Goal: Task Accomplishment & Management: Manage account settings

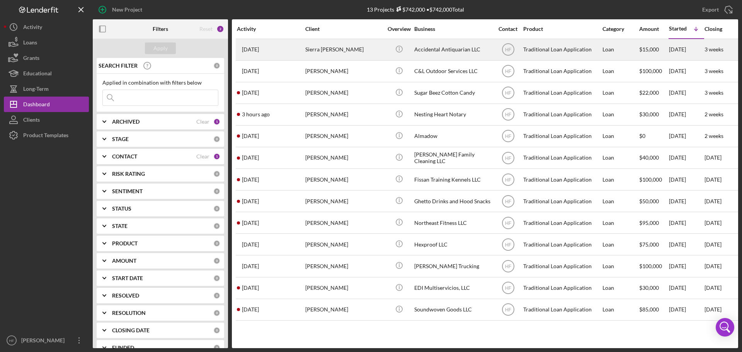
click at [338, 51] on div "Sierra [PERSON_NAME]" at bounding box center [343, 49] width 77 height 20
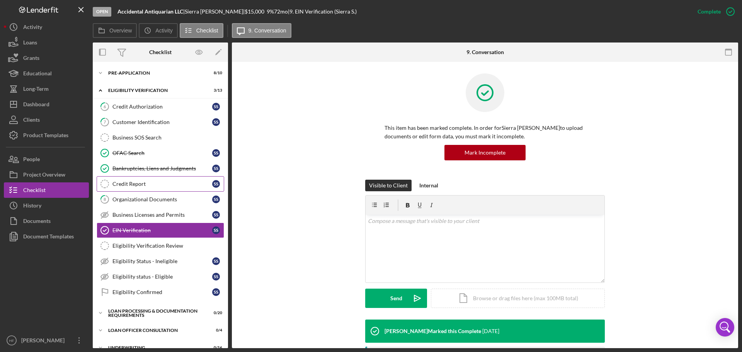
click at [178, 183] on div "Credit Report" at bounding box center [162, 184] width 100 height 6
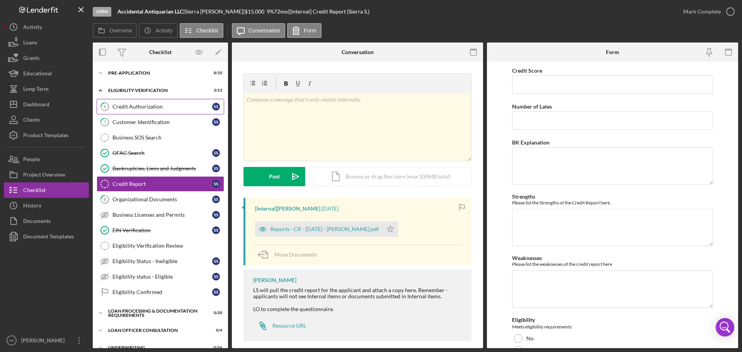
click at [167, 112] on link "6 Credit Authorization S S" at bounding box center [161, 106] width 128 height 15
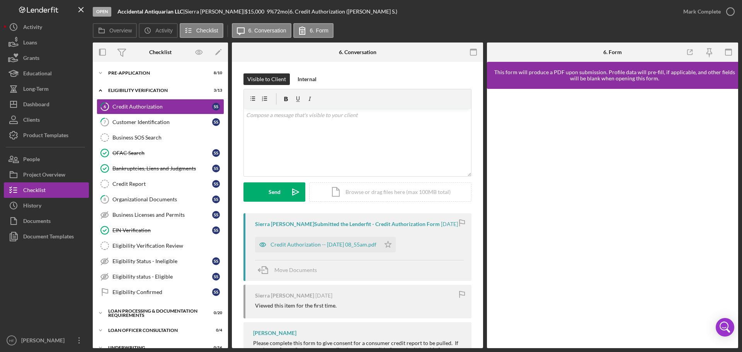
drag, startPoint x: 329, startPoint y: 242, endPoint x: 362, endPoint y: 241, distance: 32.9
click at [329, 242] on div "Credit Authorization -- 2025-08-29 08_55am.pdf" at bounding box center [324, 245] width 106 height 6
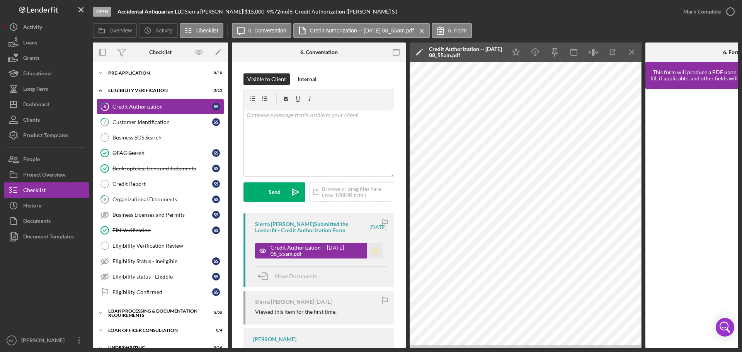
click at [367, 250] on icon "Icon/Star" at bounding box center [374, 250] width 15 height 15
click at [700, 16] on div "Mark Complete" at bounding box center [701, 11] width 37 height 15
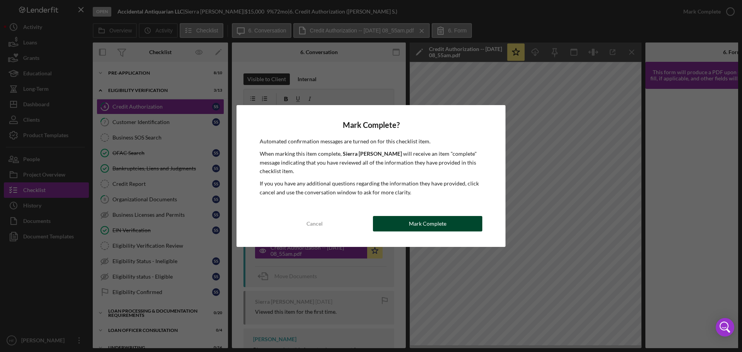
click at [459, 225] on button "Mark Complete" at bounding box center [427, 223] width 109 height 15
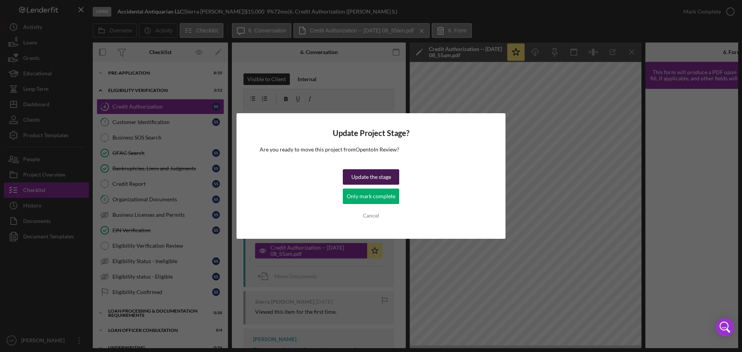
click at [394, 178] on button "Update the stage" at bounding box center [371, 176] width 56 height 15
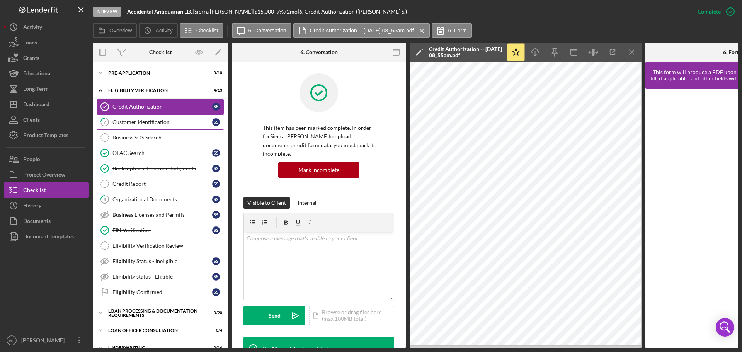
click at [180, 124] on div "Customer Identification" at bounding box center [162, 122] width 100 height 6
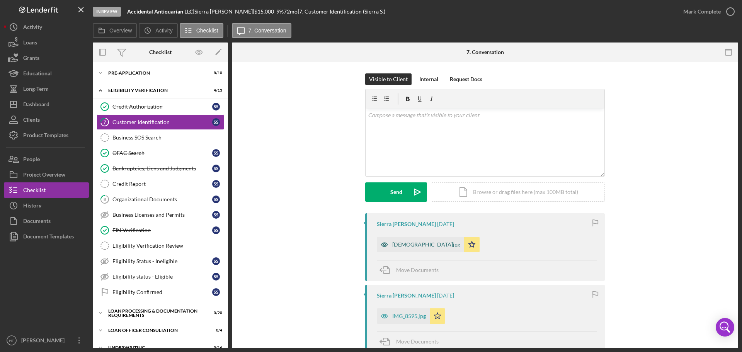
click at [400, 245] on div "templicense.jpg" at bounding box center [426, 245] width 68 height 6
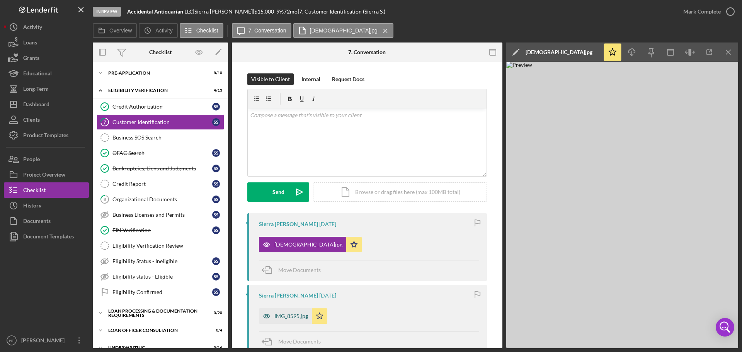
click at [287, 322] on div "IMG_8595.jpg" at bounding box center [285, 315] width 53 height 15
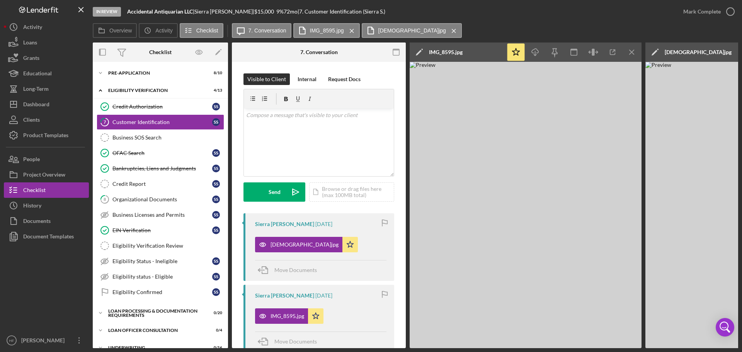
click at [419, 51] on polygon at bounding box center [419, 53] width 6 height 6
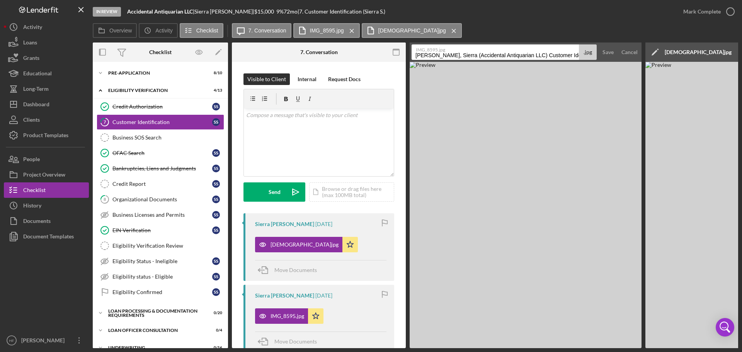
drag, startPoint x: 410, startPoint y: 53, endPoint x: 456, endPoint y: 56, distance: 46.1
click at [456, 56] on form "IMG_8595.jpg Sager, Sierra (Accidental Antiquarian LLC) Customer Identification…" at bounding box center [526, 52] width 232 height 19
click at [418, 55] on input "Sager, Sierra (Accidental Antiquarian LLC) Customer Identification 20250829" at bounding box center [495, 51] width 167 height 15
drag, startPoint x: 415, startPoint y: 53, endPoint x: 436, endPoint y: 50, distance: 21.5
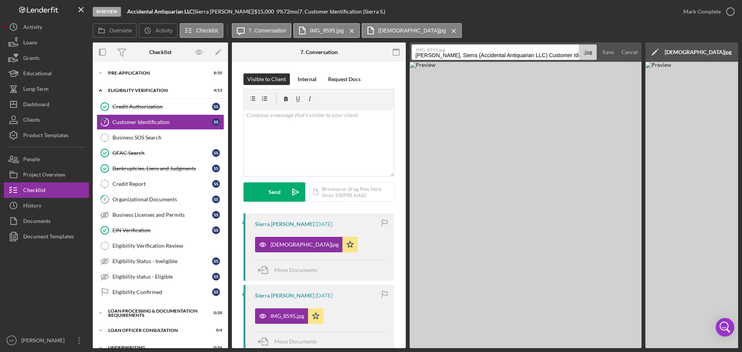
click at [414, 53] on input "Sager, Sierra (Accidental Antiquarian LLC) Customer Identification 20250829" at bounding box center [495, 51] width 167 height 15
drag, startPoint x: 483, startPoint y: 54, endPoint x: 583, endPoint y: 44, distance: 100.6
click at [581, 50] on div "IMG_8595.jpg ID- Birth Cert. Sager, Sierra (Accidental Antiquarian LLC) Custome…" at bounding box center [504, 51] width 185 height 15
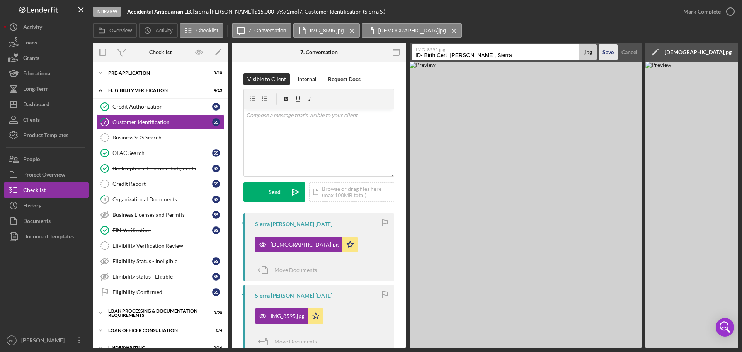
type input "ID- Birth Cert. Sager, Sierra"
click at [615, 54] on button "Save" at bounding box center [608, 51] width 19 height 15
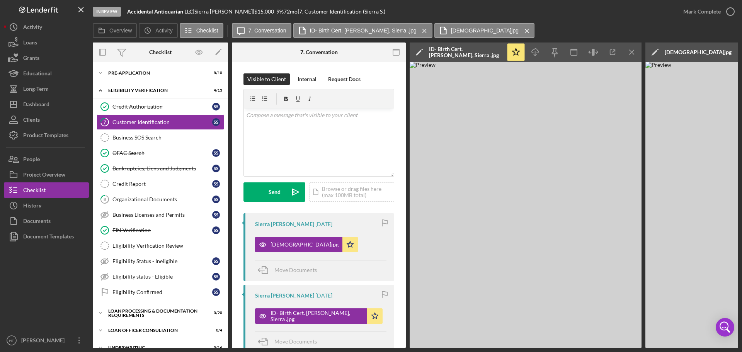
click at [659, 48] on icon "Icon/Edit" at bounding box center [654, 52] width 19 height 19
click at [652, 53] on input "Sager, Sierra (Accidental Antiquarian LLC) Customer Identification 20250829" at bounding box center [730, 51] width 167 height 15
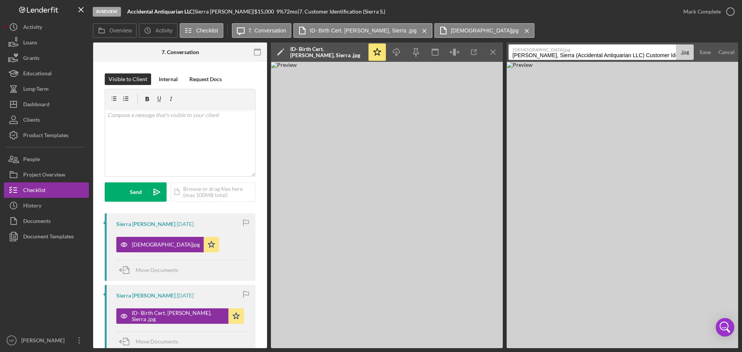
scroll to position [0, 139]
click at [724, 328] on icon "Open Intercom Messenger" at bounding box center [725, 327] width 19 height 19
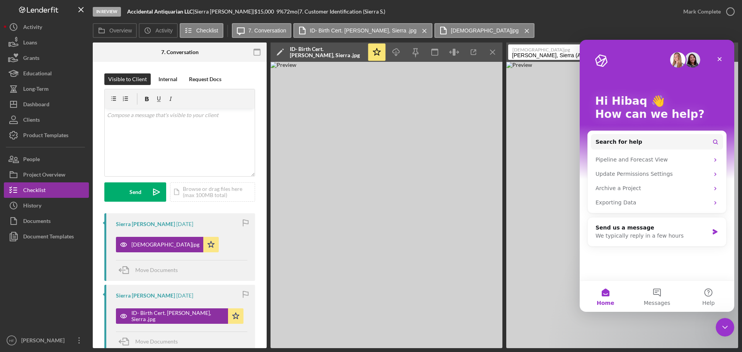
scroll to position [0, 0]
click at [529, 197] on img at bounding box center [622, 205] width 232 height 286
click at [721, 53] on div "Close" at bounding box center [720, 59] width 14 height 14
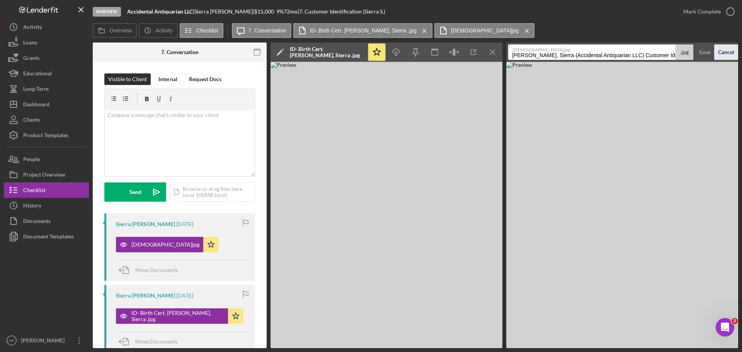
click at [728, 53] on div "Cancel" at bounding box center [726, 51] width 16 height 15
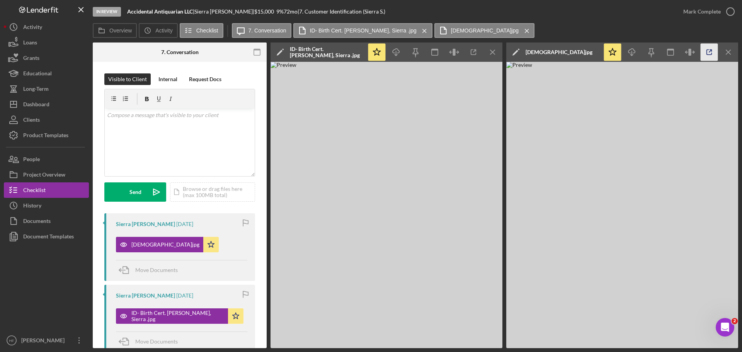
click at [714, 54] on icon "button" at bounding box center [709, 52] width 17 height 17
click at [520, 52] on icon "Icon/Edit" at bounding box center [515, 52] width 19 height 19
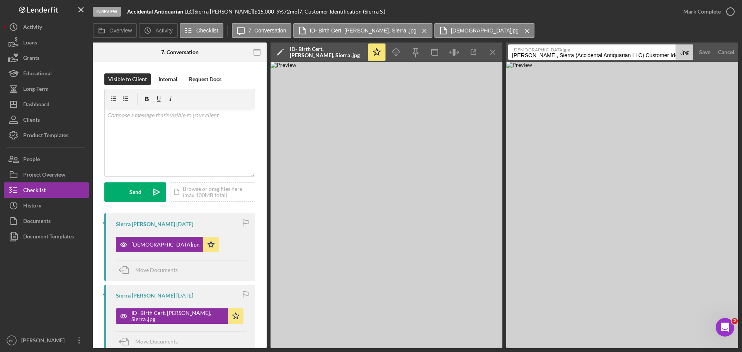
click at [513, 57] on input "Sager, Sierra (Accidental Antiquarian LLC) Customer Identification 20250829" at bounding box center [591, 51] width 167 height 15
drag, startPoint x: 609, startPoint y: 56, endPoint x: 689, endPoint y: 59, distance: 80.1
click at [689, 59] on div "templicense.jpg ID-Temp- exp 09/26/2025Sager, Sierra (Accidental Antiquarian LL…" at bounding box center [600, 51] width 185 height 15
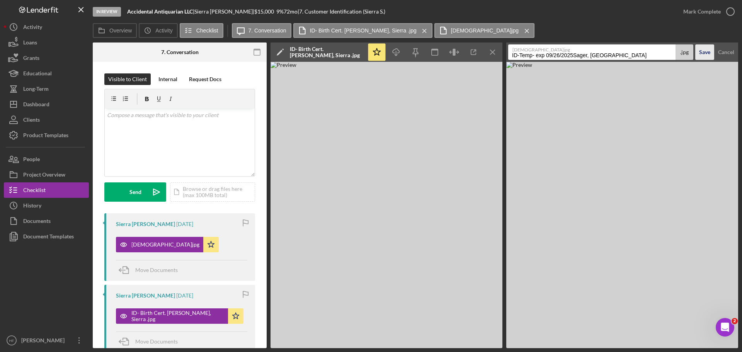
type input "ID-Temp- exp 09/26/2025Sager, Sierra"
click at [702, 50] on div "Save" at bounding box center [704, 51] width 11 height 15
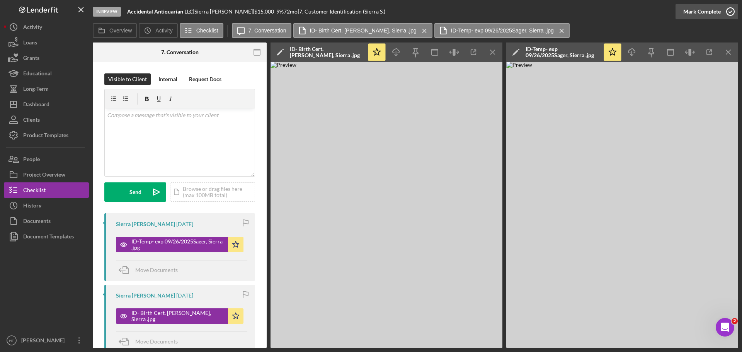
click at [691, 16] on div "Mark Complete" at bounding box center [701, 11] width 37 height 15
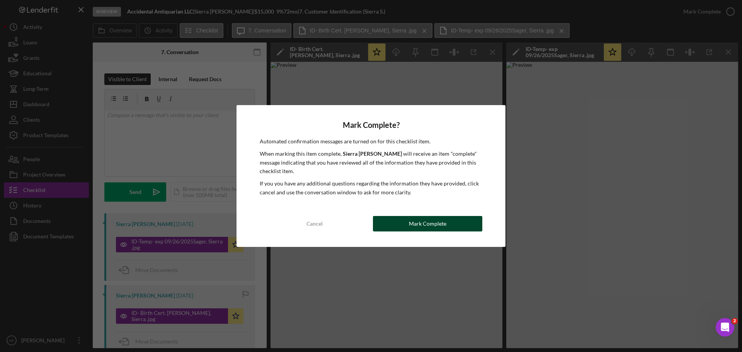
click at [390, 223] on button "Mark Complete" at bounding box center [427, 223] width 109 height 15
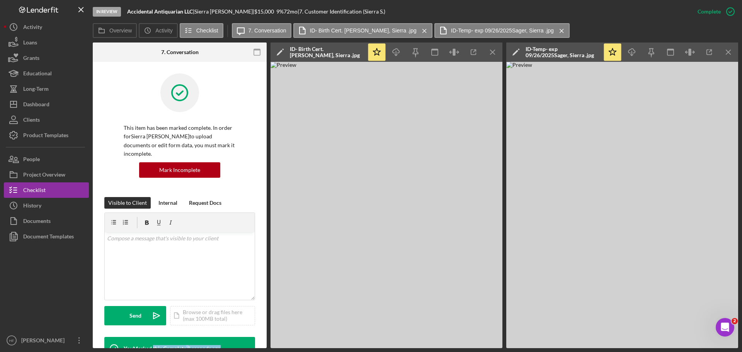
drag, startPoint x: 229, startPoint y: 350, endPoint x: 152, endPoint y: 351, distance: 77.3
click at [152, 351] on div "In Review Accidental Antiquarian LLC | Sierra Sager | $15,000 $15,000 9 % 72 mo…" at bounding box center [371, 176] width 742 height 352
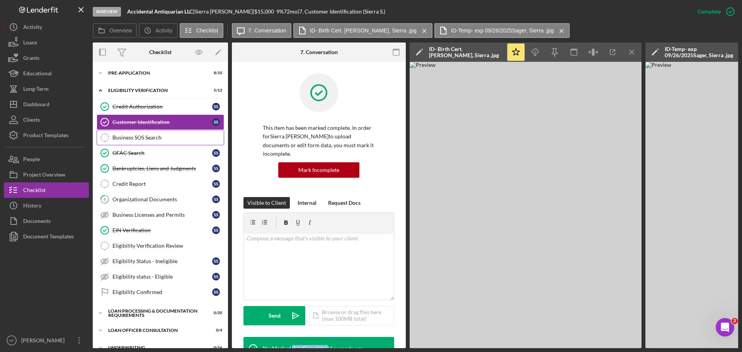
click at [176, 139] on div "Business SOS Search" at bounding box center [167, 138] width 111 height 6
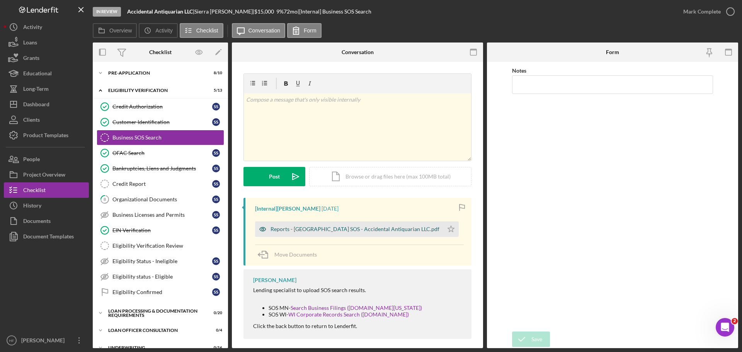
click at [288, 231] on div "Reports - MN SOS - Accidental Antiquarian LLC.pdf" at bounding box center [355, 229] width 169 height 6
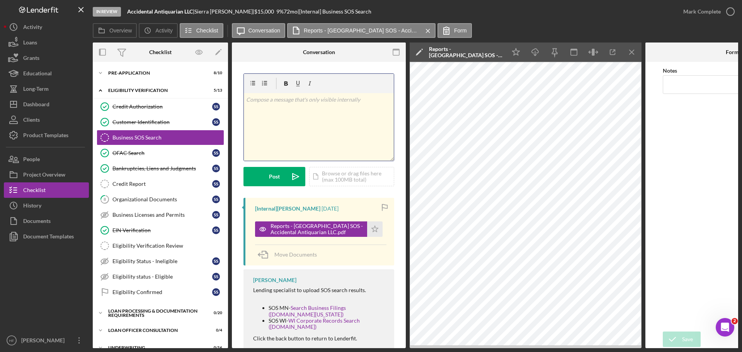
click at [307, 102] on p at bounding box center [319, 99] width 146 height 9
click at [261, 112] on p ",a" at bounding box center [319, 110] width 146 height 9
click at [288, 140] on div "v Color teal Color pink Remove color Add row above Add row below Add column bef…" at bounding box center [319, 127] width 150 height 68
click at [318, 114] on p "Status: Active" at bounding box center [319, 110] width 146 height 9
click at [254, 131] on p "Resistered Agent: Sierra SAger" at bounding box center [319, 132] width 146 height 9
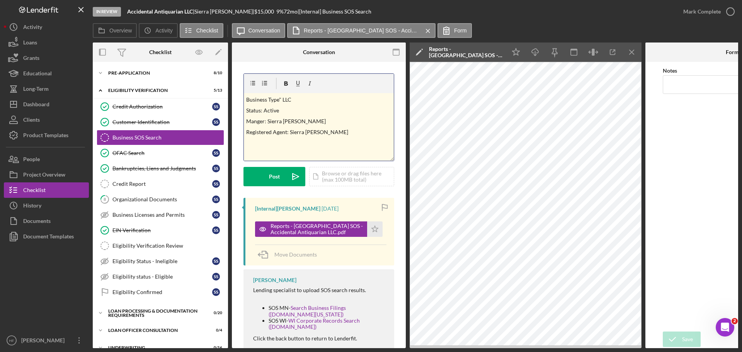
click at [311, 133] on p "Registered Agent: Sierra SAger" at bounding box center [319, 132] width 146 height 9
click at [358, 142] on p at bounding box center [319, 143] width 146 height 9
click at [283, 181] on button "Post Icon/icon-invite-send" at bounding box center [275, 176] width 62 height 19
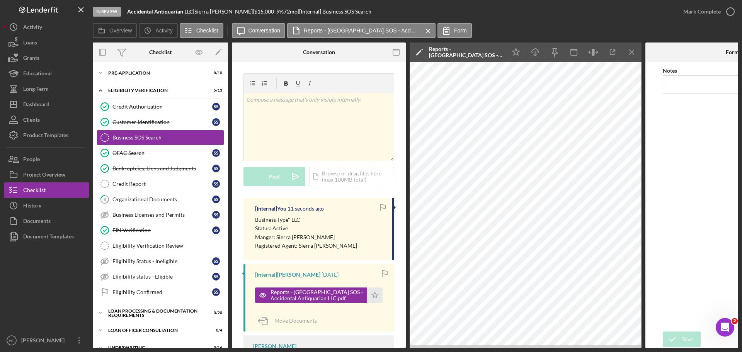
click at [318, 238] on p "Manger: Sierra Sager" at bounding box center [306, 237] width 102 height 9
drag, startPoint x: 318, startPoint y: 238, endPoint x: 322, endPoint y: 233, distance: 5.8
click at [319, 238] on p "Manger: Sierra Sager" at bounding box center [306, 237] width 102 height 9
click at [524, 52] on icon "Icon/Star" at bounding box center [515, 52] width 17 height 17
click at [160, 148] on link "OFAC Search OFAC Search S S" at bounding box center [161, 152] width 128 height 15
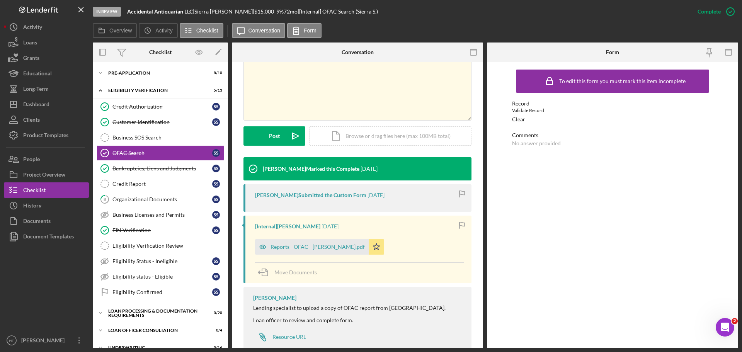
scroll to position [155, 0]
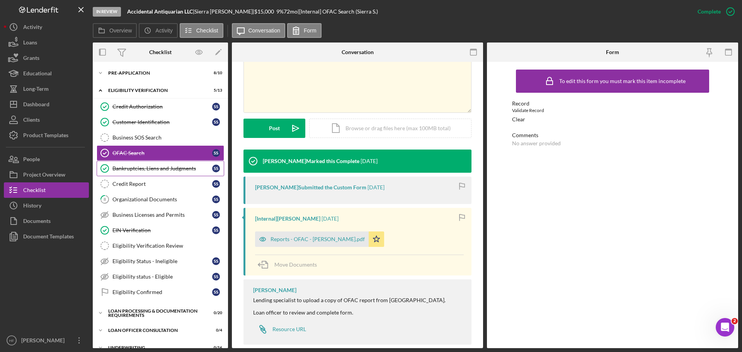
click at [186, 168] on div "Bankruptcies, Liens and Judgments" at bounding box center [162, 168] width 100 height 6
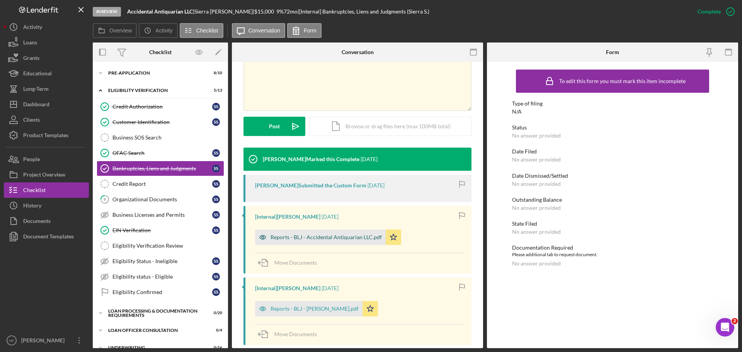
scroll to position [219, 0]
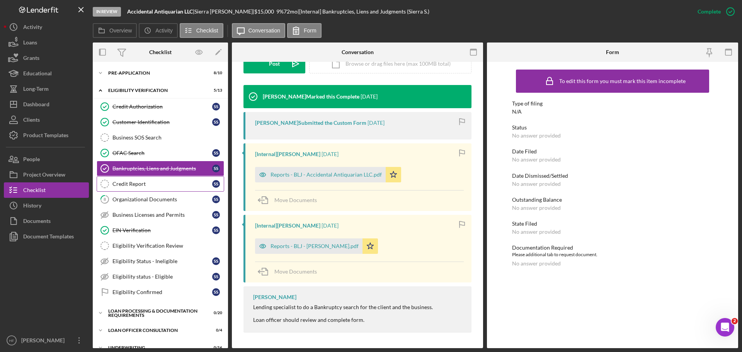
click at [167, 187] on div "Credit Report" at bounding box center [162, 184] width 100 height 6
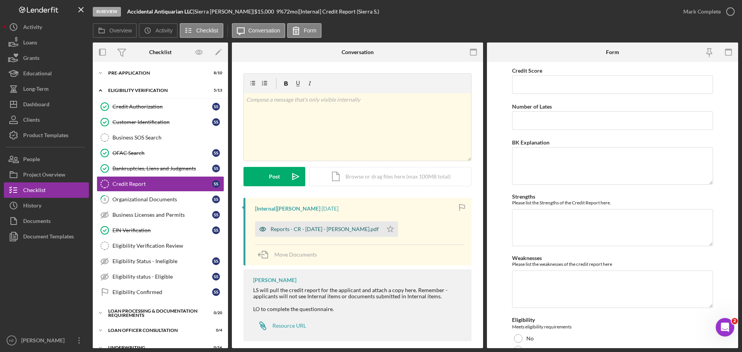
click at [300, 225] on div "Reports - CR - 9.3.25 - S. Sager.pdf" at bounding box center [319, 228] width 128 height 15
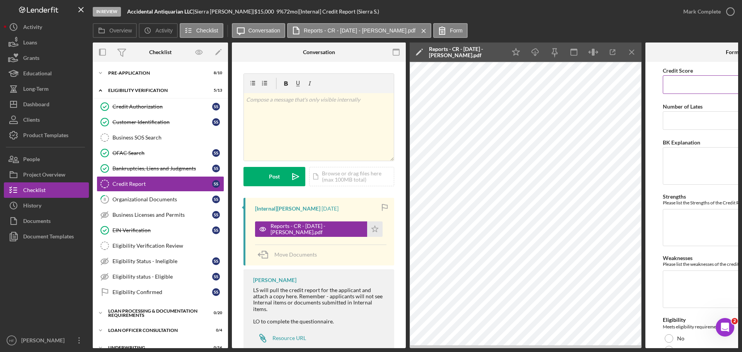
click at [713, 80] on input "Credit Score" at bounding box center [732, 84] width 139 height 19
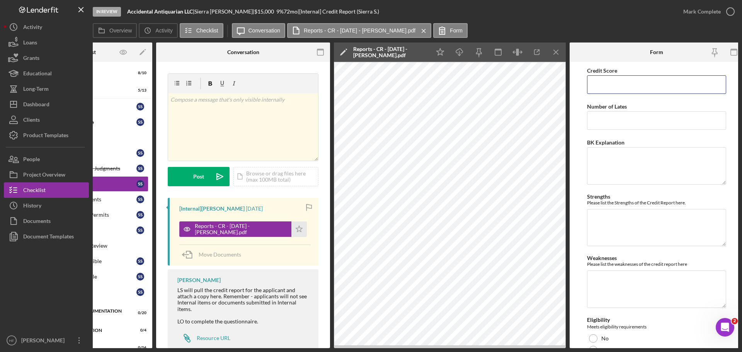
scroll to position [0, 81]
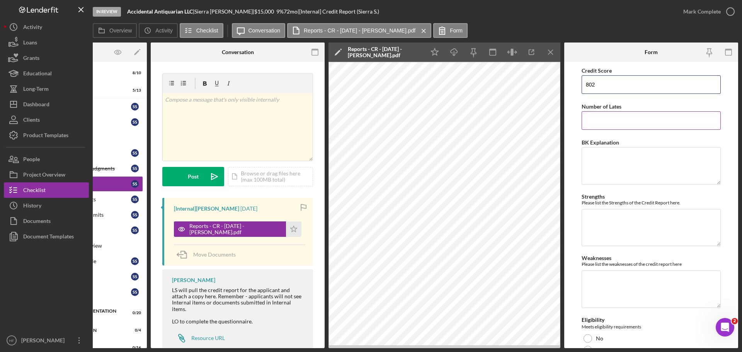
type input "802"
click at [625, 126] on input "Number of Lates" at bounding box center [651, 120] width 139 height 19
type input "0"
click at [605, 293] on textarea "Weaknesses" at bounding box center [651, 289] width 139 height 37
type textarea "Dept of education debt"
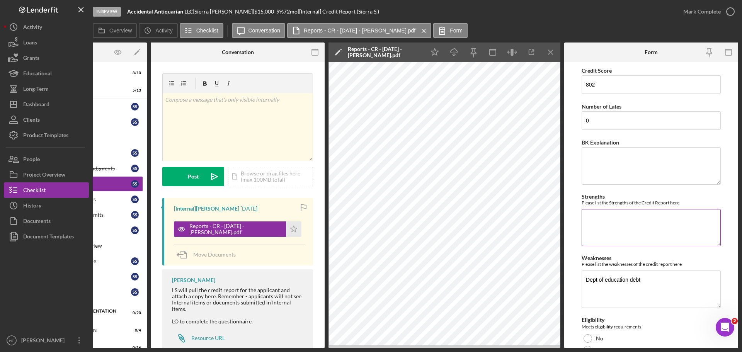
click at [666, 230] on textarea "Strengths" at bounding box center [651, 227] width 139 height 37
type textarea "No late Payments No Collections Low Inquiries in past two years"
click at [682, 162] on textarea "BK Explanation" at bounding box center [651, 165] width 139 height 37
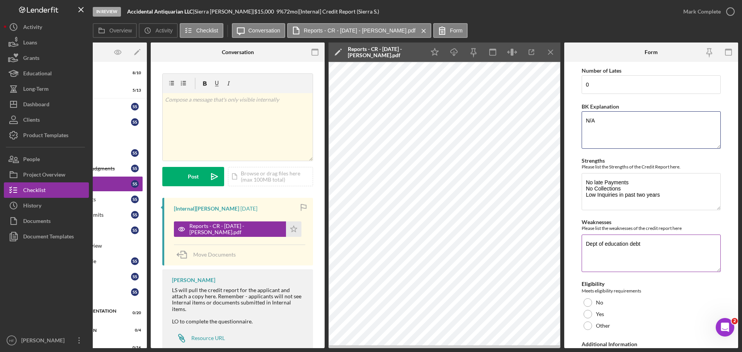
scroll to position [86, 0]
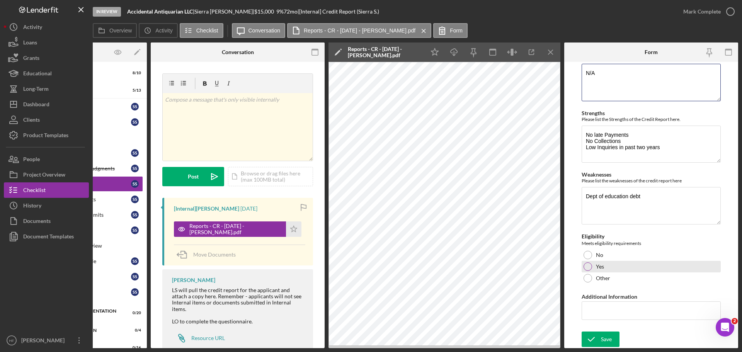
type textarea "N/A"
click at [614, 261] on div "Yes" at bounding box center [651, 267] width 139 height 12
click at [606, 337] on div "Save" at bounding box center [606, 339] width 11 height 15
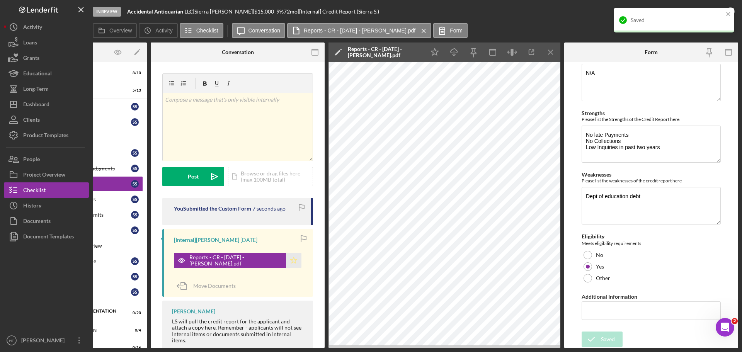
click at [291, 261] on polygon "button" at bounding box center [294, 260] width 7 height 6
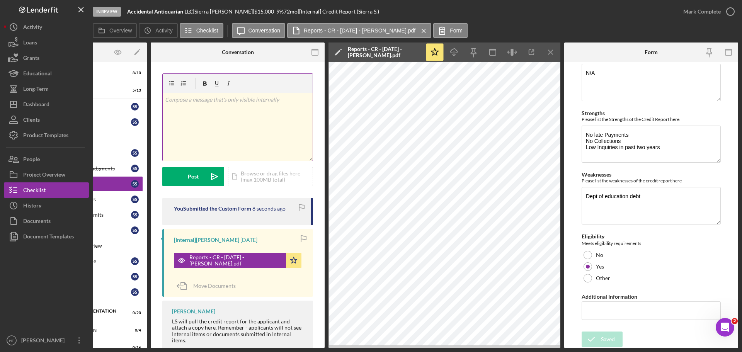
click at [238, 111] on div "v Color teal Color pink Remove color Add row above Add row below Add column bef…" at bounding box center [238, 127] width 150 height 68
click at [199, 102] on p "Credit expires 12-4-2025" at bounding box center [238, 99] width 146 height 9
click at [198, 179] on div "Post" at bounding box center [193, 176] width 11 height 19
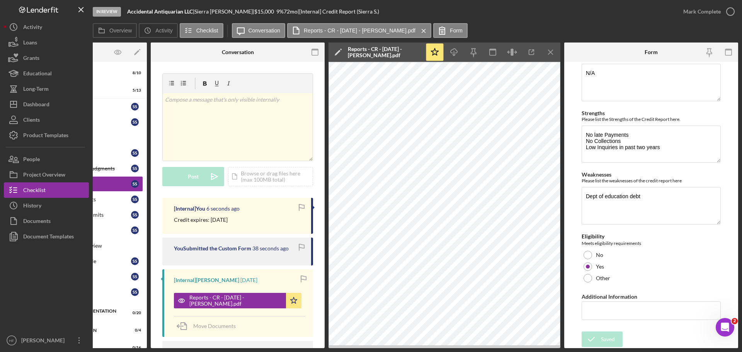
scroll to position [0, 0]
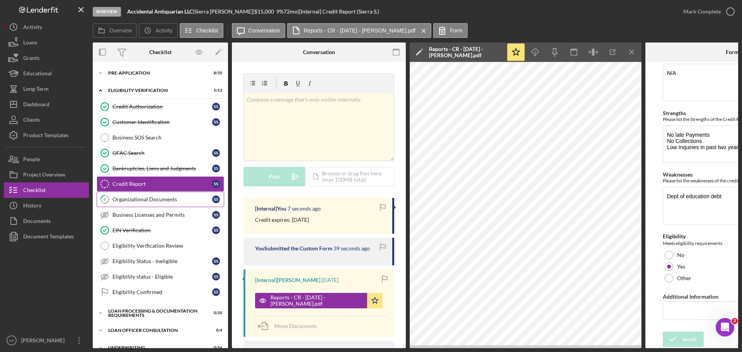
click at [133, 203] on link "8 Organizational Documents S S" at bounding box center [161, 199] width 128 height 15
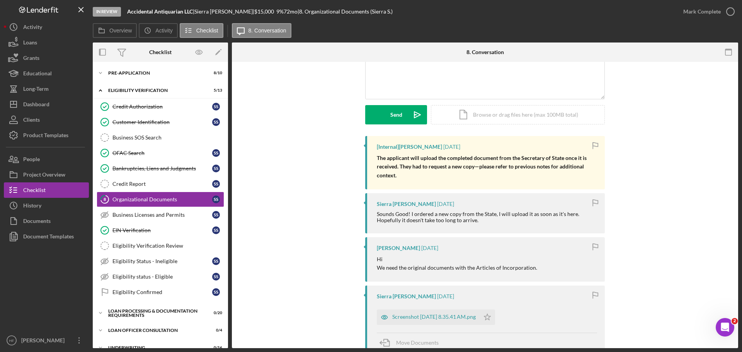
scroll to position [116, 0]
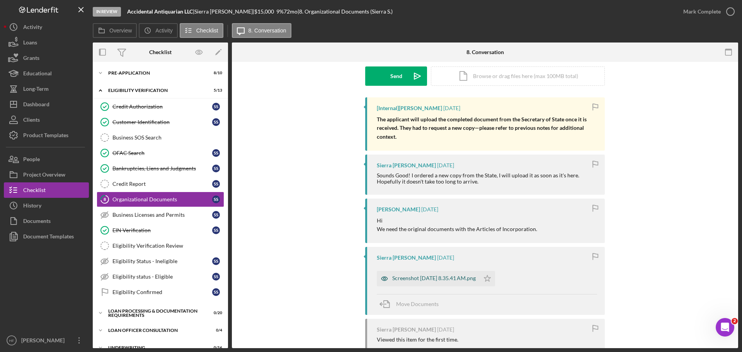
click at [425, 272] on div "Screenshot 2025-08-29 at 8.35.41 AM.png" at bounding box center [428, 278] width 103 height 15
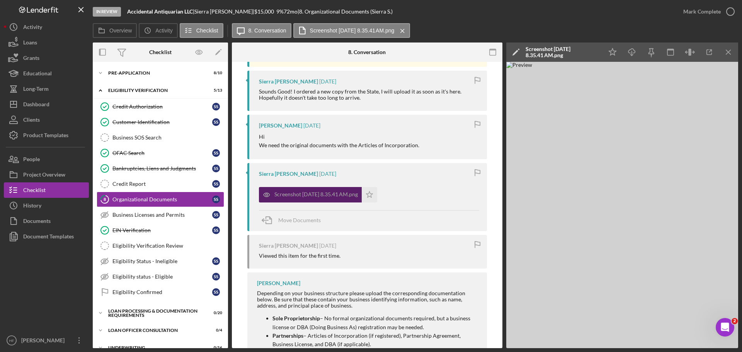
scroll to position [232, 0]
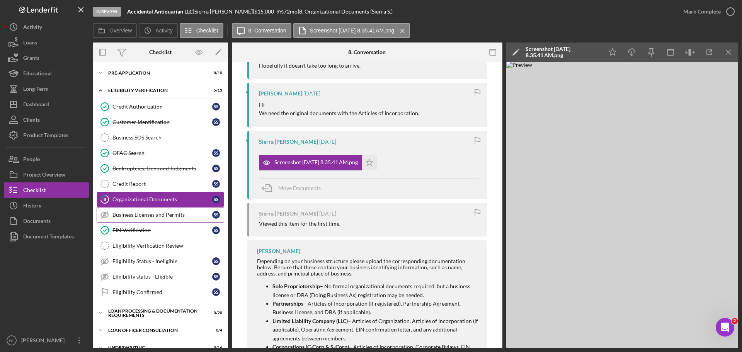
click at [169, 212] on div "Business Licenses and Permits" at bounding box center [162, 215] width 100 height 6
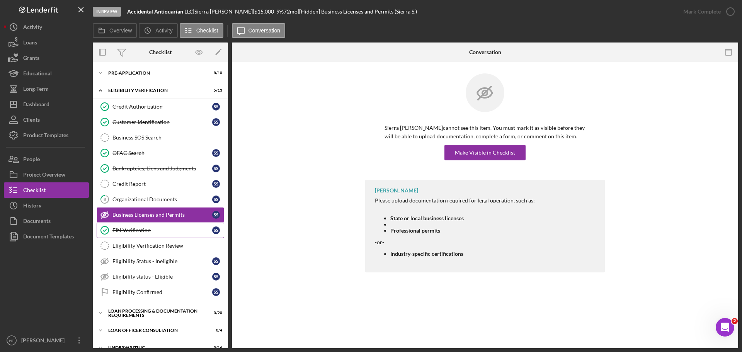
click at [164, 235] on link "EIN Verification EIN Verification S S" at bounding box center [161, 230] width 128 height 15
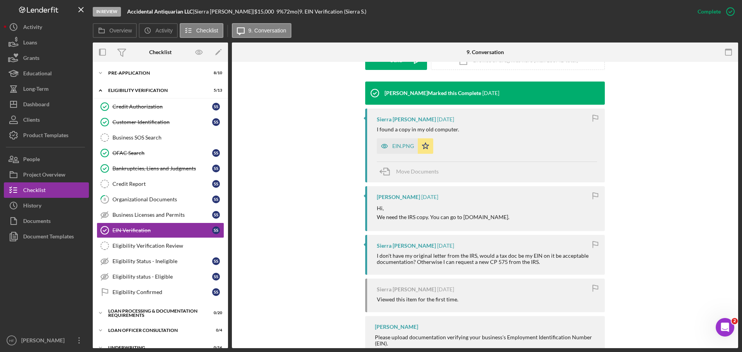
scroll to position [271, 0]
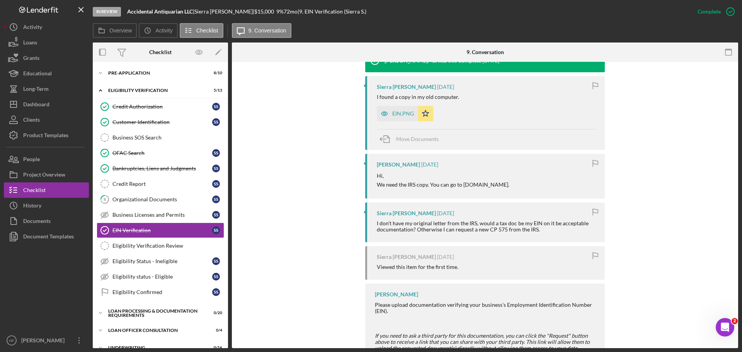
drag, startPoint x: 399, startPoint y: 109, endPoint x: 407, endPoint y: 116, distance: 10.7
click at [399, 110] on div "EIN.PNG" at bounding box center [397, 113] width 41 height 15
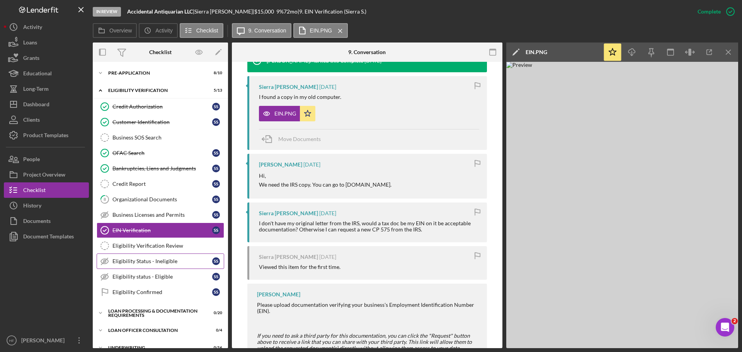
click at [141, 262] on div "Eligibility Status - Ineligible" at bounding box center [162, 261] width 100 height 6
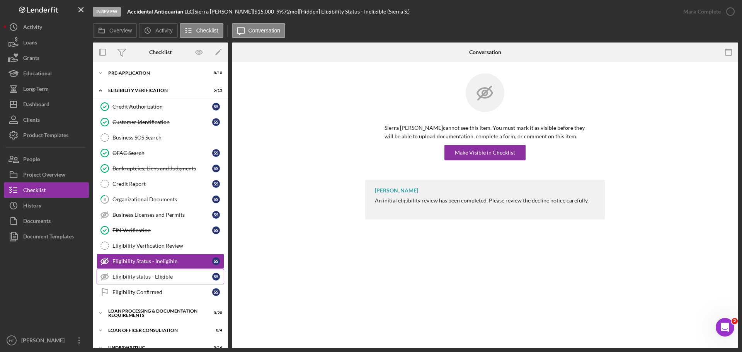
click at [141, 272] on link "Eligibility status - Eligible Eligibility status - Eligible S S" at bounding box center [161, 276] width 128 height 15
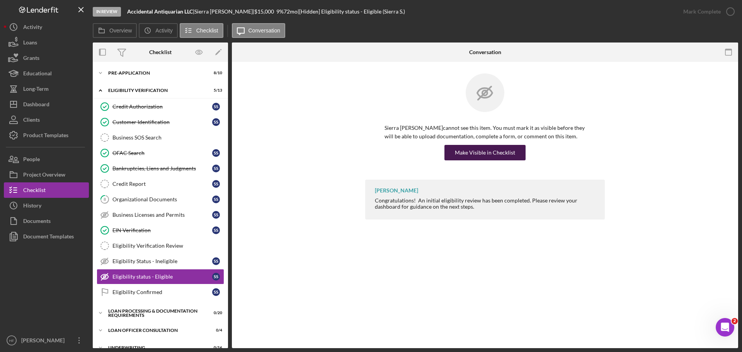
click at [490, 154] on div "Make Visible in Checklist" at bounding box center [485, 152] width 60 height 15
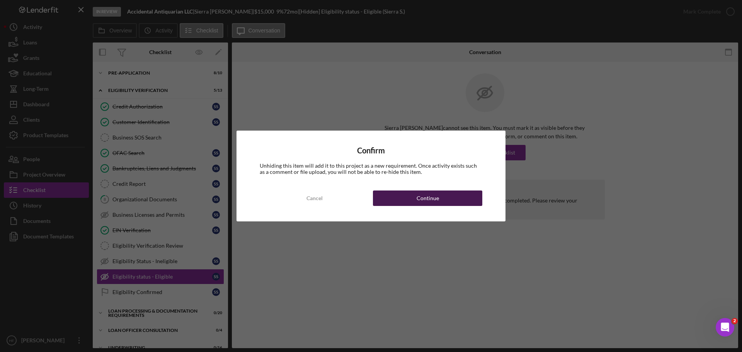
click at [413, 193] on button "Continue" at bounding box center [427, 198] width 109 height 15
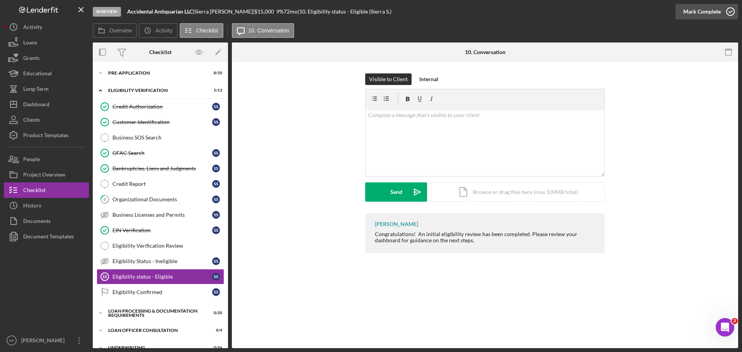
click at [695, 7] on div "Mark Complete" at bounding box center [701, 11] width 37 height 15
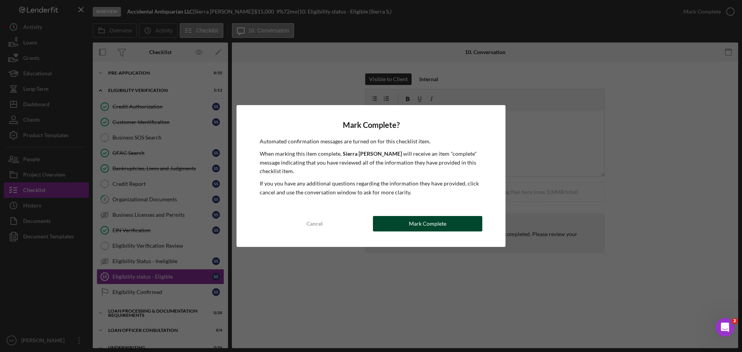
click at [465, 223] on button "Mark Complete" at bounding box center [427, 223] width 109 height 15
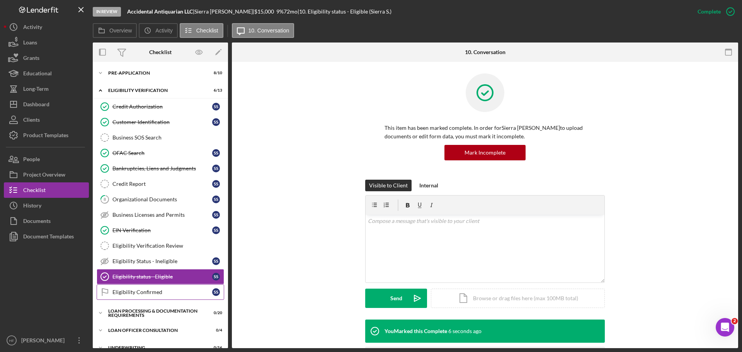
click at [154, 288] on link "Eligibility Confirmed Eligibility Confirmed S S" at bounding box center [161, 291] width 128 height 15
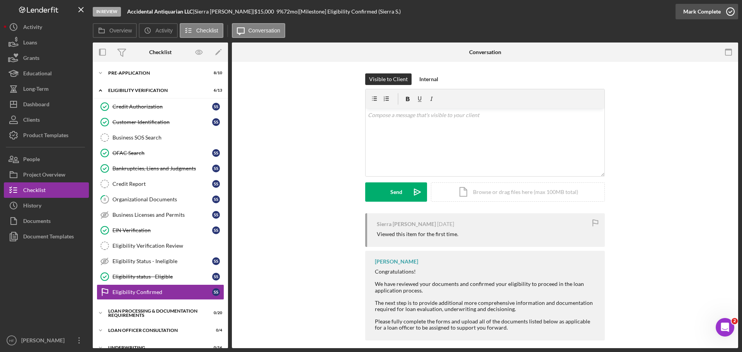
click at [693, 8] on div "Mark Complete" at bounding box center [701, 11] width 37 height 15
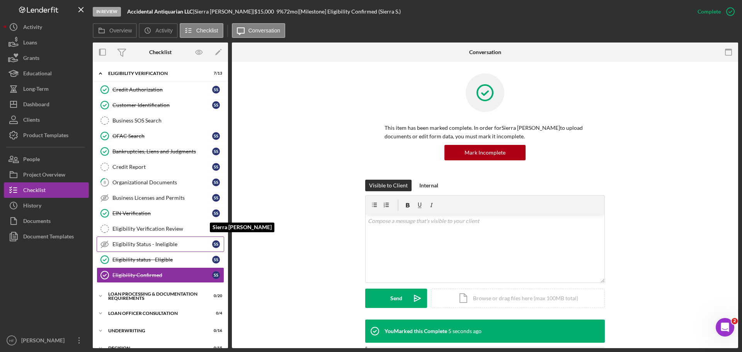
scroll to position [39, 0]
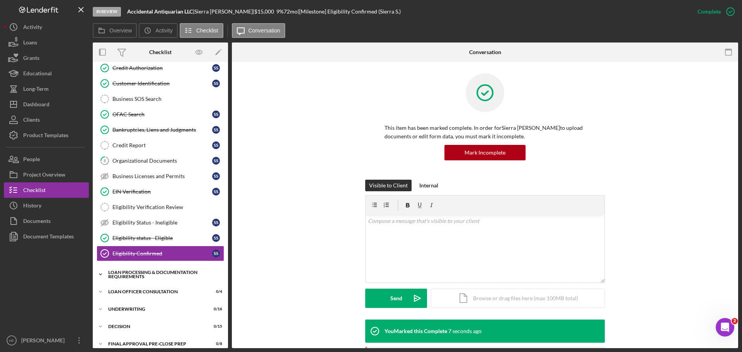
click at [161, 271] on div "Loan Processing & Documentation Requirements" at bounding box center [163, 274] width 110 height 9
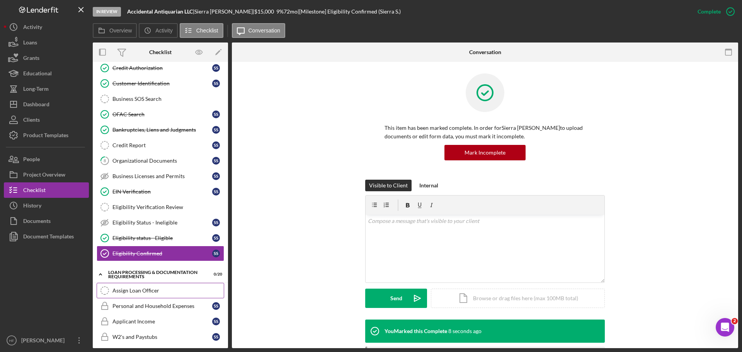
click at [145, 288] on div "Assign Loan Officer" at bounding box center [167, 291] width 111 height 6
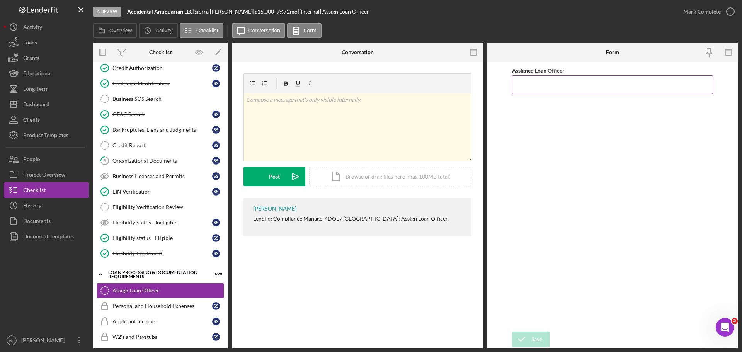
click at [591, 82] on input "Assigned Loan Officer" at bounding box center [612, 84] width 201 height 19
type input "hibaq farah"
click at [546, 340] on button "Save" at bounding box center [531, 339] width 38 height 15
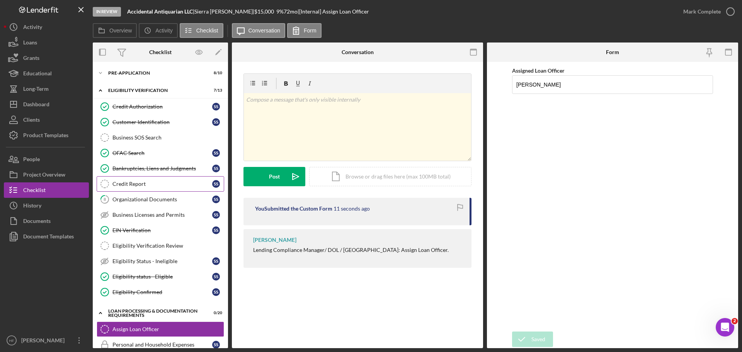
click at [136, 184] on div "Credit Report" at bounding box center [162, 184] width 100 height 6
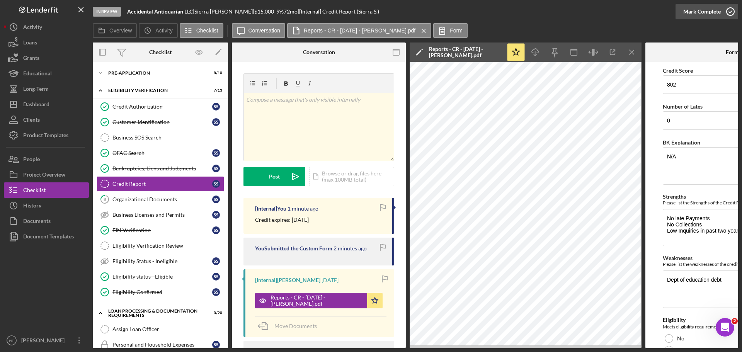
click at [685, 7] on div "Mark Complete" at bounding box center [701, 11] width 37 height 15
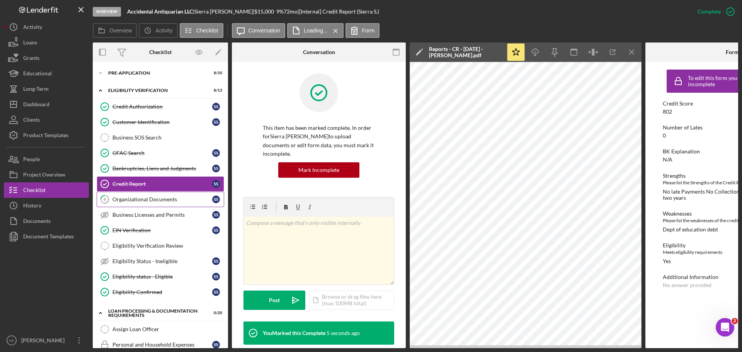
click at [142, 199] on div "Organizational Documents" at bounding box center [162, 199] width 100 height 6
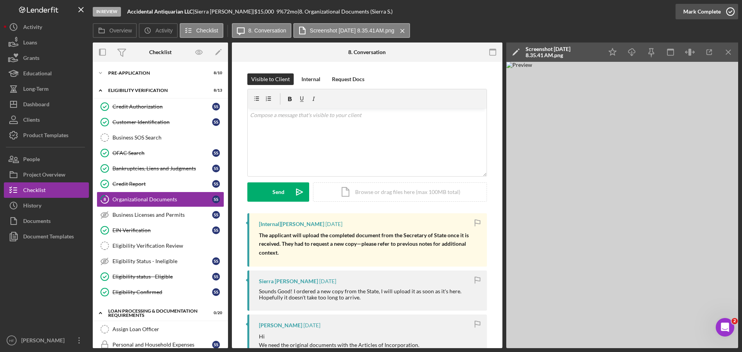
click at [724, 11] on icon "button" at bounding box center [730, 11] width 19 height 19
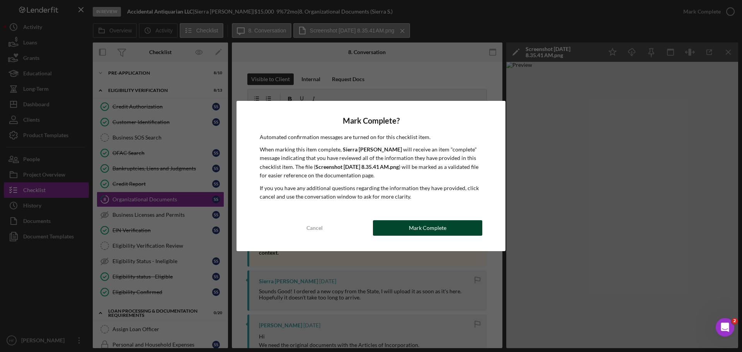
click at [413, 227] on div "Mark Complete" at bounding box center [427, 227] width 37 height 15
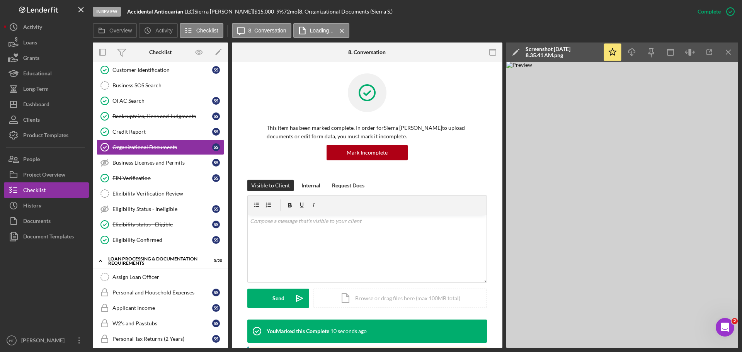
scroll to position [39, 0]
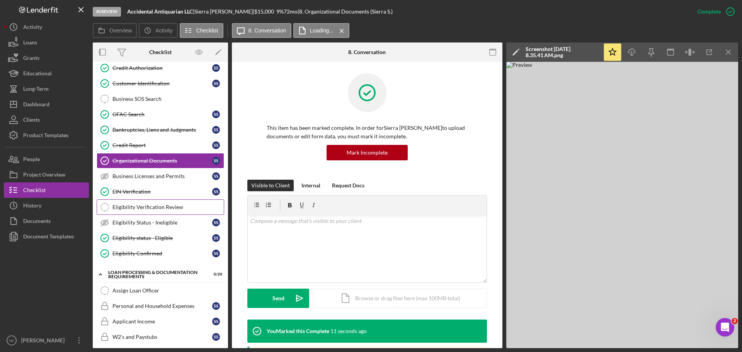
click at [177, 209] on div "Eligibility Verification Review" at bounding box center [167, 207] width 111 height 6
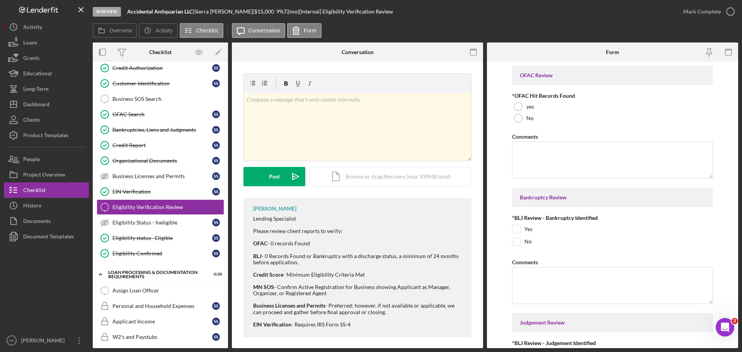
scroll to position [5, 0]
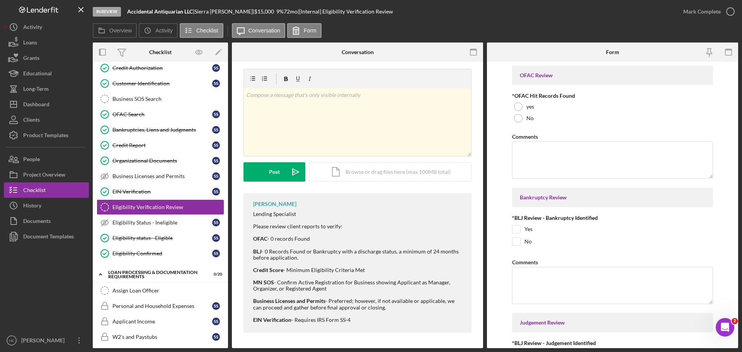
drag, startPoint x: 254, startPoint y: 238, endPoint x: 380, endPoint y: 320, distance: 151.2
click at [380, 320] on div "Lending Specialist Please review client reports to verify: OFAC - 0 records Fou…" at bounding box center [358, 267] width 211 height 112
drag, startPoint x: 526, startPoint y: 116, endPoint x: 530, endPoint y: 126, distance: 11.1
click at [526, 118] on label "No" at bounding box center [529, 118] width 7 height 6
click at [518, 241] on input "No" at bounding box center [517, 242] width 8 height 8
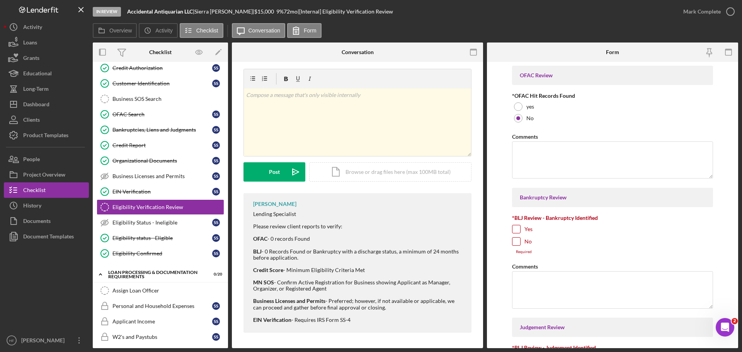
checkbox input "true"
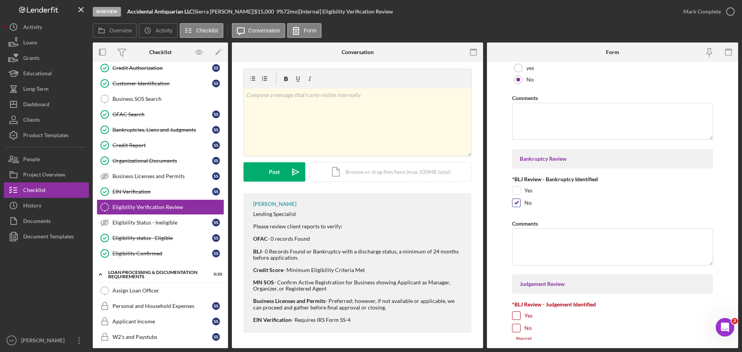
scroll to position [77, 0]
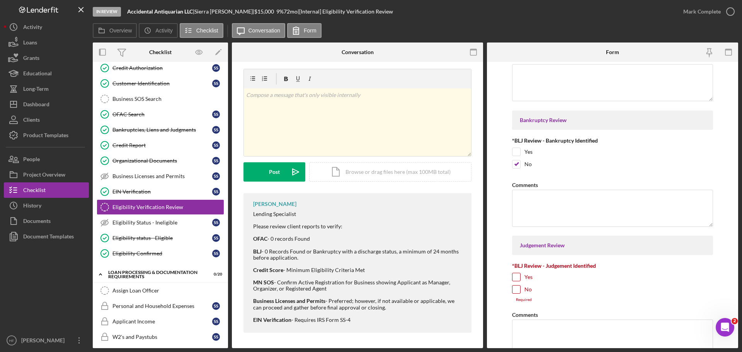
click at [518, 288] on input "No" at bounding box center [517, 290] width 8 height 8
checkbox input "true"
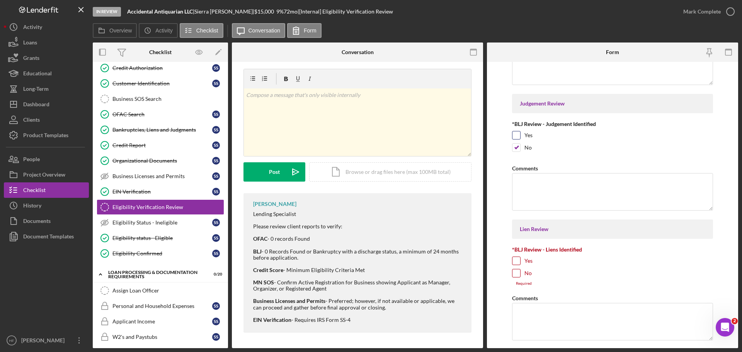
scroll to position [232, 0]
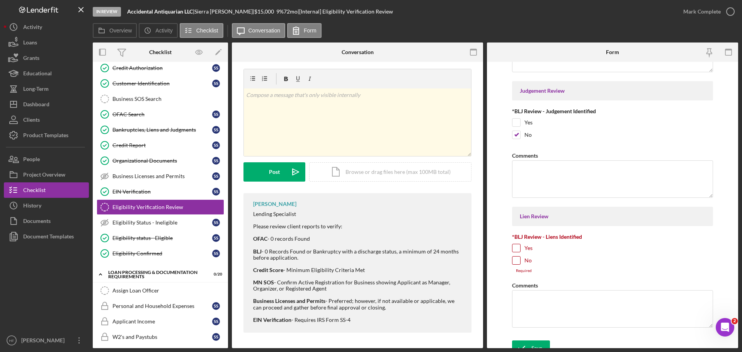
click at [514, 260] on input "No" at bounding box center [517, 261] width 8 height 8
checkbox input "true"
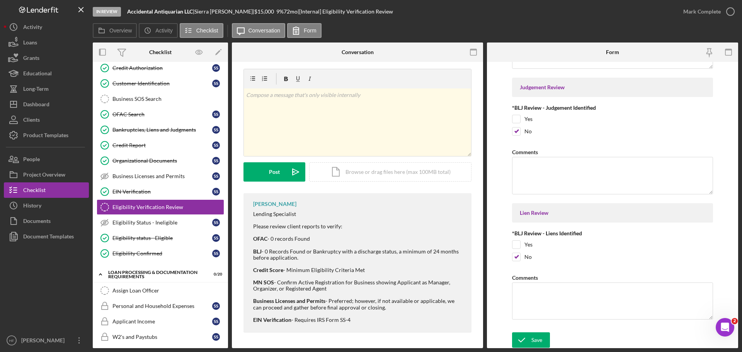
scroll to position [236, 0]
click at [528, 342] on icon "submit" at bounding box center [521, 339] width 19 height 19
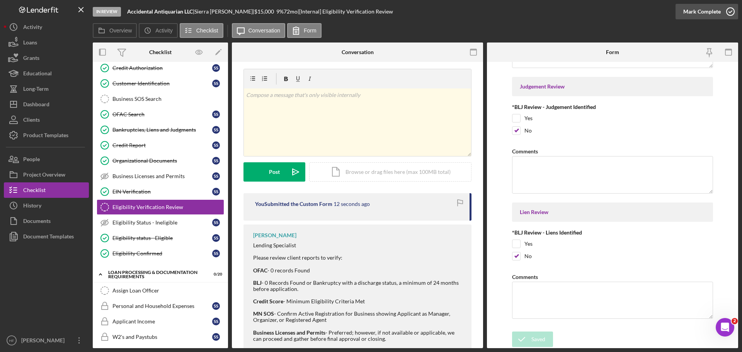
click at [717, 9] on div "Mark Complete" at bounding box center [701, 11] width 37 height 15
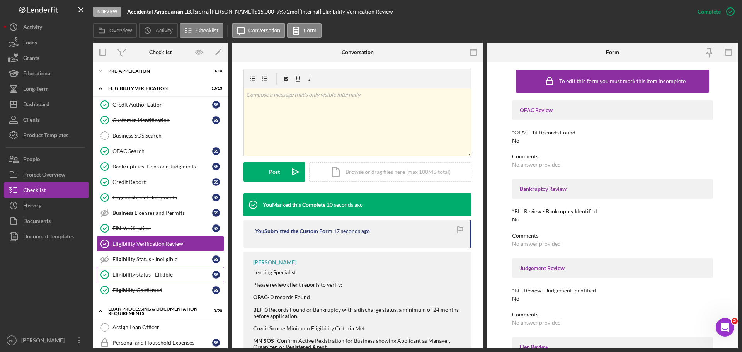
scroll to position [0, 0]
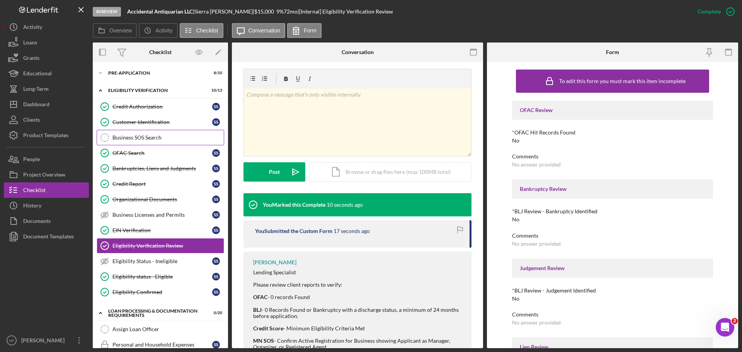
click at [161, 134] on link "Business SOS Search Business SOS Search" at bounding box center [161, 137] width 128 height 15
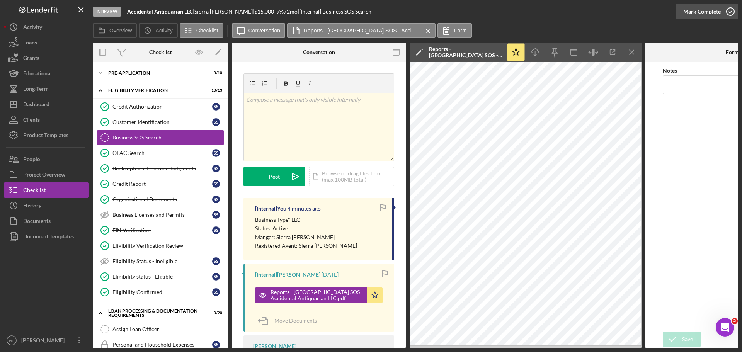
click at [687, 9] on div "Mark Complete" at bounding box center [701, 11] width 37 height 15
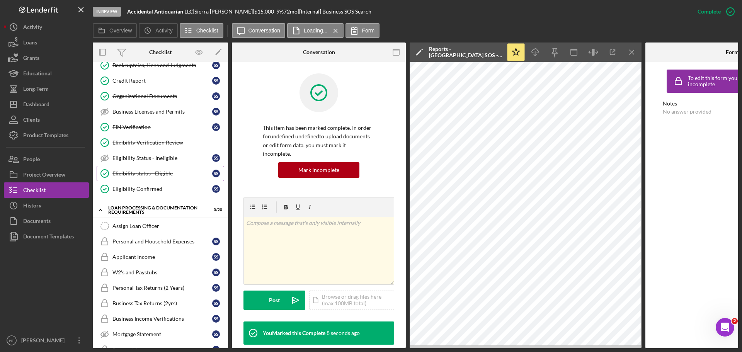
scroll to position [116, 0]
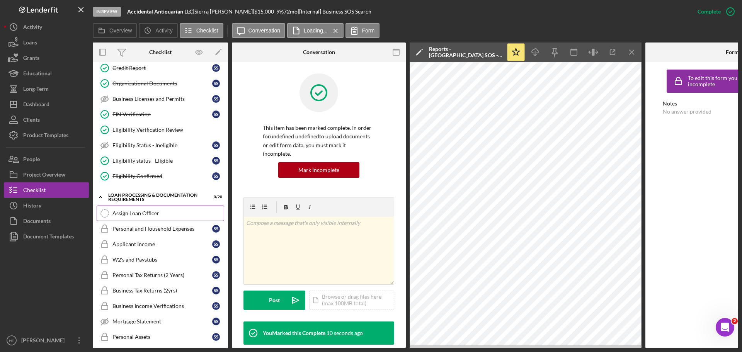
click at [169, 212] on div "Assign Loan Officer" at bounding box center [167, 213] width 111 height 6
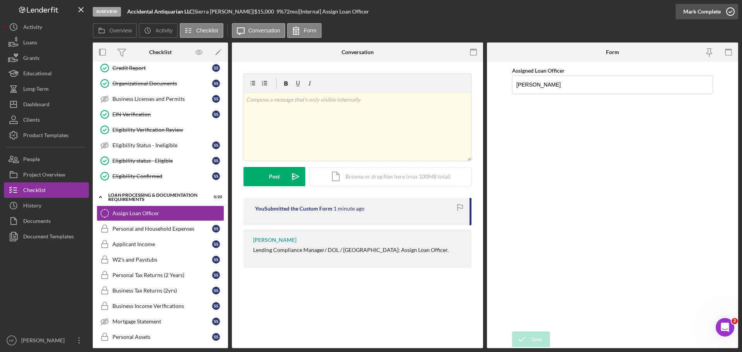
click at [720, 17] on button "Mark Complete" at bounding box center [707, 11] width 63 height 15
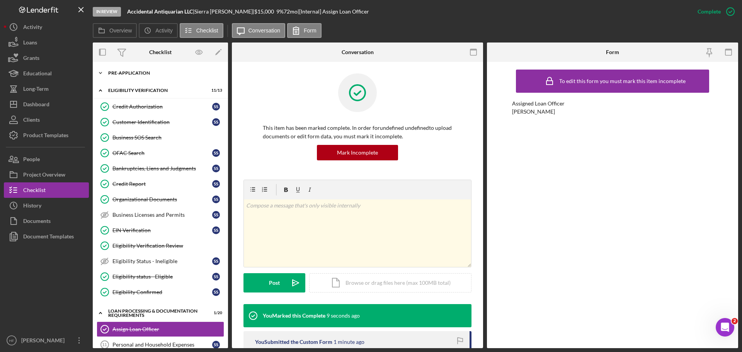
click at [146, 73] on div "Pre-Application" at bounding box center [163, 73] width 110 height 5
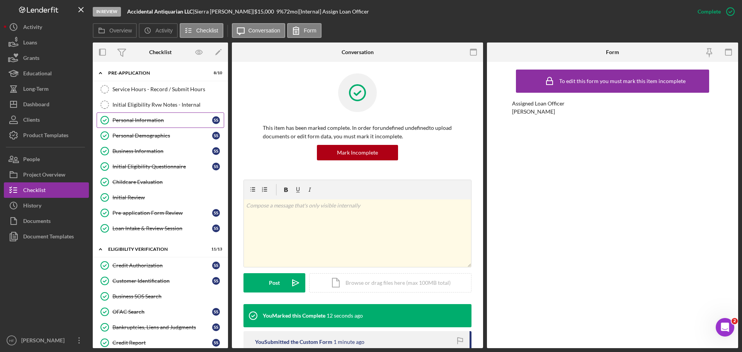
click at [150, 119] on div "Personal Information" at bounding box center [162, 120] width 100 height 6
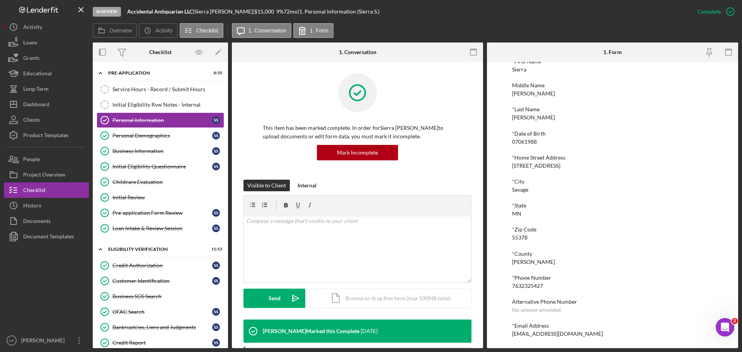
scroll to position [43, 0]
drag, startPoint x: 596, startPoint y: 334, endPoint x: 504, endPoint y: 337, distance: 92.8
click at [504, 337] on div "To edit this form you must mark this item incomplete *First Name Sierra Middle …" at bounding box center [612, 205] width 251 height 286
copy div "accidentalantiquarian@gmail.com"
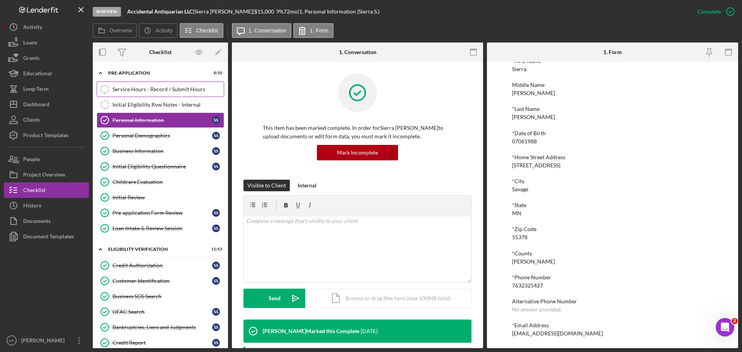
click at [116, 87] on div "Service Hours - Record / Submit Hours" at bounding box center [167, 89] width 111 height 6
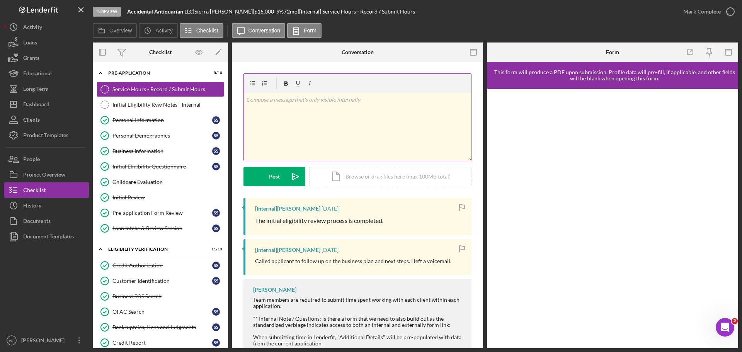
click at [343, 120] on div "v Color teal Color pink Remove color Add row above Add row below Add column bef…" at bounding box center [357, 127] width 227 height 68
click at [358, 121] on div "v Color teal Color pink Remove color Add row above Add row below Add column bef…" at bounding box center [357, 127] width 227 height 68
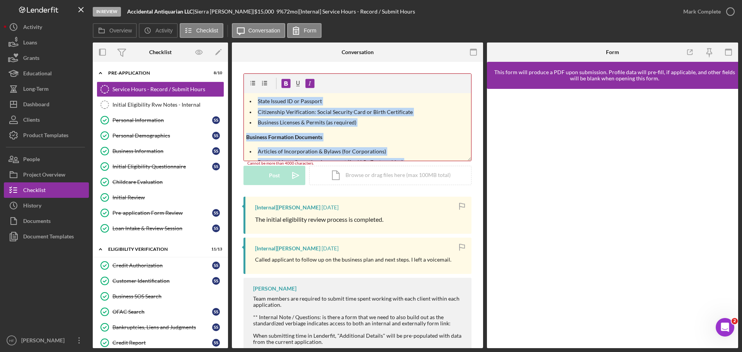
scroll to position [77, 0]
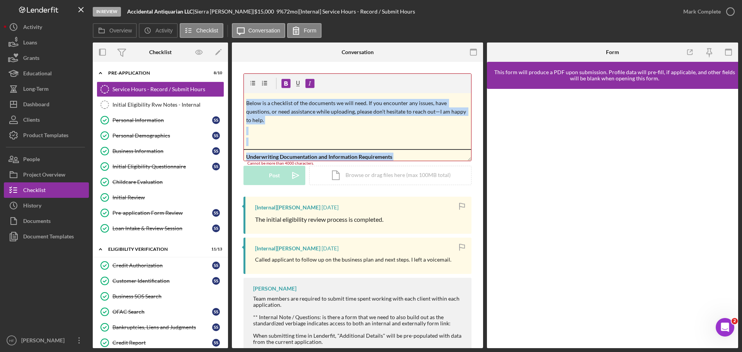
drag, startPoint x: 298, startPoint y: 148, endPoint x: 245, endPoint y: 103, distance: 69.4
click at [245, 103] on div "v Color teal Color pink Remove color Add row above Add row below Add column bef…" at bounding box center [357, 127] width 227 height 68
click at [249, 145] on p at bounding box center [357, 142] width 223 height 9
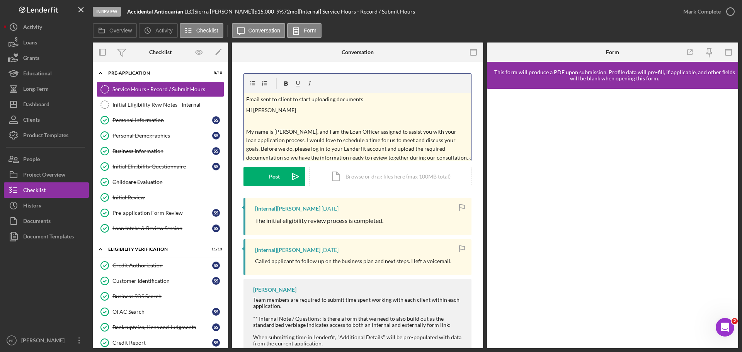
scroll to position [0, 0]
click at [246, 109] on p "Hi Sierra" at bounding box center [357, 110] width 223 height 9
click at [254, 134] on p at bounding box center [357, 132] width 223 height 9
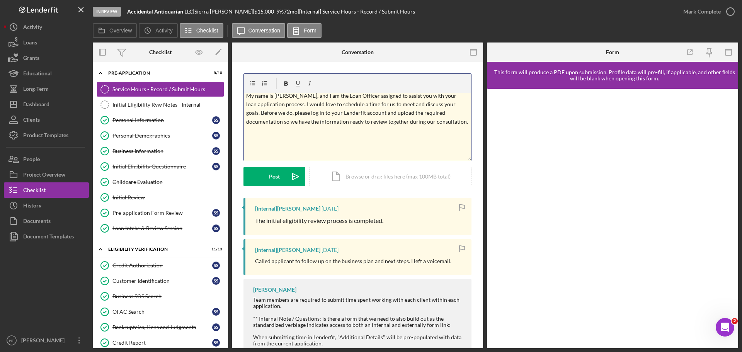
scroll to position [23, 0]
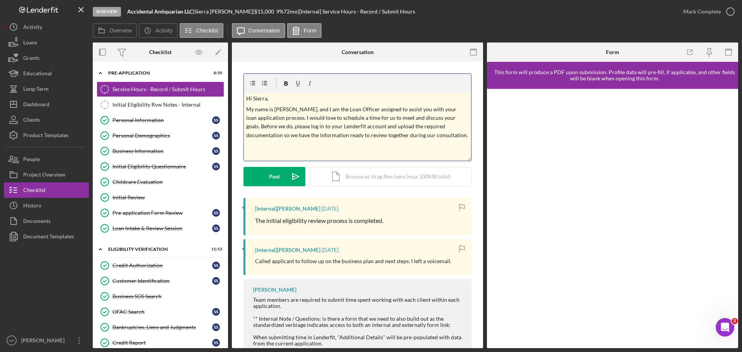
click at [417, 136] on p "My name is Hibaq, and I am the Loan Officer assigned to assist you with your lo…" at bounding box center [357, 122] width 223 height 35
drag, startPoint x: 334, startPoint y: 144, endPoint x: 212, endPoint y: 139, distance: 121.5
click at [212, 139] on div "Overview Internal Workflow Stage In Review Icon/Dropdown Arrow Archive (can una…" at bounding box center [415, 196] width 645 height 306
click at [331, 141] on div "v Color teal Color pink Remove color Add row above Add row below Add column bef…" at bounding box center [357, 127] width 227 height 68
drag, startPoint x: 336, startPoint y: 145, endPoint x: 244, endPoint y: 146, distance: 92.0
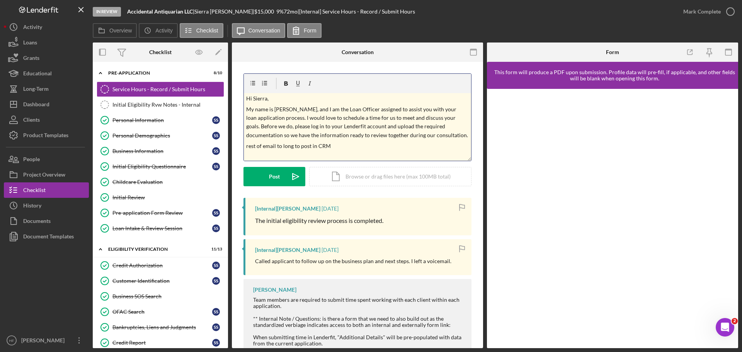
click at [244, 146] on div "v Color teal Color pink Remove color Add row above Add row below Add column bef…" at bounding box center [357, 127] width 227 height 68
click at [284, 83] on icon "button" at bounding box center [286, 83] width 17 height 17
click at [276, 181] on div "Post" at bounding box center [274, 176] width 11 height 19
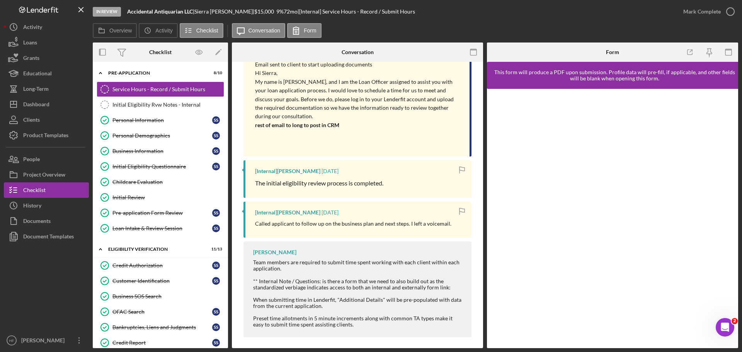
scroll to position [160, 0]
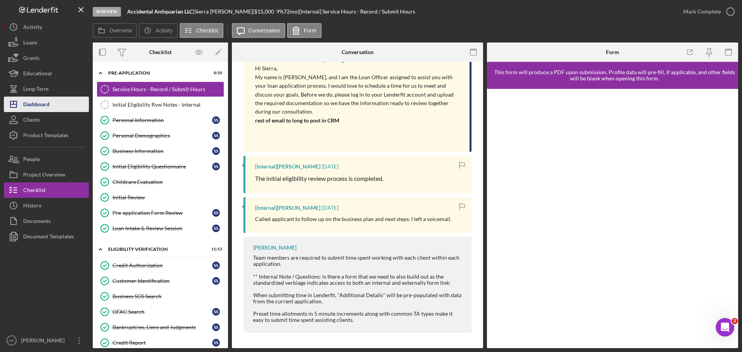
click at [49, 102] on div "Dashboard" at bounding box center [36, 105] width 26 height 17
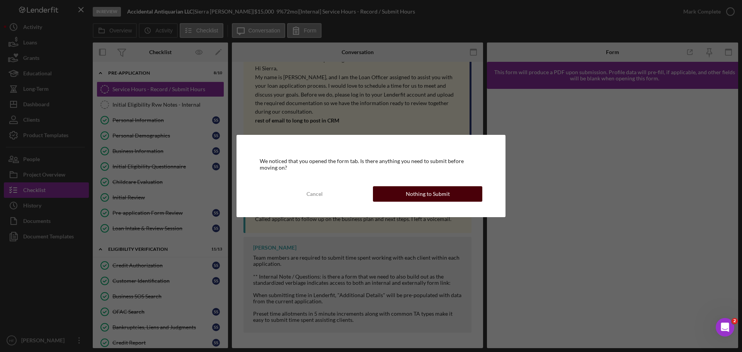
click at [413, 192] on div "Nothing to Submit" at bounding box center [428, 193] width 44 height 15
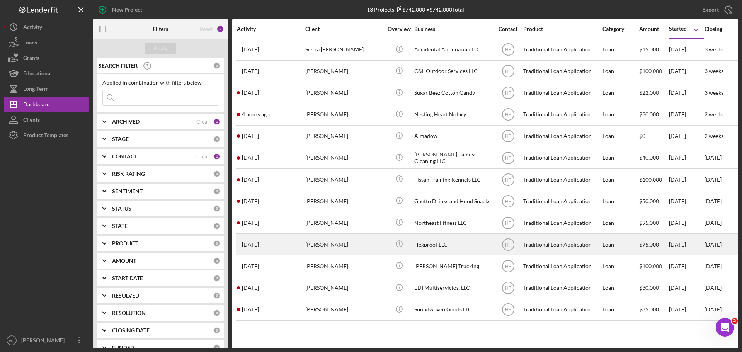
click at [374, 247] on div "Elise Cleereman" at bounding box center [343, 244] width 77 height 20
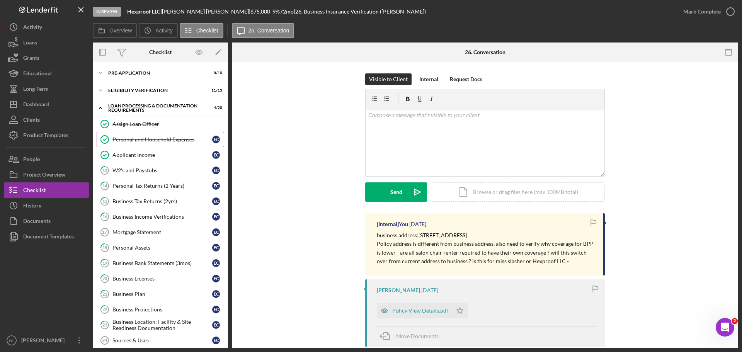
click at [156, 142] on div "Personal and Household Expenses" at bounding box center [162, 139] width 100 height 6
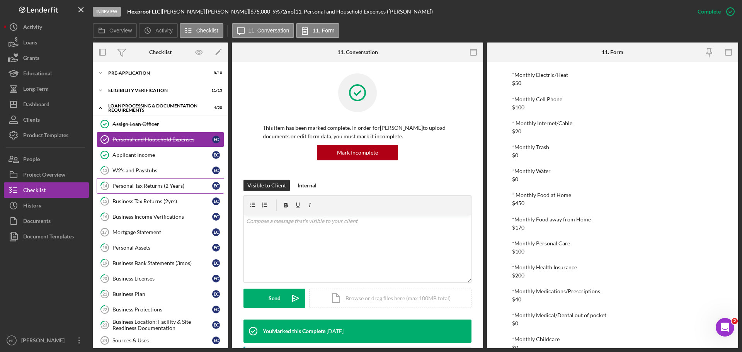
scroll to position [77, 0]
click at [127, 74] on div "Pre-Application" at bounding box center [163, 73] width 110 height 5
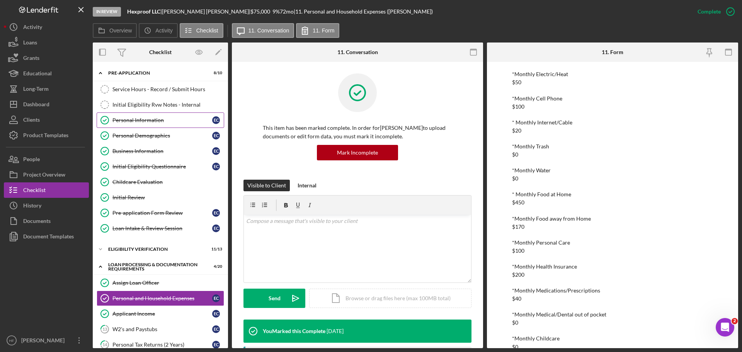
click at [152, 127] on link "Personal Information Personal Information E C" at bounding box center [161, 119] width 128 height 15
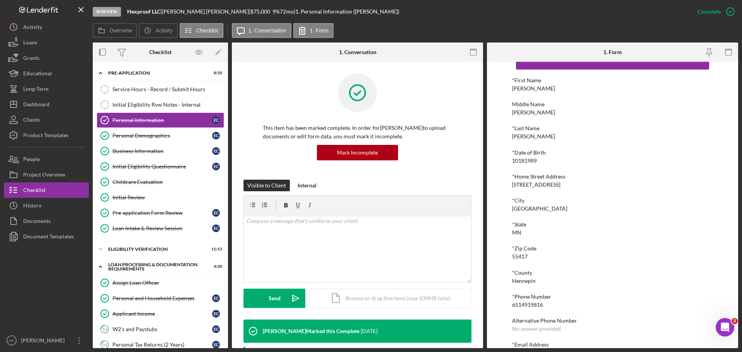
scroll to position [43, 0]
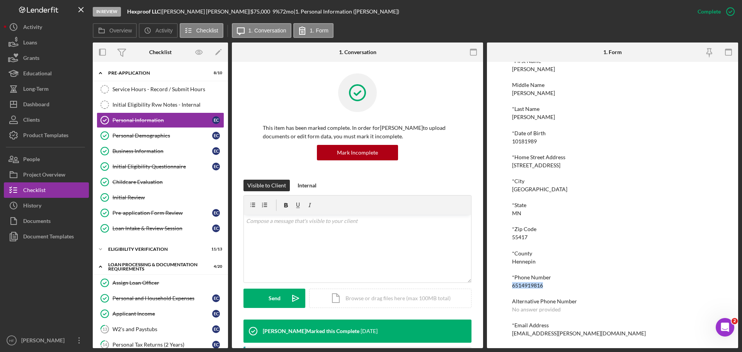
drag, startPoint x: 511, startPoint y: 281, endPoint x: 557, endPoint y: 287, distance: 46.0
click at [557, 287] on div "To edit this form you must mark this item incomplete *First Name Elise Middle N…" at bounding box center [612, 205] width 251 height 286
copy div "6514919816"
click at [584, 203] on div "*State" at bounding box center [612, 205] width 201 height 6
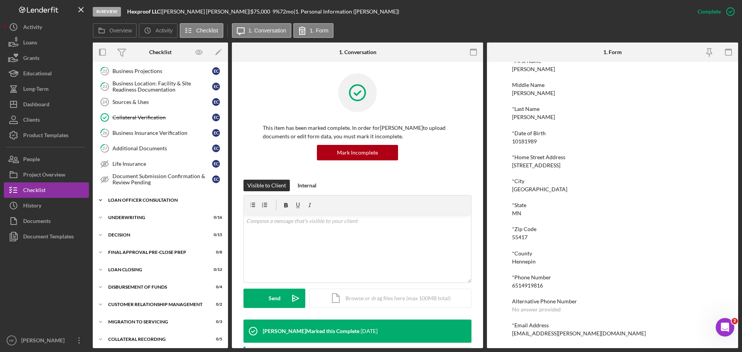
scroll to position [400, 0]
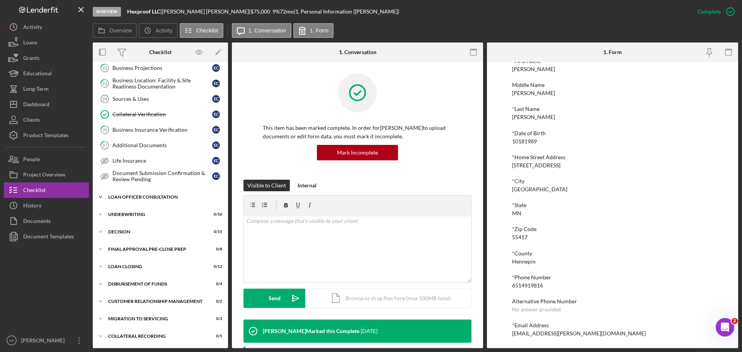
click at [124, 198] on div "Loan Officer Consultation" at bounding box center [163, 197] width 110 height 5
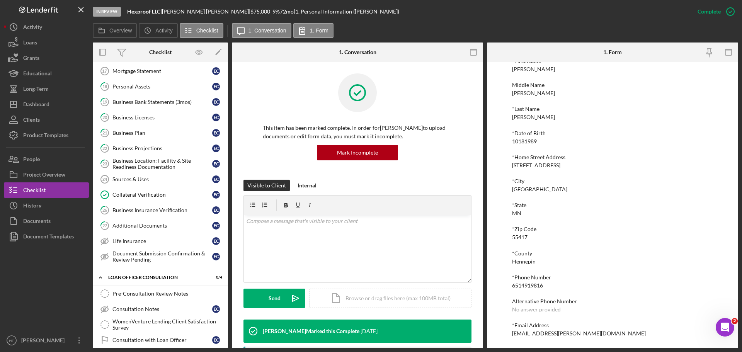
scroll to position [323, 0]
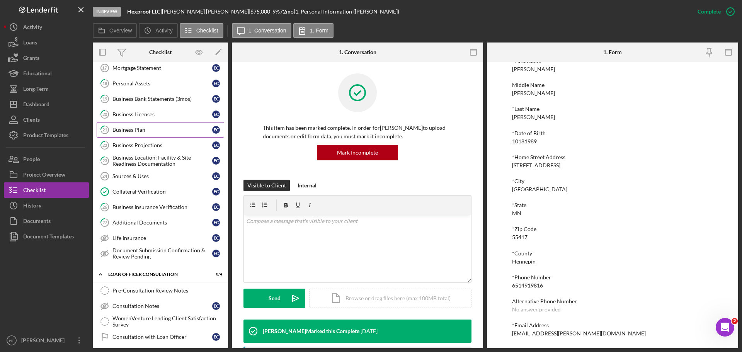
click at [151, 125] on link "21 Business Plan E C" at bounding box center [161, 129] width 128 height 15
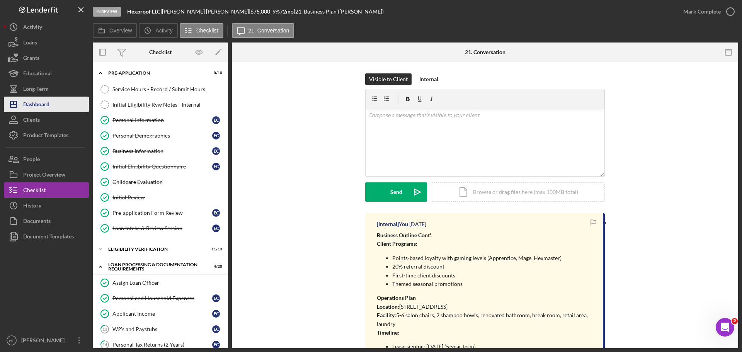
click at [51, 104] on button "Icon/Dashboard Dashboard" at bounding box center [46, 104] width 85 height 15
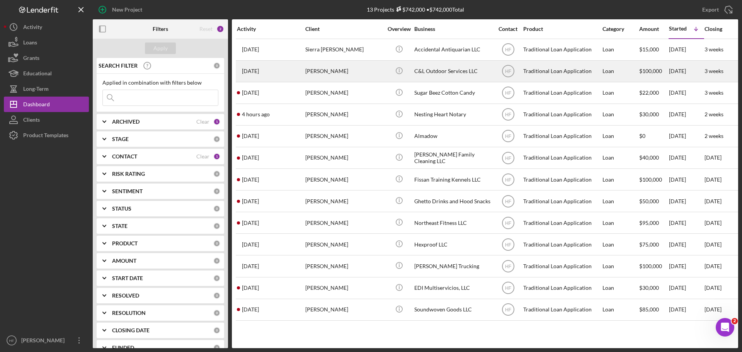
click at [330, 71] on div "Stefany Christianson" at bounding box center [343, 71] width 77 height 20
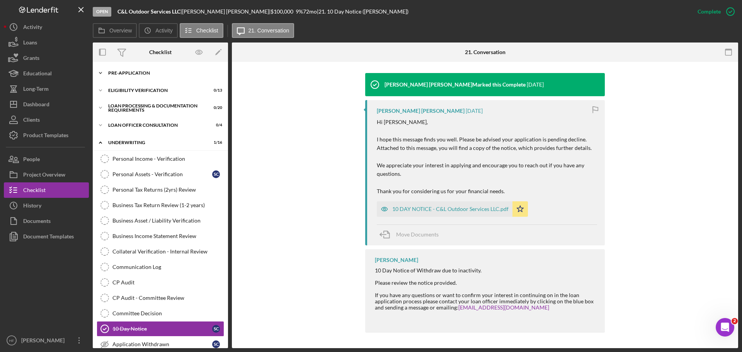
click at [150, 71] on div "Pre-Application" at bounding box center [163, 73] width 110 height 5
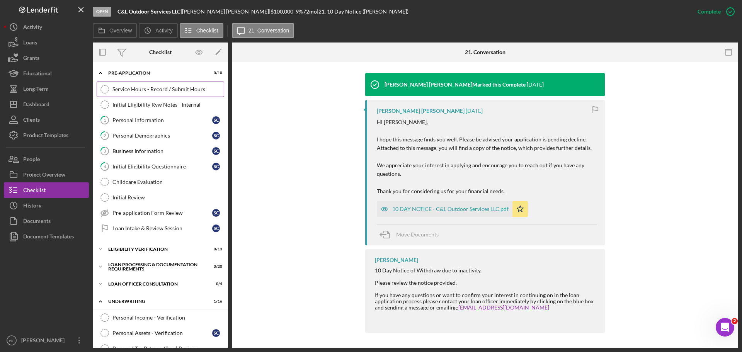
click at [152, 86] on div "Service Hours - Record / Submit Hours" at bounding box center [167, 89] width 111 height 6
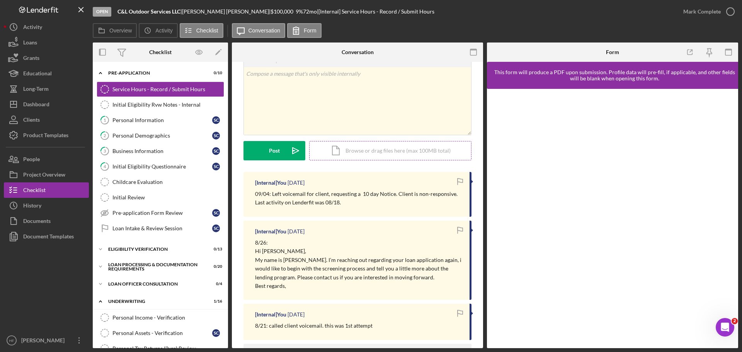
scroll to position [39, 0]
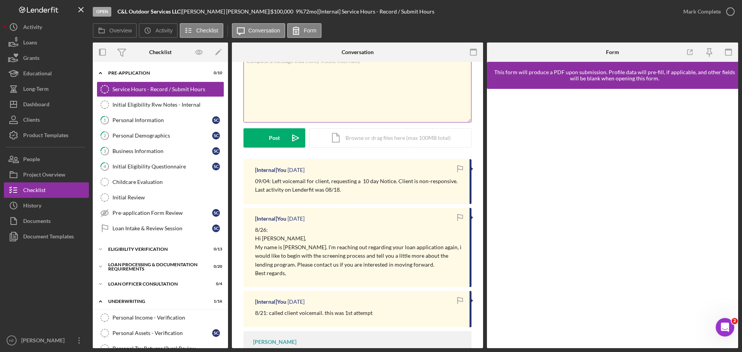
click at [334, 111] on div "v Color teal Color pink Remove color Add row above Add row below Add column bef…" at bounding box center [357, 88] width 227 height 68
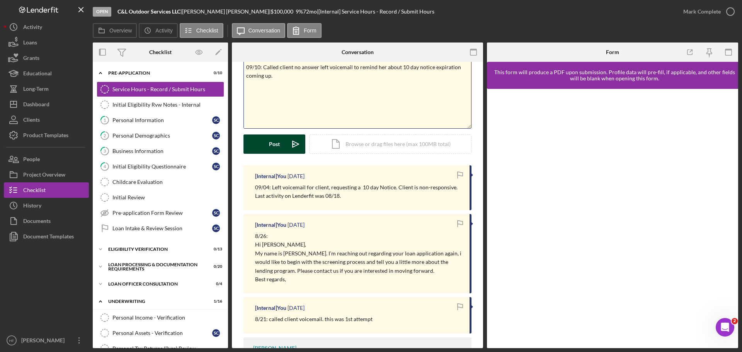
click at [285, 146] on button "Post Icon/icon-invite-send" at bounding box center [275, 144] width 62 height 19
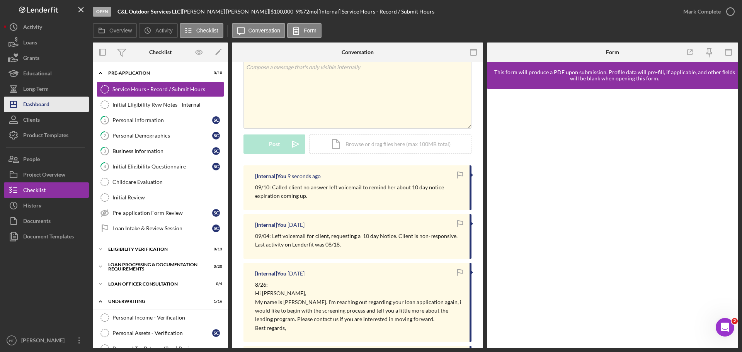
click at [52, 103] on button "Icon/Dashboard Dashboard" at bounding box center [46, 104] width 85 height 15
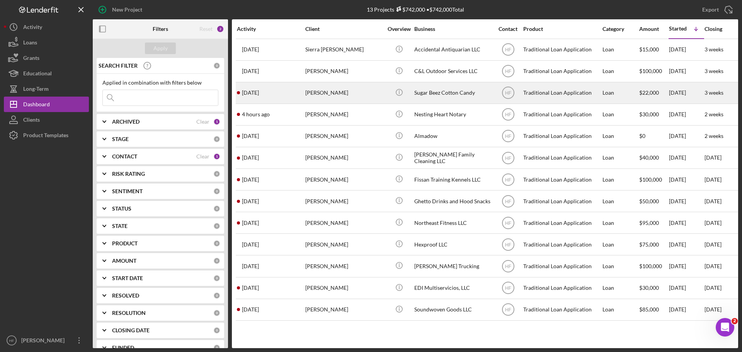
click at [313, 91] on div "Jessica Dirksen" at bounding box center [343, 93] width 77 height 20
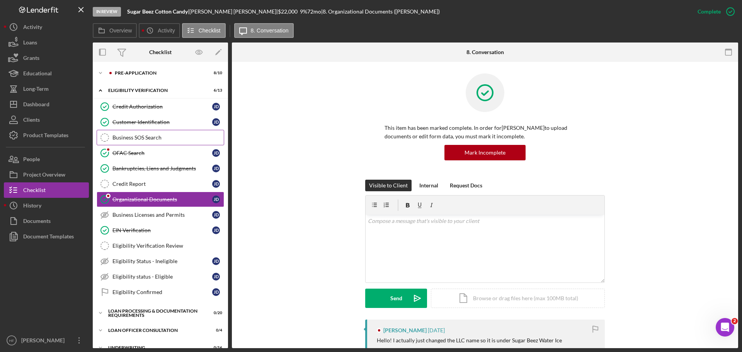
click at [167, 141] on link "Business SOS Search Business SOS Search" at bounding box center [161, 137] width 128 height 15
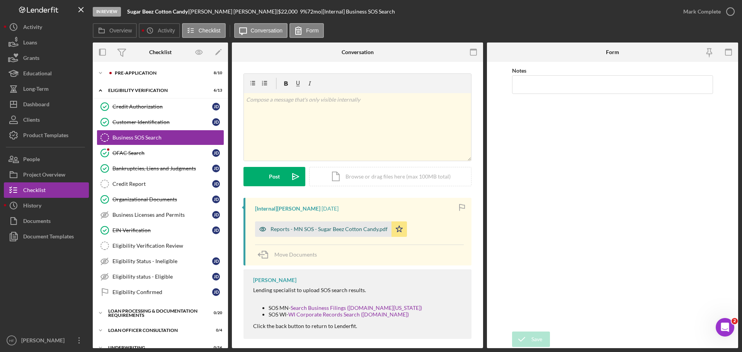
click at [329, 231] on div "Reports - MN SOS - Sugar Beez Cotton Candy.pdf" at bounding box center [329, 229] width 117 height 6
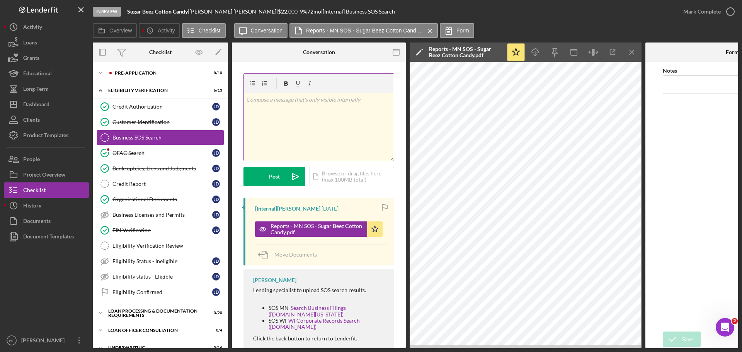
click at [272, 110] on div "v Color teal Color pink Remove color Add row above Add row below Add column bef…" at bounding box center [319, 127] width 150 height 68
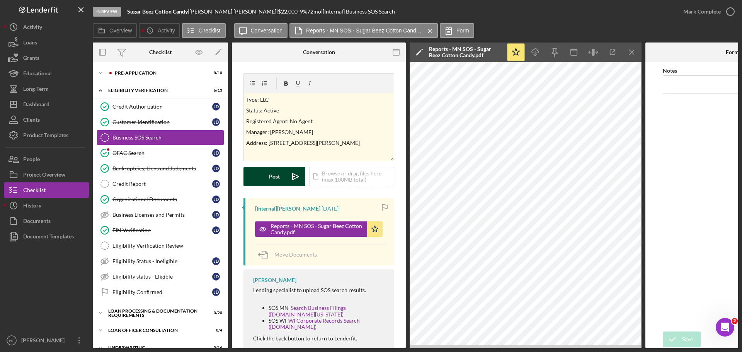
click at [274, 184] on div "Post" at bounding box center [274, 176] width 11 height 19
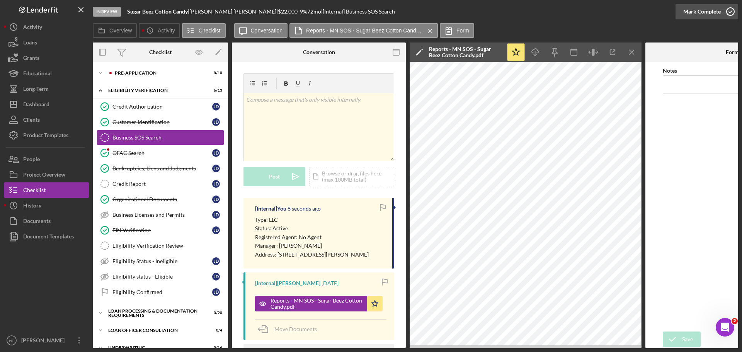
click at [704, 8] on div "Mark Complete" at bounding box center [701, 11] width 37 height 15
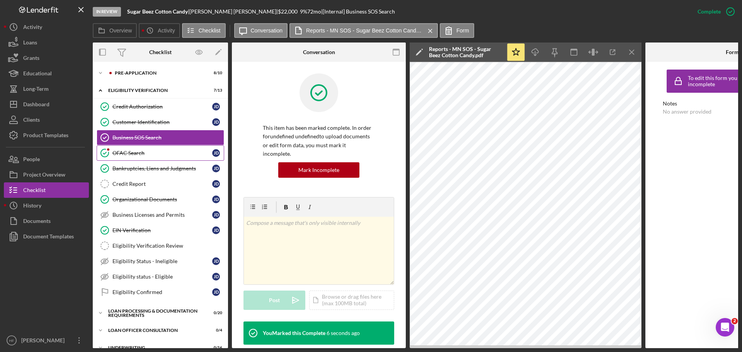
click at [168, 149] on link "OFAC Search OFAC Search J D" at bounding box center [161, 152] width 128 height 15
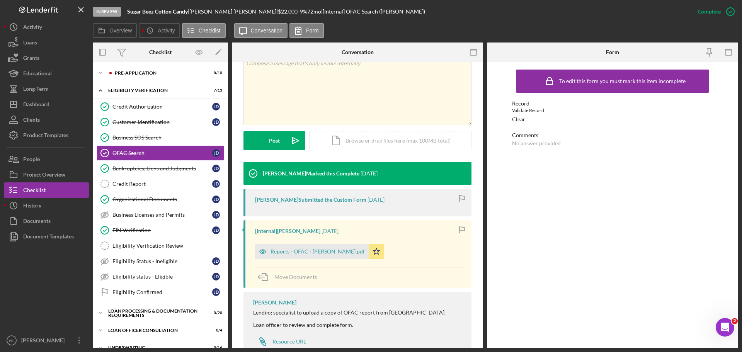
scroll to position [89, 0]
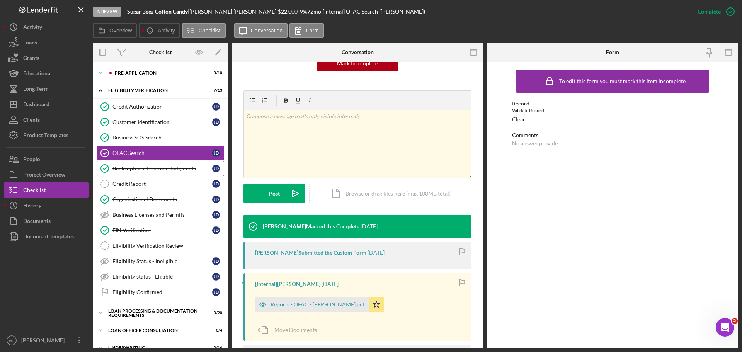
click at [146, 167] on div "Bankruptcies, Liens and Judgments" at bounding box center [162, 168] width 100 height 6
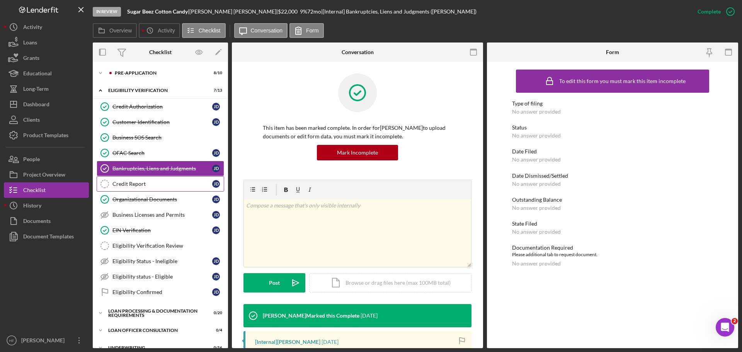
click at [116, 190] on link "Credit Report Credit Report J D" at bounding box center [161, 183] width 128 height 15
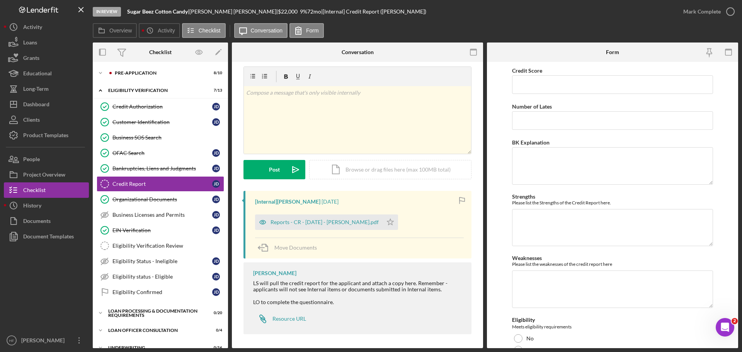
scroll to position [9, 0]
click at [306, 218] on div "Reports - CR - 9.4.25 - J. Dirksen.pdf" at bounding box center [325, 221] width 108 height 6
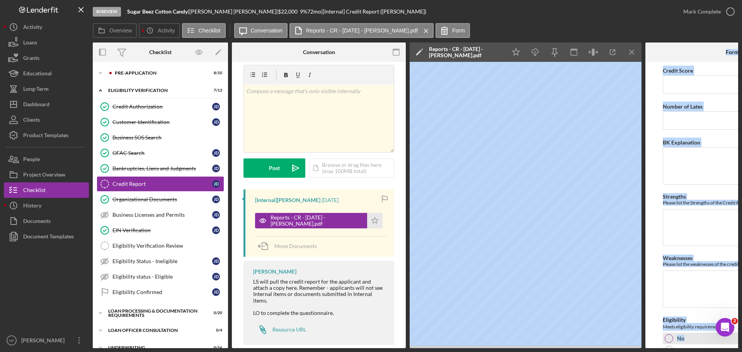
drag, startPoint x: 535, startPoint y: 351, endPoint x: 689, endPoint y: 335, distance: 154.6
click at [689, 335] on div "In Review Sugar Beez Cotton Candy | Jessica Dirksen | $22,000 $22,000 9 % 72 mo…" at bounding box center [371, 176] width 742 height 352
click at [681, 85] on input "Credit Score" at bounding box center [732, 84] width 139 height 19
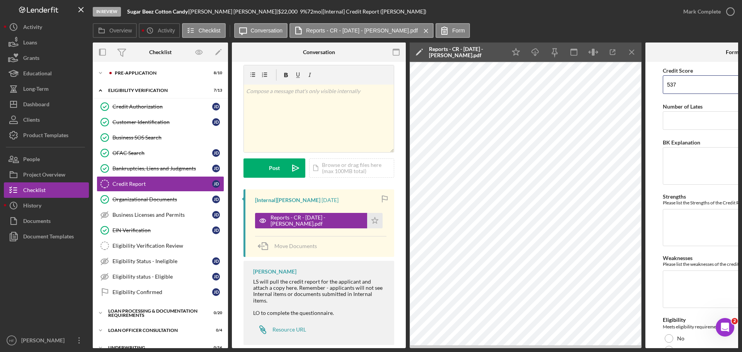
type input "537"
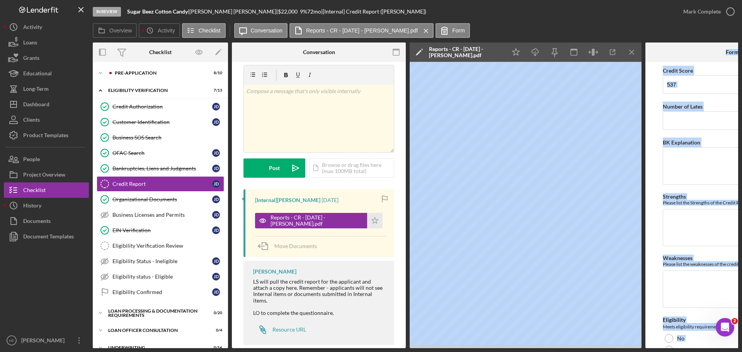
drag, startPoint x: 619, startPoint y: 349, endPoint x: 649, endPoint y: 347, distance: 29.9
click at [649, 347] on div "In Review Sugar Beez Cotton Candy | Jessica Dirksen | $22,000 $22,000 9 % 72 mo…" at bounding box center [371, 176] width 742 height 352
click at [672, 349] on div "In Review Sugar Beez Cotton Candy | Jessica Dirksen | $22,000 $22,000 9 % 72 mo…" at bounding box center [371, 176] width 742 height 352
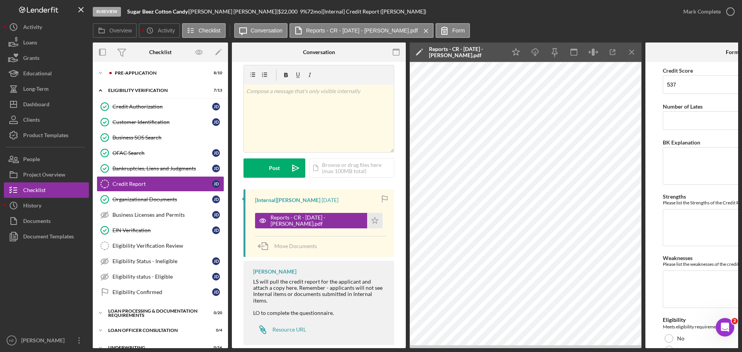
click at [669, 349] on div "In Review Sugar Beez Cotton Candy | Jessica Dirksen | $22,000 $22,000 9 % 72 mo…" at bounding box center [371, 176] width 742 height 352
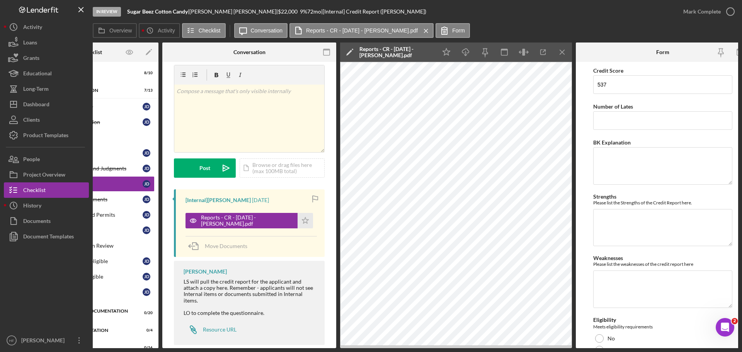
scroll to position [0, 81]
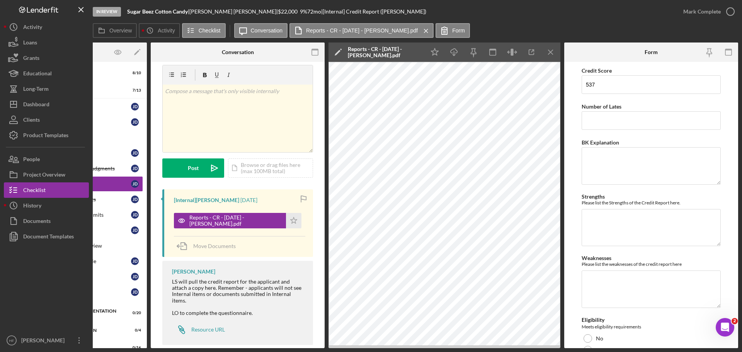
drag, startPoint x: 651, startPoint y: 18, endPoint x: 664, endPoint y: 7, distance: 17.8
click at [651, 18] on div "In Review Sugar Beez Cotton Candy | Jessica Dirksen | $22,000 $22,000 9 % 72 mo…" at bounding box center [384, 11] width 583 height 23
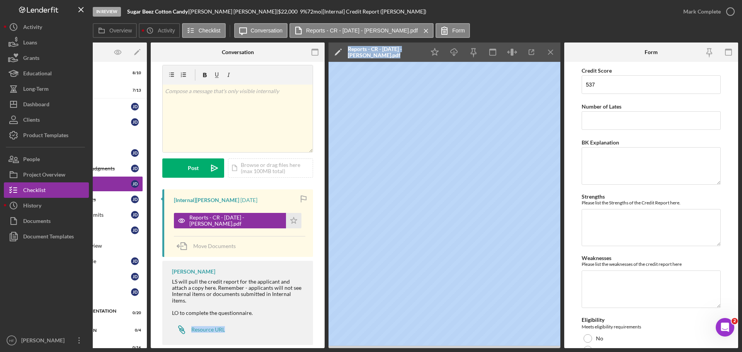
scroll to position [17, 0]
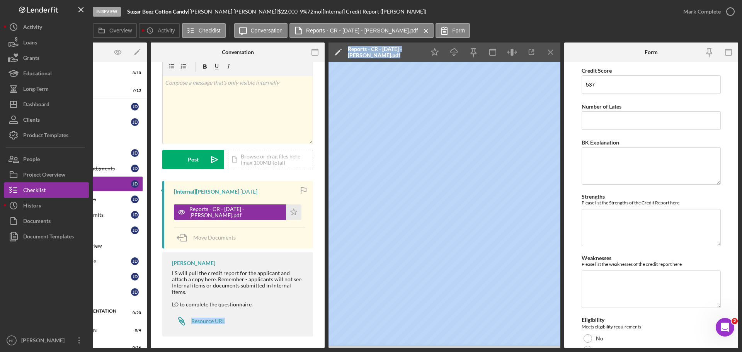
drag, startPoint x: 401, startPoint y: 349, endPoint x: 265, endPoint y: 341, distance: 136.7
click at [265, 341] on div "In Review Sugar Beez Cotton Candy | Jessica Dirksen | $22,000 $22,000 9 % 72 mo…" at bounding box center [371, 176] width 742 height 352
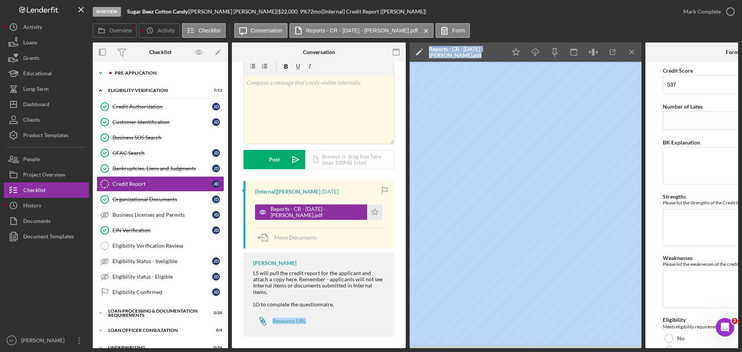
click at [155, 73] on div "Pre-Application" at bounding box center [167, 73] width 104 height 5
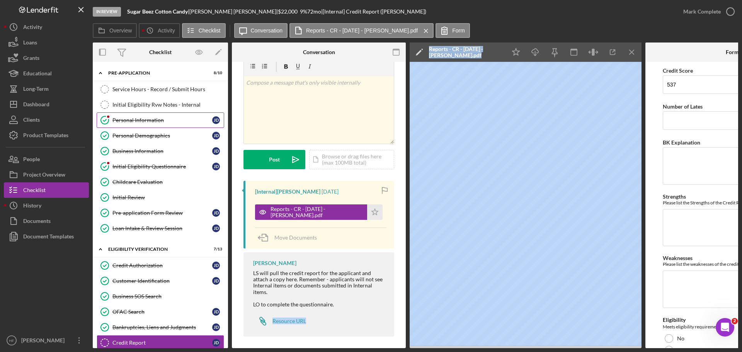
click at [146, 124] on link "Personal Information Personal Information J D" at bounding box center [161, 119] width 128 height 15
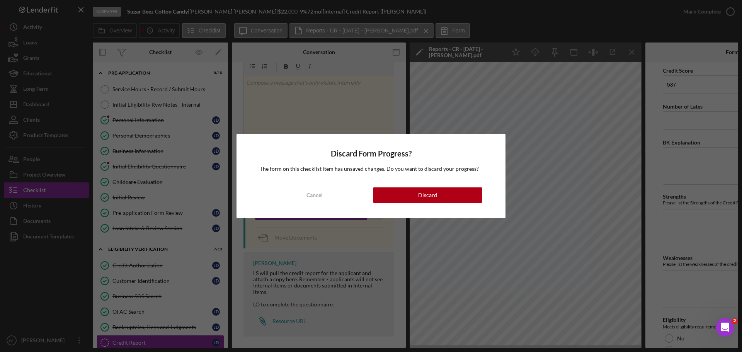
click at [448, 186] on div "Discard Form Progress? The form on this checklist item has unsaved changes. Do …" at bounding box center [371, 176] width 269 height 85
click at [426, 196] on div "Discard" at bounding box center [427, 194] width 19 height 15
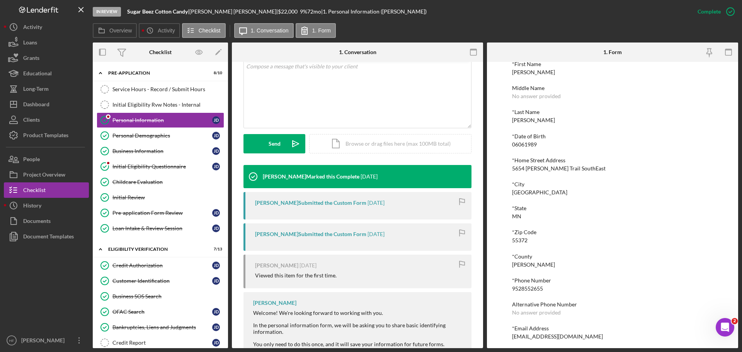
scroll to position [43, 0]
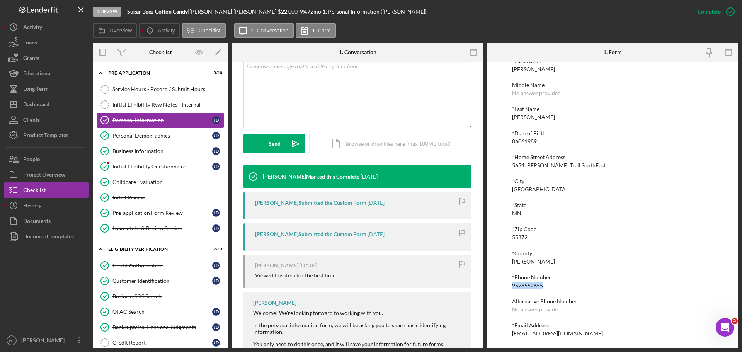
drag, startPoint x: 510, startPoint y: 285, endPoint x: 543, endPoint y: 284, distance: 33.3
click at [543, 284] on div "To edit this form you must mark this item incomplete *First Name Jessica Middle…" at bounding box center [612, 205] width 251 height 286
copy div "9528552655"
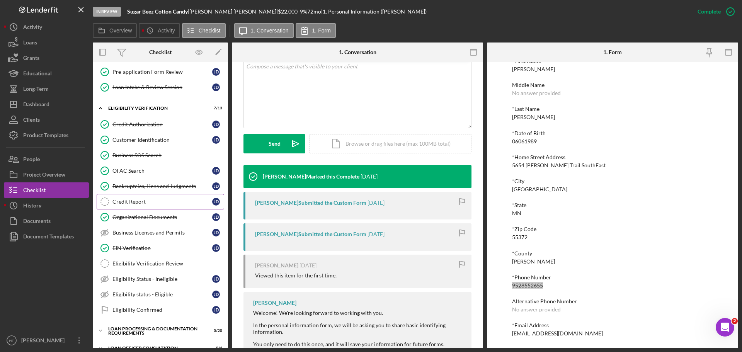
scroll to position [155, 0]
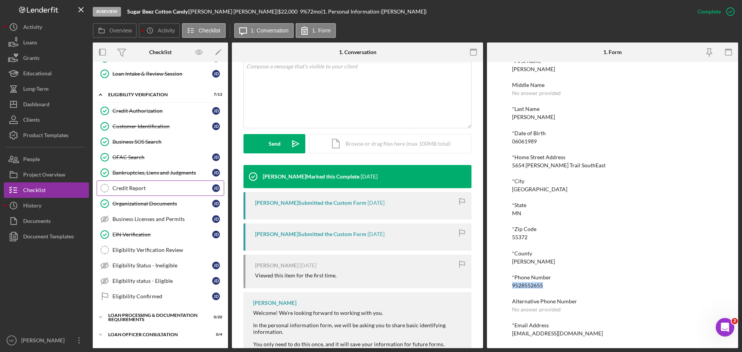
click at [146, 188] on div "Credit Report" at bounding box center [162, 188] width 100 height 6
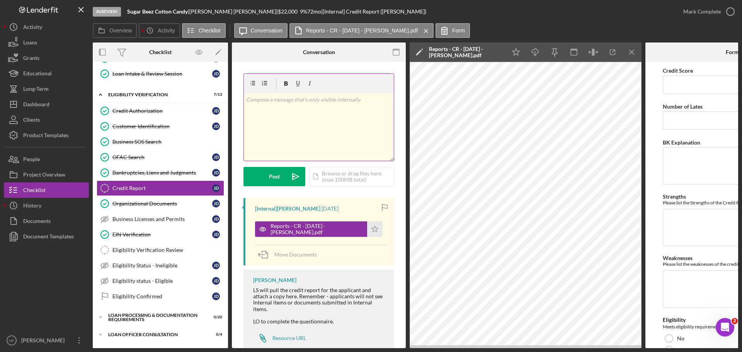
click at [310, 114] on div "v Color teal Color pink Remove color Add row above Add row below Add column bef…" at bounding box center [319, 127] width 150 height 68
drag, startPoint x: 146, startPoint y: 172, endPoint x: 150, endPoint y: 175, distance: 5.5
click at [146, 172] on div "Bankruptcies, Liens and Judgments" at bounding box center [162, 173] width 100 height 6
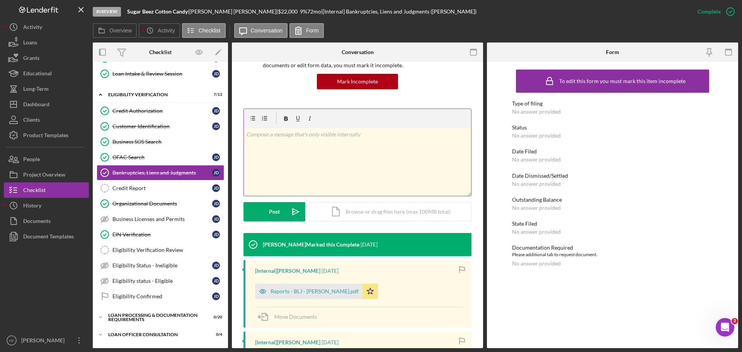
scroll to position [77, 0]
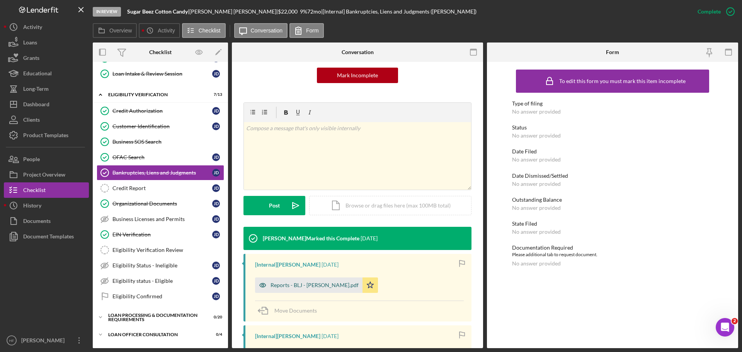
click at [290, 287] on div "Reports - BLJ - J. Dirksen.pdf" at bounding box center [315, 285] width 88 height 6
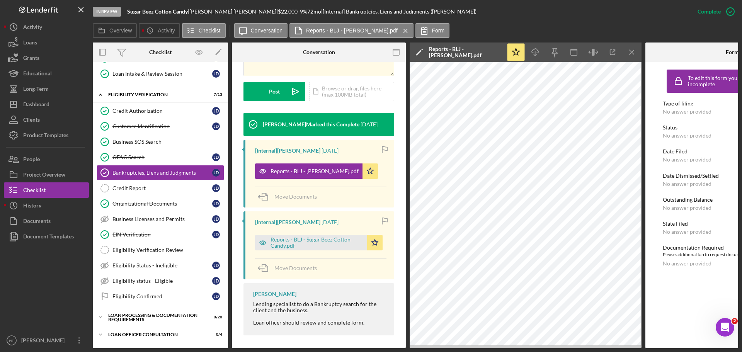
scroll to position [205, 0]
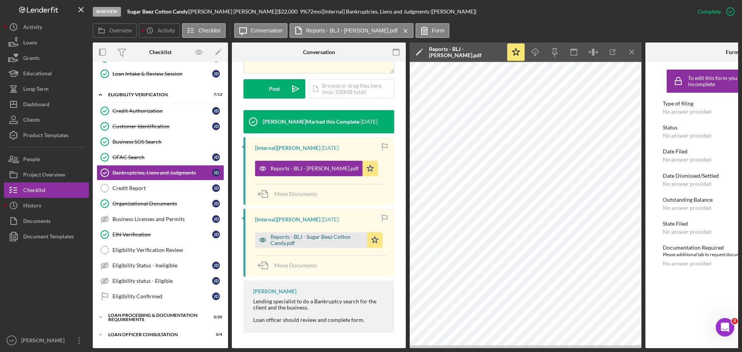
click at [315, 238] on div "Reports - BLJ - Sugar Beez Cotton Candy.pdf" at bounding box center [317, 240] width 93 height 12
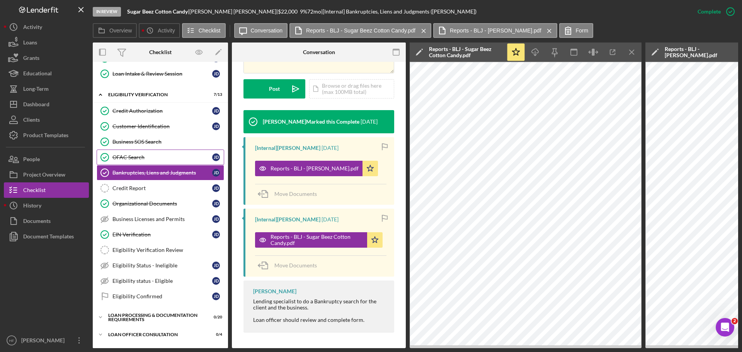
click at [162, 159] on div "OFAC Search" at bounding box center [162, 157] width 100 height 6
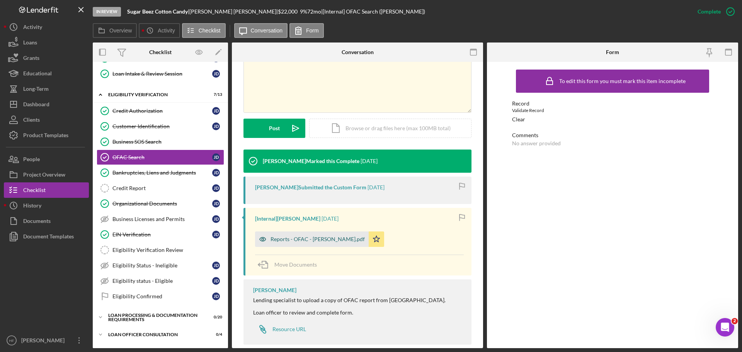
click at [309, 243] on div "Reports - OFAC - J. Dirksen.pdf" at bounding box center [312, 239] width 114 height 15
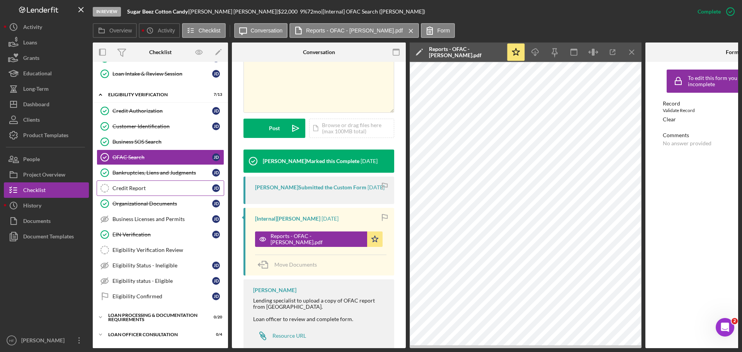
click at [143, 189] on div "Credit Report" at bounding box center [162, 188] width 100 height 6
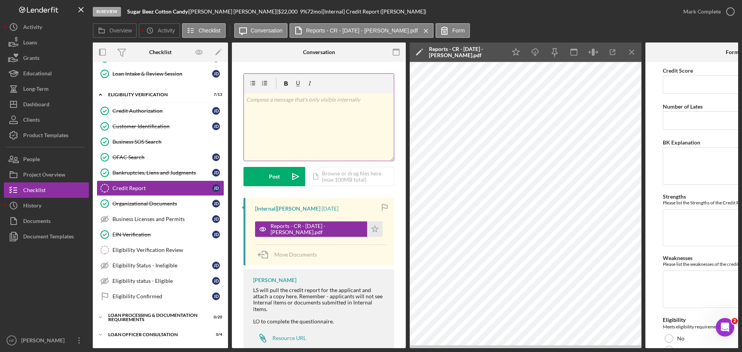
click at [302, 133] on div "v Color teal Color pink Remove color Add row above Add row below Add column bef…" at bounding box center [319, 127] width 150 height 68
click at [41, 102] on div "Dashboard" at bounding box center [36, 105] width 26 height 17
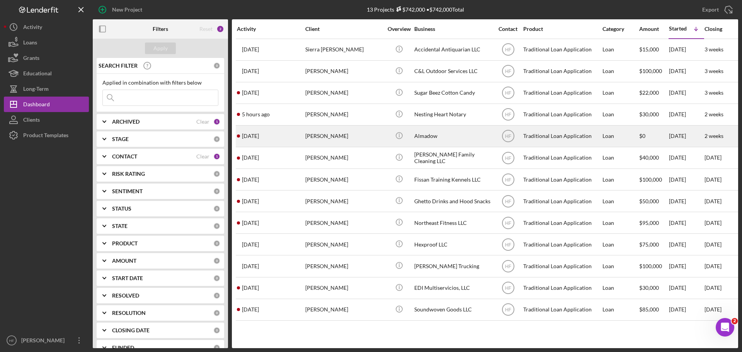
click at [366, 133] on div "Hamdi Shabele" at bounding box center [343, 136] width 77 height 20
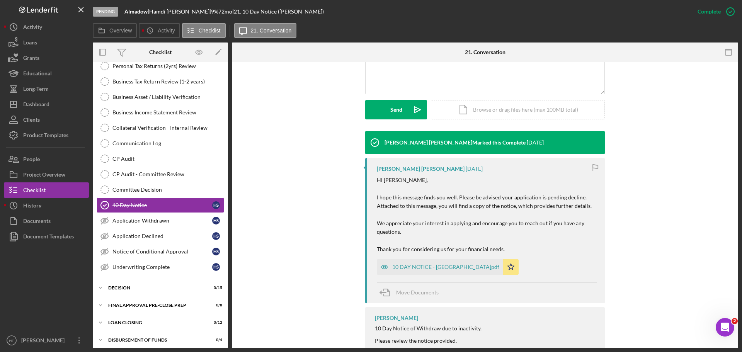
scroll to position [193, 0]
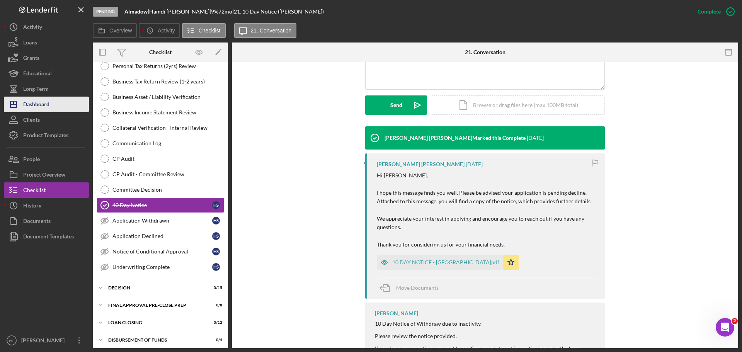
click at [49, 108] on div "Dashboard" at bounding box center [36, 105] width 26 height 17
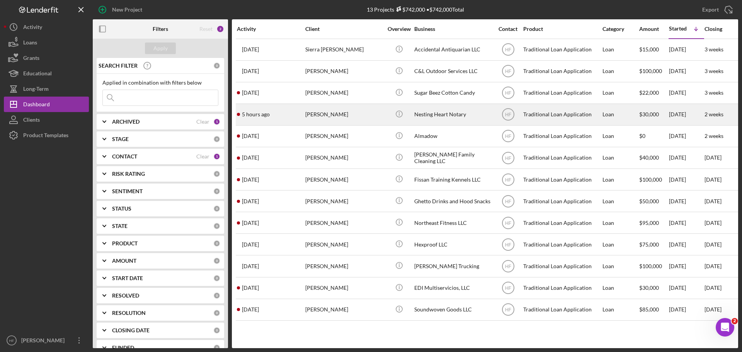
click at [356, 112] on div "Latrice Davis" at bounding box center [343, 114] width 77 height 20
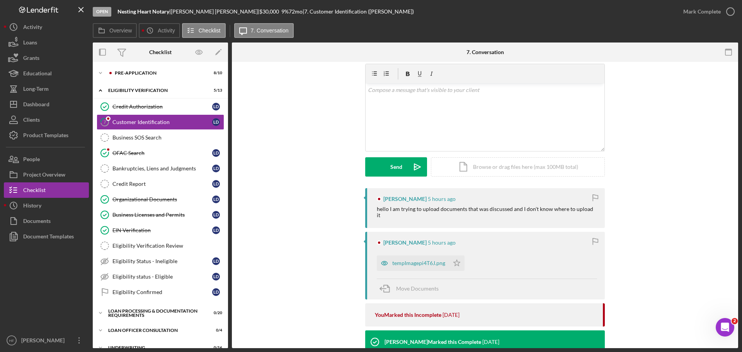
scroll to position [39, 0]
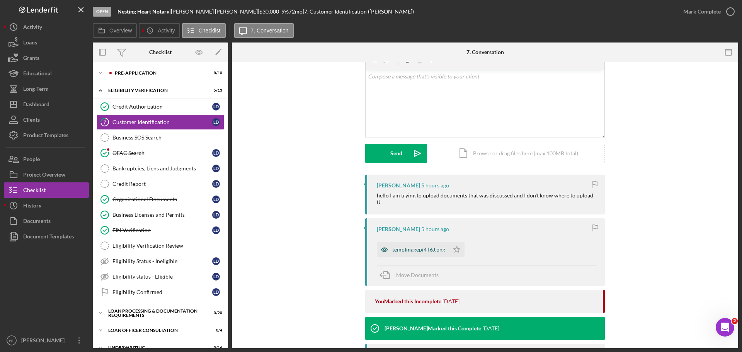
click at [422, 247] on div "tempImagepi4T6J.png" at bounding box center [418, 250] width 53 height 6
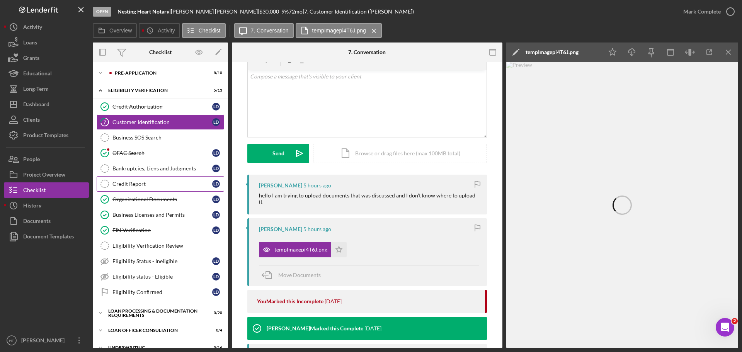
click at [158, 186] on div "Credit Report" at bounding box center [162, 184] width 100 height 6
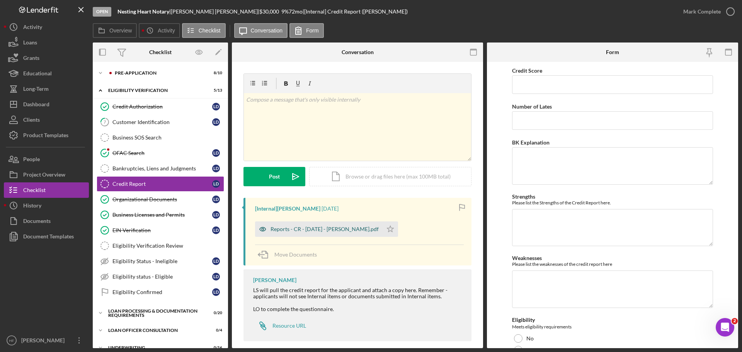
click at [329, 232] on div "Reports - CR - 8.28.25 - L. Davis.pdf" at bounding box center [325, 229] width 108 height 6
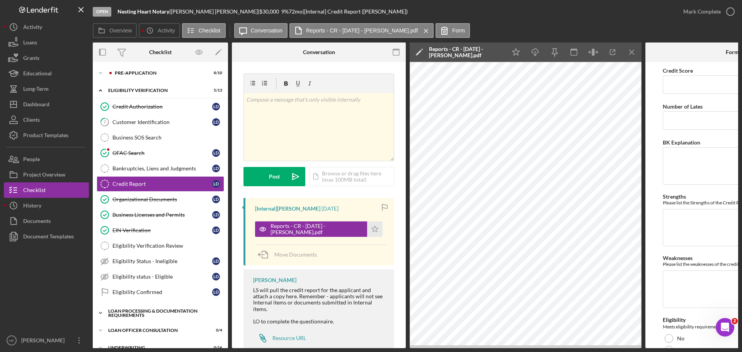
click at [102, 312] on icon "Icon/Expander" at bounding box center [100, 312] width 15 height 15
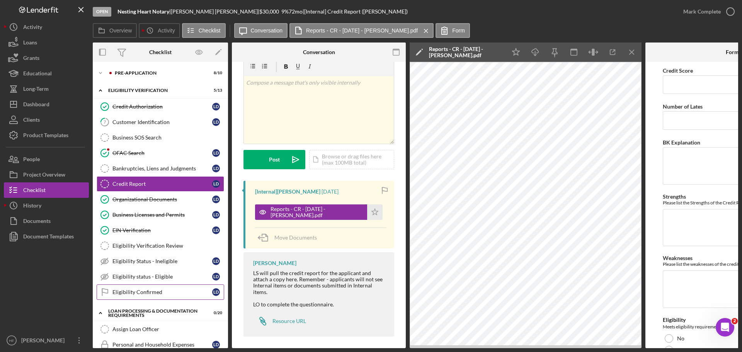
scroll to position [39, 0]
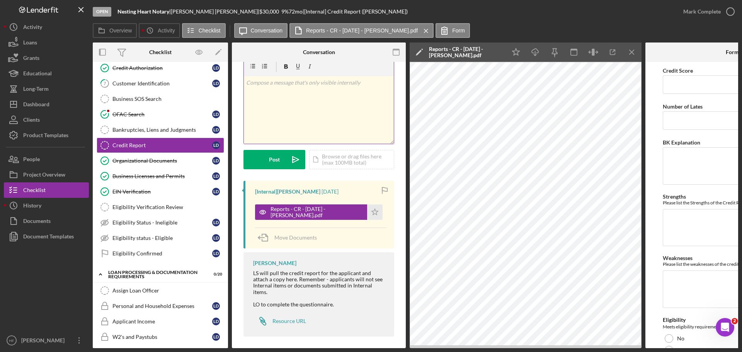
click at [290, 91] on div "v Color teal Color pink Remove color Add row above Add row below Add column bef…" at bounding box center [319, 110] width 150 height 68
click at [246, 83] on p "12/28/2025" at bounding box center [319, 82] width 146 height 9
drag, startPoint x: 245, startPoint y: 86, endPoint x: 251, endPoint y: 85, distance: 5.8
click at [245, 86] on div "v Color teal Color pink Remove color Add row above Add row below Add column bef…" at bounding box center [319, 110] width 150 height 68
click at [330, 87] on p "Credit Exp : 12/28/2025" at bounding box center [319, 82] width 146 height 9
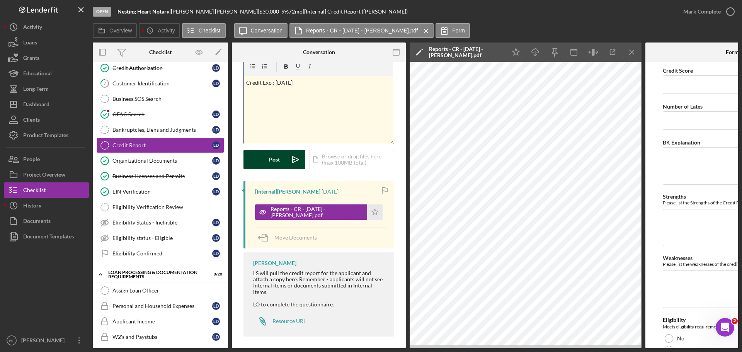
click at [279, 163] on div "Post" at bounding box center [274, 159] width 11 height 19
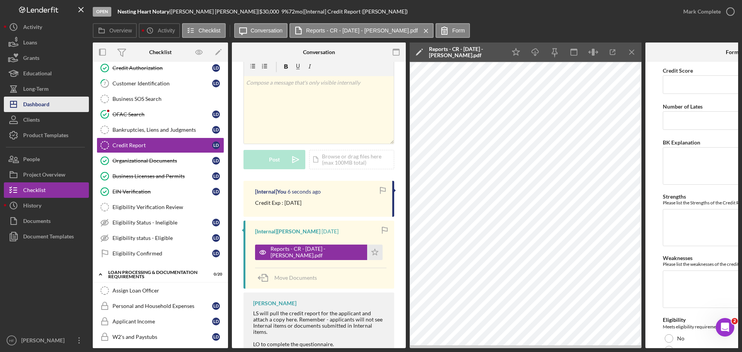
click at [60, 107] on button "Icon/Dashboard Dashboard" at bounding box center [46, 104] width 85 height 15
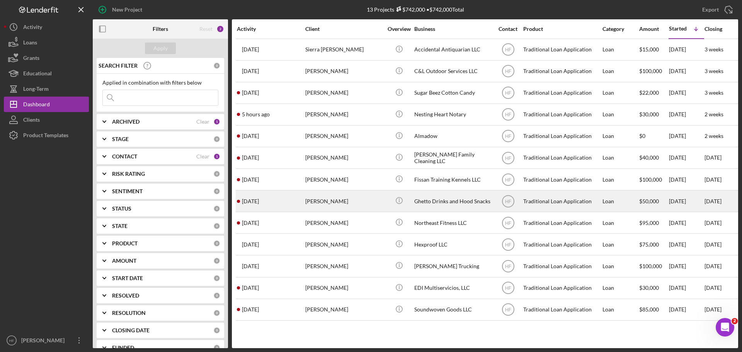
click at [359, 208] on div "[PERSON_NAME]" at bounding box center [343, 201] width 77 height 20
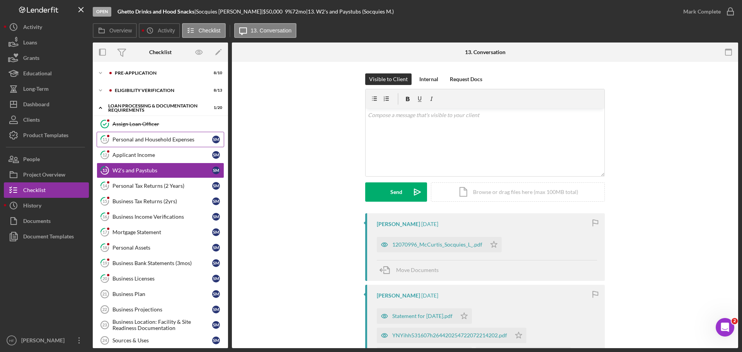
click at [133, 136] on link "11 Personal and Household Expenses S M" at bounding box center [161, 139] width 128 height 15
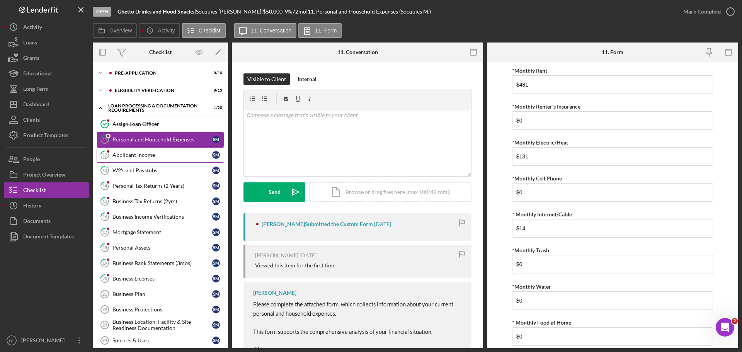
click at [154, 155] on div "Applicant Income" at bounding box center [162, 155] width 100 height 6
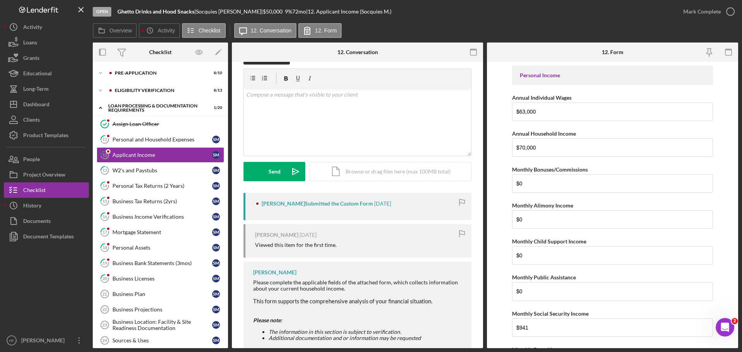
scroll to position [37, 0]
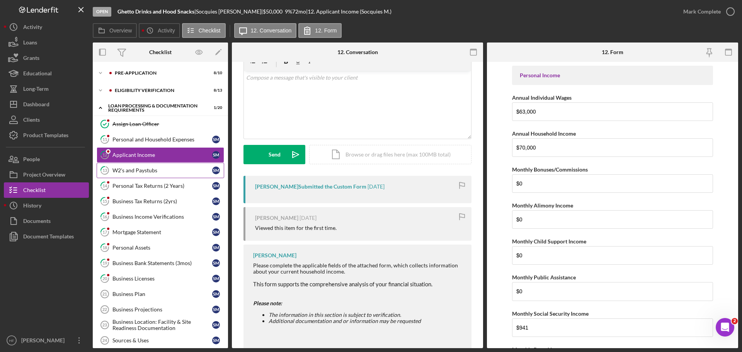
click at [165, 168] on div "W2's and Paystubs" at bounding box center [162, 170] width 100 height 6
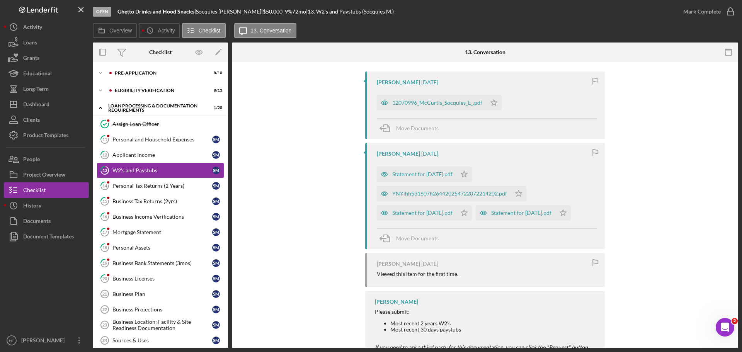
scroll to position [155, 0]
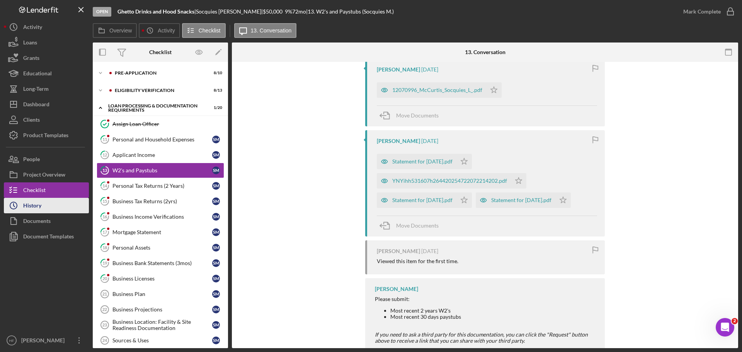
click at [50, 206] on button "Icon/History History" at bounding box center [46, 205] width 85 height 15
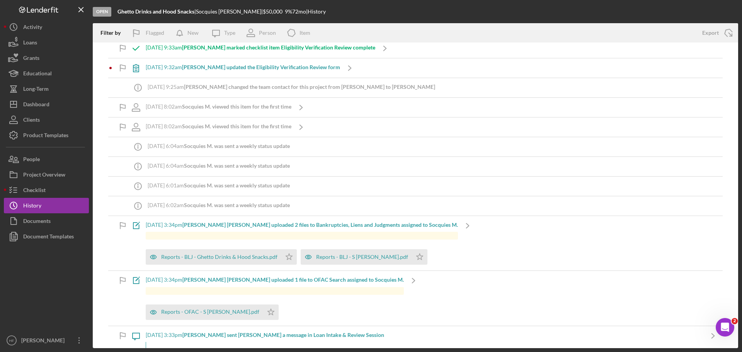
scroll to position [850, 0]
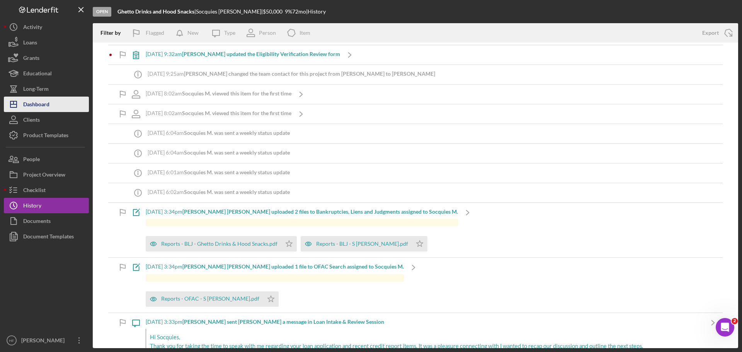
click at [36, 101] on div "Dashboard" at bounding box center [36, 105] width 26 height 17
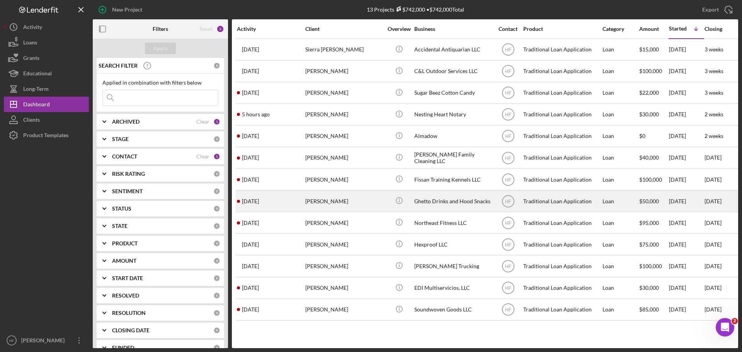
click at [364, 199] on div "[PERSON_NAME]" at bounding box center [343, 201] width 77 height 20
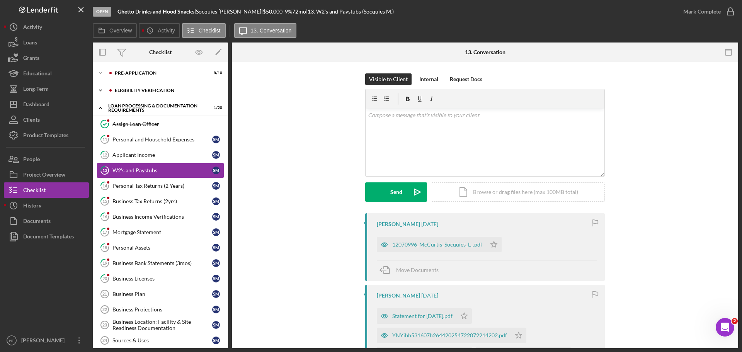
click at [105, 89] on icon "Icon/Expander" at bounding box center [100, 90] width 15 height 15
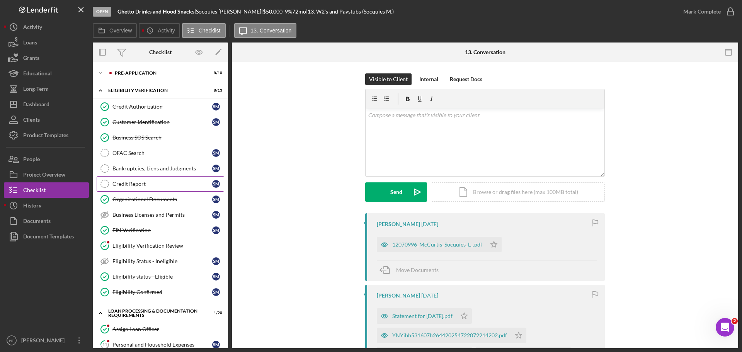
click at [163, 183] on div "Credit Report" at bounding box center [162, 184] width 100 height 6
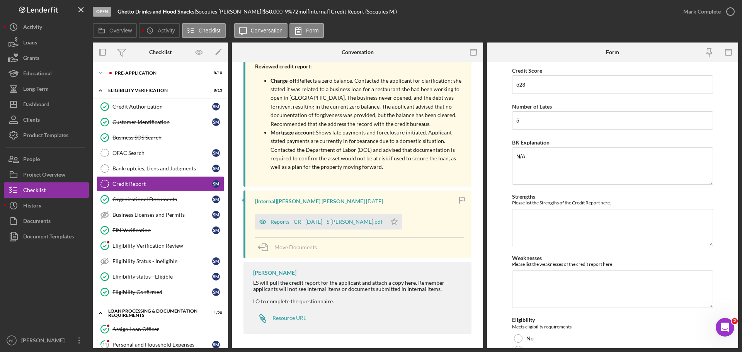
scroll to position [186, 0]
click at [269, 219] on icon "button" at bounding box center [262, 220] width 15 height 15
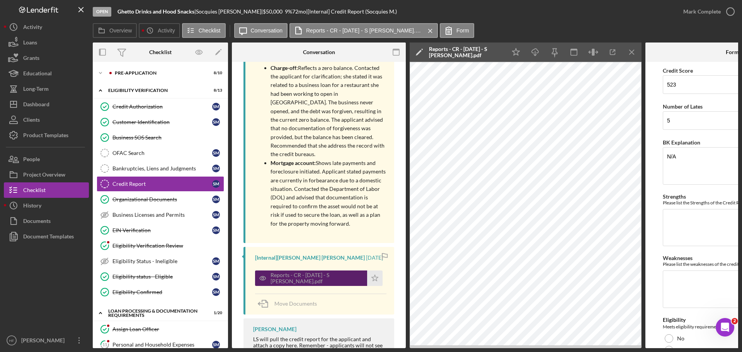
scroll to position [192, 0]
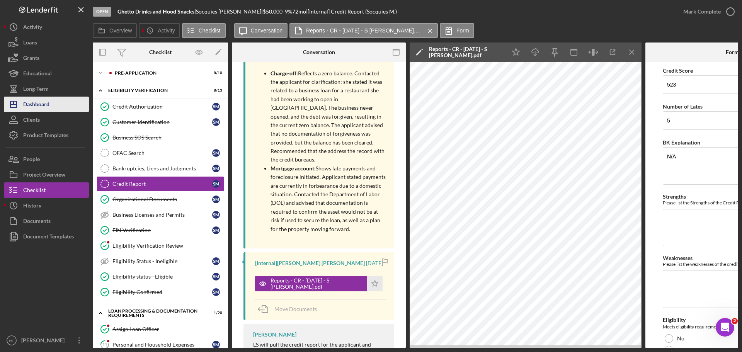
click at [58, 103] on button "Icon/Dashboard Dashboard" at bounding box center [46, 104] width 85 height 15
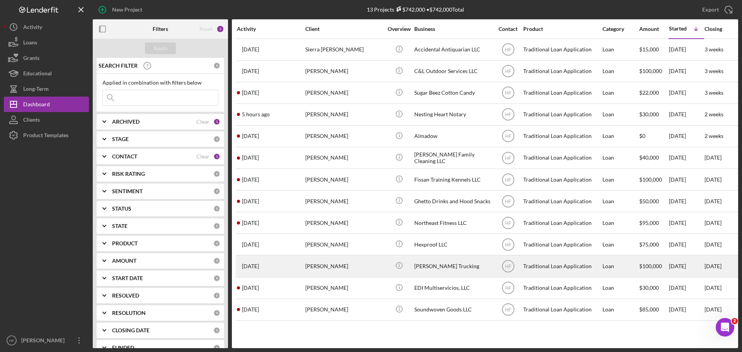
click at [368, 266] on div "Antonia Redner" at bounding box center [343, 266] width 77 height 20
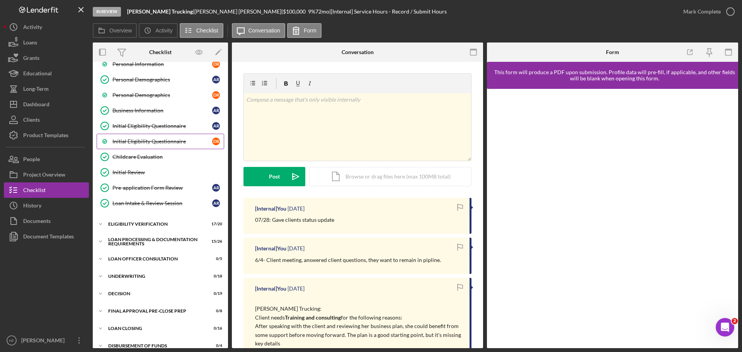
scroll to position [116, 0]
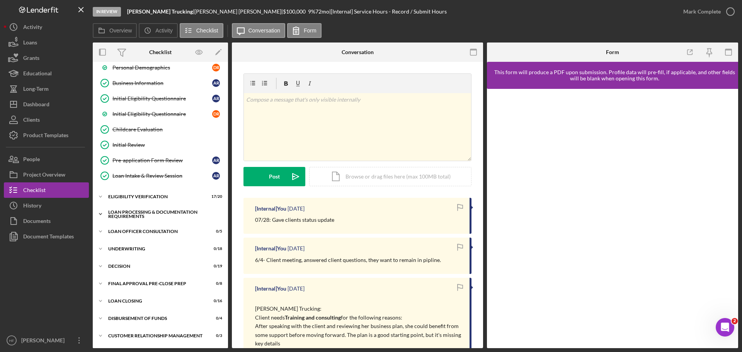
click at [102, 211] on icon "Icon/Expander" at bounding box center [100, 213] width 15 height 15
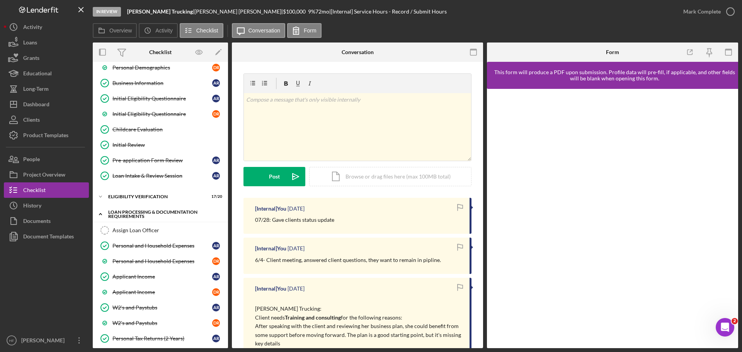
scroll to position [271, 0]
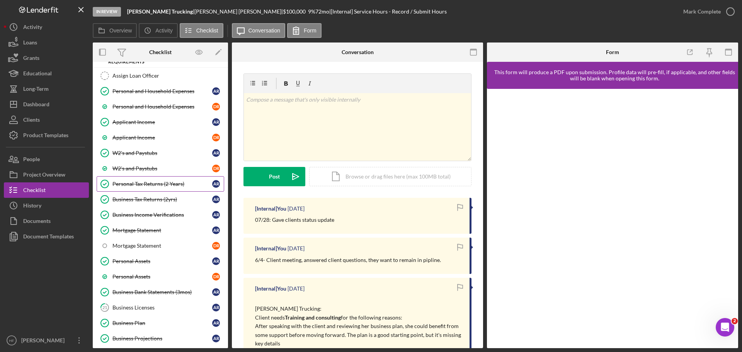
click at [159, 182] on div "Personal Tax Returns (2 Years)" at bounding box center [162, 184] width 100 height 6
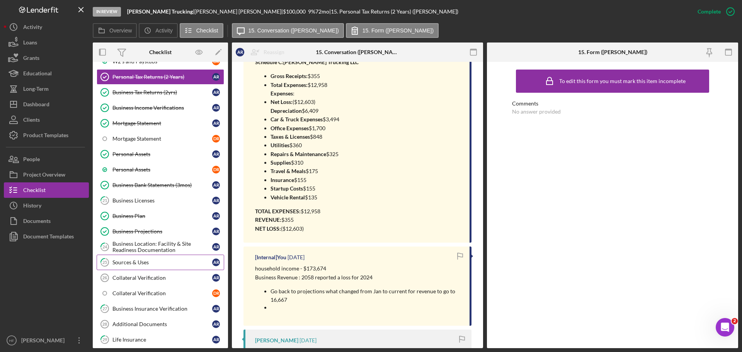
scroll to position [387, 0]
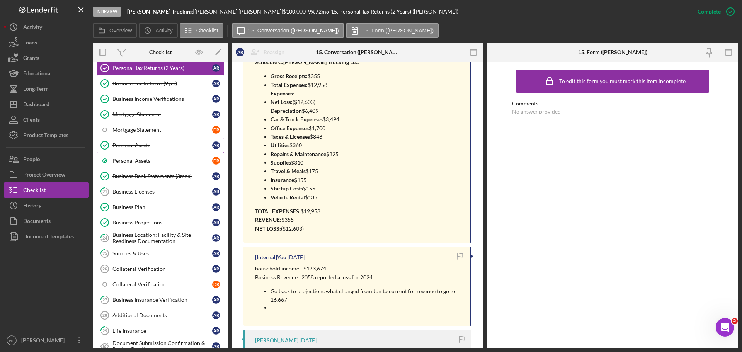
click at [163, 146] on div "Personal Assets" at bounding box center [162, 145] width 100 height 6
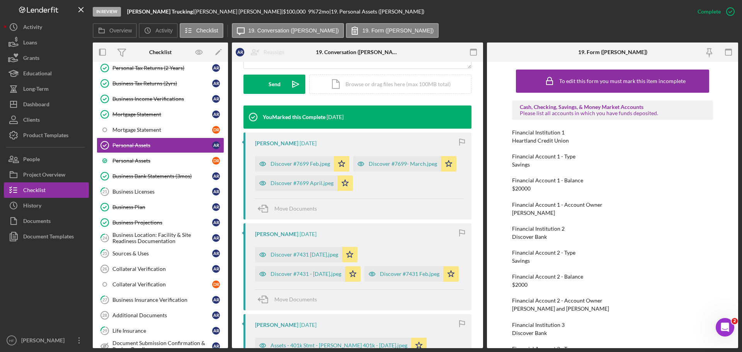
scroll to position [309, 0]
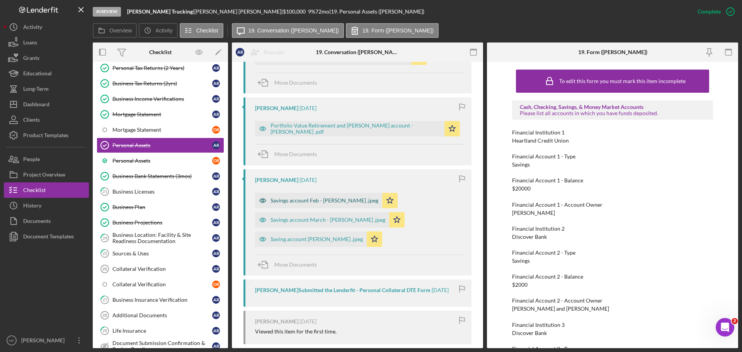
click at [332, 204] on div "Savings account Feb - Antonia .jpeg" at bounding box center [325, 201] width 108 height 6
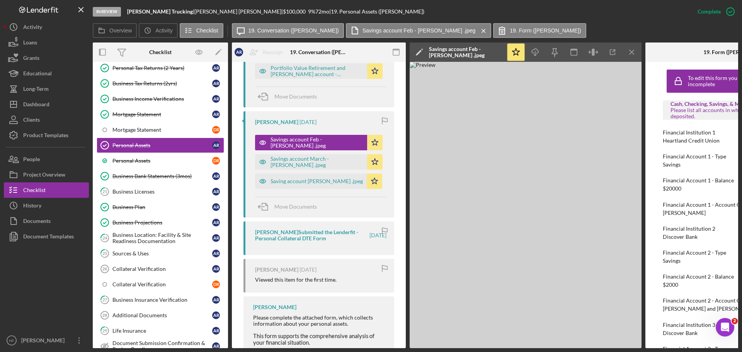
scroll to position [646, 0]
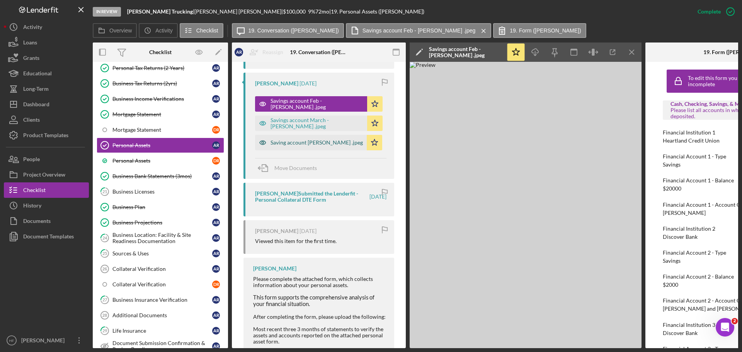
click at [324, 146] on div "Saving account April - Redner, Antonia .jpeg" at bounding box center [317, 143] width 92 height 6
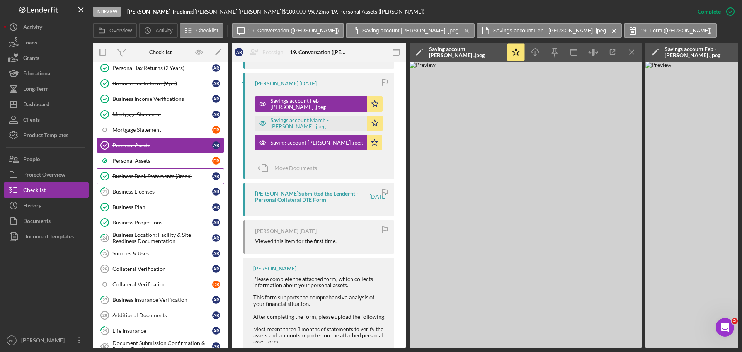
click at [171, 177] on div "Business Bank Statements (3mos)" at bounding box center [162, 176] width 100 height 6
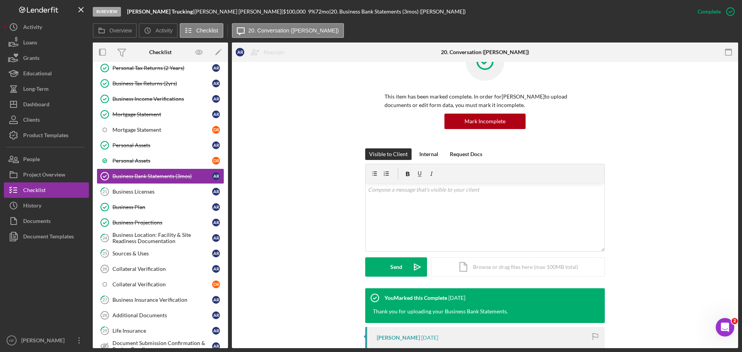
scroll to position [232, 0]
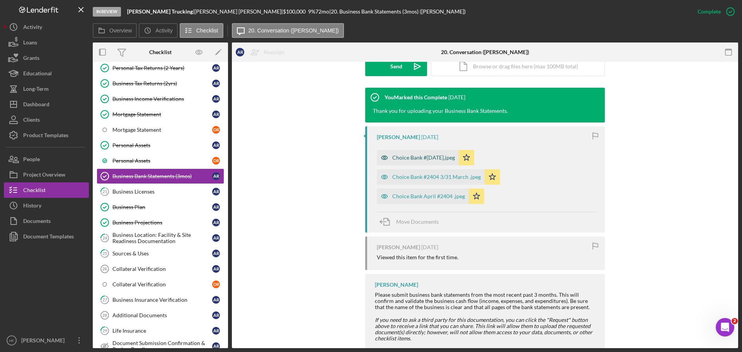
click at [414, 160] on div "Choice Bank #2404 March.jpeg" at bounding box center [423, 158] width 63 height 6
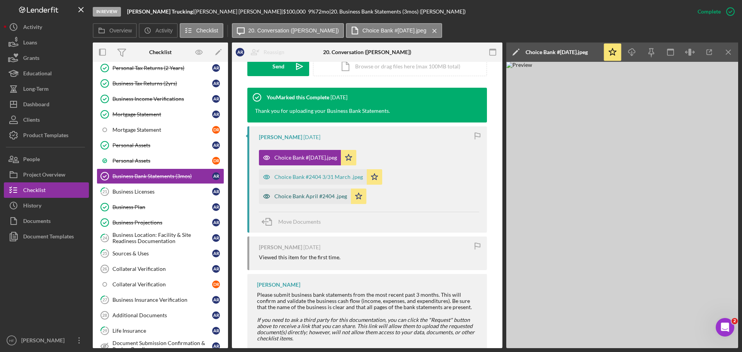
click at [322, 197] on div "Choice Bank April #2404 .jpeg" at bounding box center [310, 196] width 73 height 6
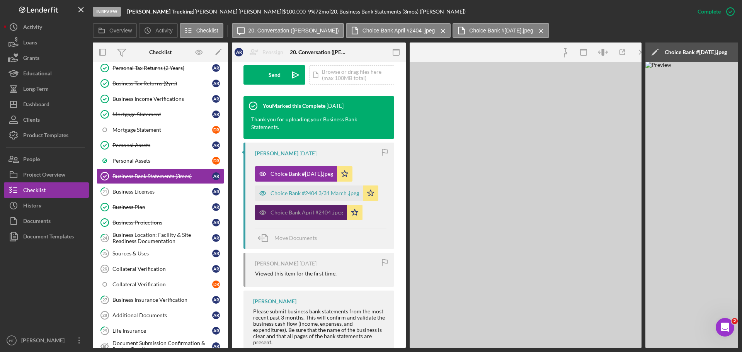
scroll to position [240, 0]
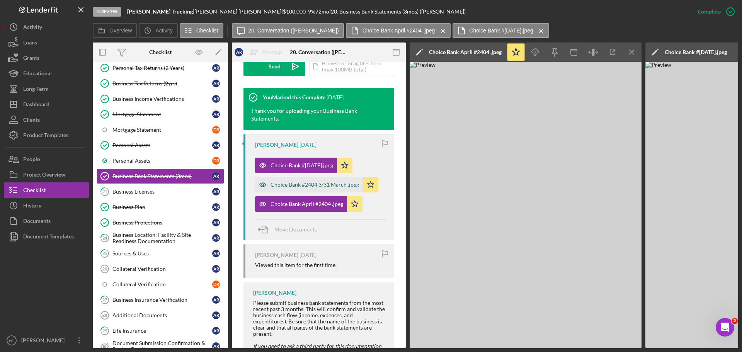
click at [341, 182] on div "Choice Bank #2404 3/31 March .jpeg" at bounding box center [315, 185] width 89 height 6
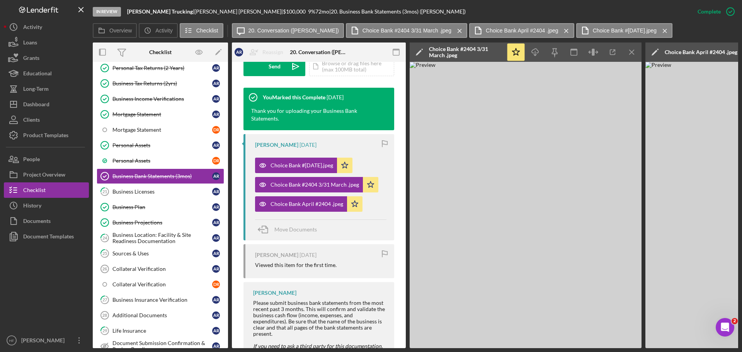
scroll to position [279, 0]
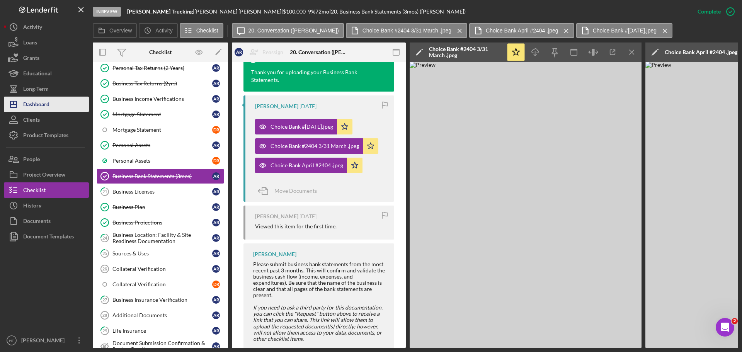
click at [60, 104] on button "Icon/Dashboard Dashboard" at bounding box center [46, 104] width 85 height 15
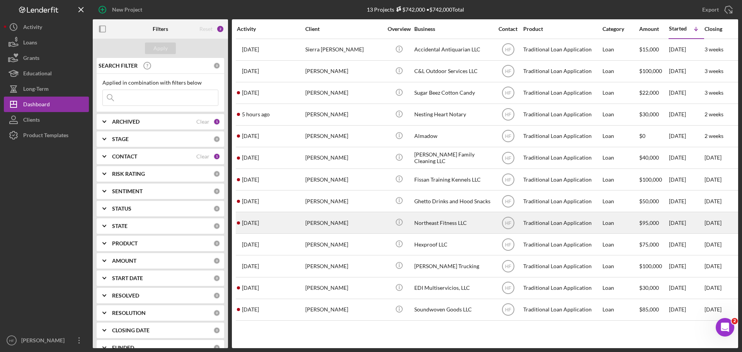
click at [378, 223] on div "Elizabeth Ziegler" at bounding box center [343, 223] width 77 height 20
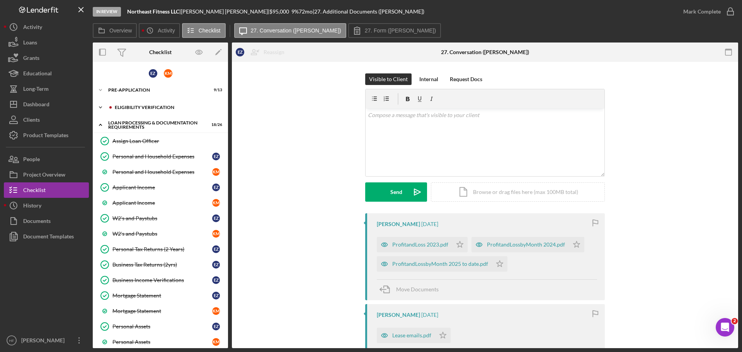
click at [135, 109] on div "Eligibility Verification" at bounding box center [167, 107] width 104 height 5
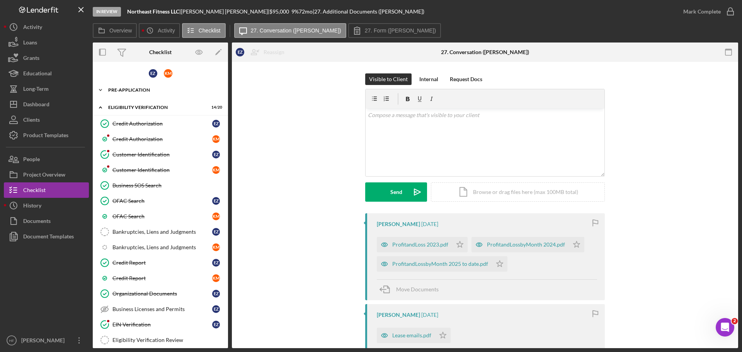
click at [136, 84] on div "Icon/Expander Pre-Application 9 / 13" at bounding box center [160, 89] width 135 height 15
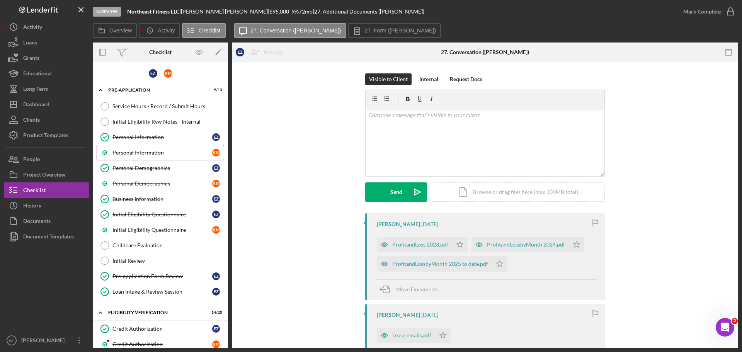
click at [144, 150] on div "Personal Information" at bounding box center [162, 153] width 100 height 6
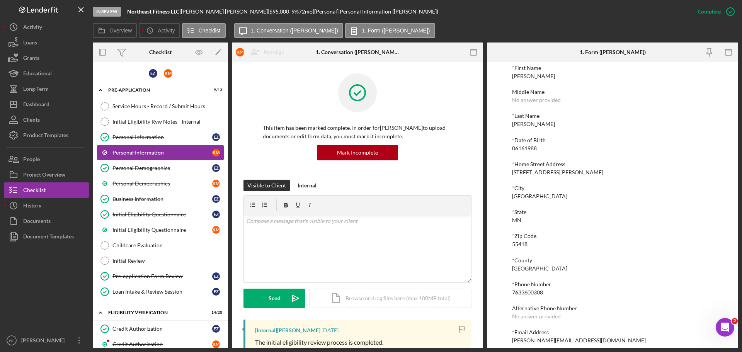
scroll to position [43, 0]
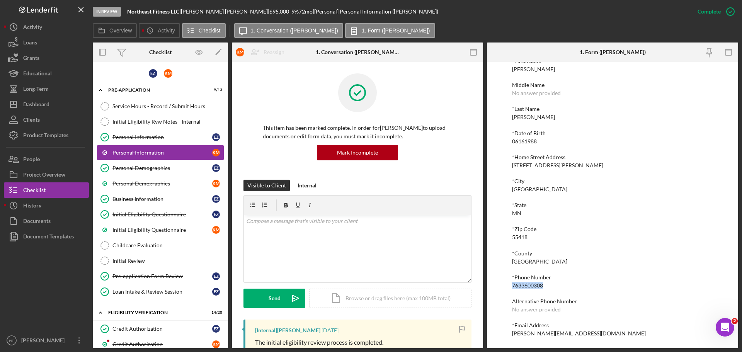
drag, startPoint x: 546, startPoint y: 284, endPoint x: 509, endPoint y: 285, distance: 37.1
click at [509, 285] on div "To edit this form you must mark this item incomplete *First Name Kristin Middle…" at bounding box center [612, 205] width 251 height 286
copy div "7633600308"
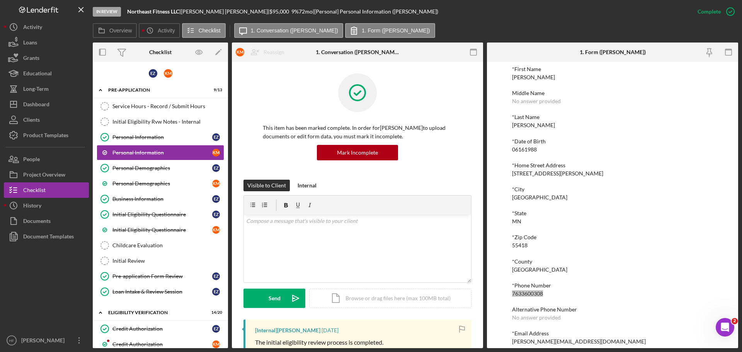
scroll to position [0, 0]
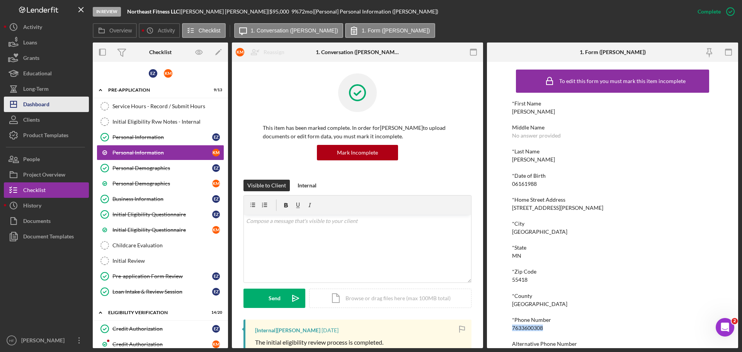
click at [47, 102] on div "Dashboard" at bounding box center [36, 105] width 26 height 17
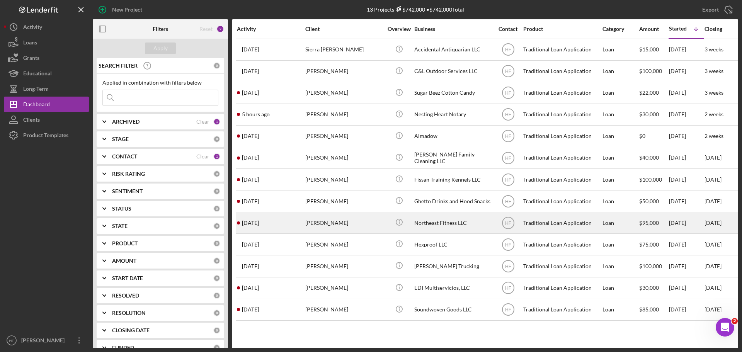
click at [332, 228] on div "Elizabeth Ziegler" at bounding box center [343, 223] width 77 height 20
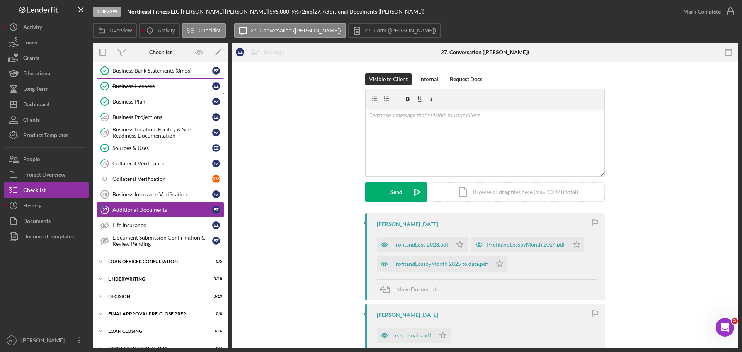
scroll to position [291, 0]
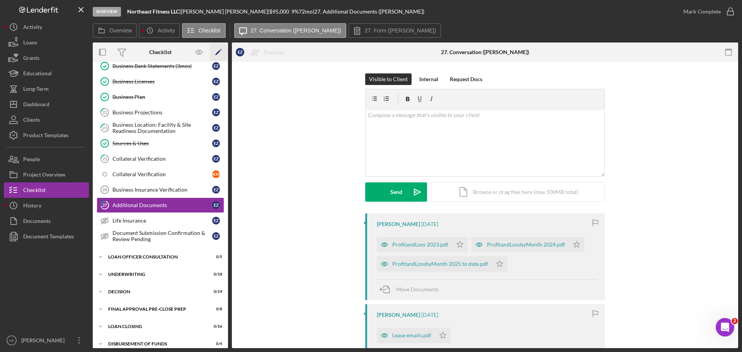
click at [216, 51] on icon "Icon/Edit" at bounding box center [218, 52] width 17 height 17
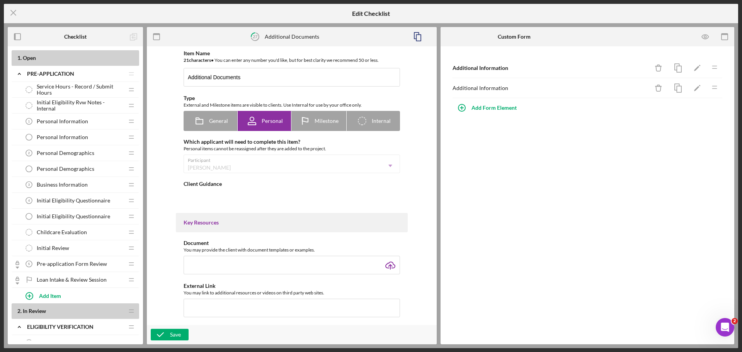
type textarea "<div> <h3 class="" data-start="192" data-end="222"><span style="font-size: 12pt…"
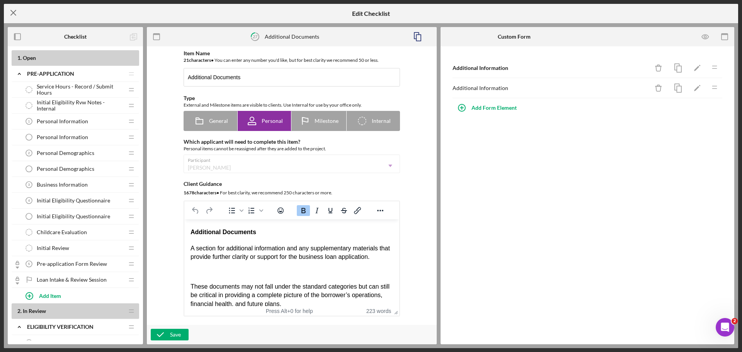
click at [12, 13] on icon "Icon/Menu Close" at bounding box center [13, 12] width 19 height 19
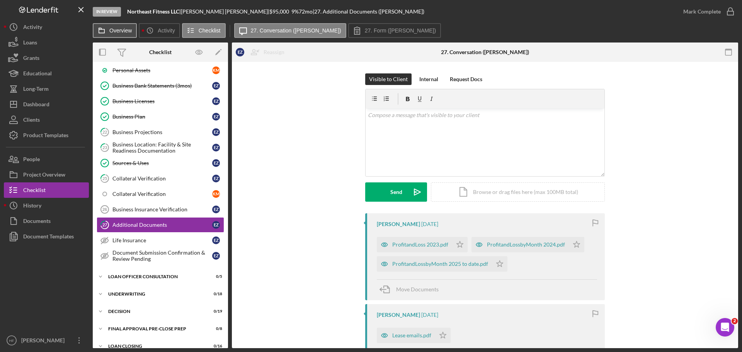
scroll to position [292, 0]
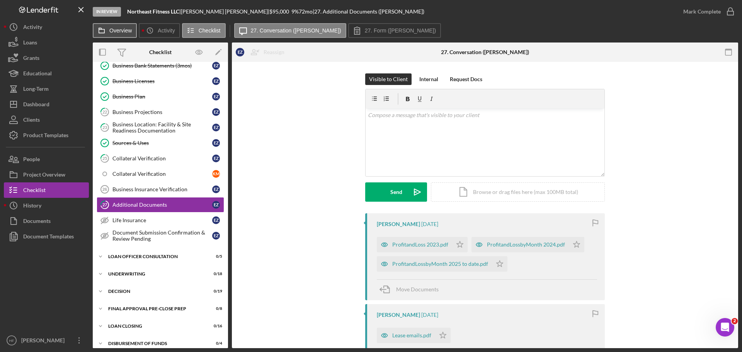
click at [111, 31] on label "Overview" at bounding box center [120, 30] width 22 height 6
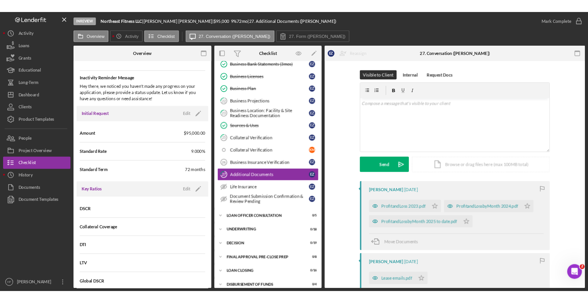
scroll to position [425, 0]
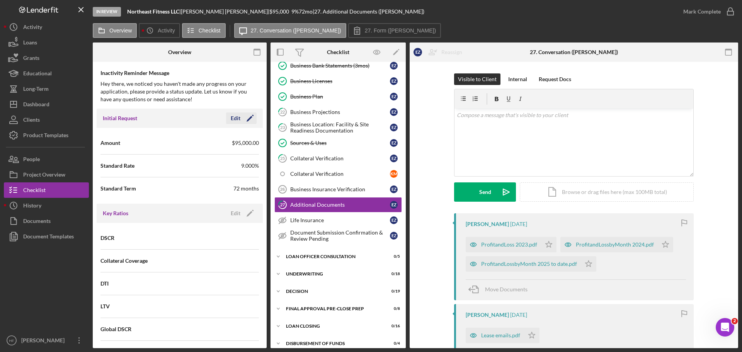
click at [247, 120] on polygon "button" at bounding box center [250, 119] width 6 height 6
drag, startPoint x: 197, startPoint y: 165, endPoint x: 175, endPoint y: 168, distance: 21.8
click at [175, 168] on div "Standard Rate 9.000%" at bounding box center [179, 165] width 158 height 19
type input "6.750%"
click at [234, 114] on icon "button" at bounding box center [228, 118] width 19 height 19
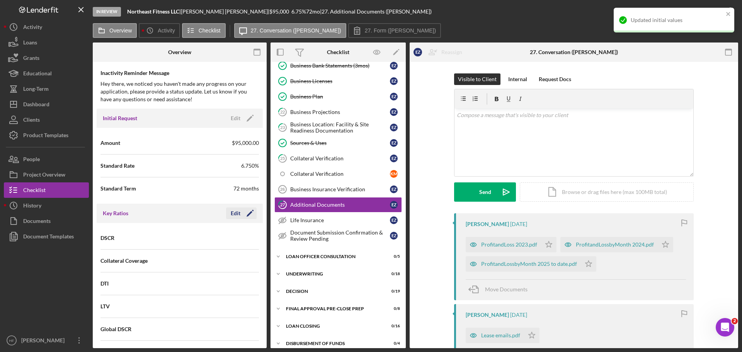
click at [240, 211] on icon "Icon/Edit" at bounding box center [249, 213] width 19 height 19
click at [221, 244] on input at bounding box center [219, 237] width 79 height 19
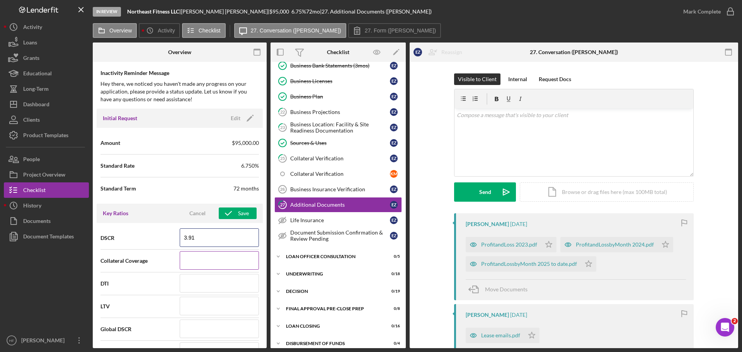
type input "3.91"
click at [213, 258] on input at bounding box center [219, 260] width 79 height 19
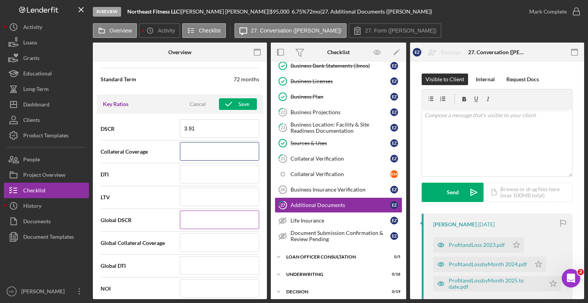
scroll to position [541, 0]
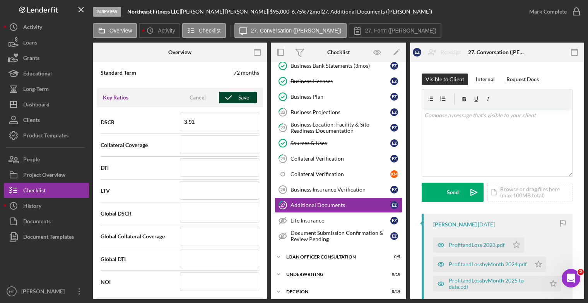
click at [233, 101] on icon "button" at bounding box center [228, 97] width 19 height 19
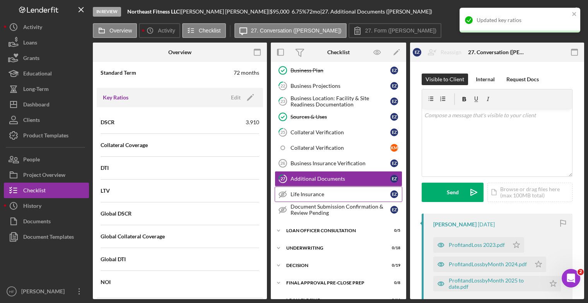
scroll to position [330, 0]
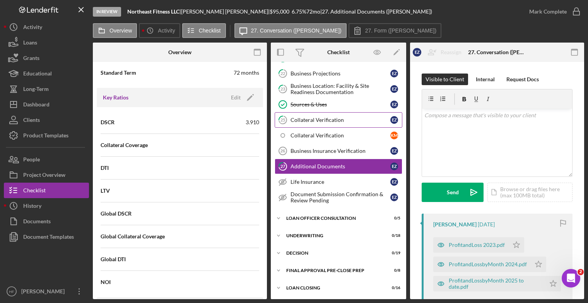
click at [337, 124] on link "25 Collateral Verification E Z" at bounding box center [338, 119] width 128 height 15
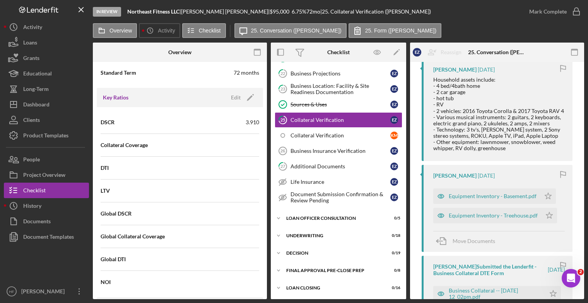
scroll to position [193, 0]
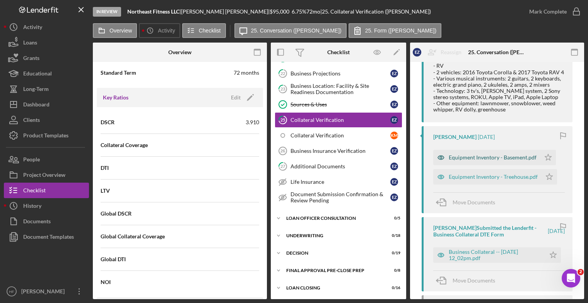
click at [478, 162] on div "Equipment Inventory - Basement.pdf" at bounding box center [486, 157] width 107 height 15
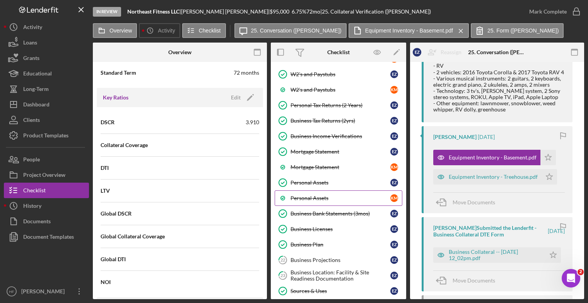
scroll to position [137, 0]
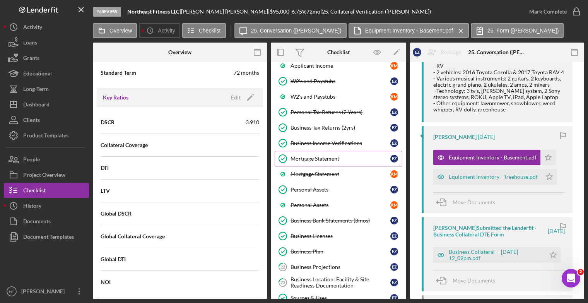
click at [339, 151] on link "Mortgage Statement Mortgage Statement E Z" at bounding box center [338, 158] width 128 height 15
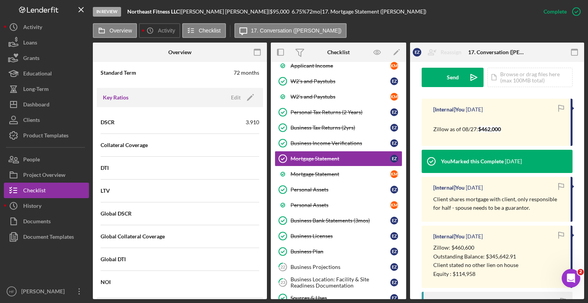
scroll to position [232, 0]
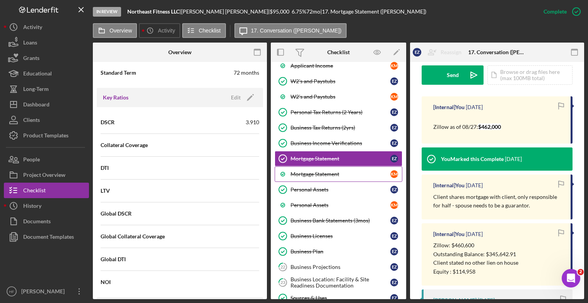
click at [356, 173] on div "Mortgage Statement" at bounding box center [340, 174] width 100 height 6
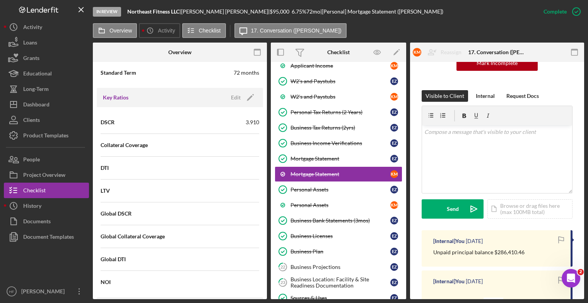
scroll to position [309, 0]
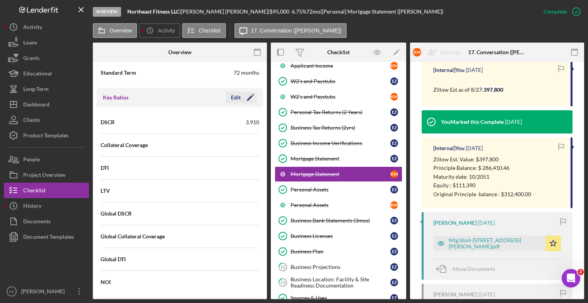
click at [232, 97] on div "Edit" at bounding box center [236, 98] width 10 height 12
click at [231, 146] on input at bounding box center [219, 144] width 79 height 19
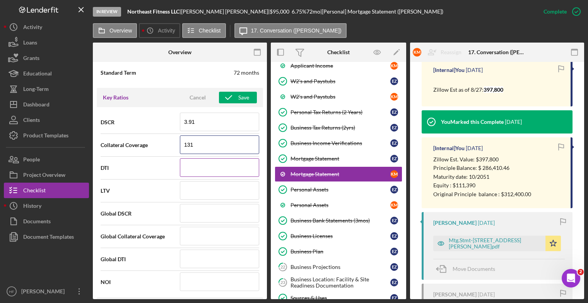
type input "131"
click at [197, 169] on input at bounding box center [219, 167] width 79 height 19
click at [508, 241] on div "Mtg.Stmt-2219 McKinley St NE.pdf" at bounding box center [494, 243] width 93 height 12
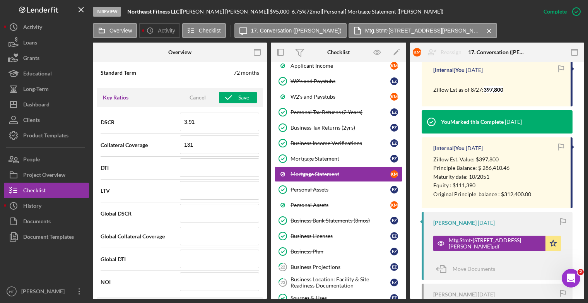
drag, startPoint x: 418, startPoint y: 299, endPoint x: 491, endPoint y: 297, distance: 73.5
click at [491, 297] on div "In Review Northeast Fitness LLC | Elizabeth Ziegler | $95,000 $95,000 6.75 % 72…" at bounding box center [294, 151] width 588 height 303
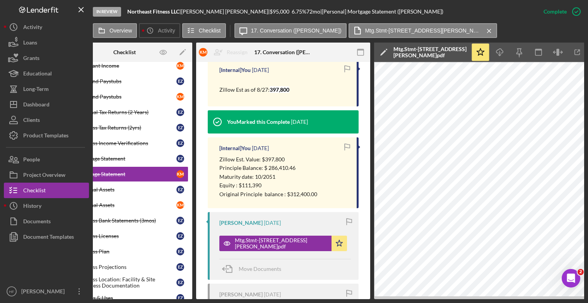
scroll to position [0, 236]
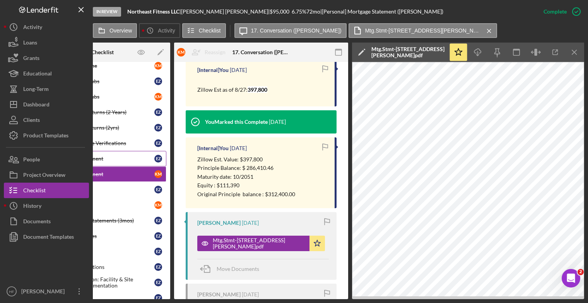
click at [133, 158] on div "Mortgage Statement" at bounding box center [104, 158] width 100 height 6
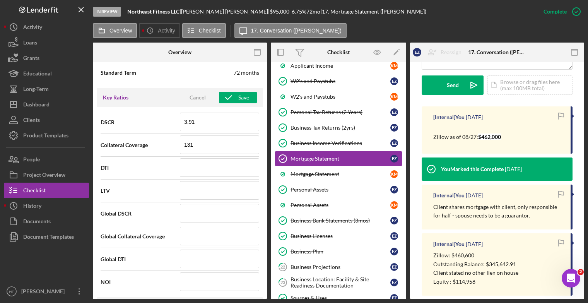
scroll to position [387, 0]
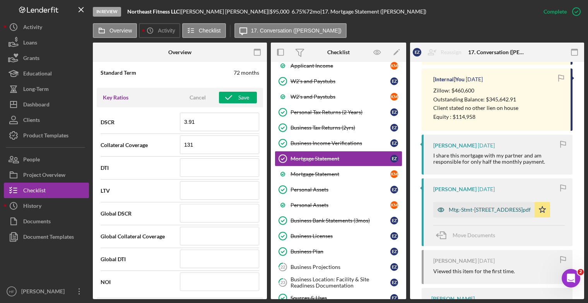
click at [477, 209] on div "Mtg.-Stmt-2306 2nd St NE.pdf" at bounding box center [489, 209] width 82 height 6
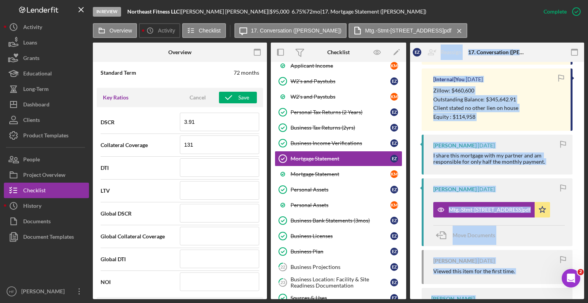
drag, startPoint x: 405, startPoint y: 299, endPoint x: 485, endPoint y: 289, distance: 81.0
click at [485, 289] on div "In Review Northeast Fitness LLC | Elizabeth Ziegler | $95,000 $95,000 6.75 % 72…" at bounding box center [294, 151] width 588 height 303
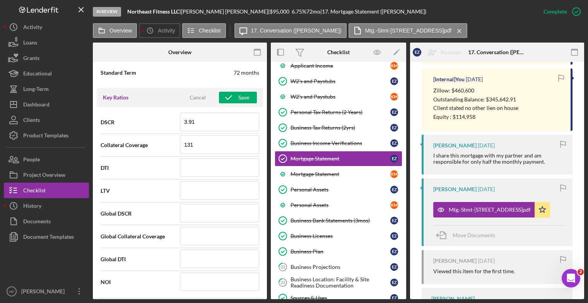
click at [406, 296] on div "Overview Internal Workflow Stage In Review Icon/Dropdown Arrow Archive (can una…" at bounding box center [338, 171] width 491 height 256
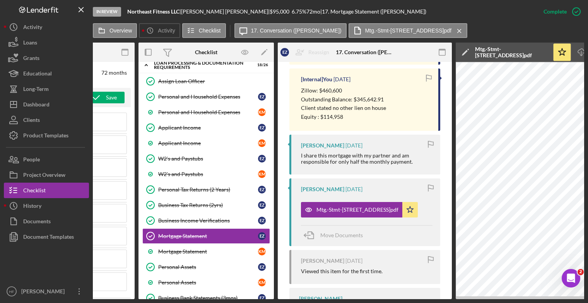
scroll to position [0, 129]
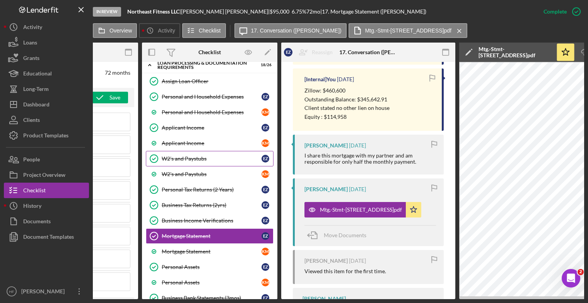
click at [214, 159] on div "W2's and Paystubs" at bounding box center [212, 158] width 100 height 6
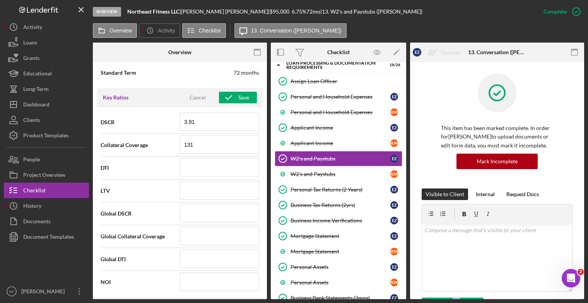
drag, startPoint x: 453, startPoint y: 300, endPoint x: 497, endPoint y: 293, distance: 44.6
click at [497, 293] on div "In Review Northeast Fitness LLC | Elizabeth Ziegler | $95,000 $95,000 6.75 % 72…" at bounding box center [294, 151] width 588 height 303
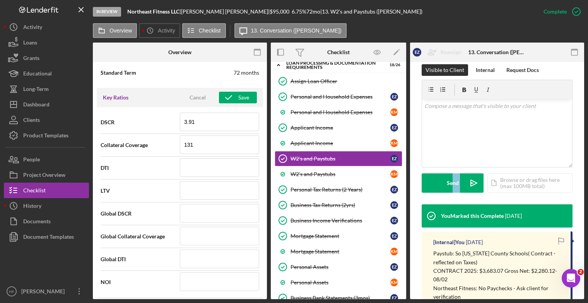
scroll to position [116, 0]
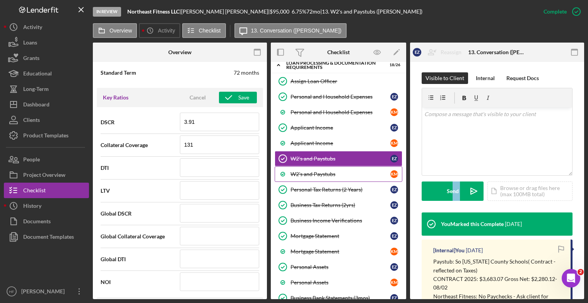
click at [329, 176] on div "W2's and Paystubs" at bounding box center [340, 174] width 100 height 6
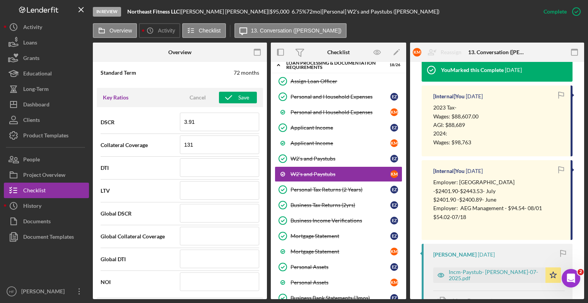
scroll to position [271, 0]
click at [461, 280] on div "Incm-Paystub- K.Martin-07-2025.pdf" at bounding box center [494, 274] width 93 height 12
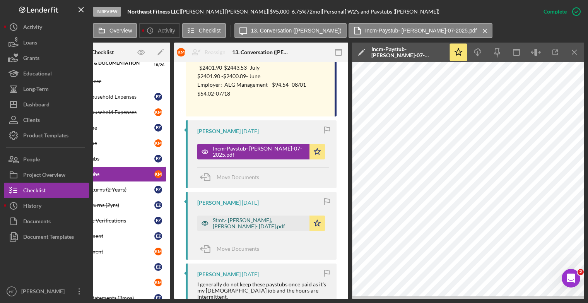
scroll to position [425, 0]
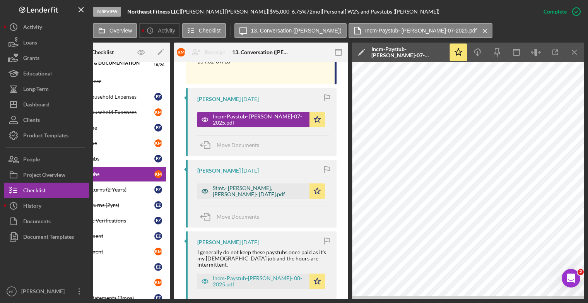
click at [282, 197] on div "Stmt.- WF-K. Martin, Kristin- July 2025.pdf" at bounding box center [259, 191] width 93 height 12
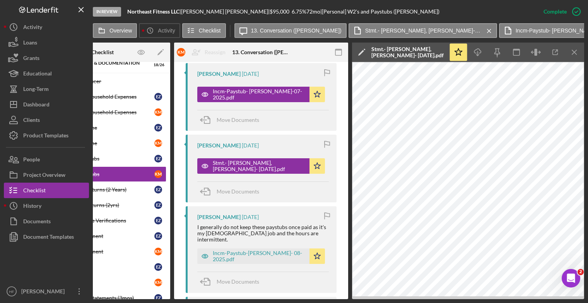
scroll to position [464, 0]
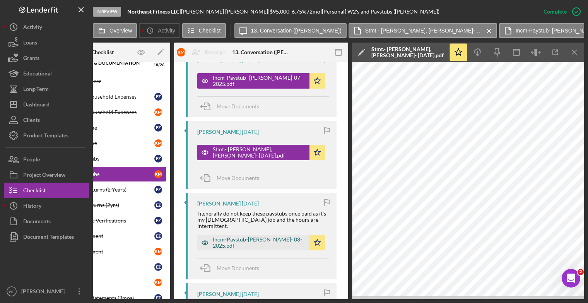
click at [276, 248] on div "Incm-Paystub-K. Martin- 08-2025.pdf" at bounding box center [259, 242] width 93 height 12
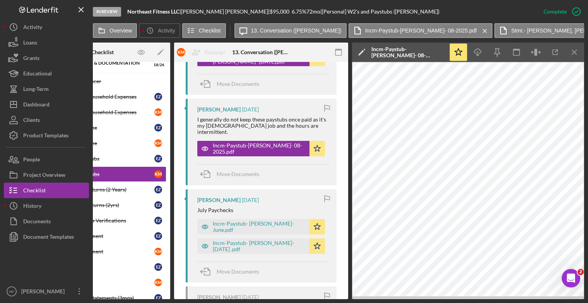
scroll to position [580, 0]
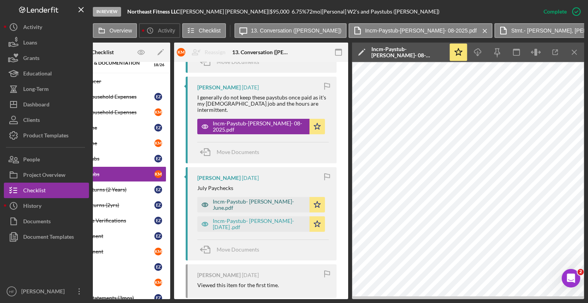
click at [273, 207] on div "Incm-Paystub- K. Martin- June.pdf" at bounding box center [259, 204] width 93 height 12
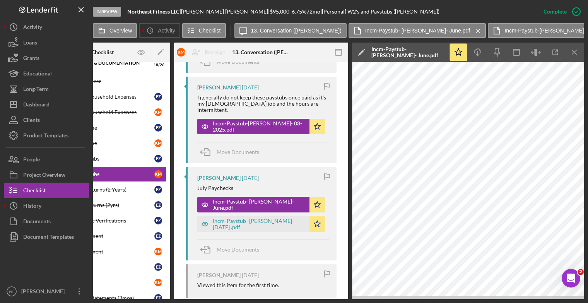
click at [574, 51] on icon "Icon/Menu Close" at bounding box center [573, 52] width 17 height 17
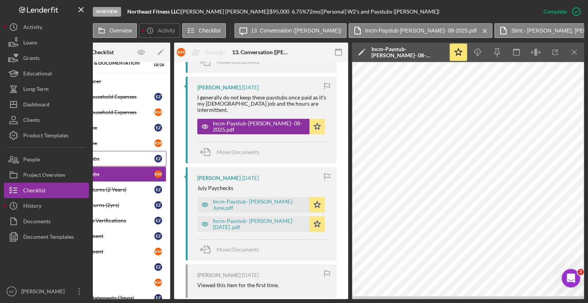
click at [120, 156] on div "W2's and Paystubs" at bounding box center [104, 158] width 100 height 6
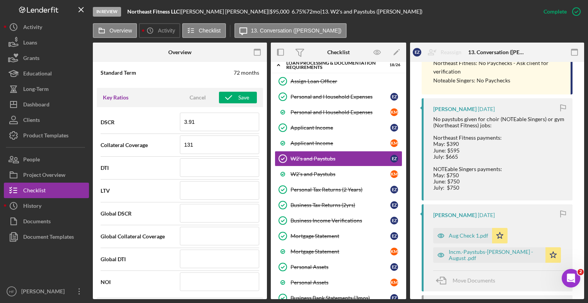
scroll to position [387, 0]
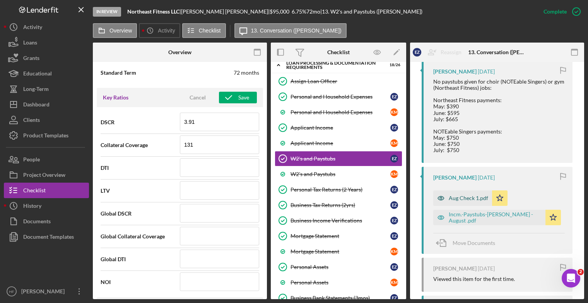
click at [467, 199] on div "Aug Check 1.pdf" at bounding box center [467, 198] width 39 height 6
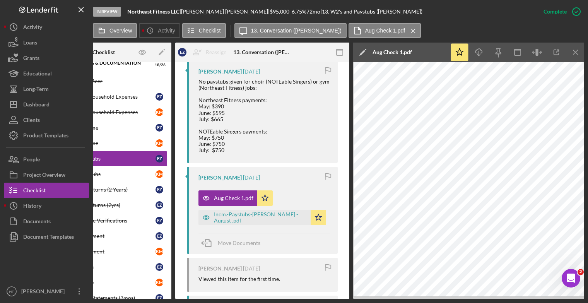
scroll to position [0, 236]
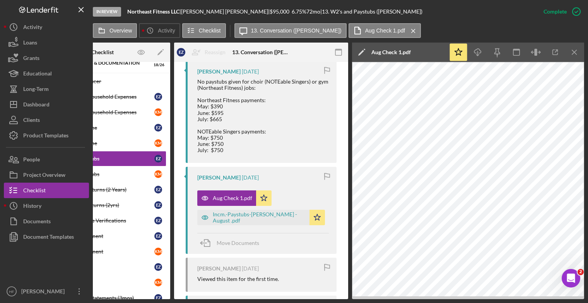
drag, startPoint x: 416, startPoint y: 297, endPoint x: 16, endPoint y: 11, distance: 492.1
click at [262, 223] on div "Incm.-Paystubs-E. Ziegler - August .pdf" at bounding box center [253, 216] width 112 height 15
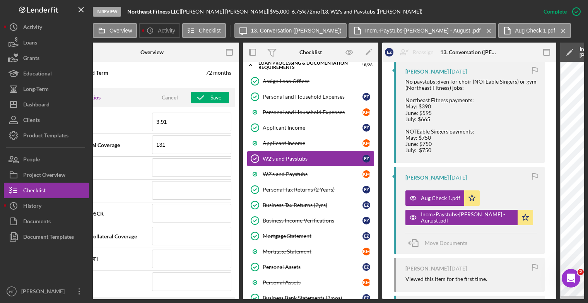
scroll to position [0, 0]
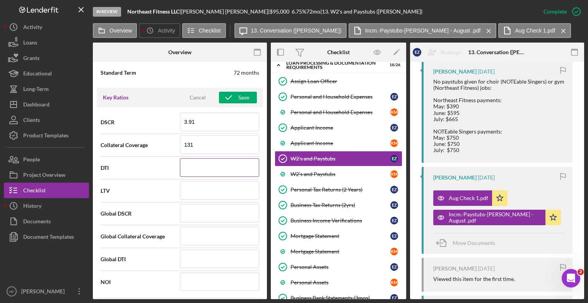
click at [191, 163] on input at bounding box center [219, 167] width 79 height 19
type input "36.000%"
click at [195, 187] on input at bounding box center [219, 190] width 79 height 19
click at [215, 193] on input at bounding box center [219, 190] width 79 height 19
type input "96.000%"
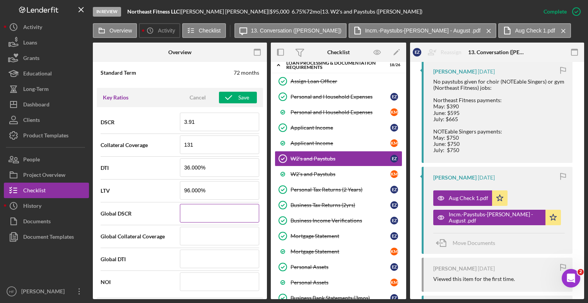
click at [216, 211] on input at bounding box center [219, 213] width 79 height 19
type input "2.21"
click at [216, 234] on input at bounding box center [219, 235] width 79 height 19
click at [204, 232] on input at bounding box center [219, 235] width 79 height 19
type input "131"
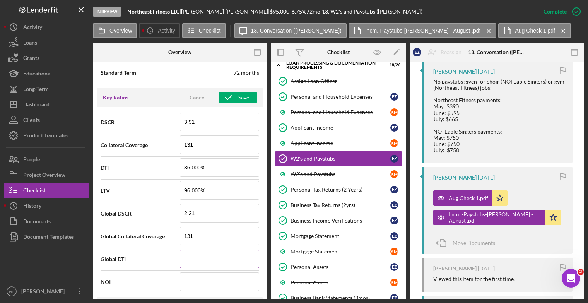
click at [213, 256] on input at bounding box center [219, 258] width 79 height 19
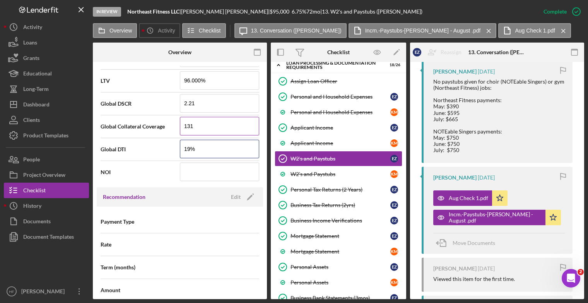
scroll to position [657, 0]
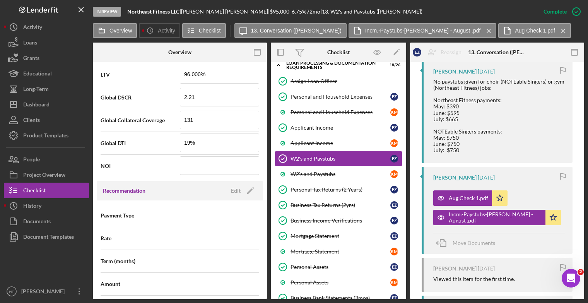
type input "19.000%"
click at [191, 165] on input at bounding box center [219, 165] width 79 height 19
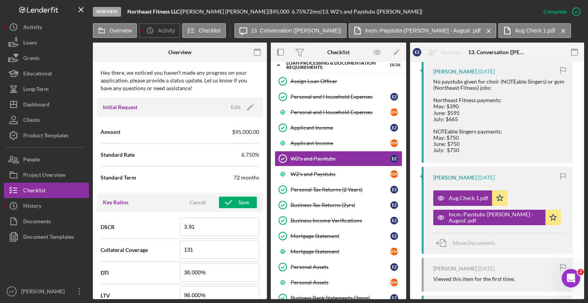
scroll to position [425, 0]
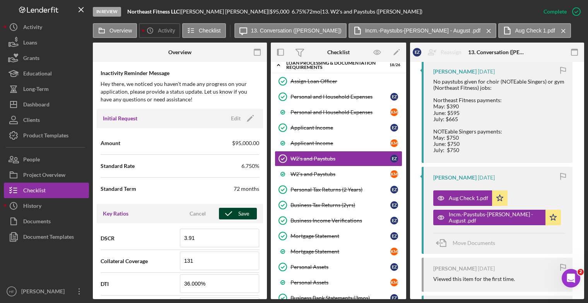
type input "$69,902"
click at [241, 214] on div "Save" at bounding box center [243, 214] width 11 height 12
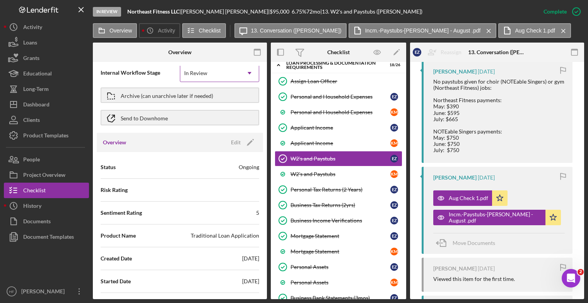
scroll to position [0, 0]
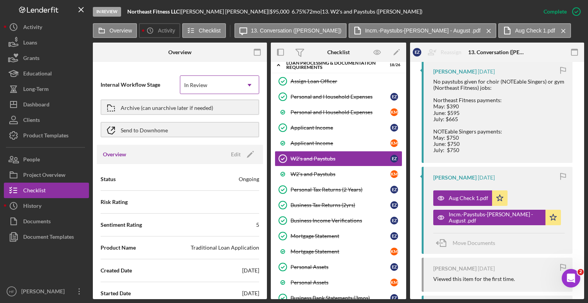
click at [249, 84] on icon "Icon/Dropdown Arrow" at bounding box center [249, 85] width 19 height 19
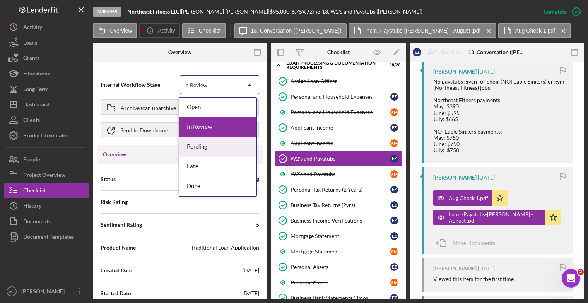
click at [232, 150] on div "Pending" at bounding box center [217, 147] width 77 height 20
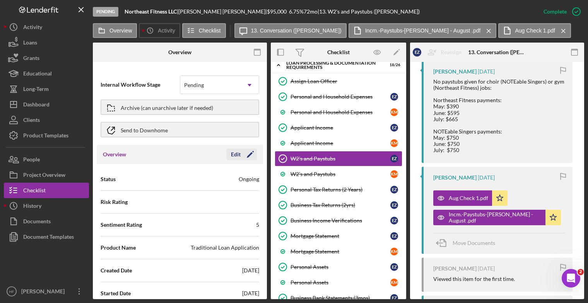
click at [240, 153] on icon "Icon/Edit" at bounding box center [249, 154] width 19 height 19
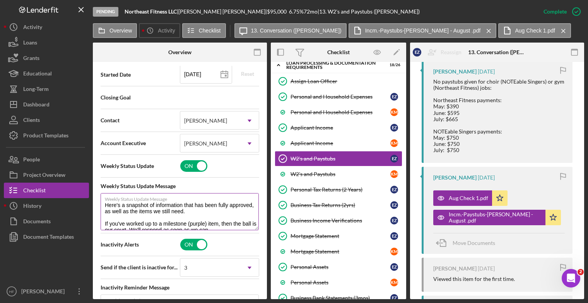
scroll to position [232, 0]
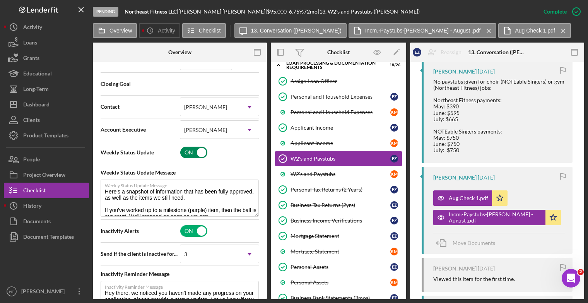
click at [187, 152] on input "checkbox" at bounding box center [193, 152] width 27 height 12
checkbox input "false"
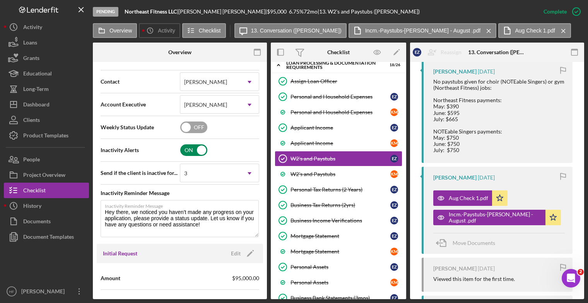
scroll to position [271, 0]
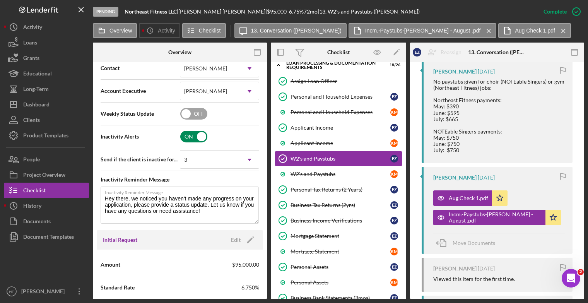
click at [190, 139] on input "checkbox" at bounding box center [193, 137] width 27 height 12
checkbox input "false"
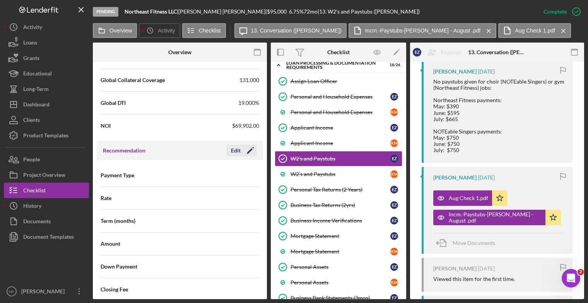
scroll to position [580, 0]
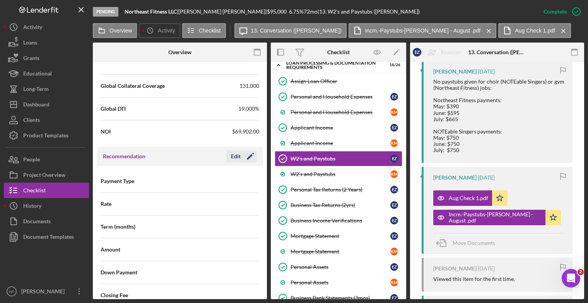
click at [235, 155] on div "Edit" at bounding box center [236, 156] width 10 height 12
click at [209, 204] on input at bounding box center [219, 203] width 79 height 19
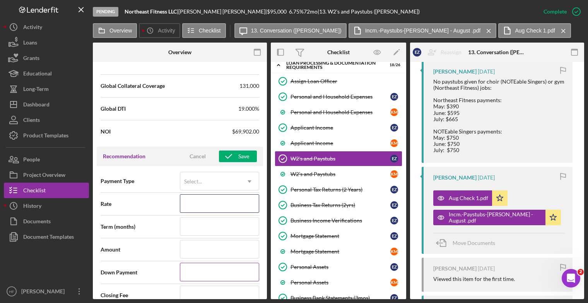
type input "6.750%"
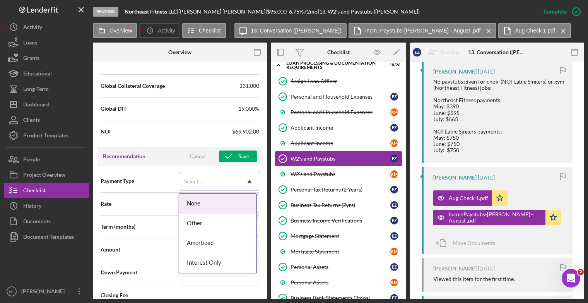
click at [246, 184] on icon "Icon/Dropdown Arrow" at bounding box center [249, 181] width 19 height 19
click at [162, 173] on div "Payment Type 4 results available. Use Up and Down to choose options, press Ente…" at bounding box center [179, 180] width 158 height 19
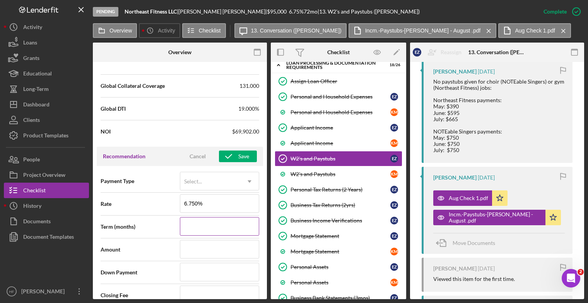
click at [209, 229] on input at bounding box center [219, 226] width 79 height 19
type input "72"
click at [216, 254] on input at bounding box center [219, 249] width 79 height 19
type input "$1"
type input "$16"
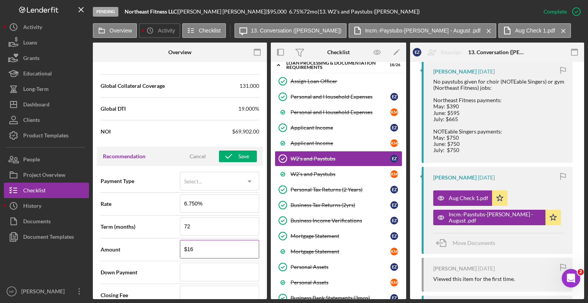
type input "$160"
type input "$1,608"
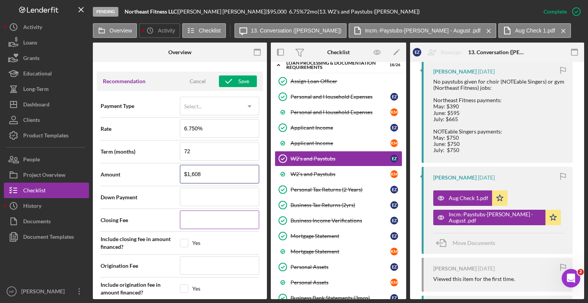
scroll to position [657, 0]
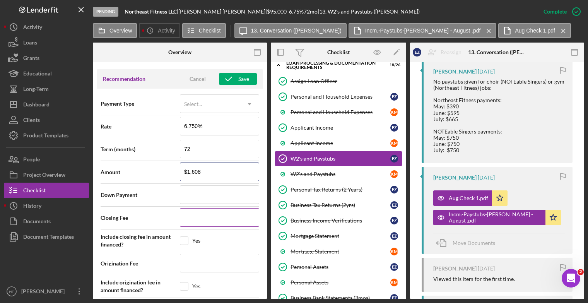
type input "$1,608"
click at [217, 223] on input at bounding box center [219, 217] width 79 height 19
click at [208, 219] on input at bounding box center [219, 217] width 79 height 19
type input "$2"
type input "$27"
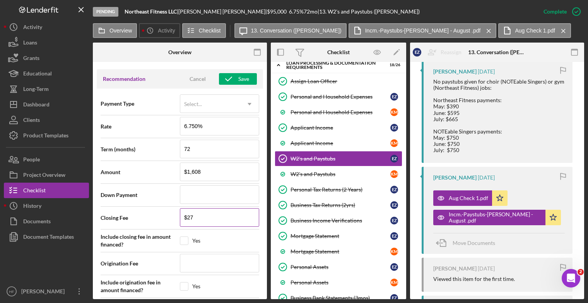
type input "$275"
type input "$2,758"
type input "$27,589"
type input "$275,896"
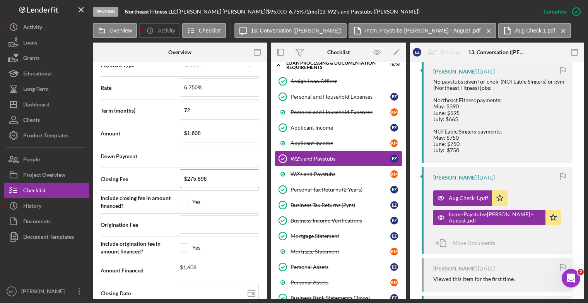
drag, startPoint x: 213, startPoint y: 180, endPoint x: 185, endPoint y: 177, distance: 28.7
click at [185, 177] on input "$275,896" at bounding box center [219, 178] width 79 height 19
type input "$8"
type input "$85"
type input "$858"
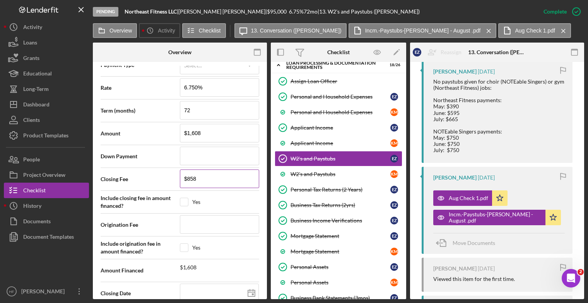
type input "$8,589"
type input "$85,896"
click at [228, 221] on input at bounding box center [219, 224] width 79 height 19
type input "$1"
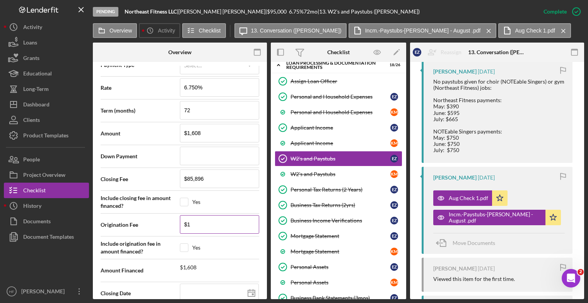
type input "$19"
type input "$190"
type input "$1,900"
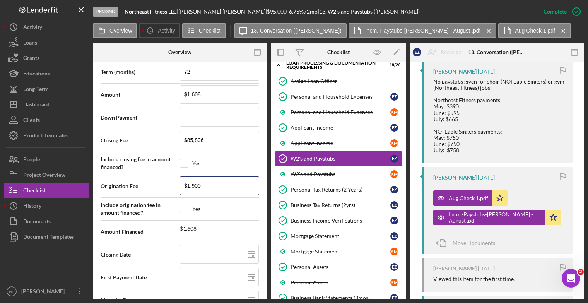
scroll to position [773, 0]
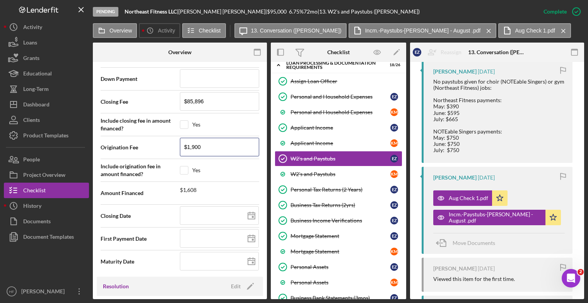
type input "$1,900"
click at [214, 191] on div "$1,608" at bounding box center [219, 189] width 79 height 8
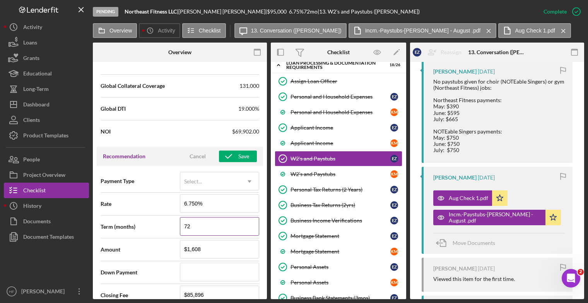
scroll to position [618, 0]
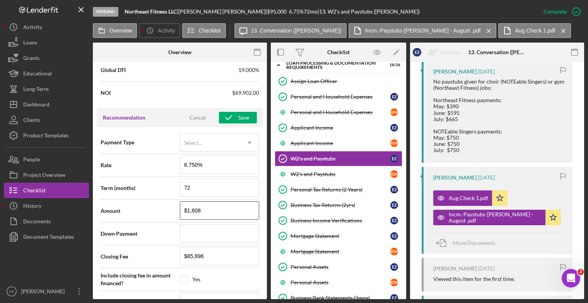
drag, startPoint x: 207, startPoint y: 214, endPoint x: 176, endPoint y: 214, distance: 30.5
click at [176, 214] on div "Amount $1,608" at bounding box center [179, 210] width 158 height 19
type input "$9"
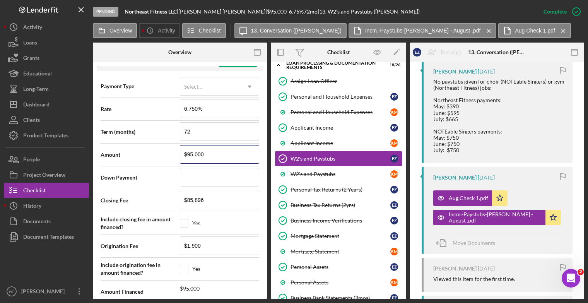
scroll to position [597, 0]
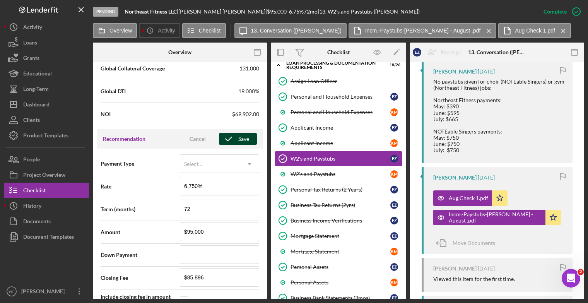
click at [240, 140] on div "Save" at bounding box center [243, 139] width 11 height 12
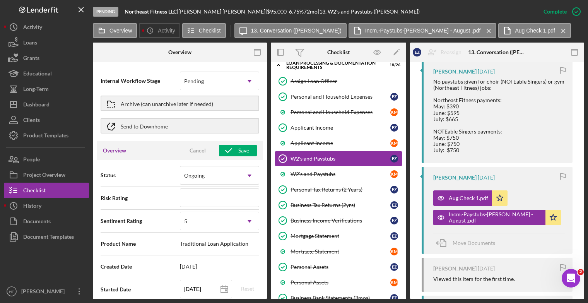
scroll to position [0, 0]
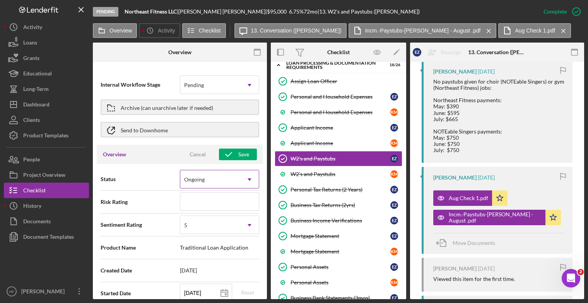
click at [235, 174] on div "Ongoing" at bounding box center [210, 179] width 60 height 18
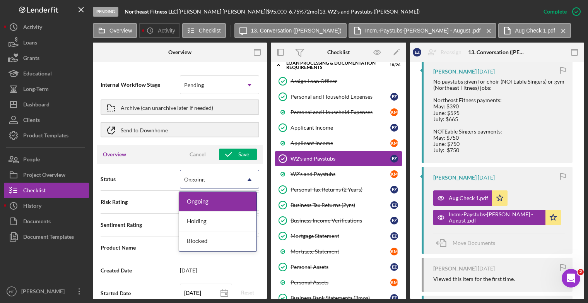
click at [170, 150] on div "Overview Cancel Save" at bounding box center [180, 154] width 166 height 19
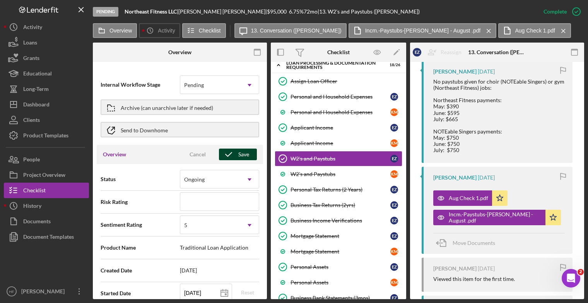
click at [226, 156] on icon "button" at bounding box center [228, 154] width 19 height 19
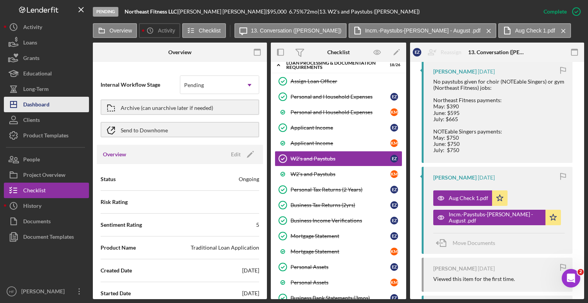
click at [52, 104] on button "Icon/Dashboard Dashboard" at bounding box center [46, 104] width 85 height 15
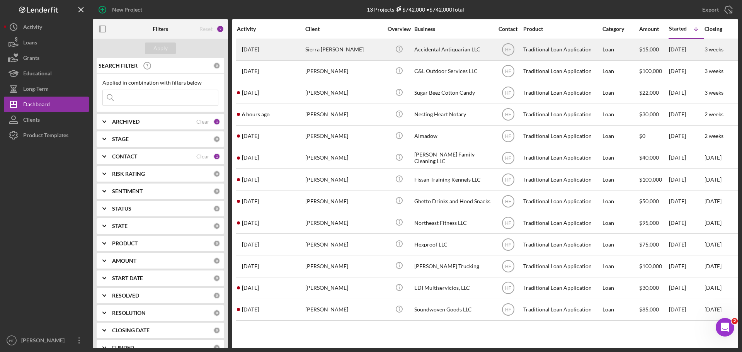
click at [377, 49] on div "Sierra Sager" at bounding box center [343, 49] width 77 height 20
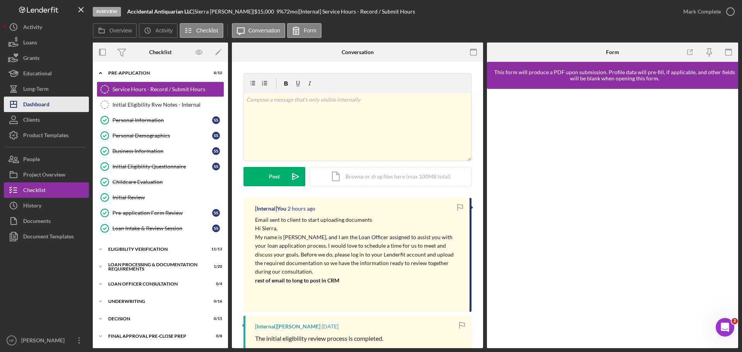
click at [61, 109] on button "Icon/Dashboard Dashboard" at bounding box center [46, 104] width 85 height 15
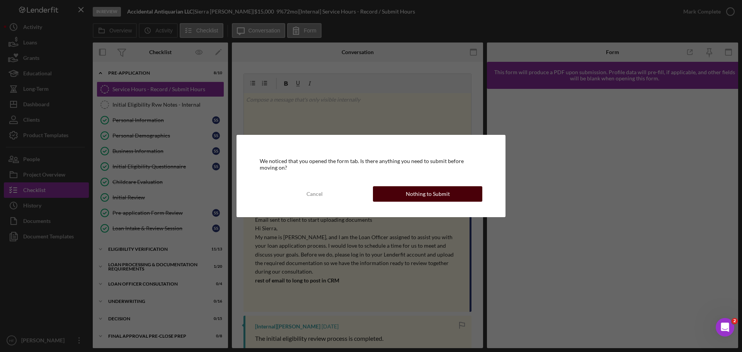
click at [404, 192] on button "Nothing to Submit" at bounding box center [427, 193] width 109 height 15
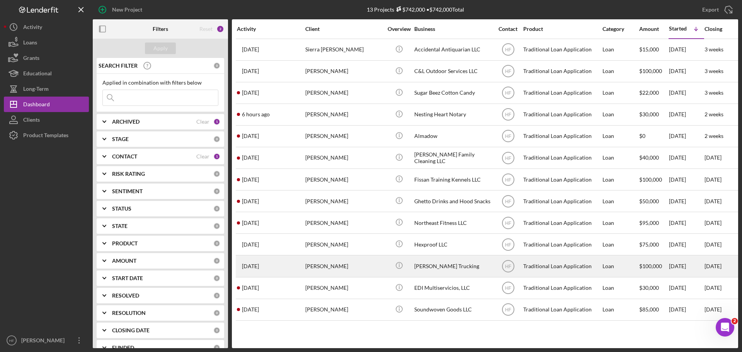
click at [358, 267] on div "Antonia Redner" at bounding box center [343, 266] width 77 height 20
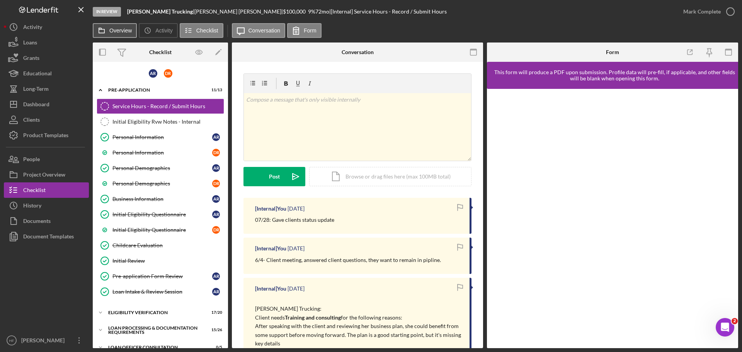
click at [119, 36] on button "Overview" at bounding box center [115, 30] width 44 height 15
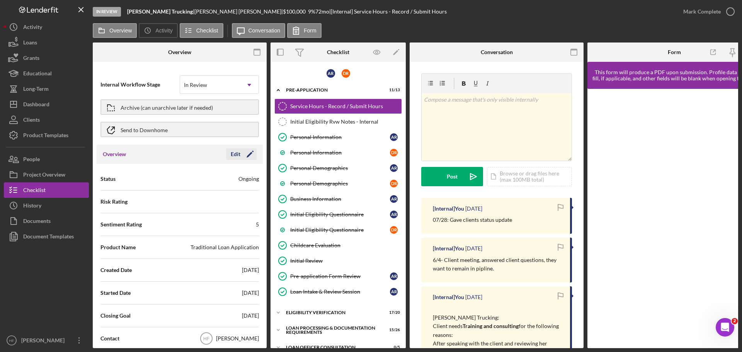
click at [231, 153] on div "Edit" at bounding box center [236, 154] width 10 height 12
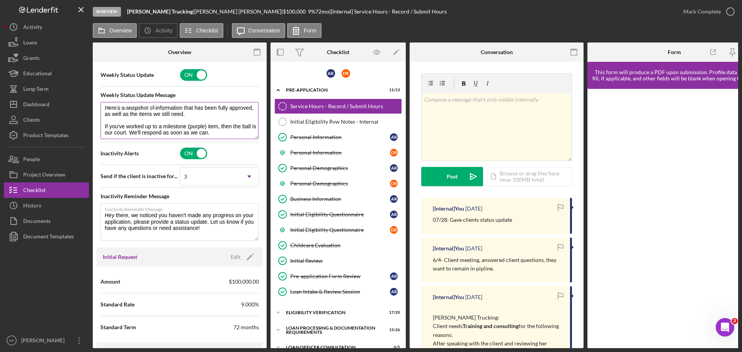
scroll to position [232, 0]
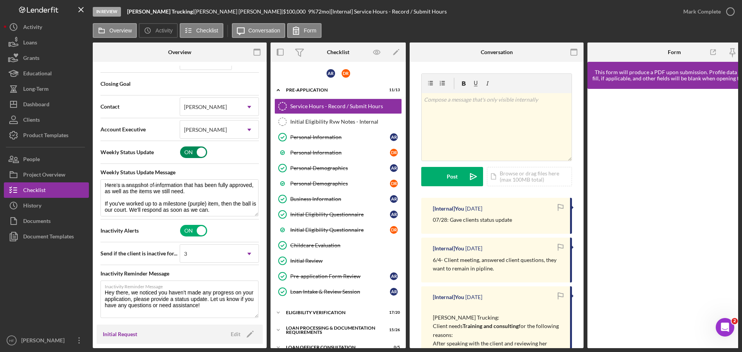
click at [186, 150] on input "checkbox" at bounding box center [193, 152] width 27 height 12
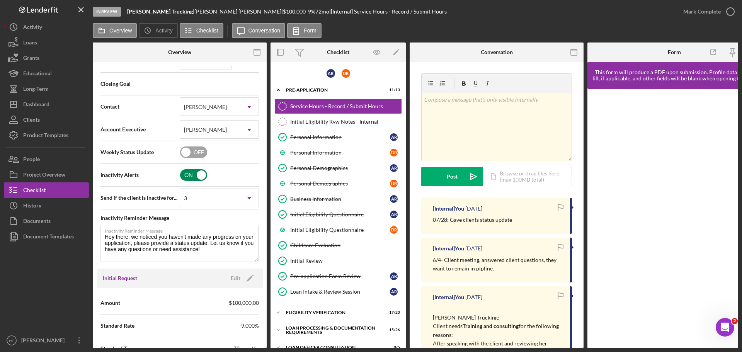
scroll to position [271, 0]
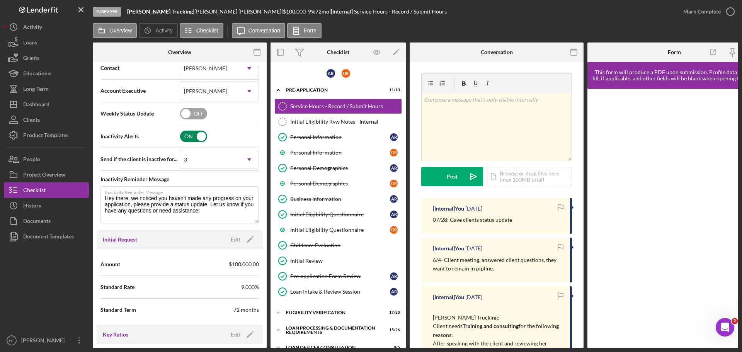
click at [181, 137] on input "checkbox" at bounding box center [193, 137] width 27 height 12
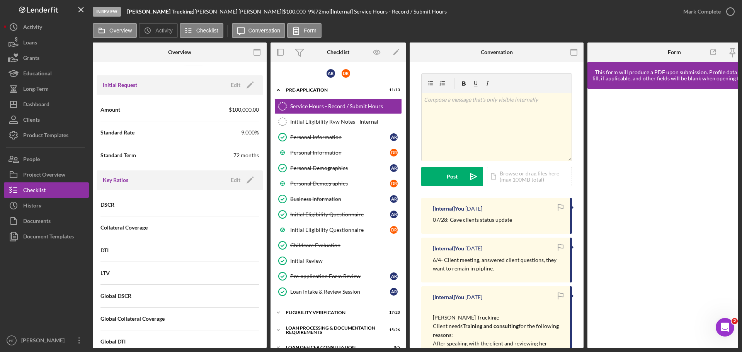
scroll to position [309, 0]
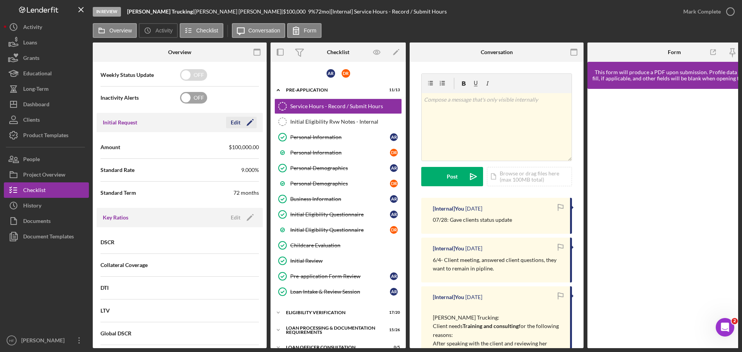
click at [232, 119] on div "Edit" at bounding box center [236, 123] width 10 height 12
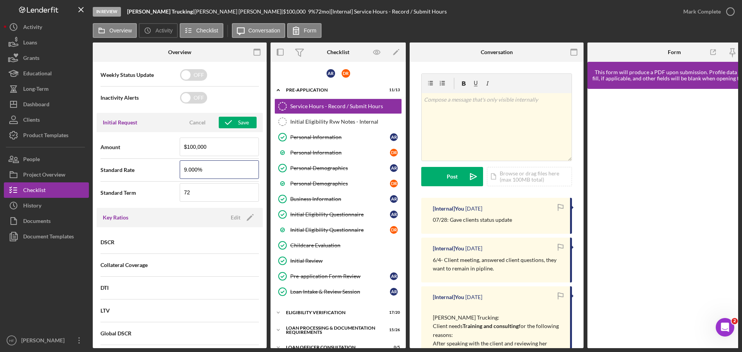
drag, startPoint x: 198, startPoint y: 167, endPoint x: 164, endPoint y: 171, distance: 34.6
click at [164, 171] on div "Standard Rate 9.000%" at bounding box center [179, 169] width 158 height 19
click at [236, 115] on div "Initial Request Cancel Save" at bounding box center [180, 122] width 166 height 19
click at [238, 122] on div "Save" at bounding box center [243, 123] width 11 height 12
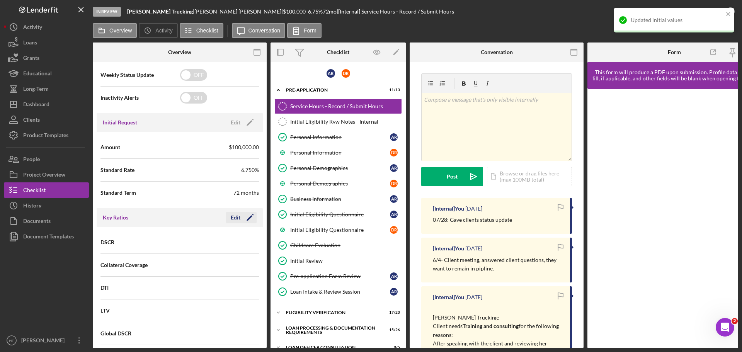
click at [240, 219] on icon "Icon/Edit" at bounding box center [249, 217] width 19 height 19
click at [220, 243] on input at bounding box center [219, 242] width 79 height 19
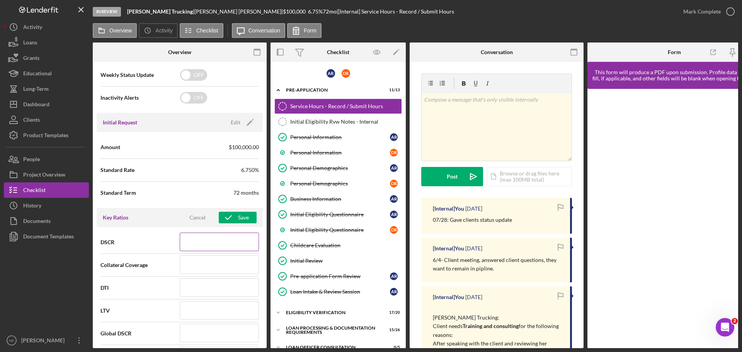
click at [214, 247] on input at bounding box center [219, 242] width 79 height 19
drag, startPoint x: 182, startPoint y: 244, endPoint x: 166, endPoint y: 244, distance: 16.2
click at [166, 244] on div "DSCR 153 DSCR must be less than or equal to 99.999" at bounding box center [179, 246] width 158 height 27
click at [244, 271] on input at bounding box center [219, 273] width 79 height 19
click at [218, 244] on input "153" at bounding box center [219, 242] width 79 height 19
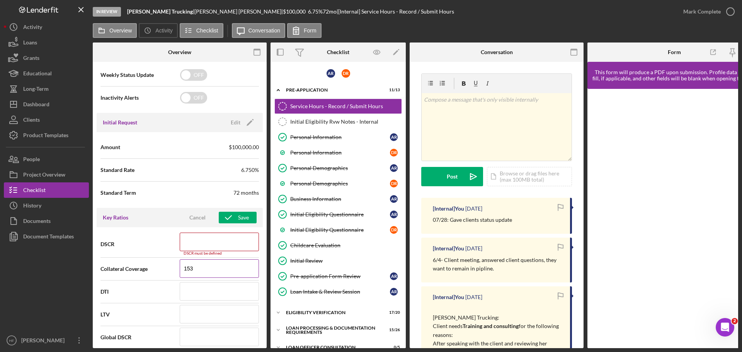
click at [225, 272] on input "153" at bounding box center [219, 268] width 79 height 19
drag, startPoint x: 154, startPoint y: 270, endPoint x: 96, endPoint y: 271, distance: 58.0
click at [96, 271] on div "Internal Workflow Stage In Review Icon/Dropdown Arrow Archive (can unarchive la…" at bounding box center [180, 207] width 174 height 283
copy span "Collateral Coverage"
click at [218, 270] on input "153" at bounding box center [219, 268] width 79 height 19
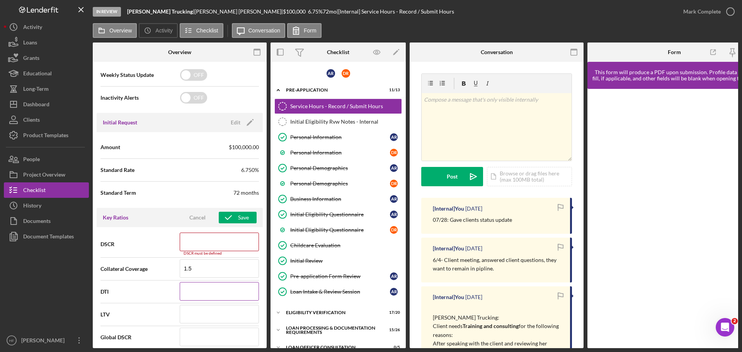
click at [208, 296] on input at bounding box center [219, 291] width 79 height 19
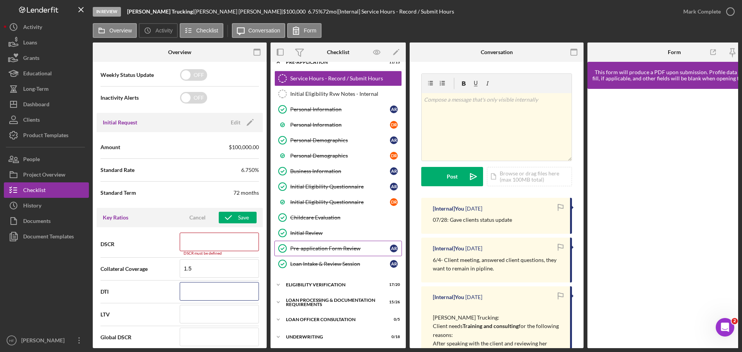
scroll to position [77, 0]
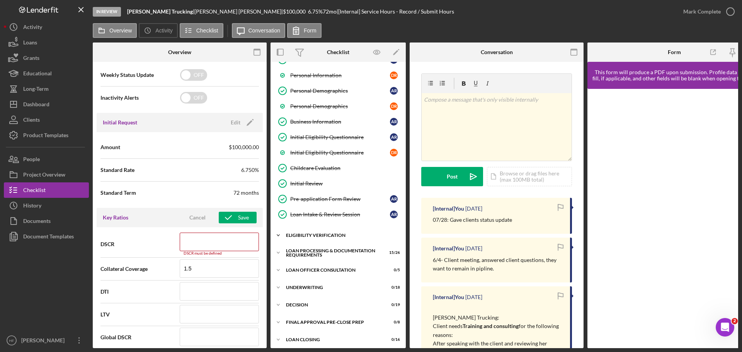
click at [324, 236] on div "Eligibility Verification" at bounding box center [341, 235] width 110 height 5
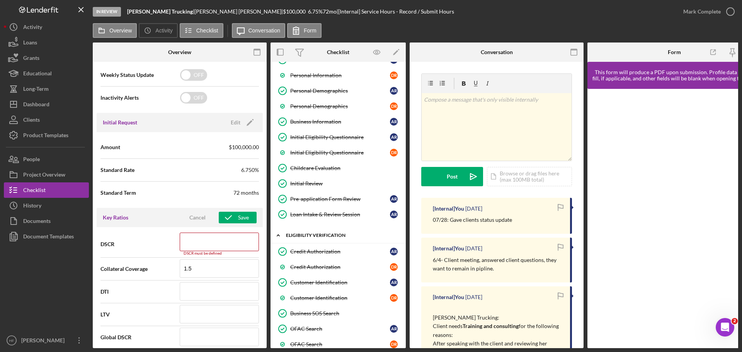
click at [321, 230] on div "Icon/Expander Eligibility Verification 17 / 20" at bounding box center [338, 236] width 135 height 16
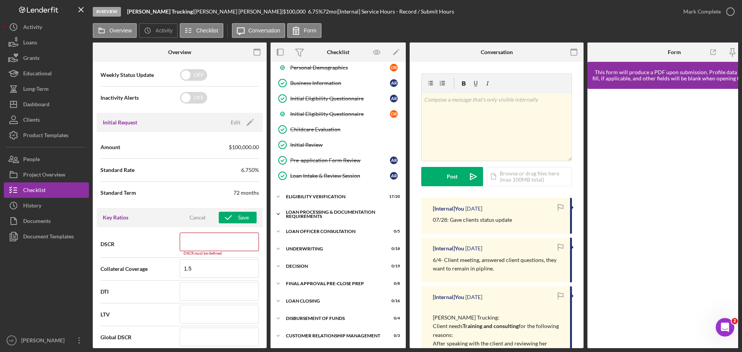
click at [324, 218] on div "Loan Processing & Documentation Requirements" at bounding box center [341, 214] width 110 height 9
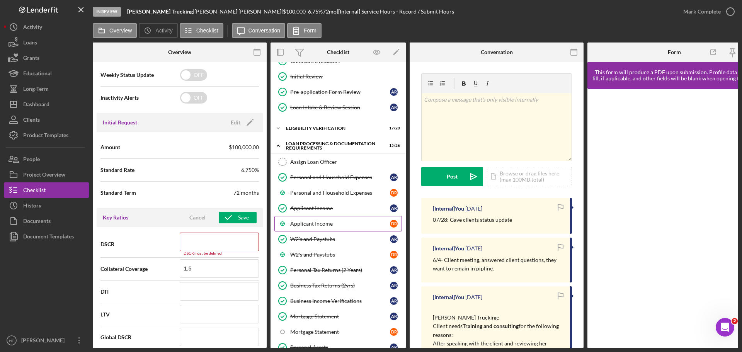
scroll to position [193, 0]
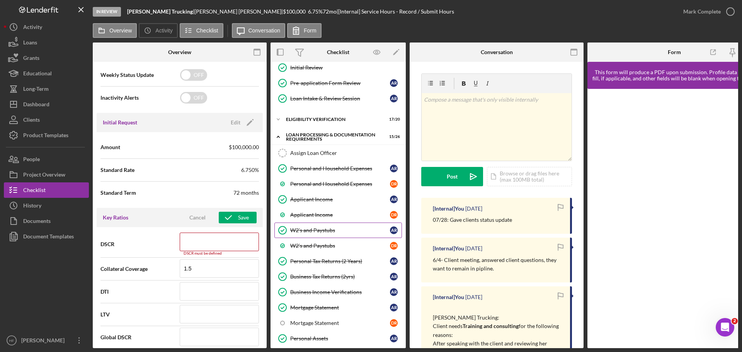
click at [341, 230] on div "W2's and Paystubs" at bounding box center [340, 230] width 100 height 6
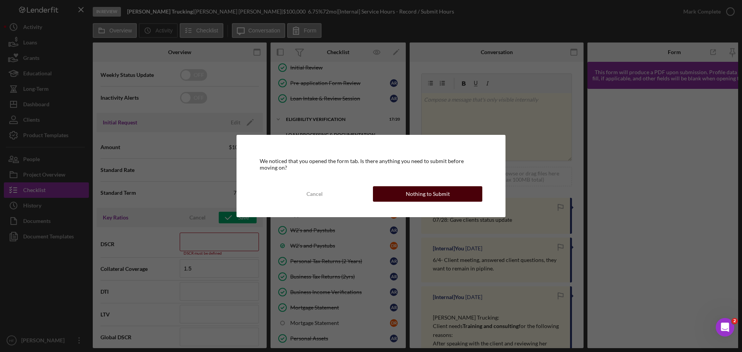
click at [408, 189] on div "Nothing to Submit" at bounding box center [428, 193] width 44 height 15
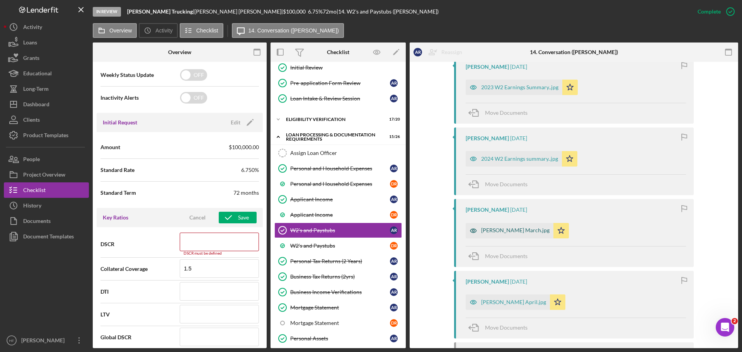
scroll to position [387, 0]
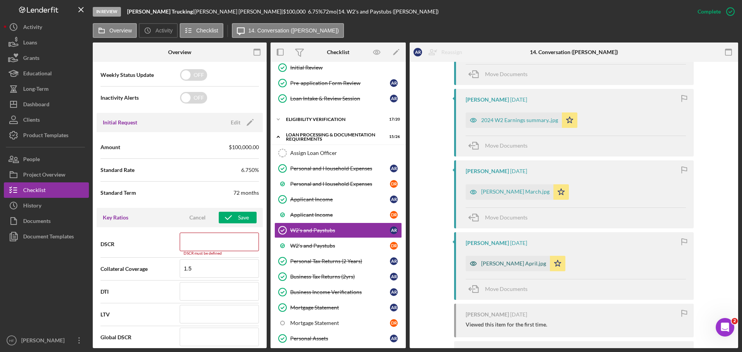
click at [513, 264] on div "Redner, Antonia Paycheck April.jpg" at bounding box center [513, 264] width 65 height 6
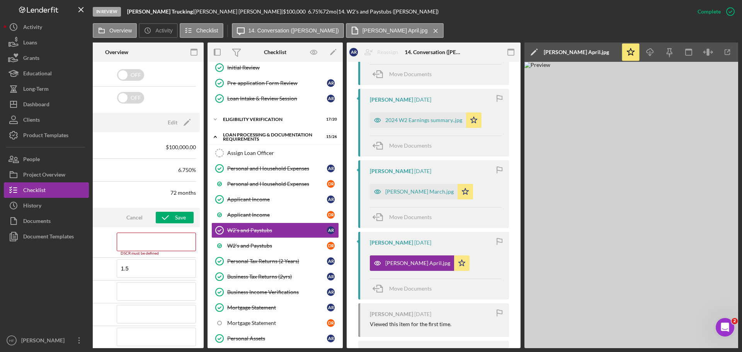
scroll to position [0, 81]
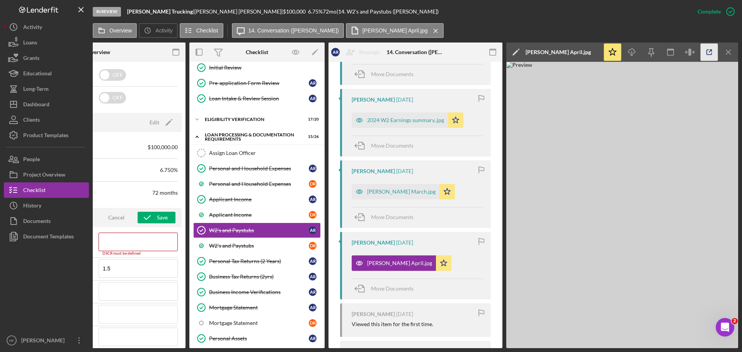
click at [710, 53] on icon "button" at bounding box center [709, 52] width 17 height 17
click at [729, 51] on icon "Icon/Menu Close" at bounding box center [728, 52] width 17 height 17
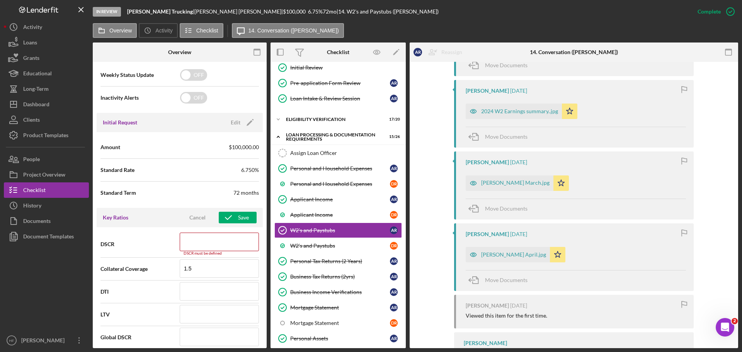
scroll to position [387, 0]
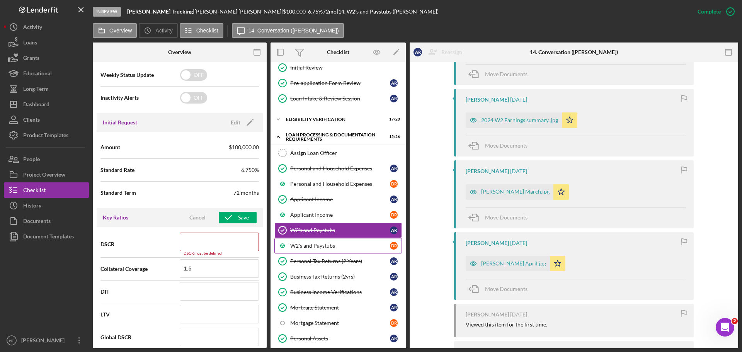
drag, startPoint x: 312, startPoint y: 246, endPoint x: 320, endPoint y: 245, distance: 7.7
click at [312, 246] on div "W2's and Paystubs" at bounding box center [340, 246] width 100 height 6
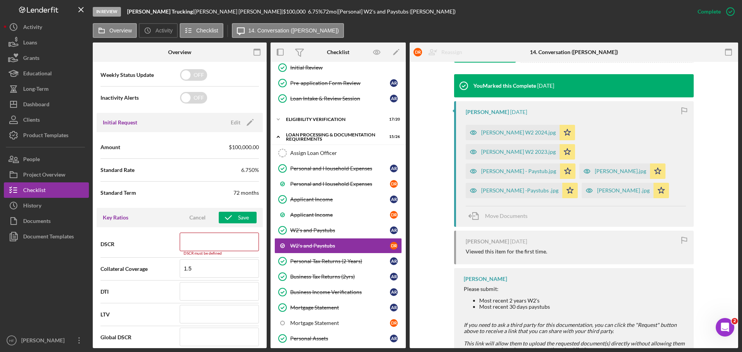
scroll to position [271, 0]
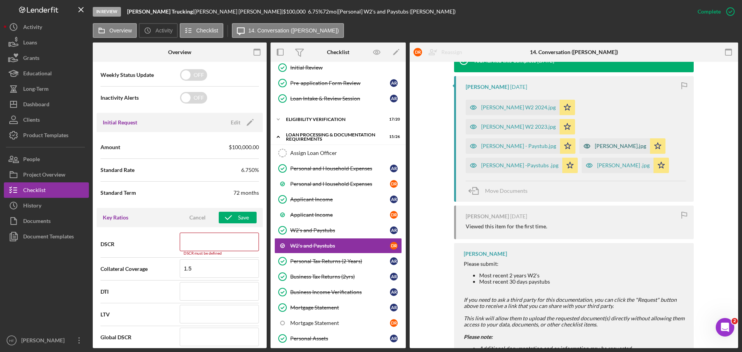
click at [619, 143] on div "Redner, Daniel Paystub.jpg" at bounding box center [620, 146] width 51 height 6
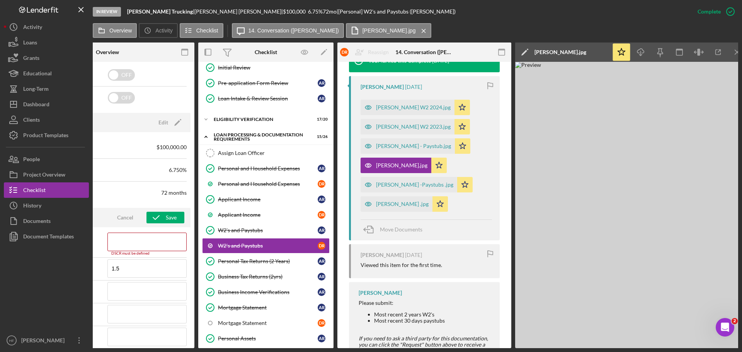
scroll to position [0, 80]
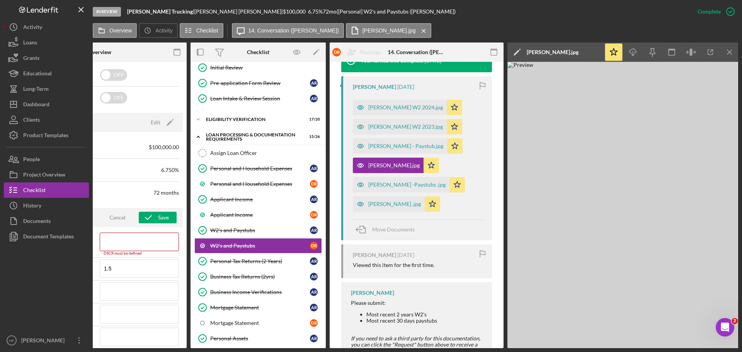
click at [681, 149] on img at bounding box center [623, 205] width 232 height 286
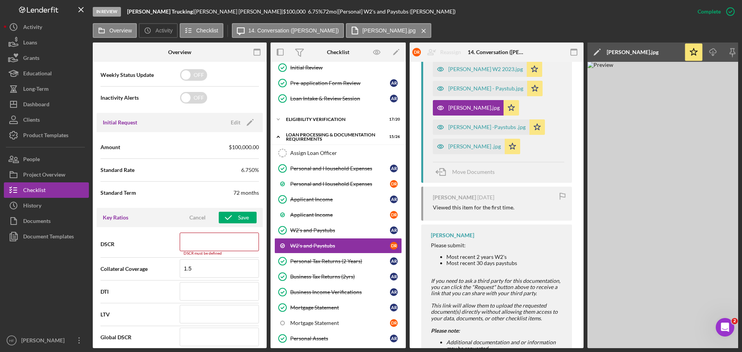
scroll to position [356, 0]
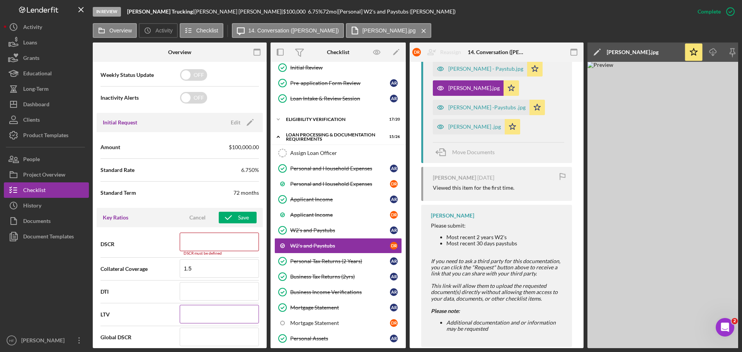
click at [211, 315] on input at bounding box center [219, 314] width 79 height 19
click at [200, 296] on input at bounding box center [219, 291] width 79 height 19
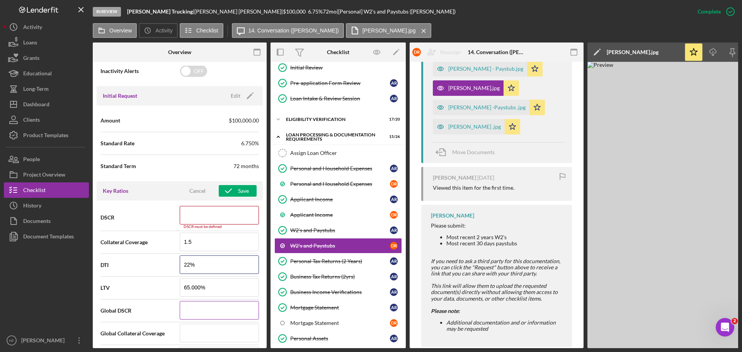
scroll to position [348, 0]
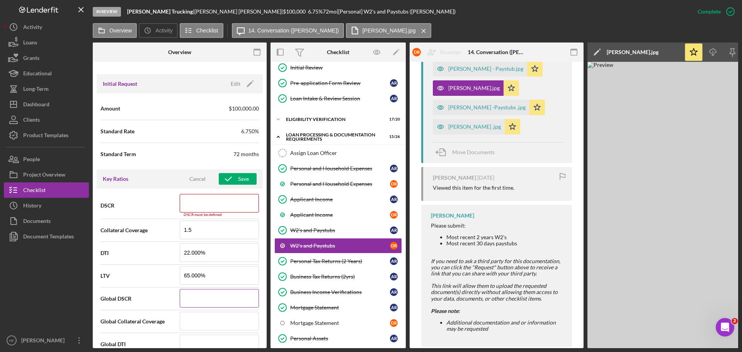
click at [219, 296] on input at bounding box center [219, 298] width 79 height 19
click at [189, 293] on input at bounding box center [219, 298] width 79 height 19
click at [203, 314] on input at bounding box center [219, 321] width 79 height 19
click at [205, 201] on input at bounding box center [219, 203] width 79 height 19
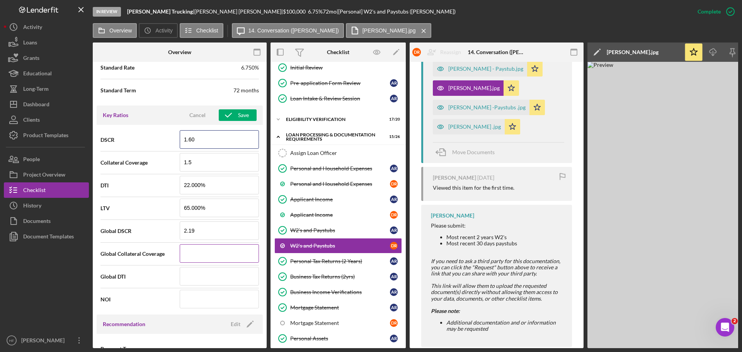
scroll to position [425, 0]
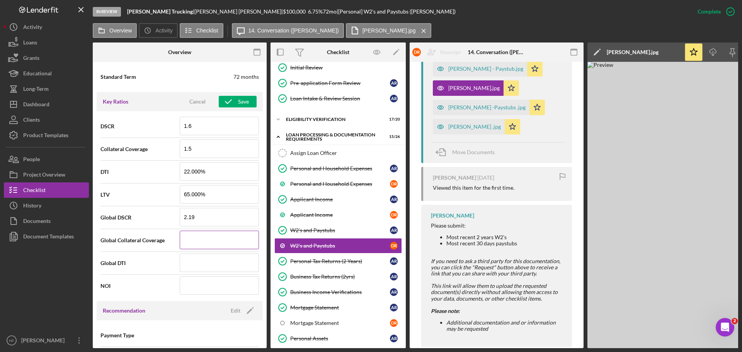
click at [201, 243] on input at bounding box center [219, 240] width 79 height 19
click at [212, 261] on input at bounding box center [219, 263] width 79 height 19
click at [210, 269] on input at bounding box center [219, 263] width 79 height 19
click at [209, 291] on input at bounding box center [219, 285] width 79 height 19
click at [238, 96] on div "Save" at bounding box center [243, 102] width 11 height 12
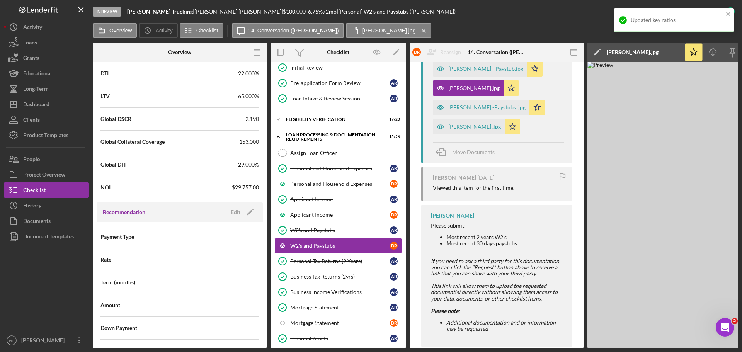
scroll to position [541, 0]
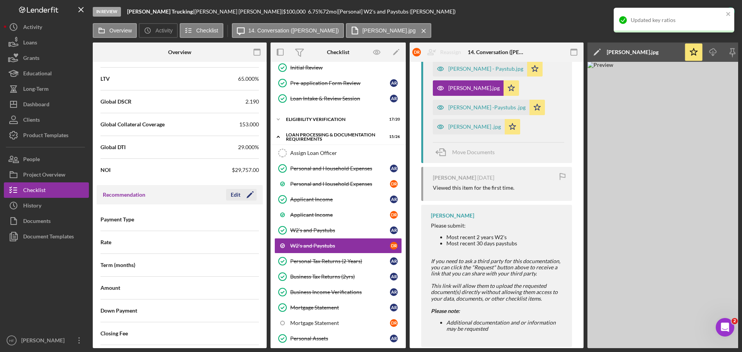
click at [234, 196] on div "Edit" at bounding box center [236, 195] width 10 height 12
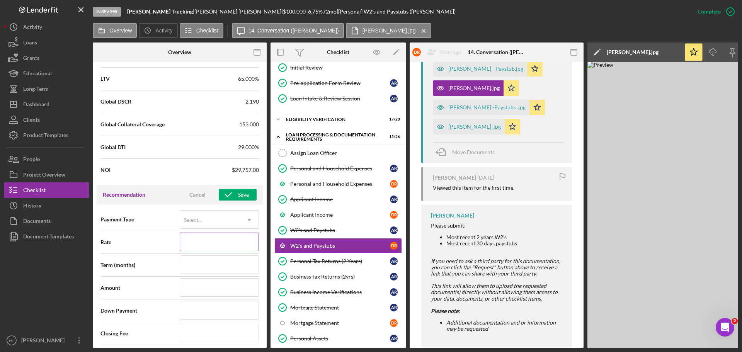
click at [224, 239] on input at bounding box center [219, 242] width 79 height 19
click at [207, 266] on input at bounding box center [219, 264] width 79 height 19
click at [206, 284] on input at bounding box center [219, 287] width 79 height 19
click at [204, 334] on input at bounding box center [219, 333] width 79 height 19
click at [195, 335] on input at bounding box center [219, 333] width 79 height 19
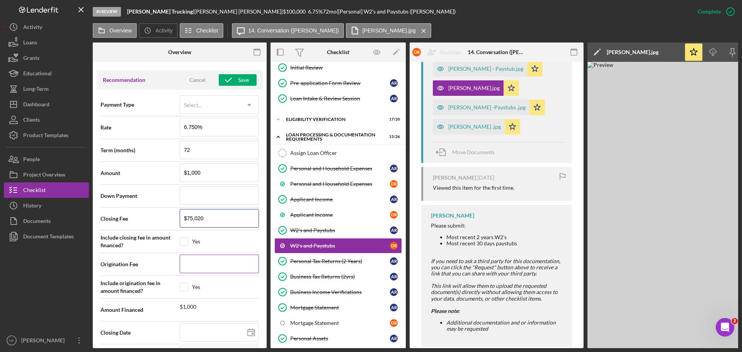
scroll to position [657, 0]
click at [206, 264] on input at bounding box center [219, 263] width 79 height 19
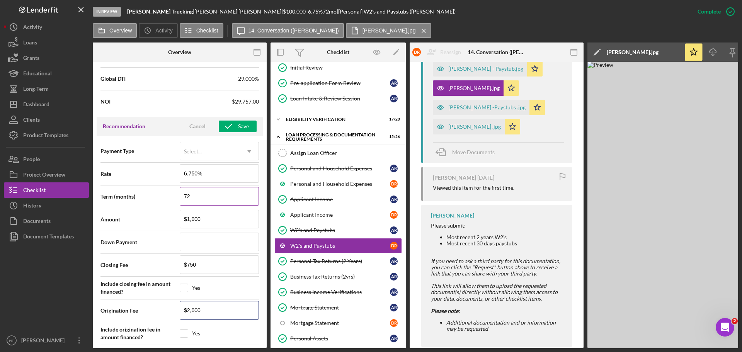
scroll to position [586, 0]
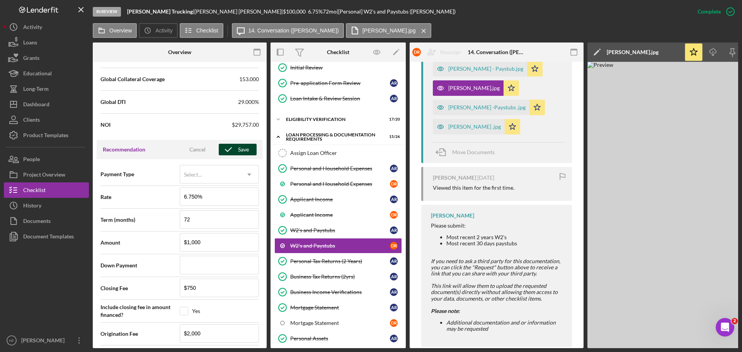
click at [238, 148] on div "Save" at bounding box center [243, 150] width 11 height 12
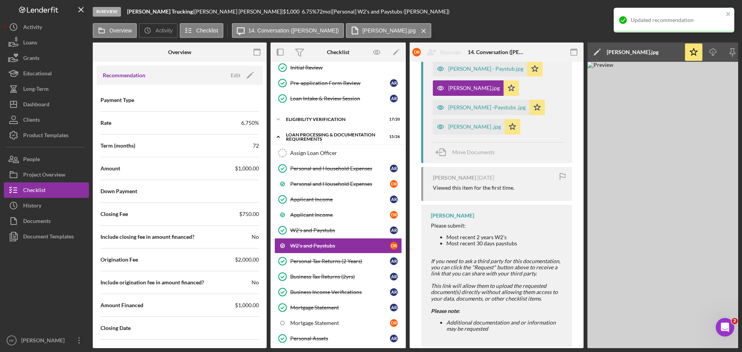
scroll to position [702, 0]
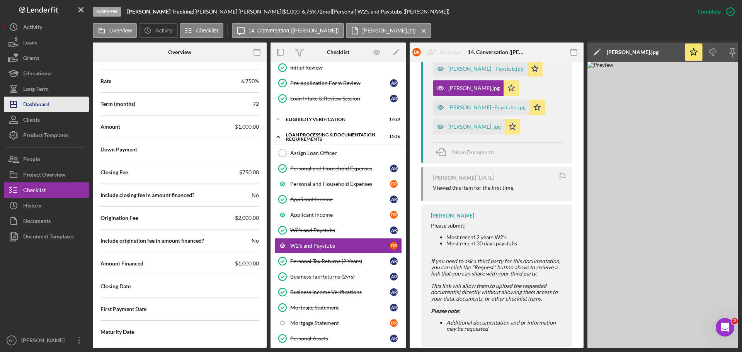
click at [66, 108] on button "Icon/Dashboard Dashboard" at bounding box center [46, 104] width 85 height 15
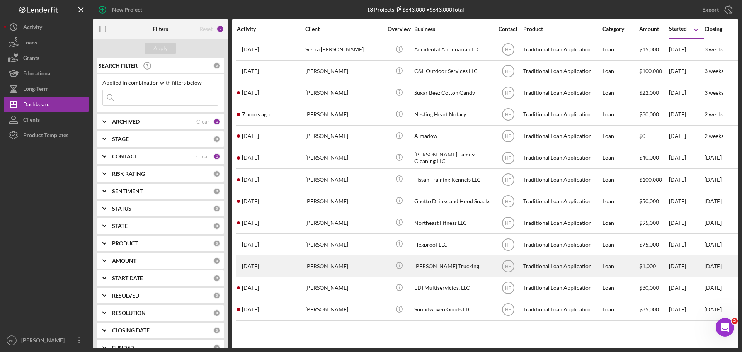
click at [330, 270] on div "Antonia Redner" at bounding box center [343, 266] width 77 height 20
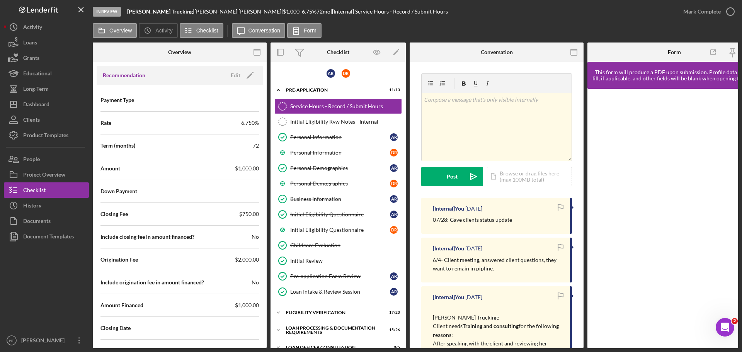
scroll to position [773, 0]
click at [240, 75] on icon "Icon/Edit" at bounding box center [249, 74] width 19 height 19
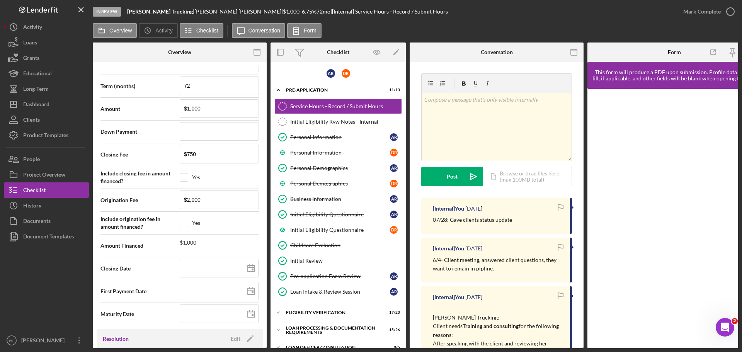
scroll to position [850, 0]
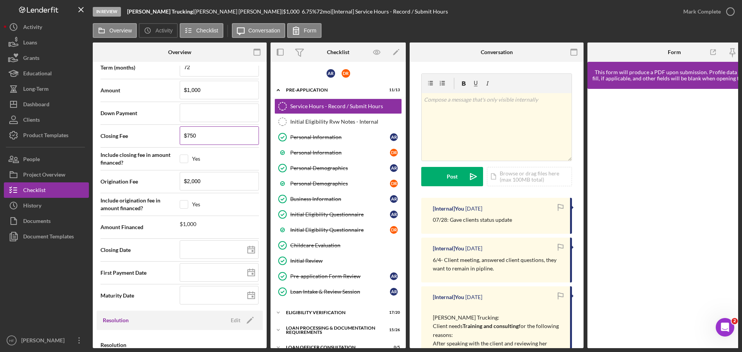
drag, startPoint x: 199, startPoint y: 138, endPoint x: 190, endPoint y: 138, distance: 9.3
click at [190, 138] on input "$750" at bounding box center [219, 135] width 79 height 19
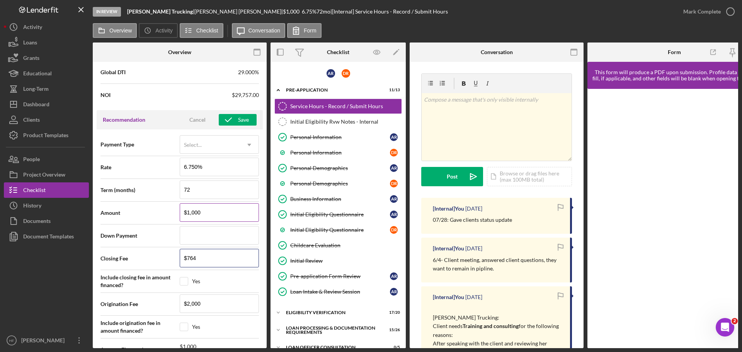
scroll to position [696, 0]
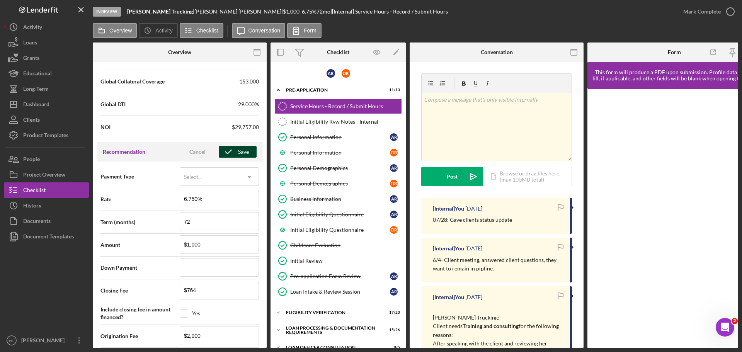
click at [238, 150] on div "Save" at bounding box center [243, 152] width 11 height 12
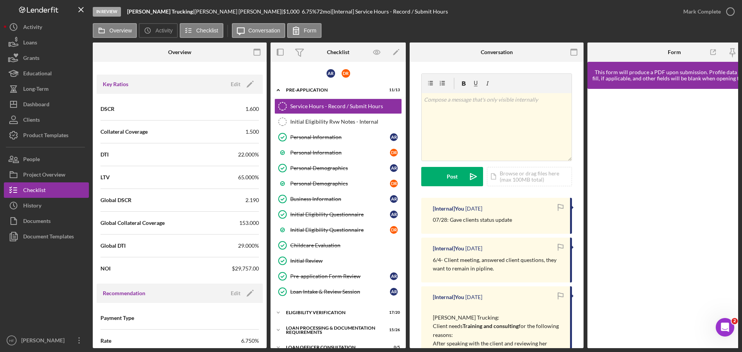
scroll to position [541, 0]
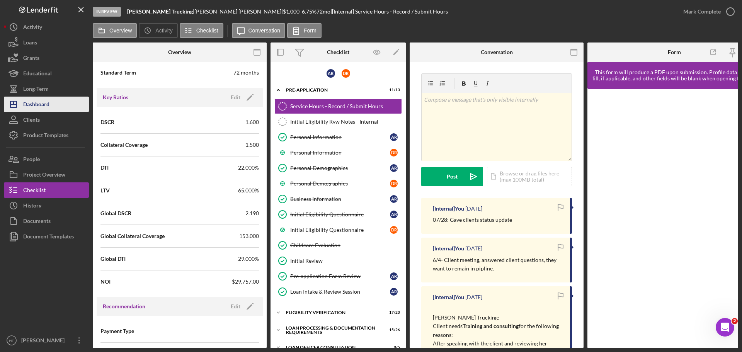
click at [36, 104] on div "Dashboard" at bounding box center [36, 105] width 26 height 17
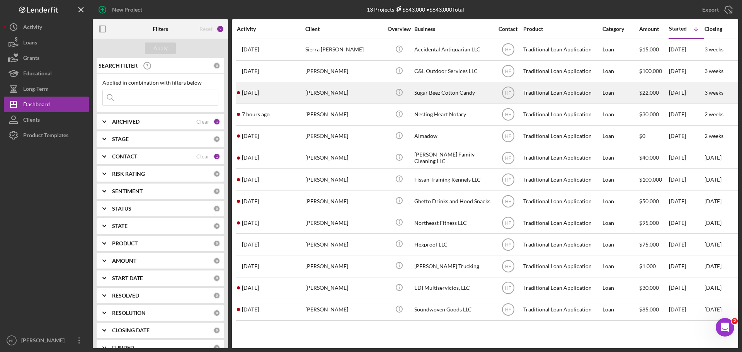
click at [283, 100] on div "5 days ago Jessica Dirksen" at bounding box center [271, 93] width 68 height 20
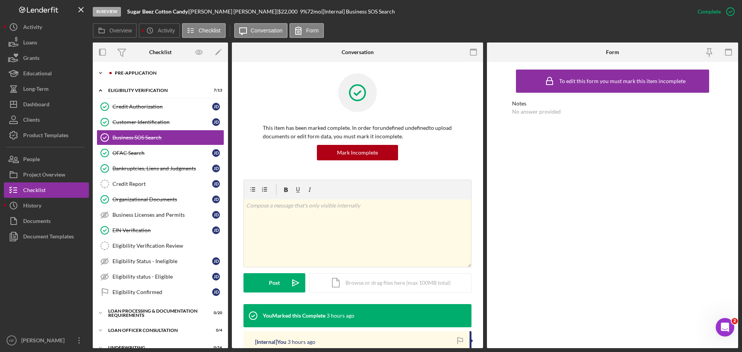
click at [146, 77] on div "Icon/Expander Pre-Application 8 / 10" at bounding box center [160, 72] width 135 height 15
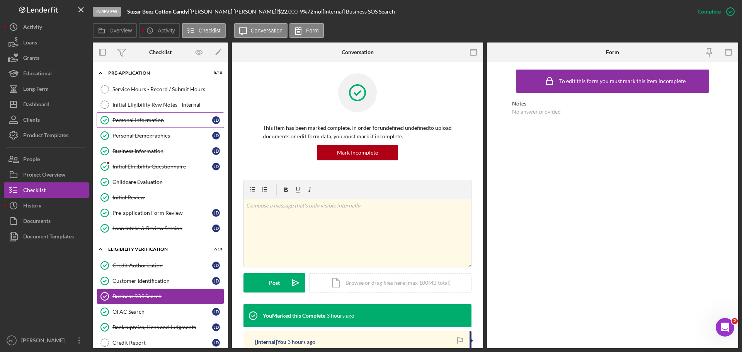
drag, startPoint x: 148, startPoint y: 122, endPoint x: 164, endPoint y: 124, distance: 16.3
click at [148, 122] on div "Personal Information" at bounding box center [162, 120] width 100 height 6
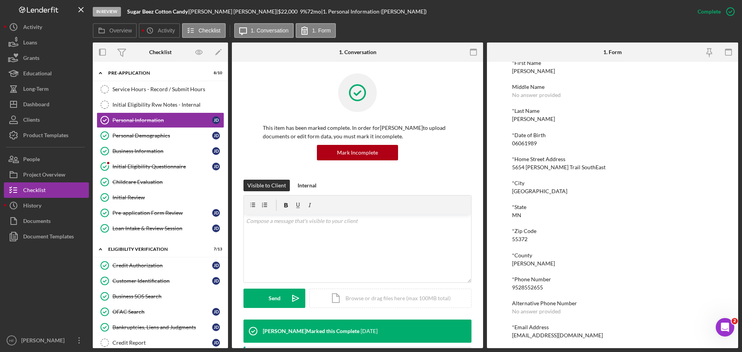
scroll to position [43, 0]
drag, startPoint x: 536, startPoint y: 286, endPoint x: 505, endPoint y: 286, distance: 30.5
click at [505, 286] on div "To edit this form you must mark this item incomplete *First Name Jessica Middle…" at bounding box center [612, 205] width 251 height 286
copy div "9528552655"
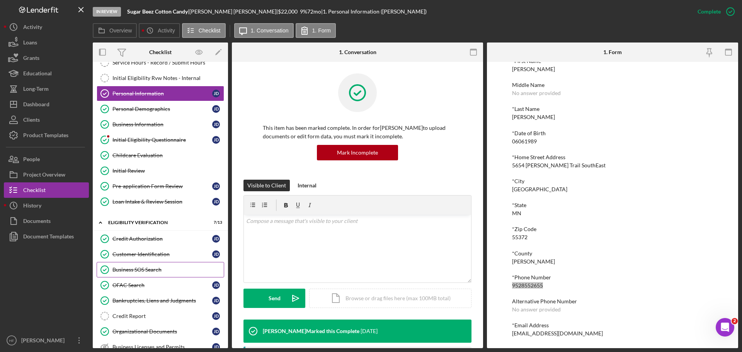
scroll to position [77, 0]
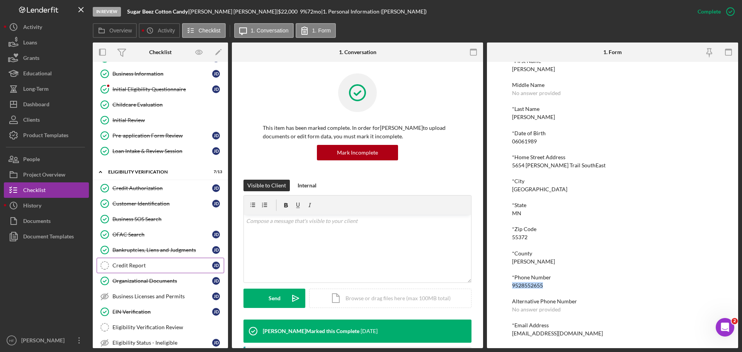
click at [154, 260] on link "Credit Report Credit Report J D" at bounding box center [161, 265] width 128 height 15
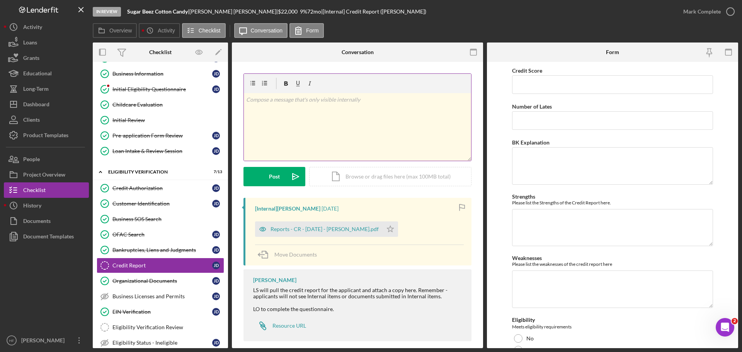
click at [356, 102] on p at bounding box center [357, 99] width 223 height 9
click at [344, 227] on div "Reports - CR - 9.4.25 - J. Dirksen.pdf" at bounding box center [325, 229] width 108 height 6
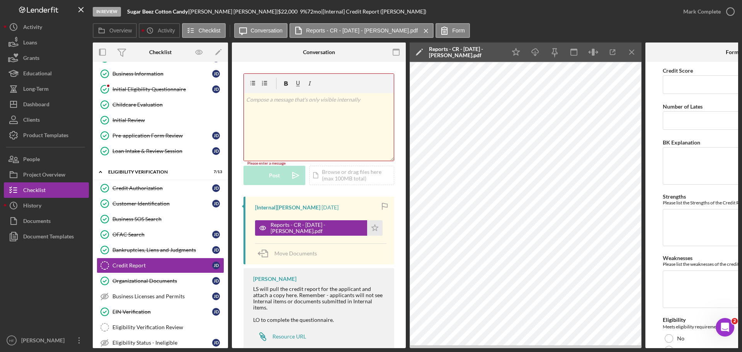
click at [301, 125] on div "v Color teal Color pink Remove color Add row above Add row below Add column bef…" at bounding box center [319, 127] width 150 height 68
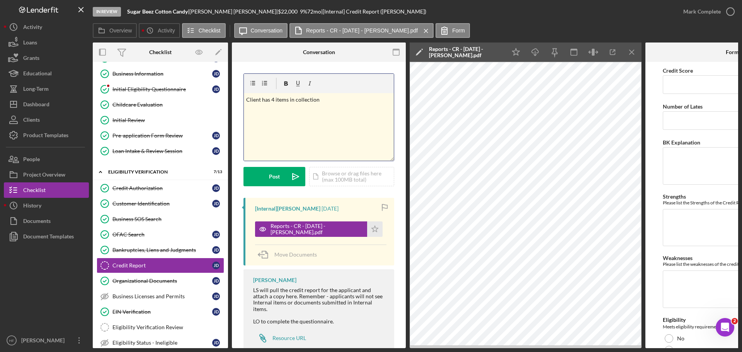
click at [339, 115] on div "v Color teal Color pink Remove color Add row above Add row below Add column bef…" at bounding box center [319, 127] width 150 height 68
drag, startPoint x: 296, startPoint y: 119, endPoint x: 245, endPoint y: 99, distance: 54.1
click at [245, 99] on div "v Color teal Color pink Remove color Add row above Add row below Add column bef…" at bounding box center [319, 127] width 150 height 68
click at [279, 116] on div "v Color teal Color pink Remove color Add row above Add row below Add column bef…" at bounding box center [319, 127] width 150 height 68
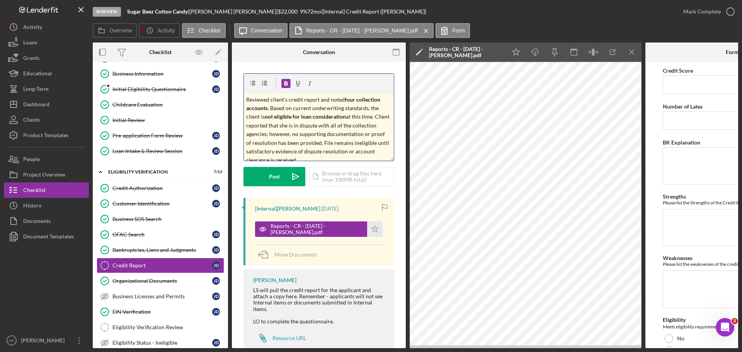
drag, startPoint x: 267, startPoint y: 108, endPoint x: 308, endPoint y: 110, distance: 41.0
click at [267, 107] on strong "four collection accounts" at bounding box center [313, 103] width 135 height 15
click at [295, 112] on p "Reviewed client’s credit report and noted four collection accounts totaling $60…" at bounding box center [319, 129] width 146 height 69
click at [363, 153] on p "Reviewed client’s credit report and noted four collection accounts totaling $6,…" at bounding box center [319, 124] width 146 height 69
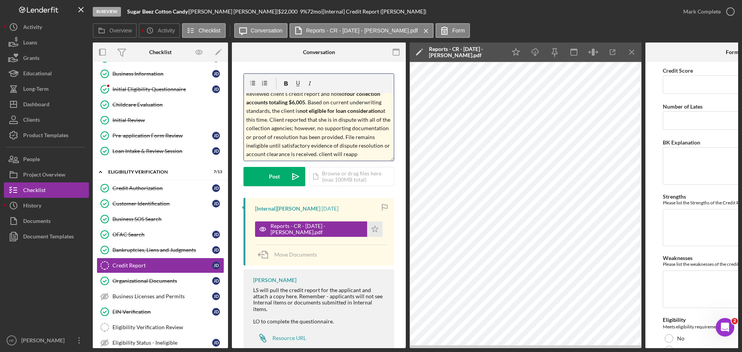
scroll to position [13, 0]
click at [323, 156] on p "Reviewed client’s credit report and noted four collection accounts totaling $6,…" at bounding box center [319, 121] width 146 height 78
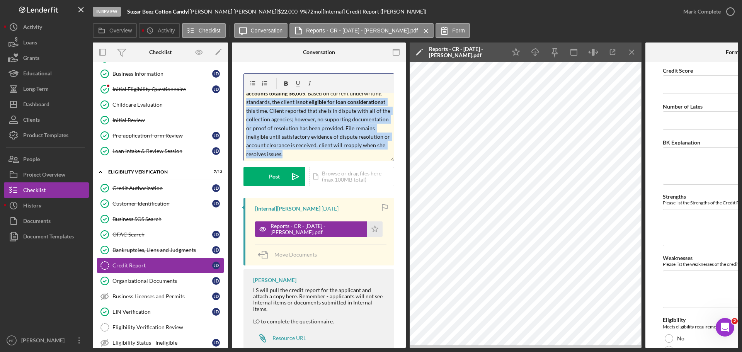
scroll to position [0, 0]
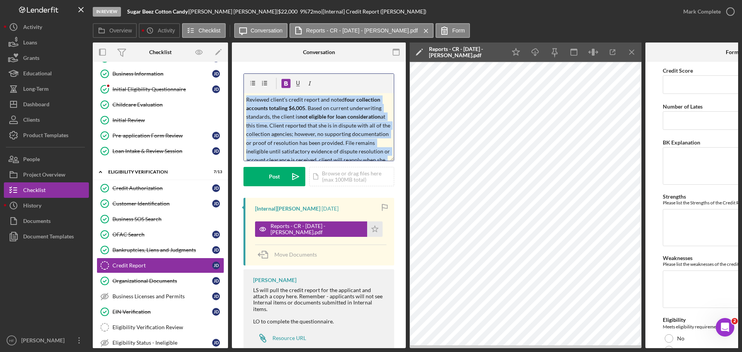
drag, startPoint x: 324, startPoint y: 156, endPoint x: 238, endPoint y: 87, distance: 110.0
click at [238, 87] on div "v Color teal Color pink Remove color Add row above Add row below Add column bef…" at bounding box center [319, 215] width 174 height 307
click at [278, 177] on div "Post" at bounding box center [274, 176] width 11 height 19
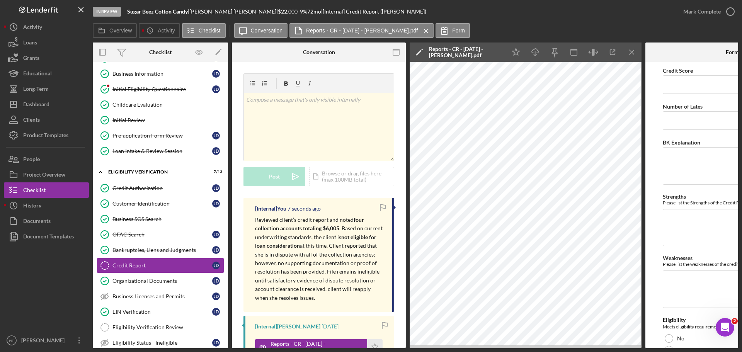
drag, startPoint x: 256, startPoint y: 221, endPoint x: 312, endPoint y: 296, distance: 93.3
click at [312, 296] on p "Reviewed client’s credit report and noted four collection accounts totaling $6,…" at bounding box center [319, 259] width 129 height 87
copy p "Reviewed client’s credit report and noted four collection accounts totaling $6,…"
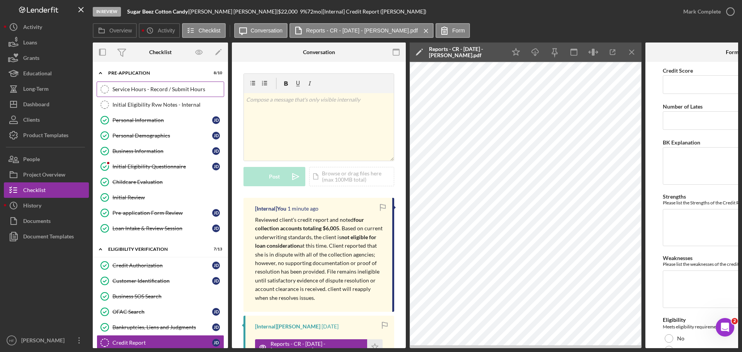
click at [157, 90] on div "Service Hours - Record / Submit Hours" at bounding box center [167, 89] width 111 height 6
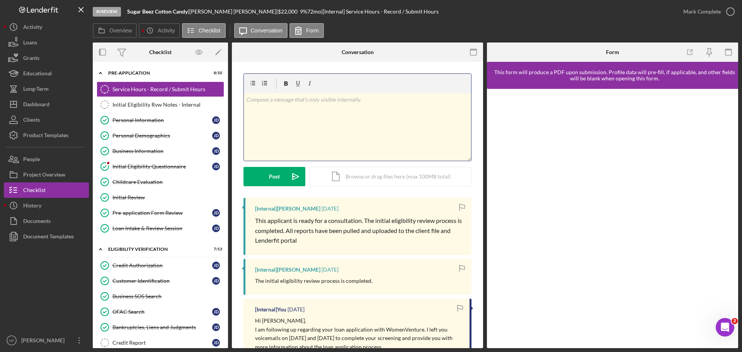
click at [330, 119] on div "v Color teal Color pink Remove color Add row above Add row below Add column bef…" at bounding box center [357, 127] width 227 height 68
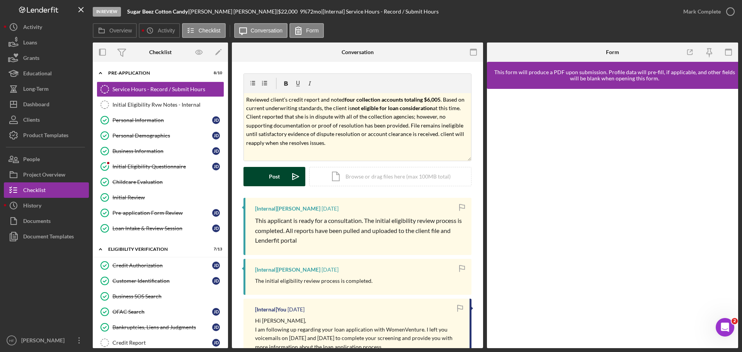
click at [266, 181] on button "Post Icon/icon-invite-send" at bounding box center [275, 176] width 62 height 19
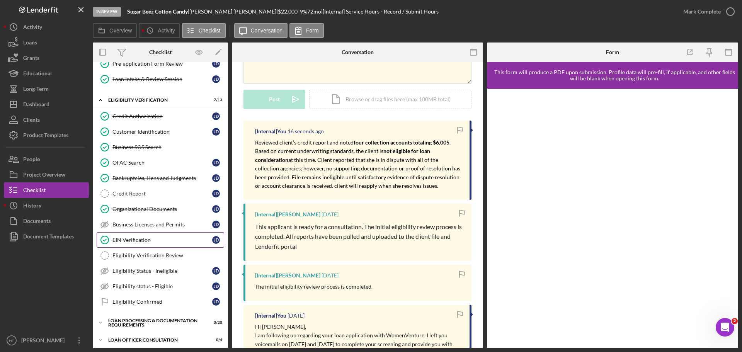
scroll to position [155, 0]
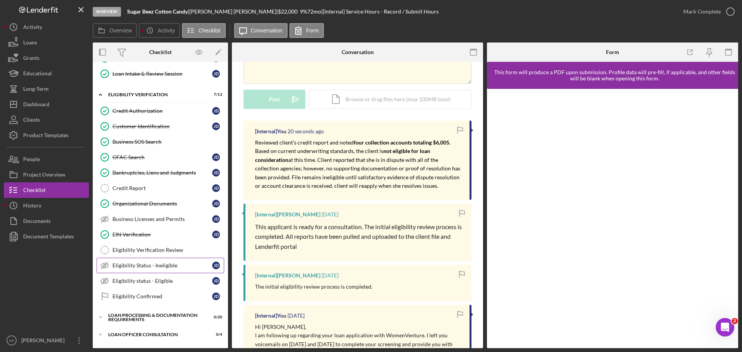
click at [169, 267] on div "Eligibility Status - Ineligible" at bounding box center [162, 265] width 100 height 6
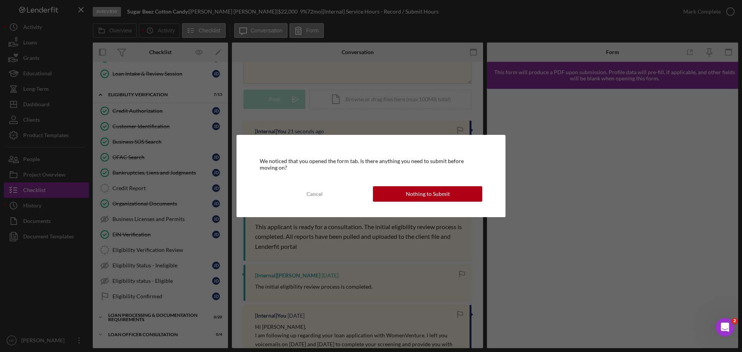
click at [420, 184] on div "We noticed that you opened the form tab. Is there anything you need to submit b…" at bounding box center [371, 176] width 269 height 82
click at [420, 195] on div "Nothing to Submit" at bounding box center [428, 193] width 44 height 15
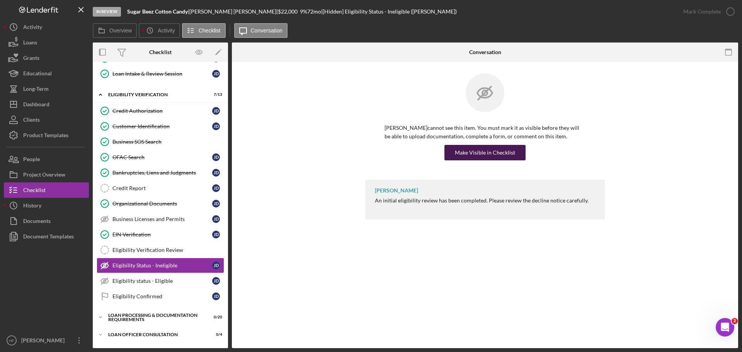
click at [507, 152] on div "Make Visible in Checklist" at bounding box center [485, 152] width 60 height 15
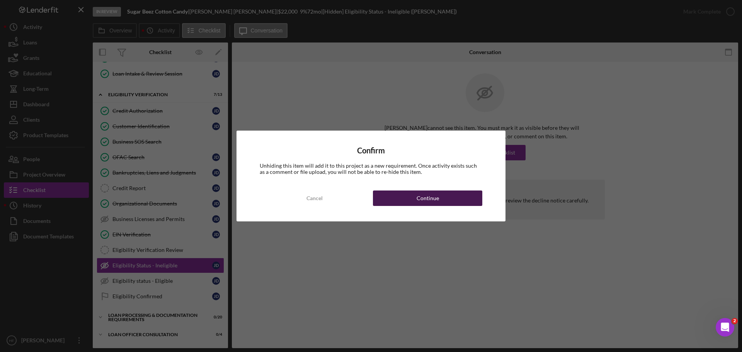
click at [412, 204] on button "Continue" at bounding box center [427, 198] width 109 height 15
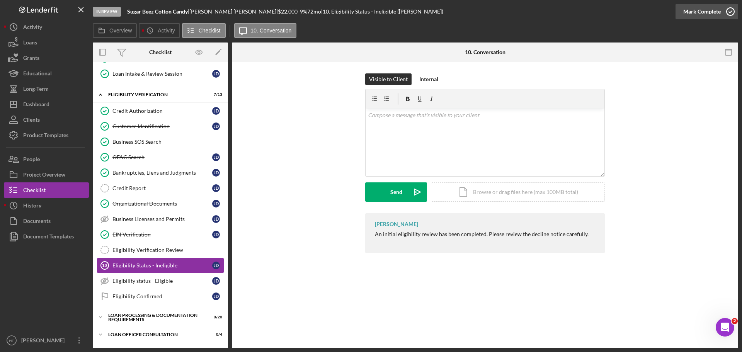
click at [702, 15] on div "Mark Complete" at bounding box center [701, 11] width 37 height 15
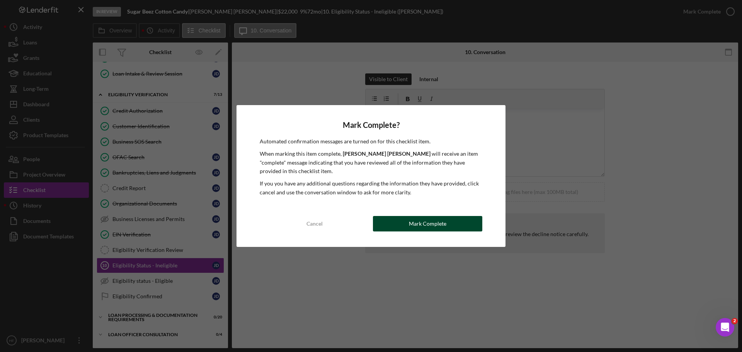
click at [411, 227] on div "Mark Complete" at bounding box center [427, 223] width 37 height 15
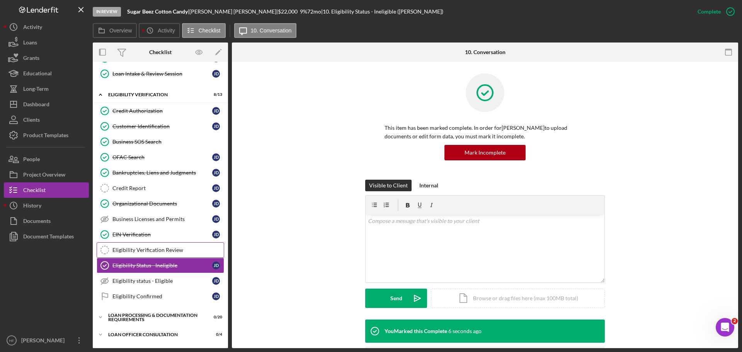
click at [177, 252] on div "Eligibility Verification Review" at bounding box center [167, 250] width 111 height 6
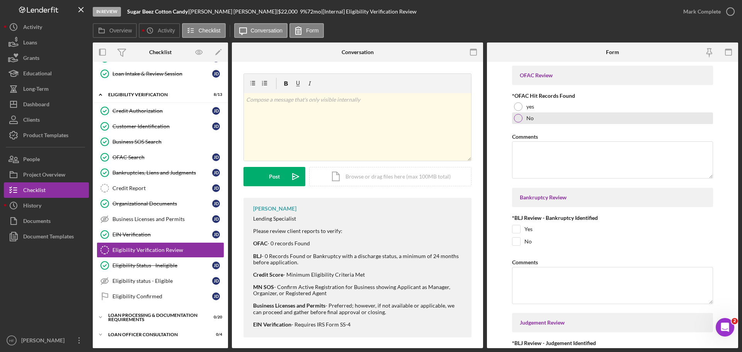
click at [529, 119] on label "No" at bounding box center [529, 118] width 7 height 6
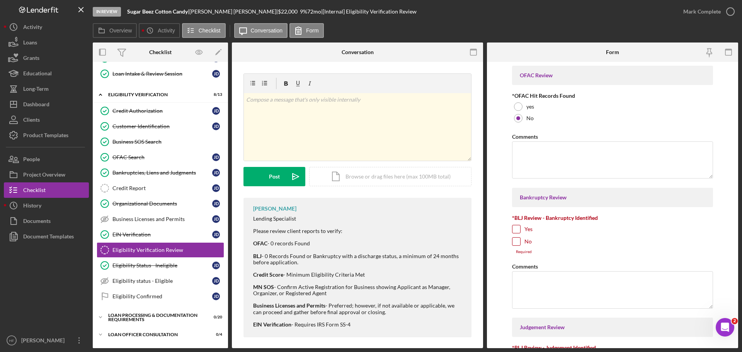
click at [523, 240] on div "No" at bounding box center [612, 243] width 201 height 12
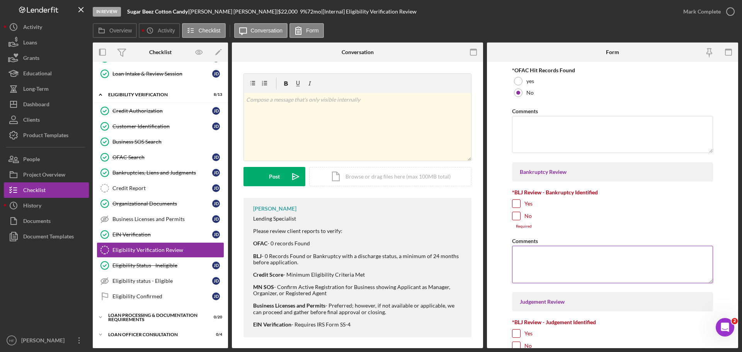
scroll to position [39, 0]
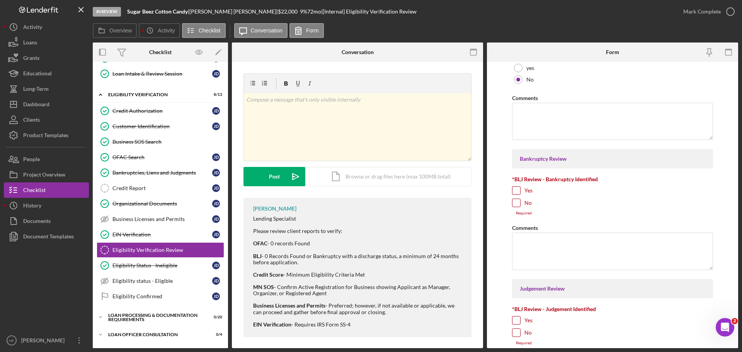
click at [515, 205] on input "No" at bounding box center [517, 203] width 8 height 8
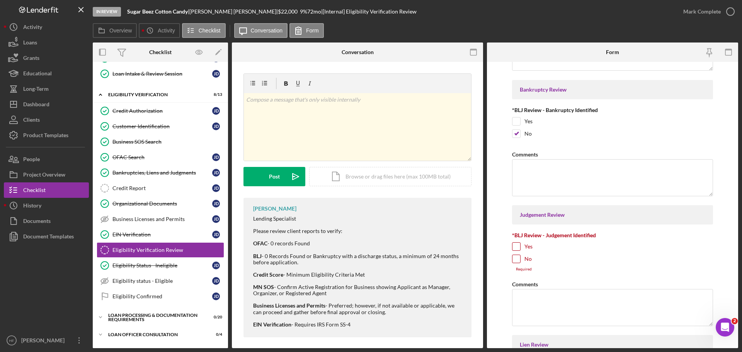
scroll to position [116, 0]
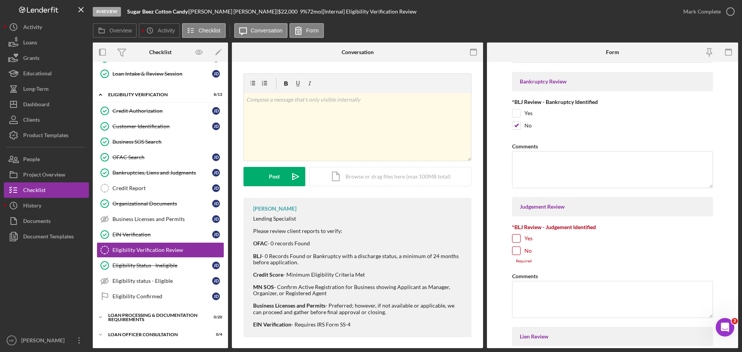
click at [516, 250] on input "No" at bounding box center [517, 251] width 8 height 8
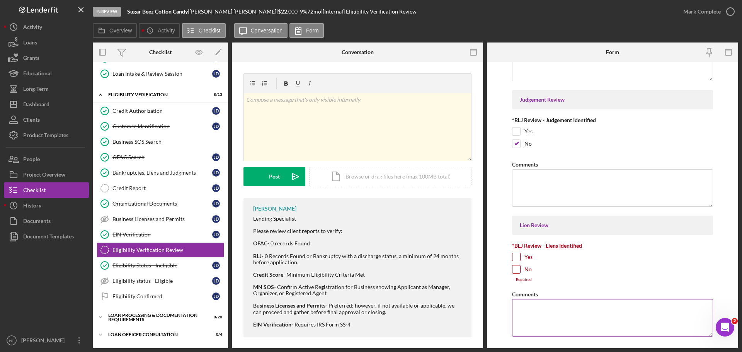
scroll to position [241, 0]
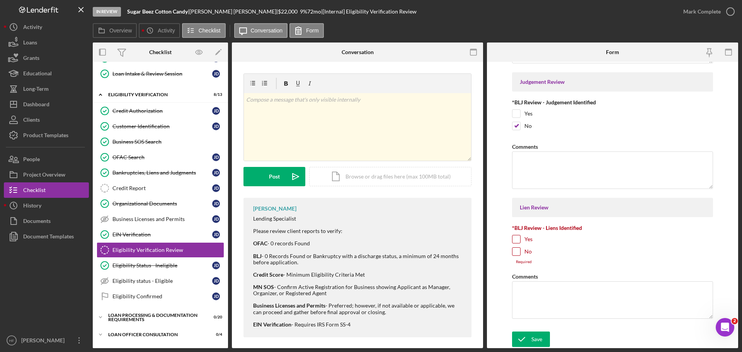
click at [518, 254] on input "No" at bounding box center [517, 252] width 8 height 8
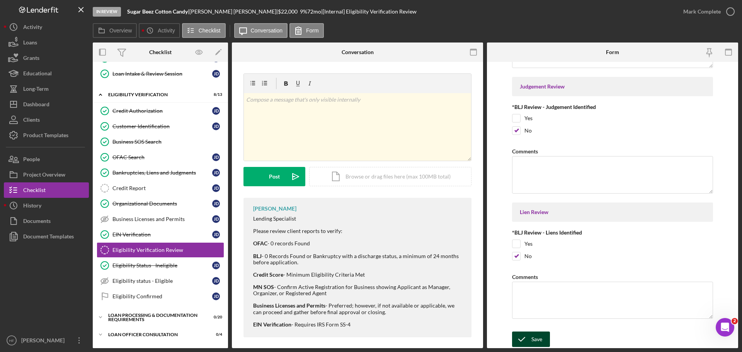
drag, startPoint x: 532, startPoint y: 339, endPoint x: 531, endPoint y: 334, distance: 4.8
click at [532, 339] on div "Save" at bounding box center [536, 339] width 11 height 15
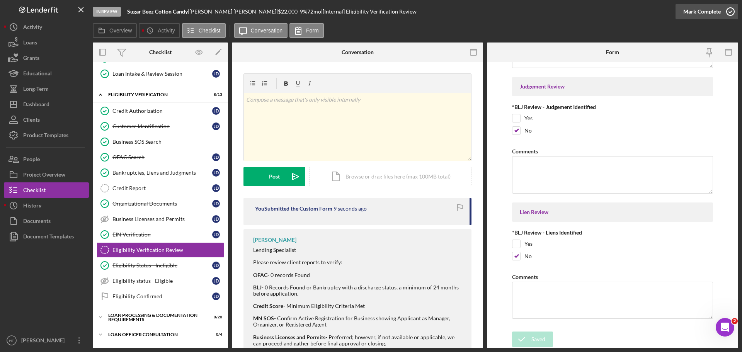
click at [692, 15] on div "Mark Complete" at bounding box center [701, 11] width 37 height 15
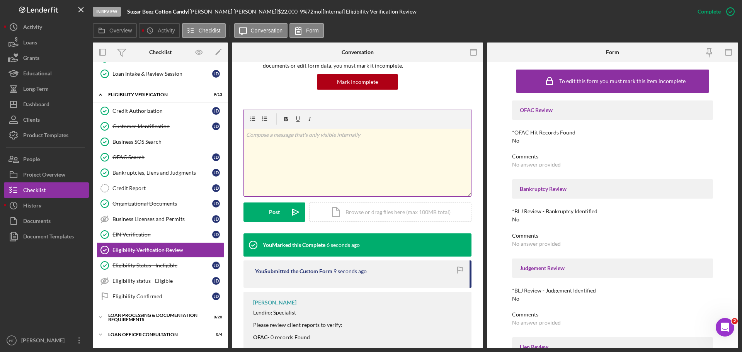
scroll to position [77, 0]
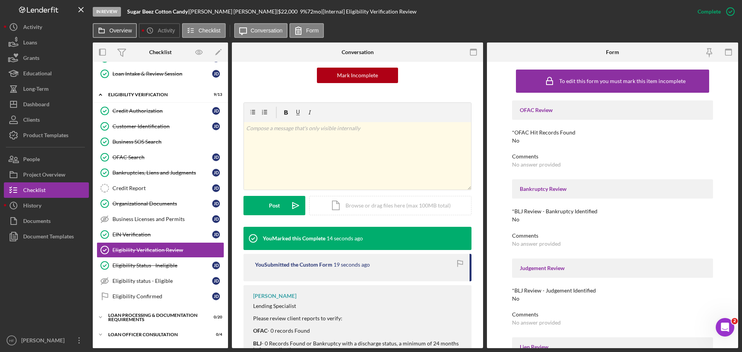
click at [113, 30] on label "Overview" at bounding box center [120, 30] width 22 height 6
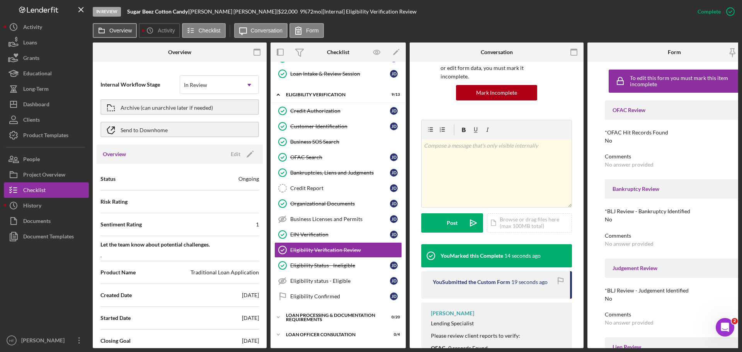
scroll to position [86, 0]
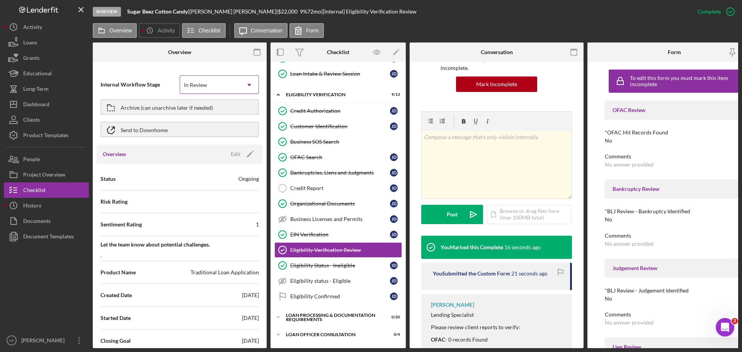
click at [233, 80] on div "In Review" at bounding box center [210, 85] width 60 height 18
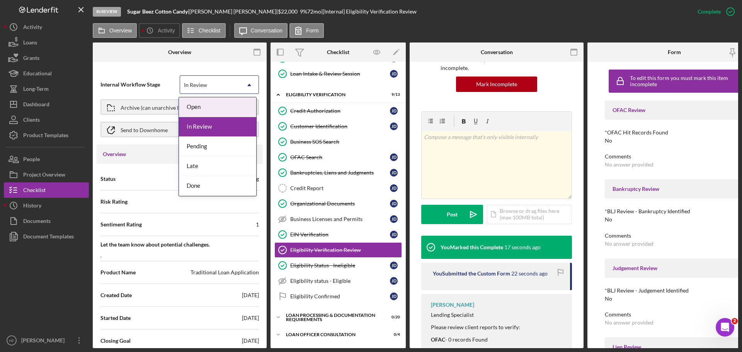
click at [157, 78] on div "Internal Workflow Stage 5 results available. Use Up and Down to choose options,…" at bounding box center [179, 84] width 158 height 19
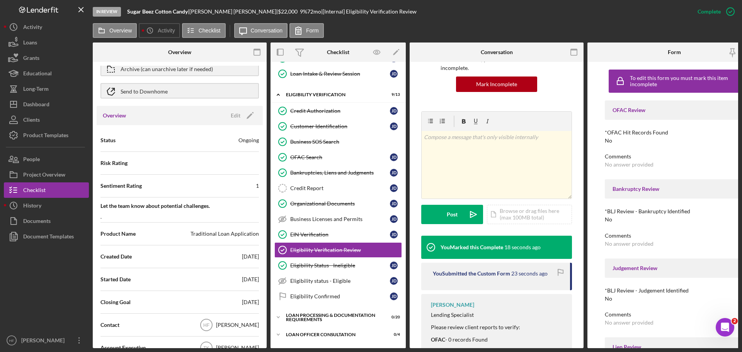
scroll to position [77, 0]
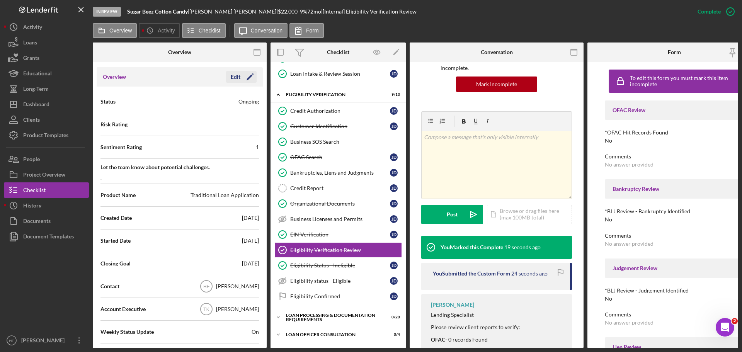
click at [247, 76] on icon "Icon/Edit" at bounding box center [249, 76] width 19 height 19
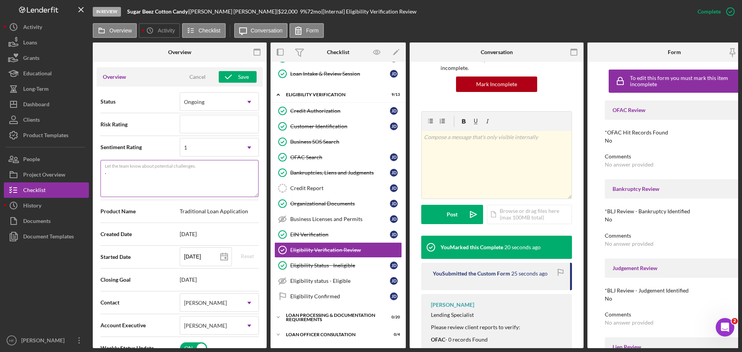
click at [197, 172] on textarea "." at bounding box center [179, 178] width 158 height 37
paste textarea "Reviewed client’s credit report and noted four collection accounts totaling $6,…"
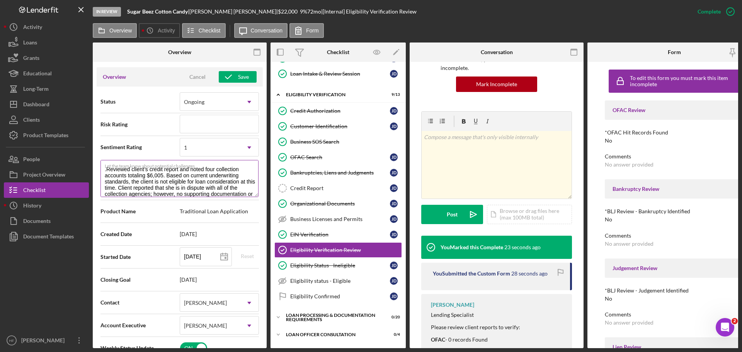
scroll to position [0, 0]
click at [107, 172] on textarea ".Reviewed client’s credit report and noted four collection accounts totaling $6…" at bounding box center [179, 178] width 158 height 37
click at [238, 77] on div "Save" at bounding box center [243, 77] width 11 height 12
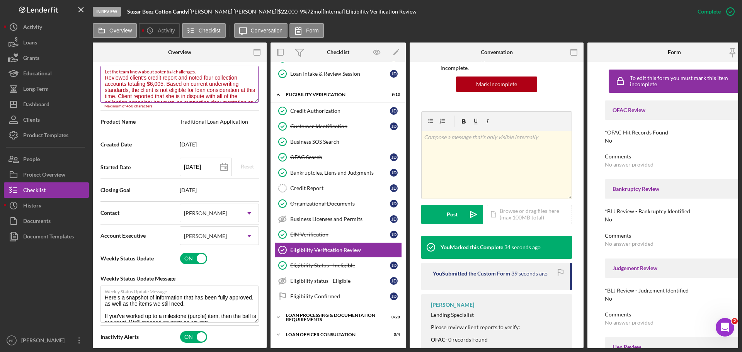
drag, startPoint x: 163, startPoint y: 94, endPoint x: 105, endPoint y: 83, distance: 58.6
click at [105, 83] on textarea "Reviewed client’s credit report and noted four collection accounts totaling $6,…" at bounding box center [179, 84] width 158 height 37
click at [131, 85] on textarea "Reviewed client’s credit report and noted four collection accounts totaling $6,…" at bounding box center [179, 84] width 158 height 37
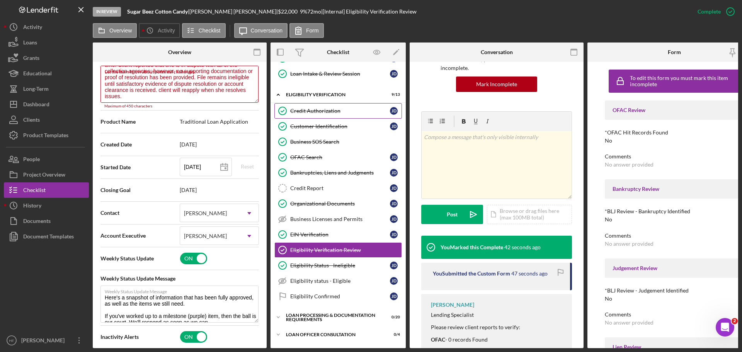
drag, startPoint x: 148, startPoint y: 97, endPoint x: 316, endPoint y: 115, distance: 168.7
click at [316, 115] on div "Overview Internal Workflow Stage In Review Icon/Dropdown Arrow Archive (can una…" at bounding box center [415, 196] width 645 height 306
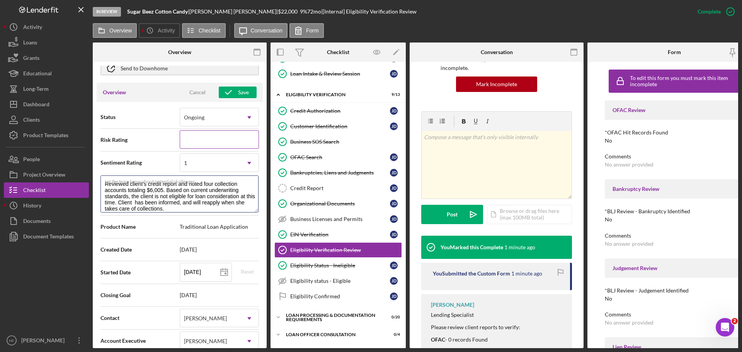
scroll to position [56, 0]
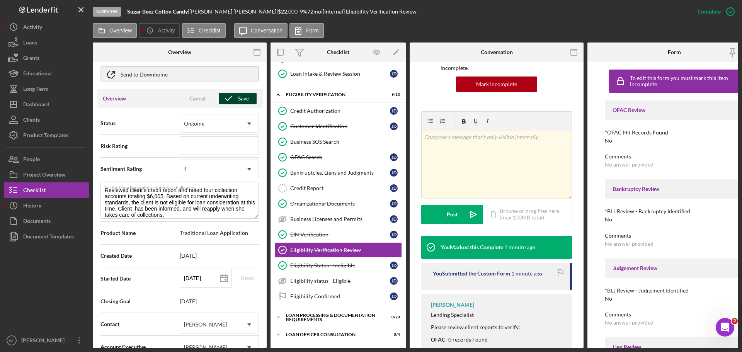
click at [234, 99] on icon "button" at bounding box center [228, 98] width 19 height 19
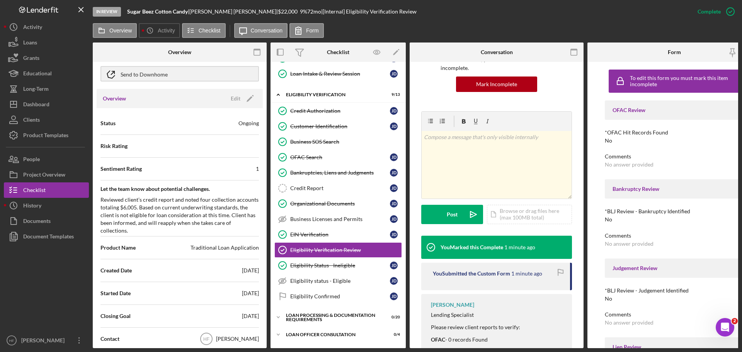
drag, startPoint x: 192, startPoint y: 12, endPoint x: 128, endPoint y: 13, distance: 64.6
click at [128, 13] on div "Sugar Beez Cotton Candy |" at bounding box center [158, 12] width 62 height 6
copy div "Sugar Beez Cotton Candy"
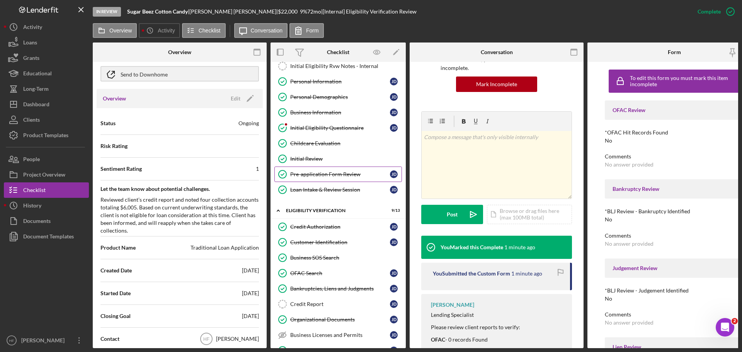
scroll to position [0, 0]
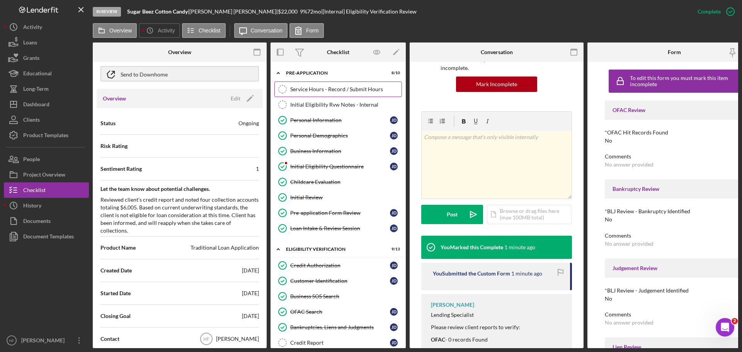
click at [331, 89] on div "Service Hours - Record / Submit Hours" at bounding box center [345, 89] width 111 height 6
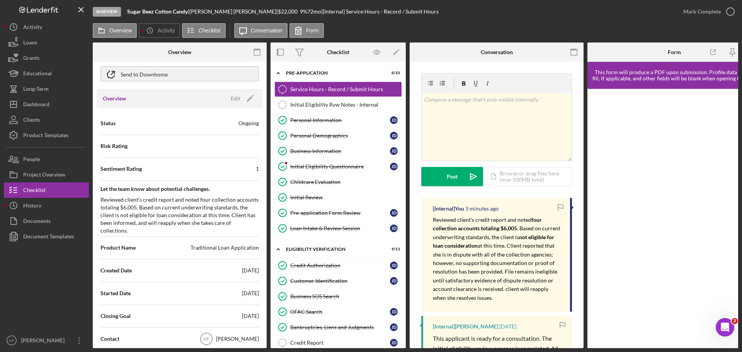
drag, startPoint x: 458, startPoint y: 220, endPoint x: 553, endPoint y: 300, distance: 124.3
click at [553, 300] on p "Reviewed client’s credit report and noted four collection accounts totaling $6,…" at bounding box center [497, 259] width 129 height 87
copy p "client’s credit report and noted four collection accounts totaling $6,005 . Bas…"
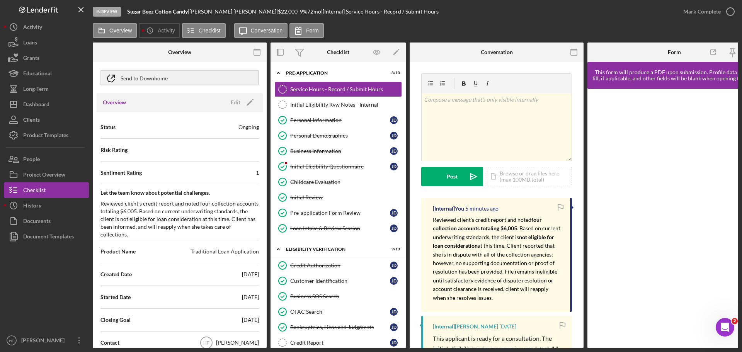
scroll to position [39, 0]
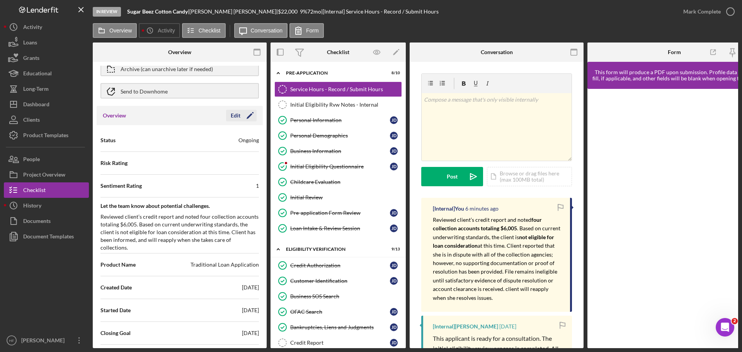
click at [245, 115] on icon "Icon/Edit" at bounding box center [249, 115] width 19 height 19
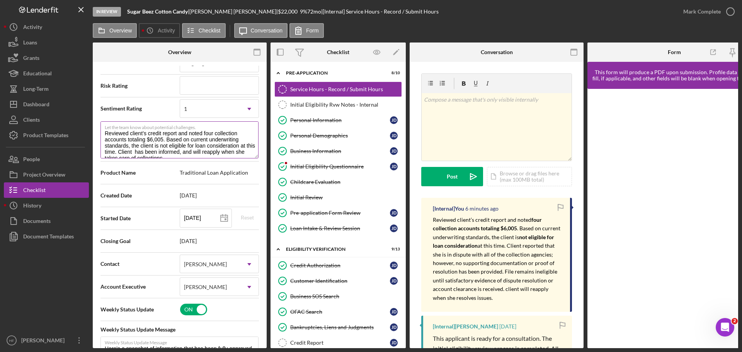
scroll to position [155, 0]
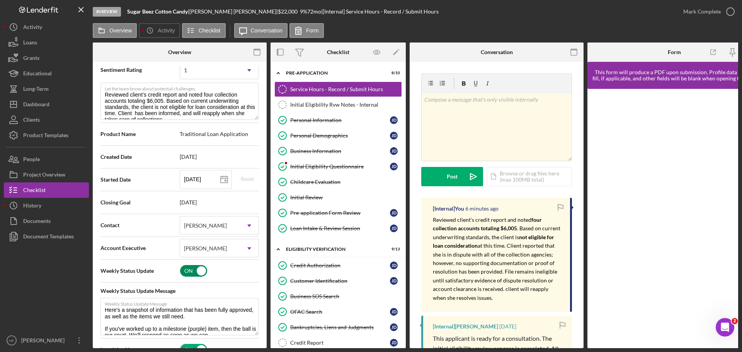
click at [184, 272] on input "checkbox" at bounding box center [193, 271] width 27 height 12
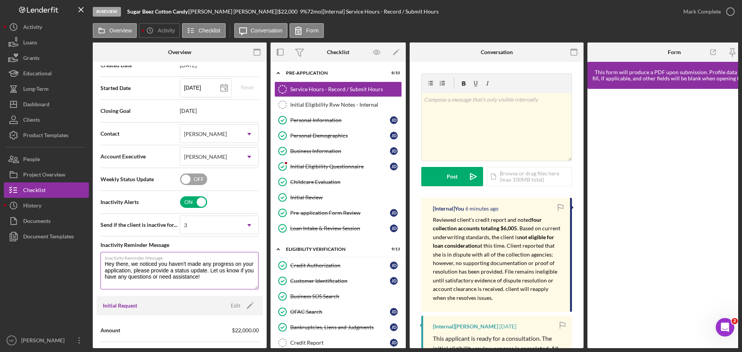
scroll to position [271, 0]
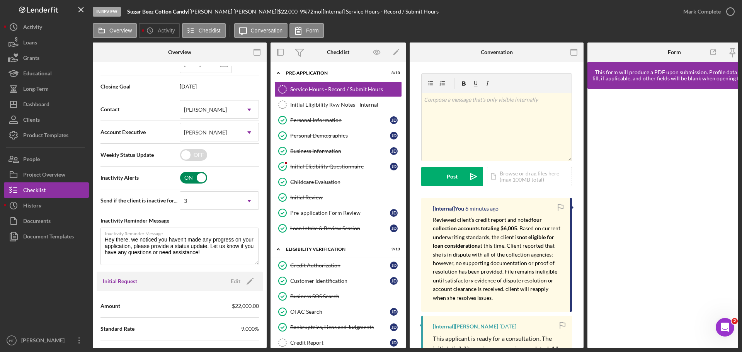
click at [183, 181] on input "checkbox" at bounding box center [193, 178] width 27 height 12
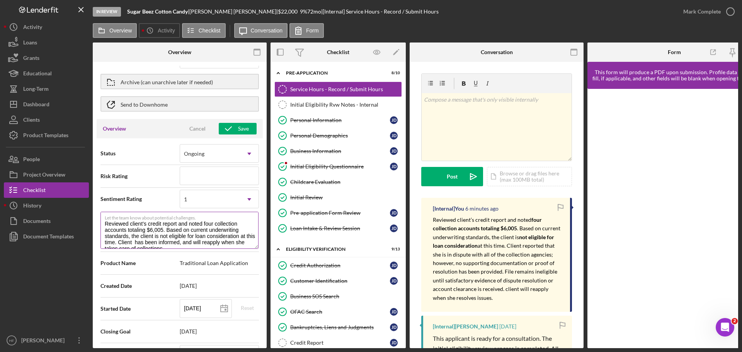
scroll to position [0, 0]
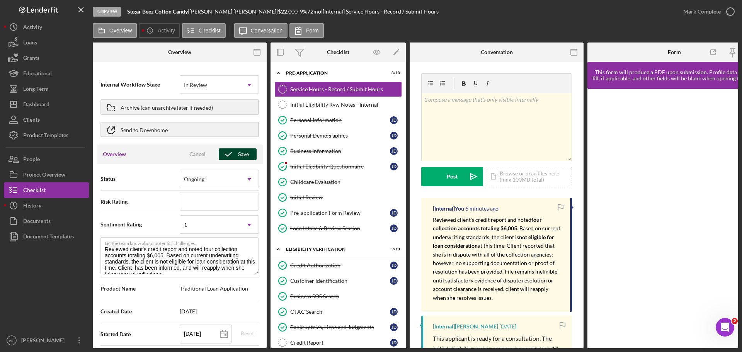
click at [227, 158] on icon "button" at bounding box center [228, 154] width 19 height 19
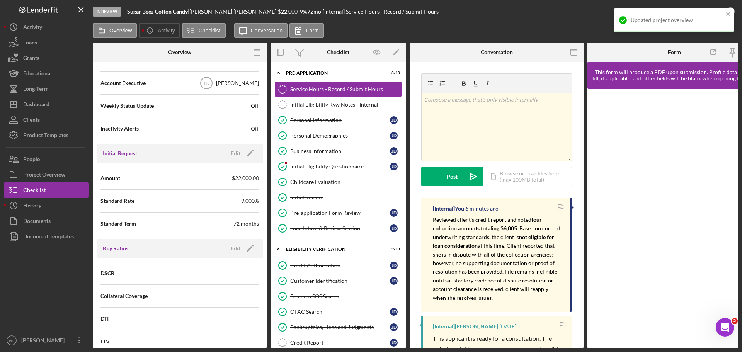
scroll to position [348, 0]
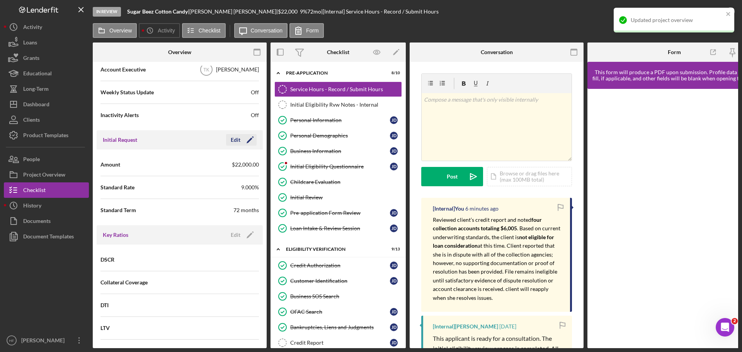
click at [240, 135] on icon "Icon/Edit" at bounding box center [249, 139] width 19 height 19
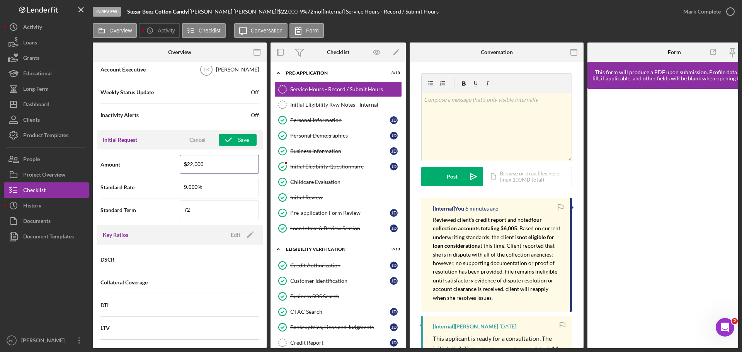
drag, startPoint x: 198, startPoint y: 155, endPoint x: 148, endPoint y: 155, distance: 49.9
click at [148, 155] on div "Amount $22,000" at bounding box center [179, 164] width 158 height 19
click at [233, 133] on icon "button" at bounding box center [228, 139] width 19 height 19
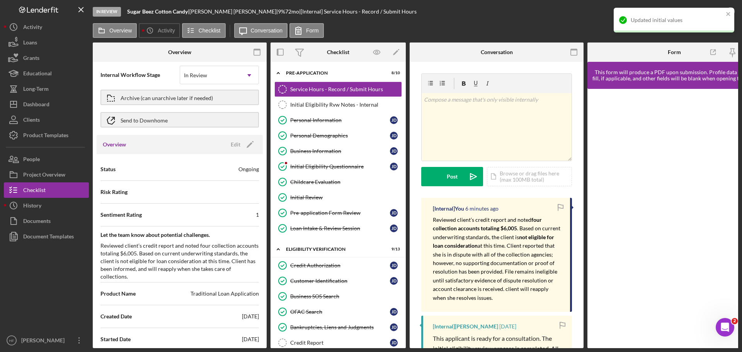
scroll to position [0, 0]
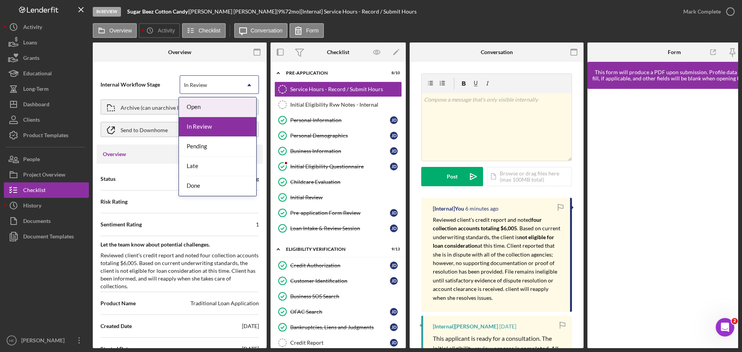
click at [245, 88] on icon "Icon/Dropdown Arrow" at bounding box center [249, 85] width 19 height 19
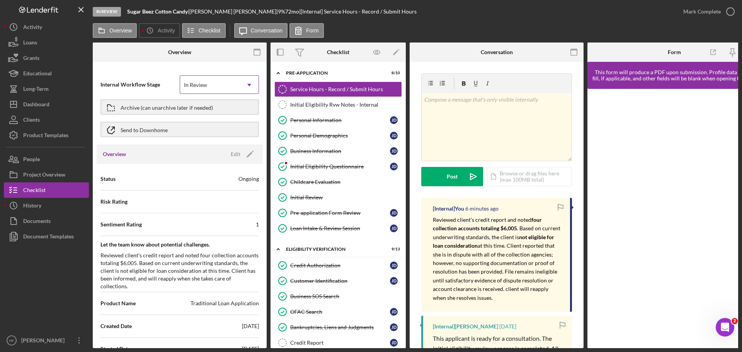
click at [245, 88] on icon "Icon/Dropdown Arrow" at bounding box center [249, 85] width 19 height 19
click at [123, 28] on label "Overview" at bounding box center [120, 30] width 22 height 6
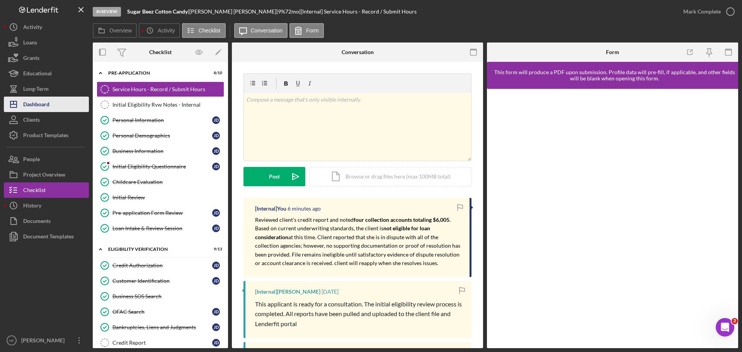
click at [58, 102] on button "Icon/Dashboard Dashboard" at bounding box center [46, 104] width 85 height 15
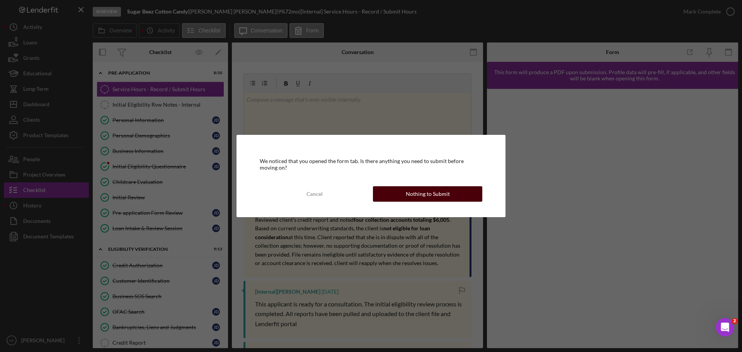
click at [424, 192] on div "Nothing to Submit" at bounding box center [428, 193] width 44 height 15
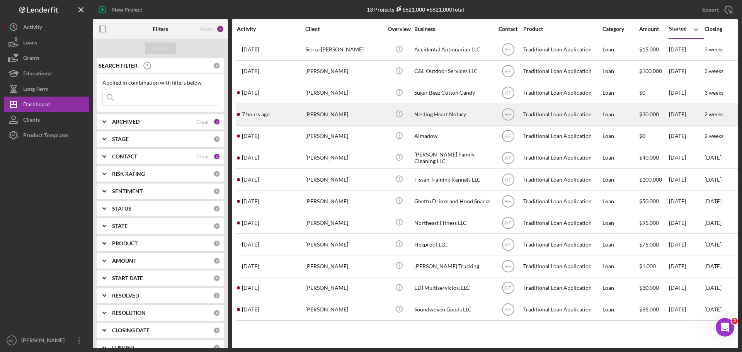
click at [357, 115] on div "Latrice Davis" at bounding box center [343, 114] width 77 height 20
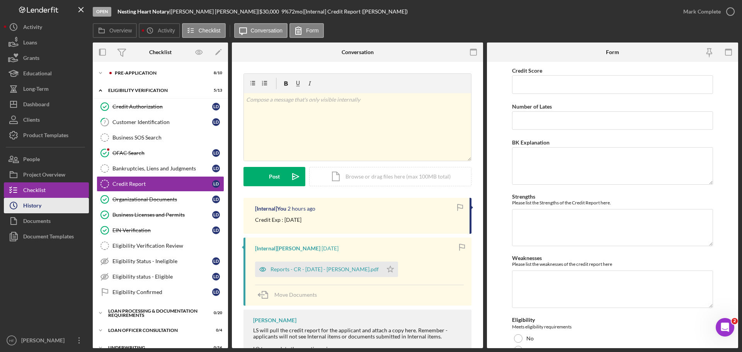
drag, startPoint x: 55, startPoint y: 208, endPoint x: 61, endPoint y: 206, distance: 5.6
click at [55, 208] on button "Icon/History History" at bounding box center [46, 205] width 85 height 15
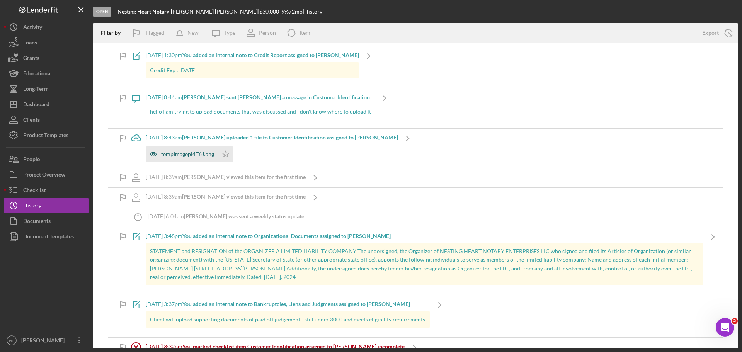
click at [191, 154] on div "tempImagepi4T6J.png" at bounding box center [187, 154] width 53 height 6
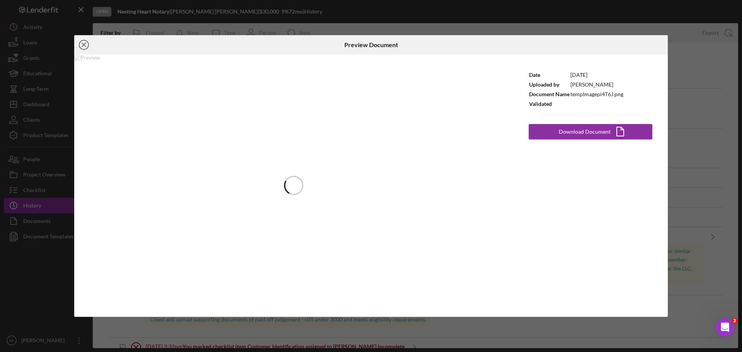
click at [85, 44] on line at bounding box center [84, 45] width 4 height 4
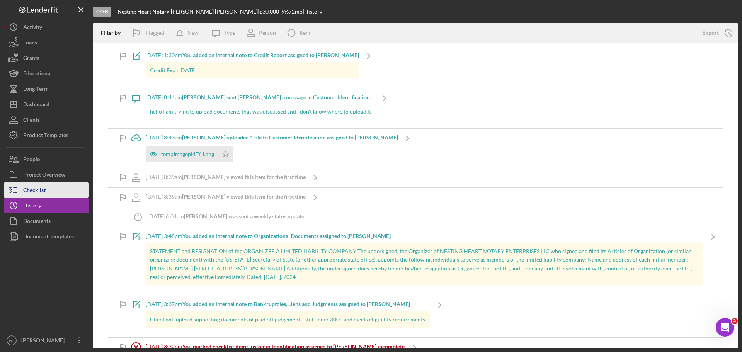
click at [61, 192] on button "Checklist" at bounding box center [46, 189] width 85 height 15
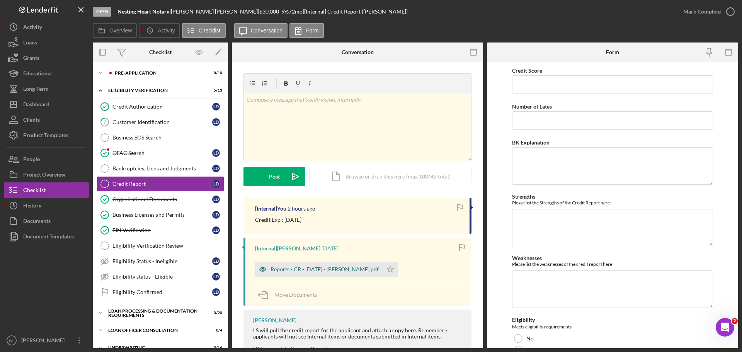
drag, startPoint x: 308, startPoint y: 269, endPoint x: 358, endPoint y: 271, distance: 49.5
click at [309, 269] on div "Reports - CR - 8.28.25 - L. Davis.pdf" at bounding box center [325, 269] width 108 height 6
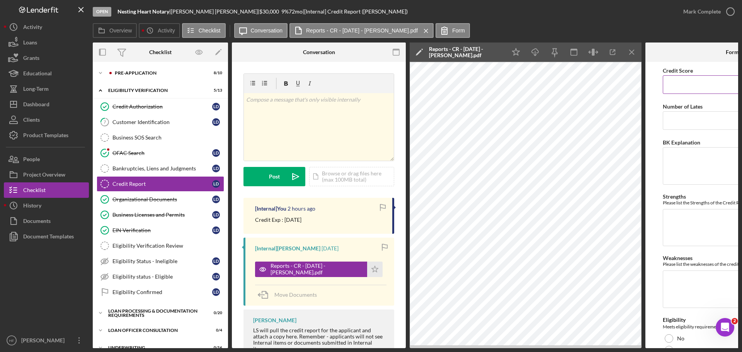
click at [698, 87] on input "Credit Score" at bounding box center [732, 84] width 139 height 19
click at [705, 124] on input "Number of Lates" at bounding box center [732, 120] width 139 height 19
click at [705, 123] on input "Number of Lates" at bounding box center [732, 120] width 139 height 19
click at [688, 171] on textarea "BK Explanation" at bounding box center [732, 165] width 139 height 37
click at [688, 223] on textarea "Strengths" at bounding box center [732, 227] width 139 height 37
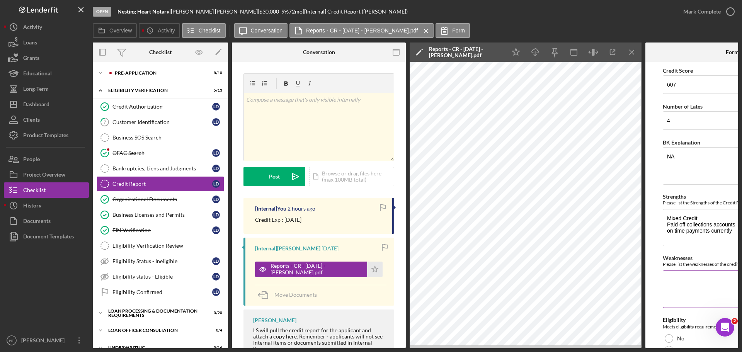
click at [722, 278] on textarea "Weaknesses" at bounding box center [732, 289] width 139 height 37
click at [666, 293] on textarea "Has collections issues multiple inquires Student loans deferred-" at bounding box center [732, 289] width 139 height 37
click at [715, 295] on textarea "Has collections issues multiple inquires large Student loans deferred-" at bounding box center [732, 289] width 139 height 37
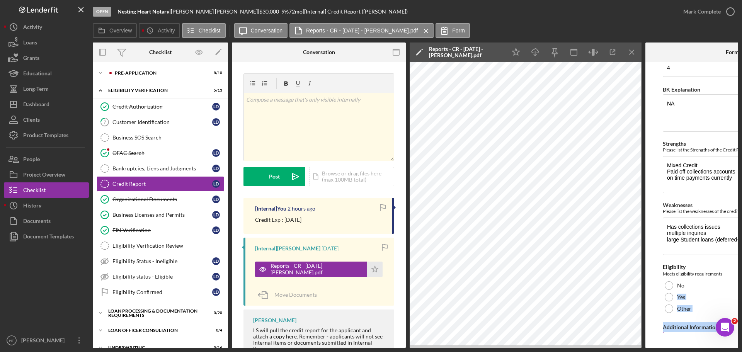
drag, startPoint x: 664, startPoint y: 349, endPoint x: 684, endPoint y: 345, distance: 20.5
click at [684, 345] on div "Open Nesting Heart Notary | Latrice Davis | $30,000 $30,000 9 % 72 mo | [Intern…" at bounding box center [371, 176] width 742 height 352
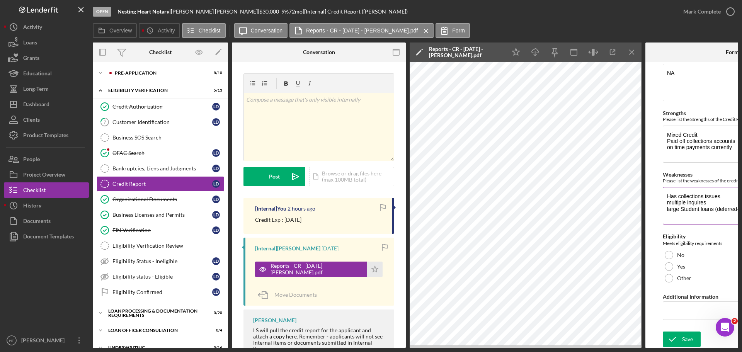
click at [719, 206] on textarea "Has collections issues multiple inquires large Student loans (deferred-" at bounding box center [732, 205] width 139 height 37
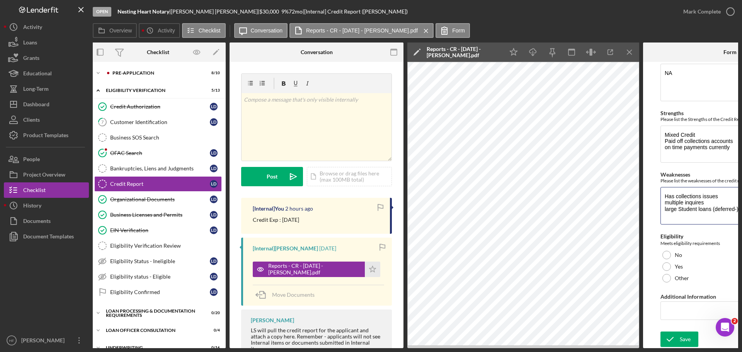
scroll to position [0, 3]
click at [672, 264] on div "Yes" at bounding box center [729, 267] width 139 height 12
click at [680, 339] on div "Save" at bounding box center [684, 339] width 11 height 15
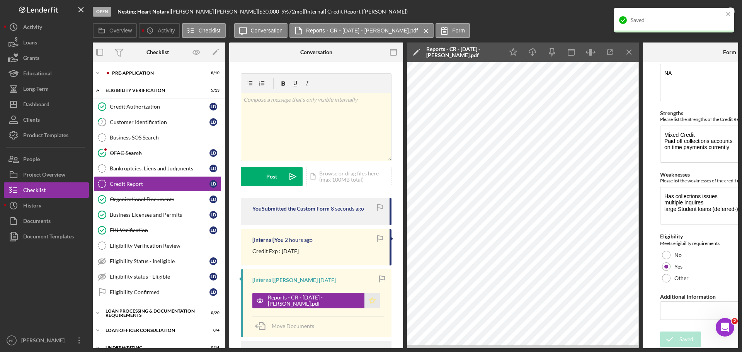
click at [364, 300] on icon "Icon/Star" at bounding box center [371, 300] width 15 height 15
click at [155, 164] on link "Bankruptcies, Liens and Judgments Bankruptcies, Liens and Judgments L D" at bounding box center [158, 168] width 128 height 15
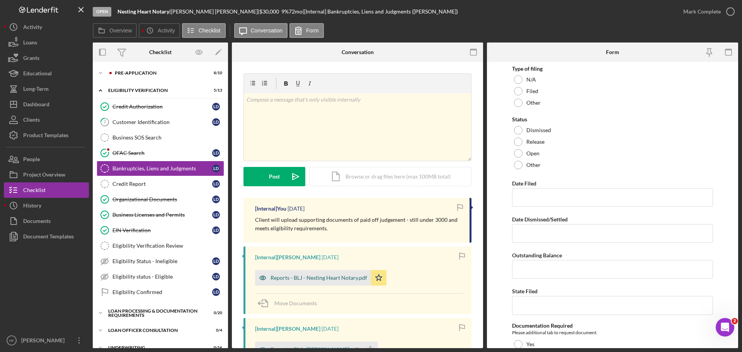
click at [328, 279] on div "Reports - BLJ - Nesting Heart Notary.pdf" at bounding box center [319, 278] width 97 height 6
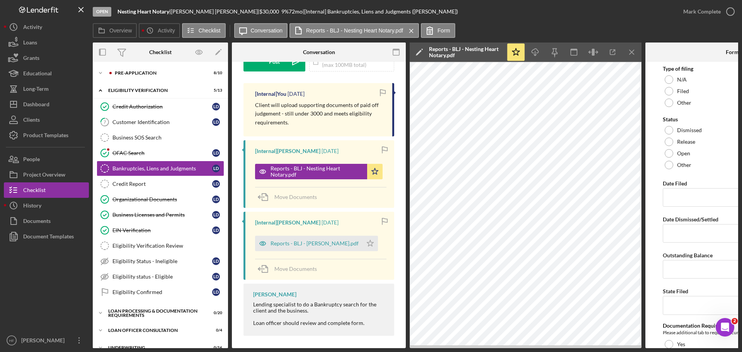
scroll to position [116, 0]
click at [302, 245] on div "Reports - BLJ - L. Davis.pdf" at bounding box center [315, 242] width 88 height 6
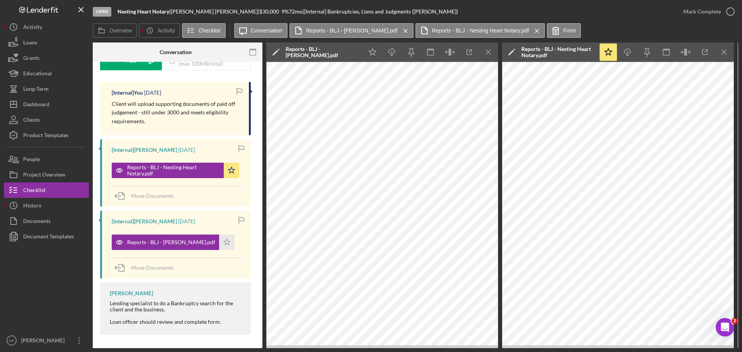
scroll to position [0, 147]
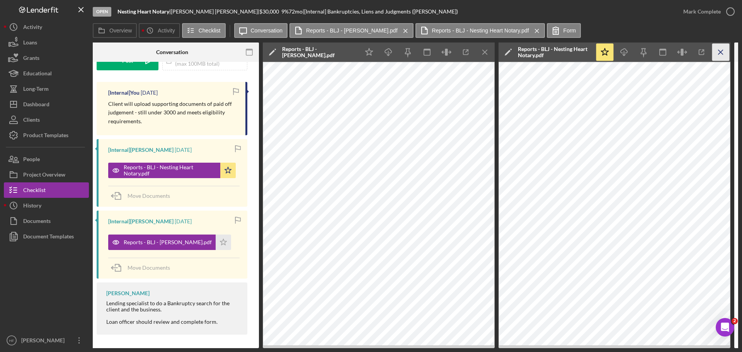
click at [716, 51] on icon "Icon/Menu Close" at bounding box center [720, 52] width 17 height 17
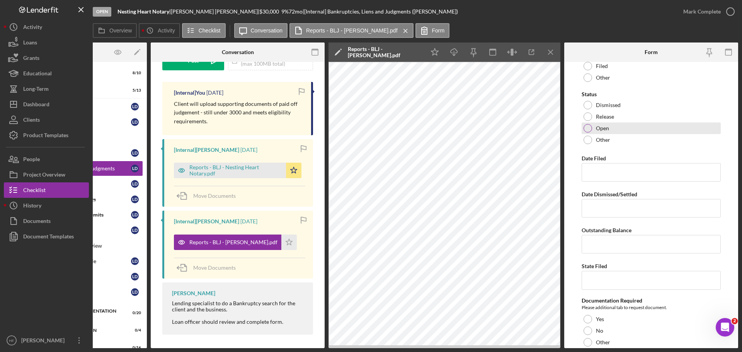
scroll to position [39, 0]
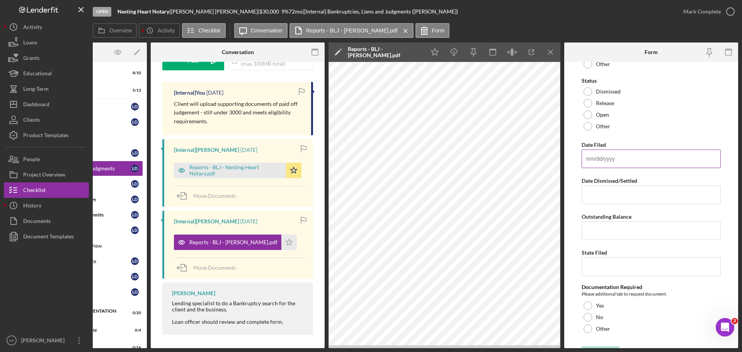
click at [645, 160] on input "Date Filed" at bounding box center [651, 159] width 139 height 19
click at [661, 117] on div "Open" at bounding box center [651, 115] width 139 height 12
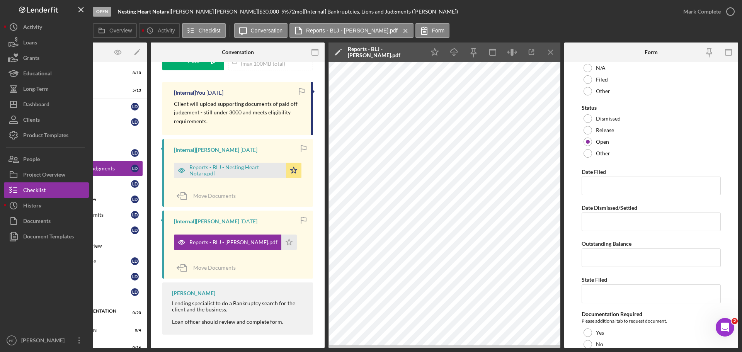
scroll to position [0, 0]
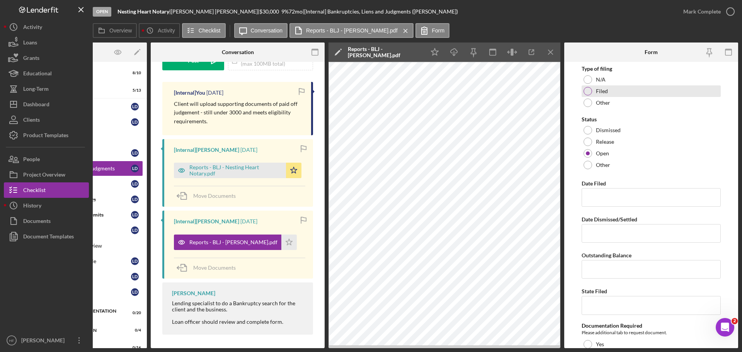
click at [639, 90] on div "Filed" at bounding box center [651, 91] width 139 height 12
click at [636, 203] on input "Date Filed" at bounding box center [651, 197] width 139 height 19
click at [601, 264] on input "Outstanding Balance" at bounding box center [651, 269] width 139 height 19
click at [603, 309] on input "State Filed" at bounding box center [651, 305] width 139 height 19
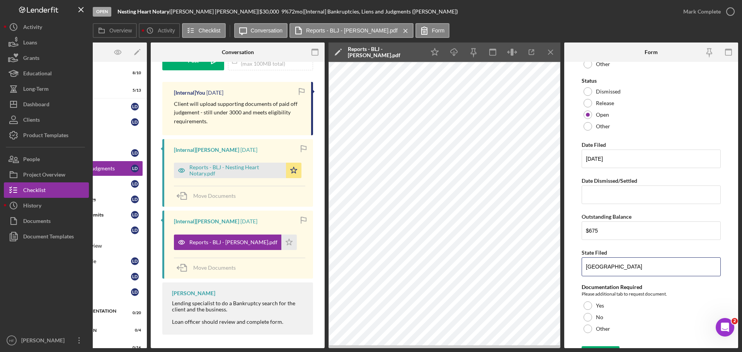
scroll to position [56, 0]
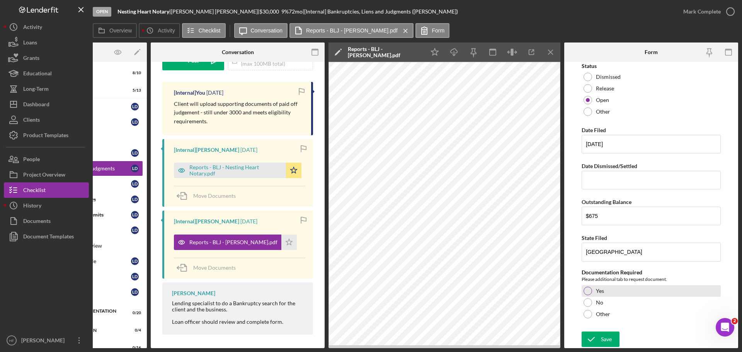
click at [605, 290] on div "Yes" at bounding box center [651, 291] width 139 height 12
click at [601, 335] on div "Save" at bounding box center [606, 339] width 11 height 15
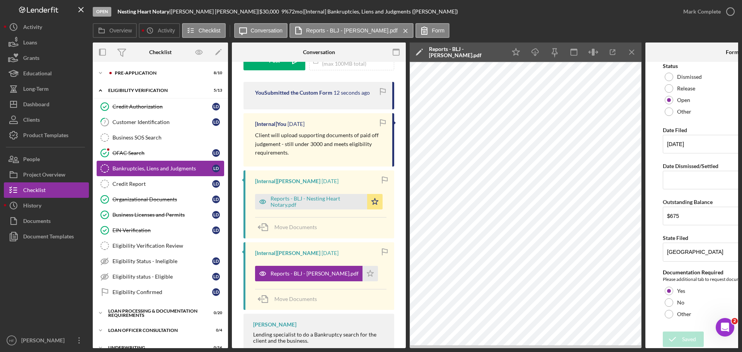
scroll to position [39, 0]
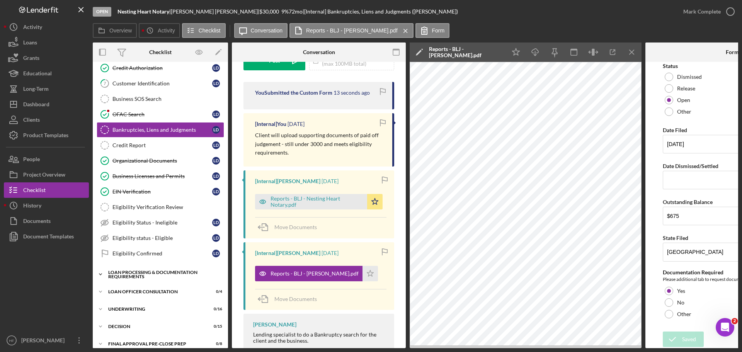
click at [149, 277] on div "Loan Processing & Documentation Requirements" at bounding box center [163, 274] width 110 height 9
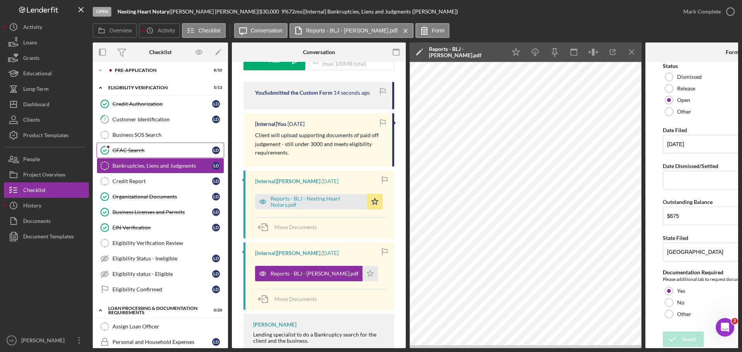
scroll to position [0, 0]
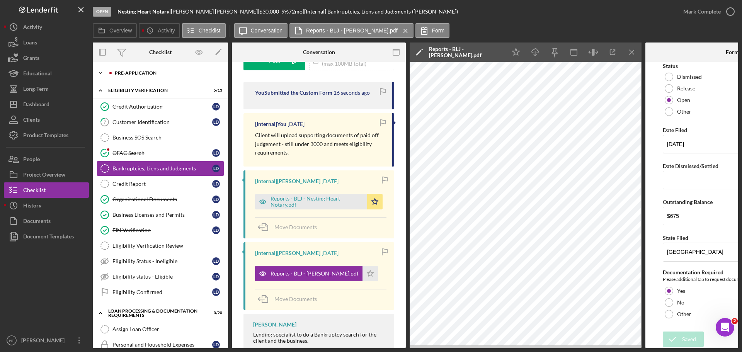
click at [132, 74] on div "Pre-Application" at bounding box center [167, 73] width 104 height 5
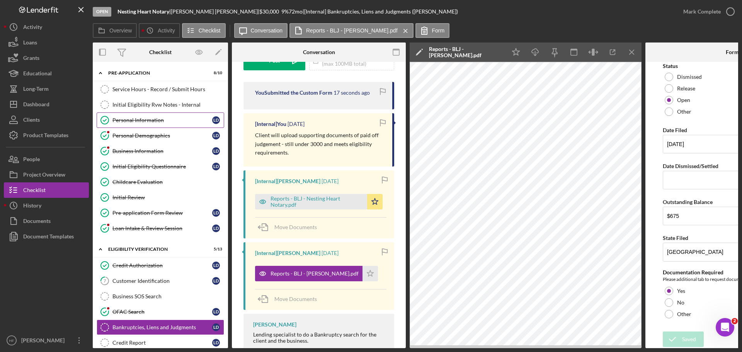
click at [158, 126] on link "Personal Information Personal Information L D" at bounding box center [161, 119] width 128 height 15
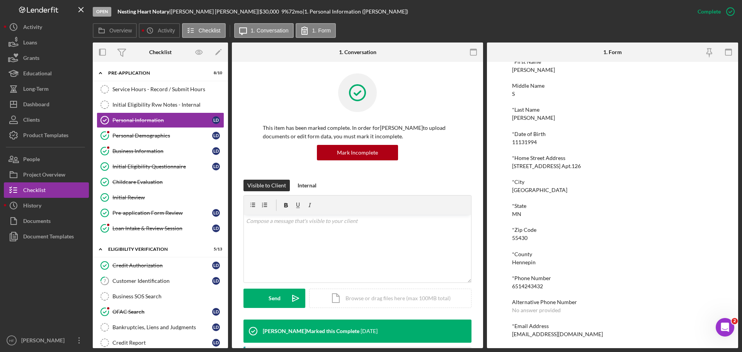
scroll to position [43, 0]
drag, startPoint x: 511, startPoint y: 282, endPoint x: 551, endPoint y: 286, distance: 40.8
click at [551, 286] on div "To edit this form you must mark this item incomplete *First Name Latrice Middle…" at bounding box center [612, 205] width 251 height 286
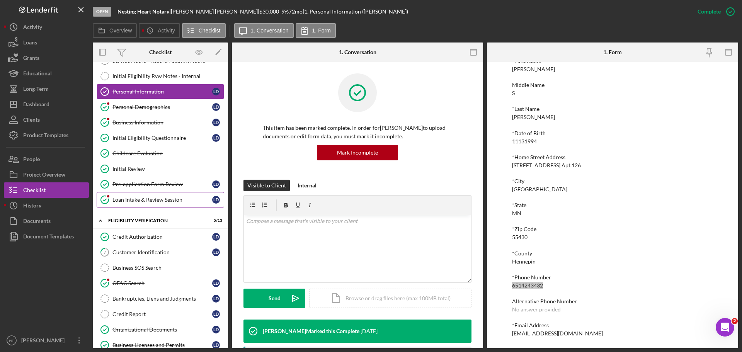
scroll to position [77, 0]
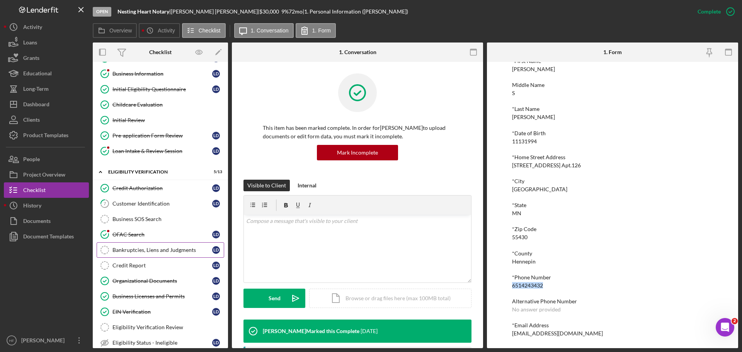
click at [167, 254] on link "Bankruptcies, Liens and Judgments Bankruptcies, Liens and Judgments L D" at bounding box center [161, 249] width 128 height 15
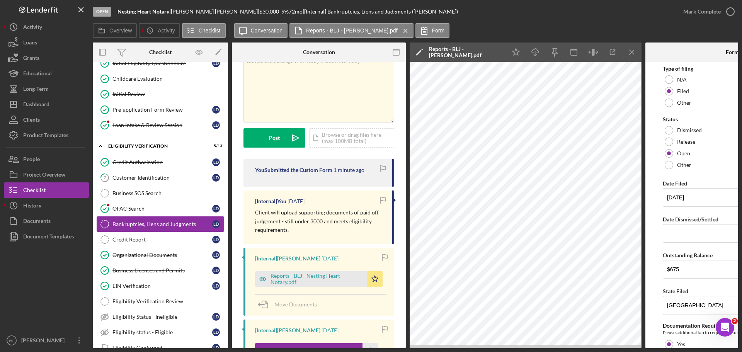
scroll to position [116, 0]
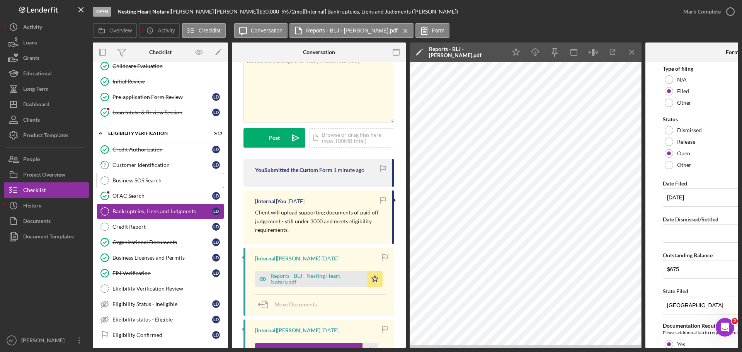
click at [182, 179] on div "Business SOS Search" at bounding box center [167, 180] width 111 height 6
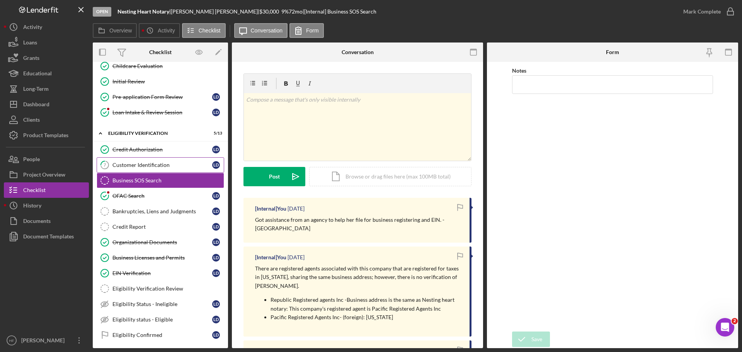
click at [179, 172] on link "7 Customer Identification L D" at bounding box center [161, 164] width 128 height 15
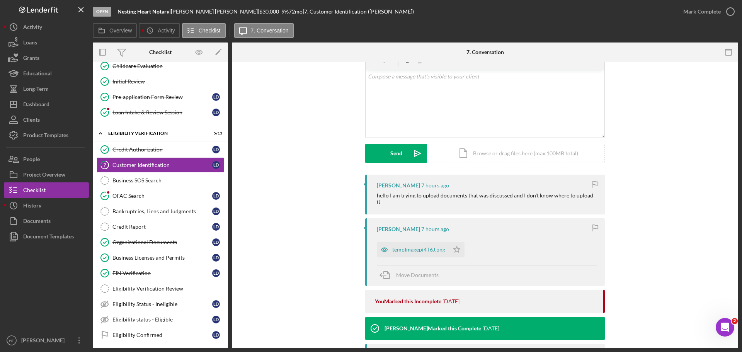
scroll to position [77, 0]
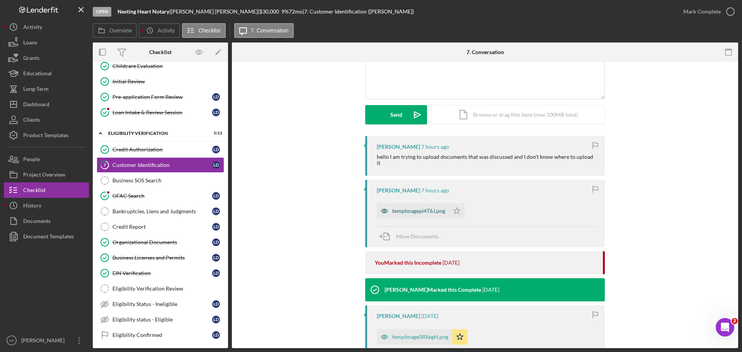
click at [431, 208] on div "tempImagepi4T6J.png" at bounding box center [418, 211] width 53 height 6
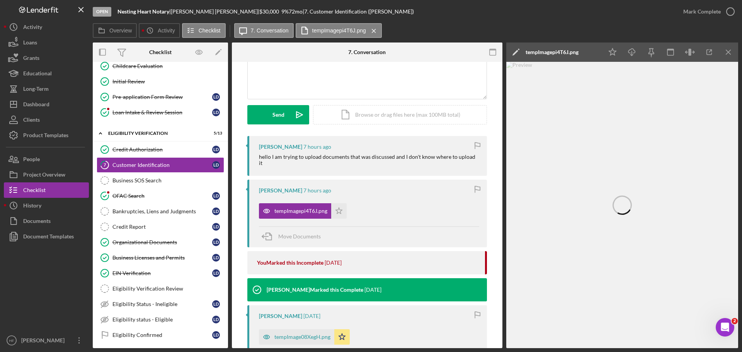
click at [516, 53] on icon "Icon/Edit" at bounding box center [515, 52] width 19 height 19
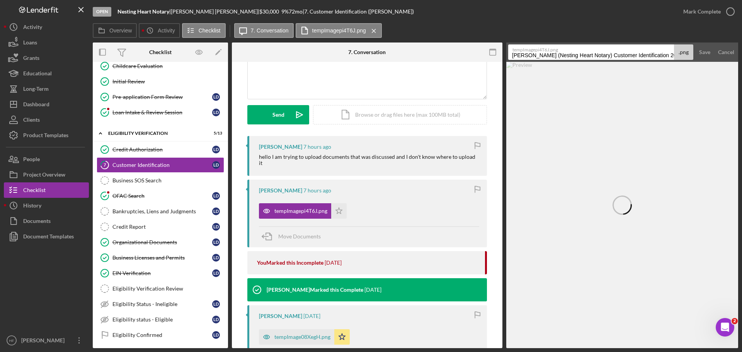
click at [513, 55] on input "Davis, Latrice (Nesting Heart Notary) Customer Identification 20250910" at bounding box center [591, 51] width 166 height 15
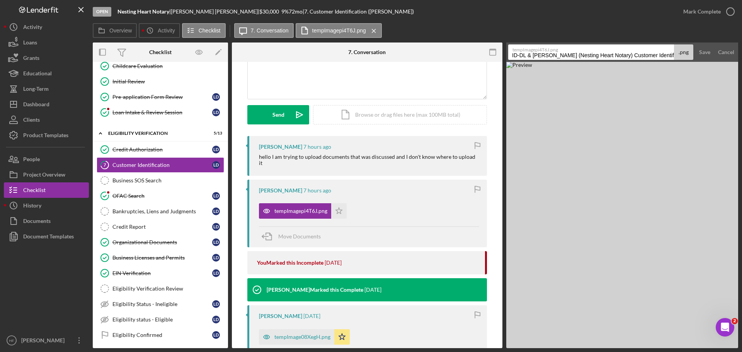
click at [525, 55] on input "ID-DL & SSI Davis, Latrice (Nesting Heart Notary) Customer Identification 20250…" at bounding box center [591, 51] width 166 height 15
drag, startPoint x: 590, startPoint y: 54, endPoint x: 682, endPoint y: 56, distance: 92.0
click at [682, 56] on div "tempImagepi4T6J.png ID-DL Front & SSI Davis, Latrice (Nesting Heart Notary) Cus…" at bounding box center [600, 51] width 185 height 15
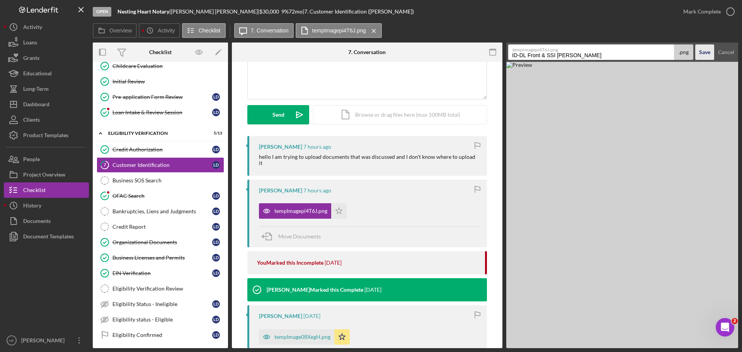
click at [702, 51] on div "Save" at bounding box center [704, 51] width 11 height 15
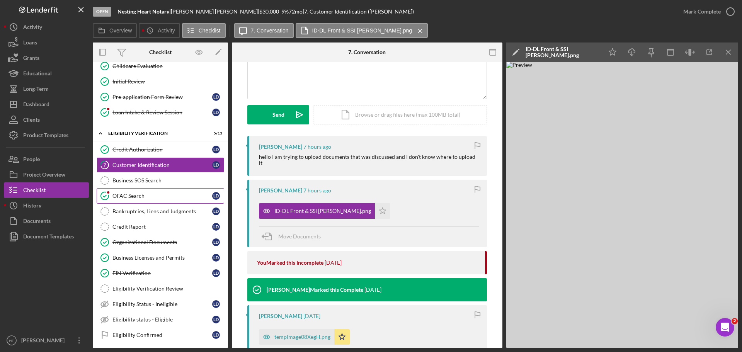
click at [146, 196] on div "OFAC Search" at bounding box center [162, 196] width 100 height 6
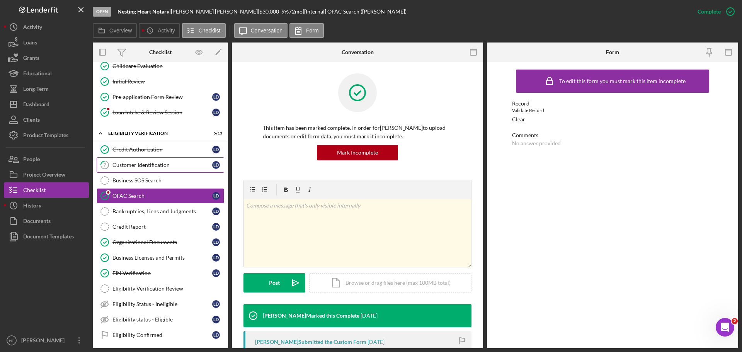
click at [147, 168] on div "Customer Identification" at bounding box center [162, 165] width 100 height 6
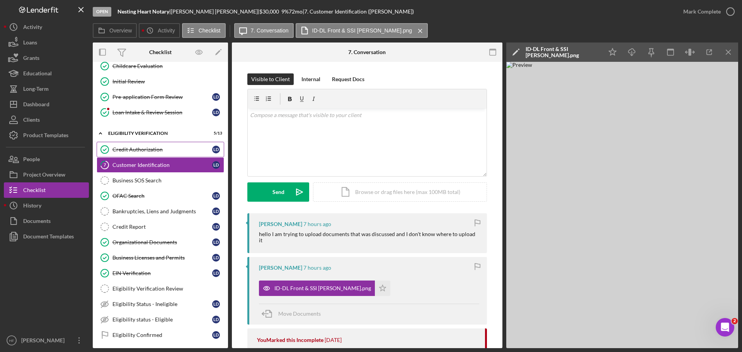
click at [156, 153] on div "Credit Authorization" at bounding box center [162, 149] width 100 height 6
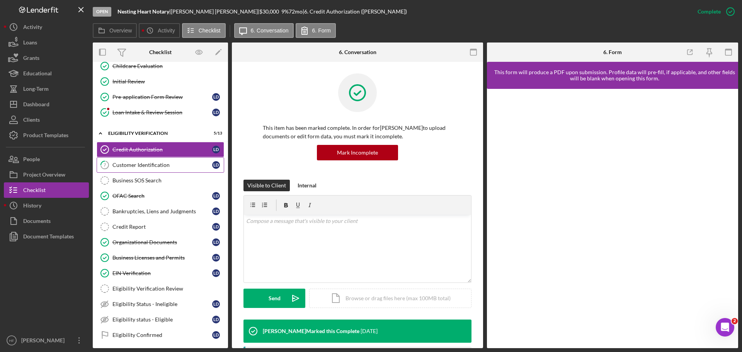
click at [152, 162] on div "Customer Identification" at bounding box center [162, 165] width 100 height 6
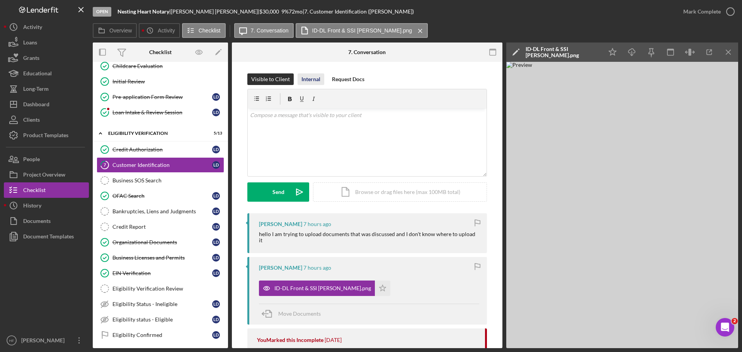
click at [307, 79] on div "Internal" at bounding box center [310, 79] width 19 height 12
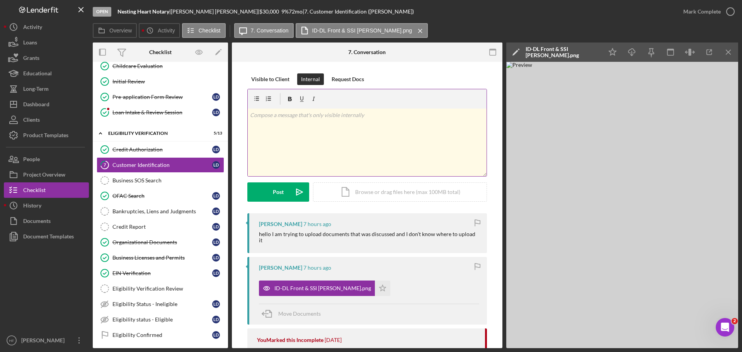
click at [335, 133] on div "v Color teal Color pink Remove color Add row above Add row below Add column bef…" at bounding box center [367, 143] width 239 height 68
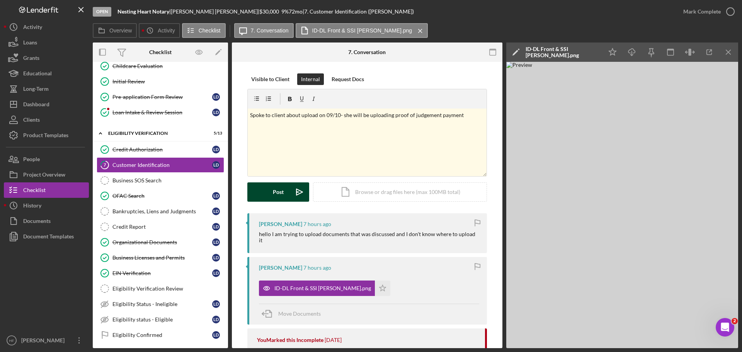
click at [273, 187] on div "Post" at bounding box center [278, 191] width 11 height 19
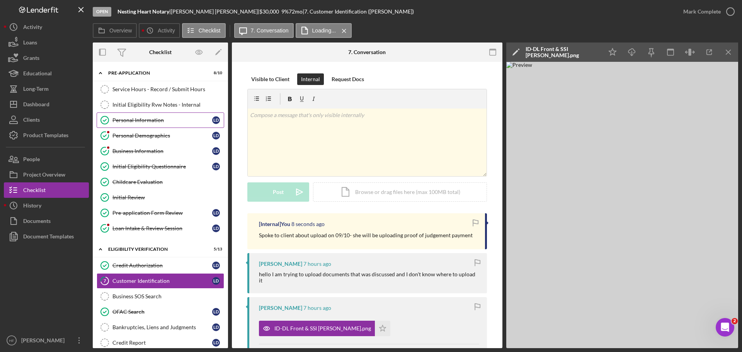
click at [145, 124] on link "Personal Information Personal Information L D" at bounding box center [161, 119] width 128 height 15
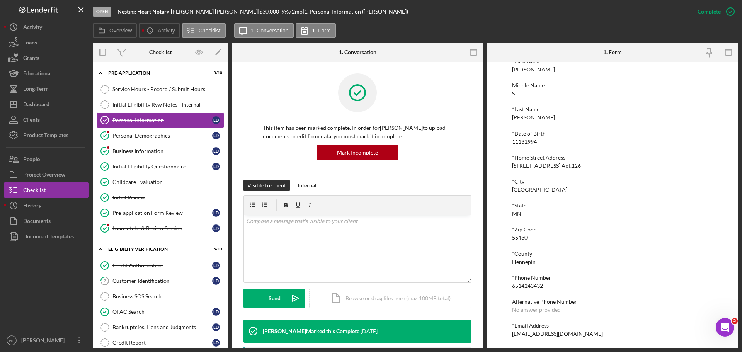
scroll to position [43, 0]
drag, startPoint x: 593, startPoint y: 332, endPoint x: 504, endPoint y: 342, distance: 90.2
click at [504, 342] on div "To edit this form you must mark this item incomplete *First Name Latrice Middle…" at bounding box center [612, 205] width 251 height 286
drag, startPoint x: 146, startPoint y: 298, endPoint x: 199, endPoint y: 286, distance: 53.5
click at [146, 298] on div "Business SOS Search" at bounding box center [167, 296] width 111 height 6
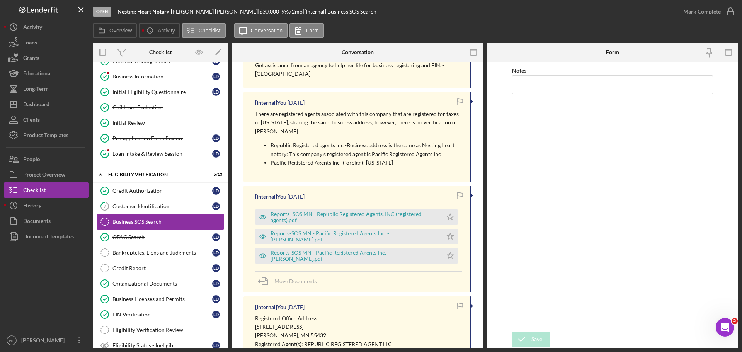
scroll to position [77, 0]
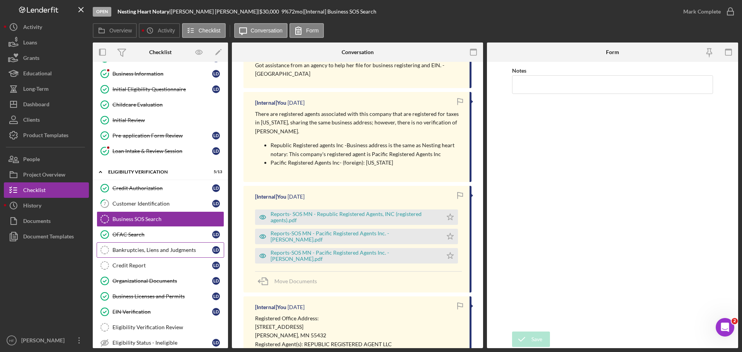
click at [169, 249] on div "Bankruptcies, Liens and Judgments" at bounding box center [162, 250] width 100 height 6
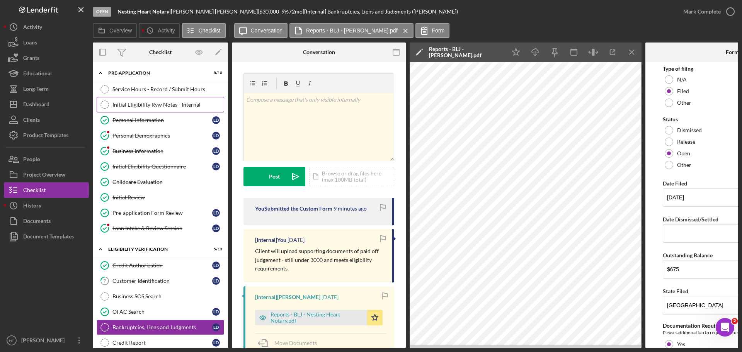
drag, startPoint x: 154, startPoint y: 95, endPoint x: 165, endPoint y: 97, distance: 10.6
click at [154, 95] on link "Service Hours - Record / Submit Hours Service Hours - Record / Submit Hours" at bounding box center [161, 89] width 128 height 15
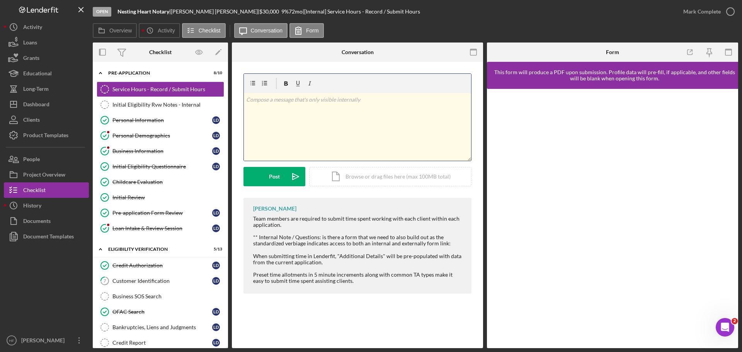
click at [312, 112] on div "v Color teal Color pink Remove color Add row above Add row below Add column bef…" at bounding box center [357, 127] width 227 height 68
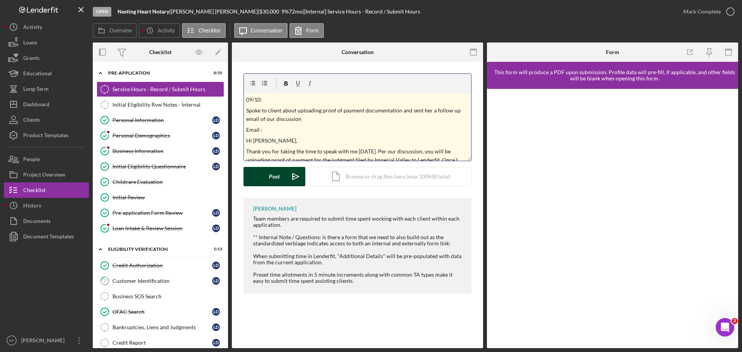
click at [266, 177] on button "Post Icon/icon-invite-send" at bounding box center [275, 176] width 62 height 19
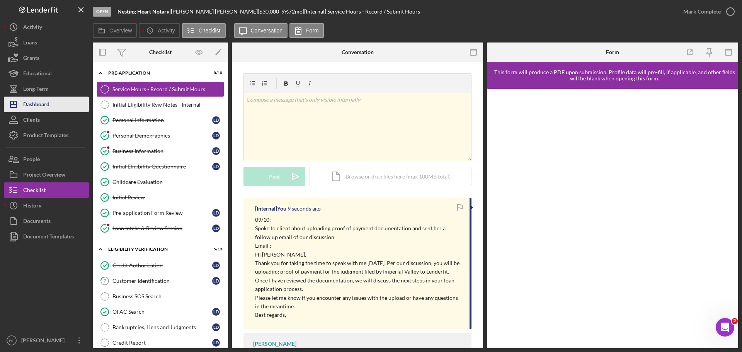
click at [59, 102] on button "Icon/Dashboard Dashboard" at bounding box center [46, 104] width 85 height 15
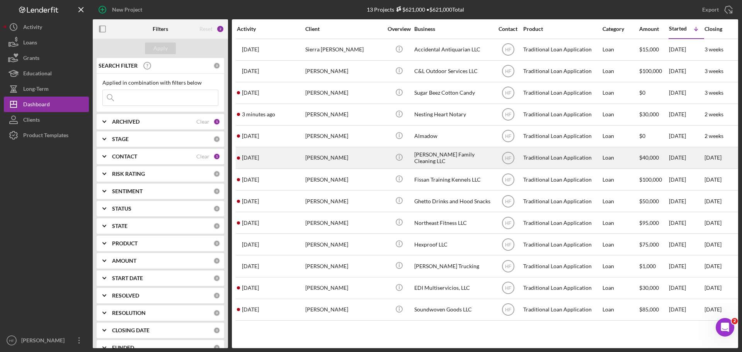
click at [362, 162] on div "Brittany Weatherspoon" at bounding box center [343, 158] width 77 height 20
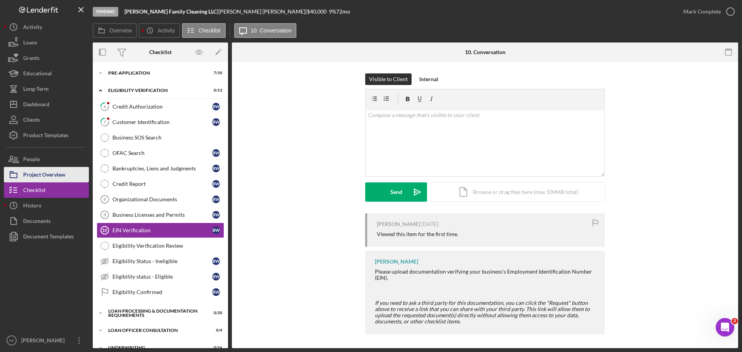
scroll to position [25, 0]
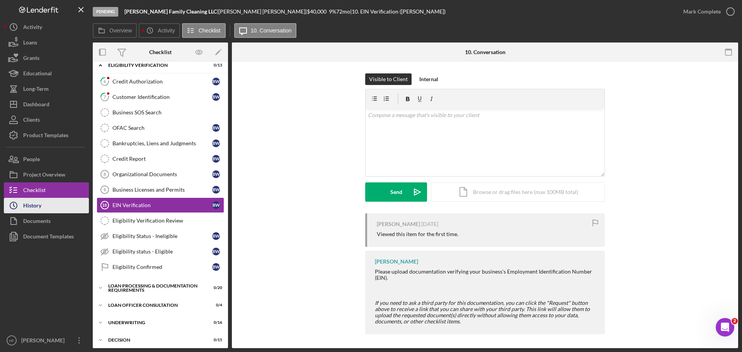
click at [49, 207] on button "Icon/History History" at bounding box center [46, 205] width 85 height 15
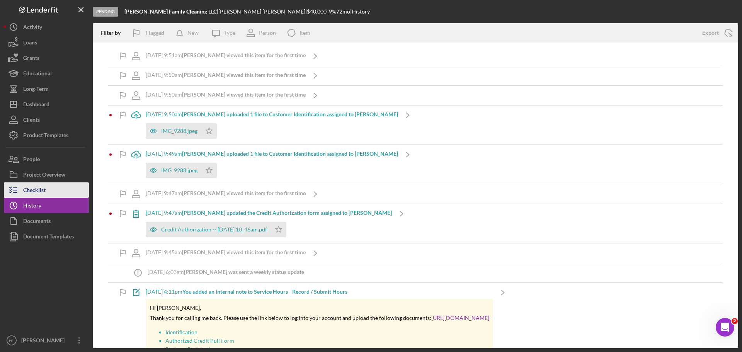
drag, startPoint x: 41, startPoint y: 189, endPoint x: 44, endPoint y: 189, distance: 3.9
click at [41, 189] on div "Checklist" at bounding box center [34, 190] width 22 height 17
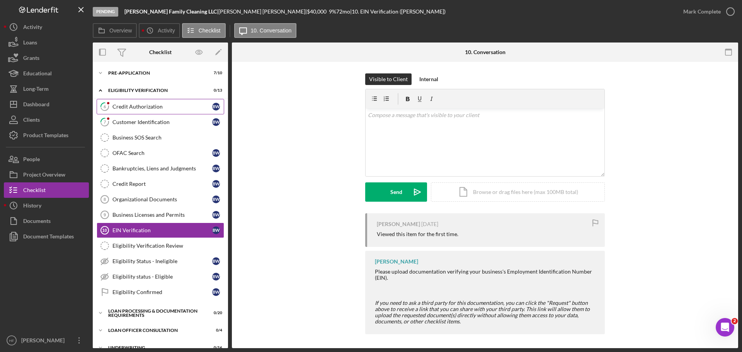
click at [155, 112] on link "6 Credit Authorization B W" at bounding box center [161, 106] width 128 height 15
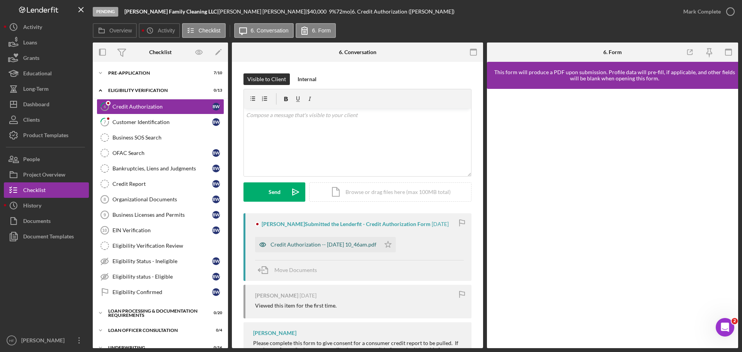
click at [328, 248] on div "Credit Authorization -- 2025-09-08 10_46am.pdf" at bounding box center [324, 245] width 106 height 6
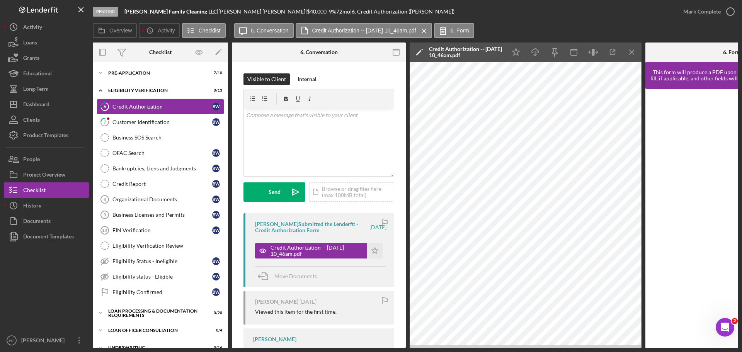
drag, startPoint x: 514, startPoint y: 49, endPoint x: 629, endPoint y: 33, distance: 115.9
click at [514, 49] on icon "Icon/Star" at bounding box center [515, 52] width 17 height 17
click at [721, 14] on icon "button" at bounding box center [730, 11] width 19 height 19
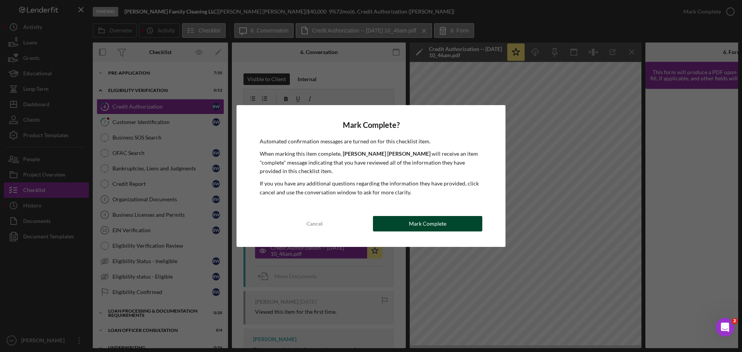
click at [412, 224] on div "Mark Complete" at bounding box center [427, 223] width 37 height 15
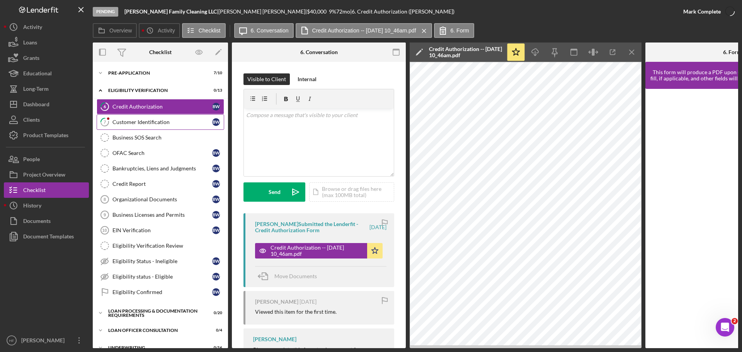
click at [170, 124] on div "Customer Identification" at bounding box center [162, 122] width 100 height 6
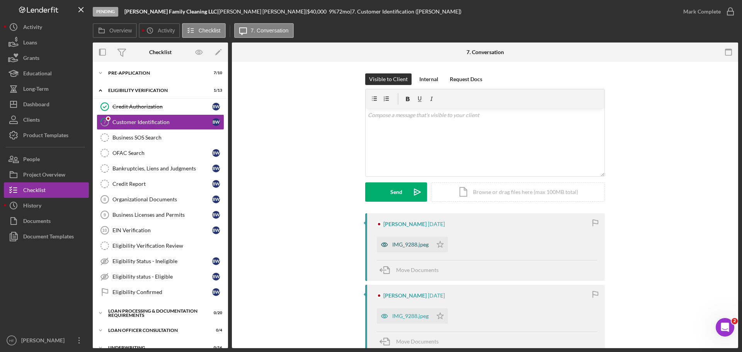
click at [402, 244] on div "IMG_9288.jpeg" at bounding box center [410, 245] width 36 height 6
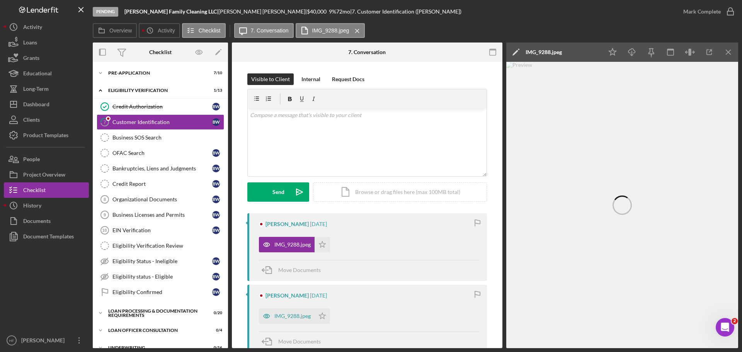
click at [517, 53] on icon "Icon/Edit" at bounding box center [515, 52] width 19 height 19
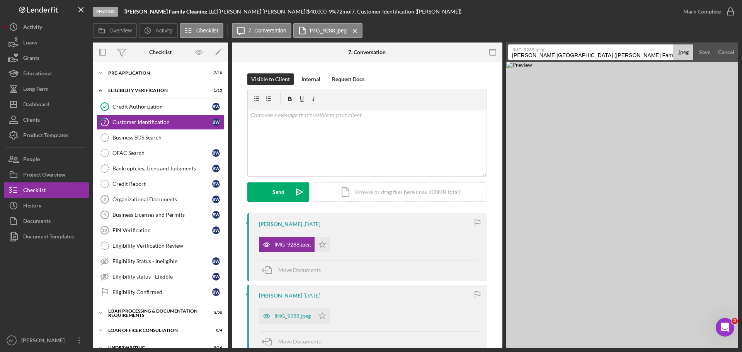
click at [510, 54] on input "Weatherspoon , Brittany (Weatherspoon Family Cleaning LLC) Customer Identificat…" at bounding box center [590, 51] width 165 height 15
click at [588, 55] on input "DL- AK Front - Weatherspoon , Brittany (Weatherspoon Family Cleaning LLC) Custo…" at bounding box center [590, 51] width 165 height 15
drag, startPoint x: 592, startPoint y: 54, endPoint x: 691, endPoint y: 59, distance: 98.7
click at [691, 59] on div "IMG_9288.jpeg DL- AK Front - Weatherspoon , Brittany (Weatherspoon Family Clean…" at bounding box center [600, 51] width 185 height 15
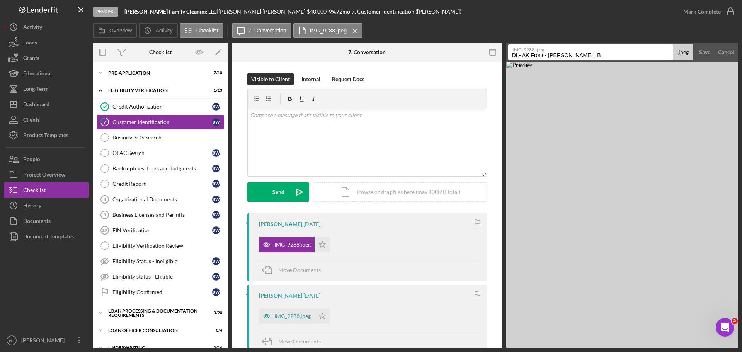
scroll to position [0, 0]
click at [705, 52] on div "Save" at bounding box center [704, 51] width 11 height 15
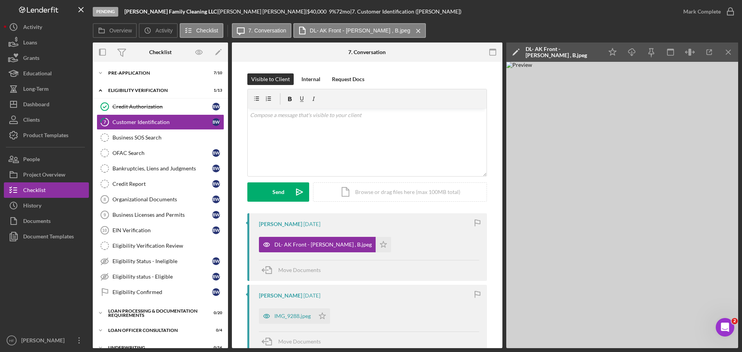
drag, startPoint x: 291, startPoint y: 315, endPoint x: 309, endPoint y: 296, distance: 26.2
click at [291, 315] on div "IMG_9288.jpeg" at bounding box center [292, 316] width 36 height 6
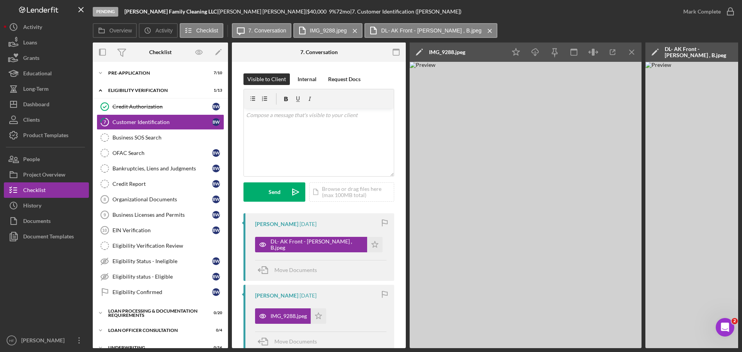
click at [416, 51] on icon "Icon/Edit" at bounding box center [419, 52] width 19 height 19
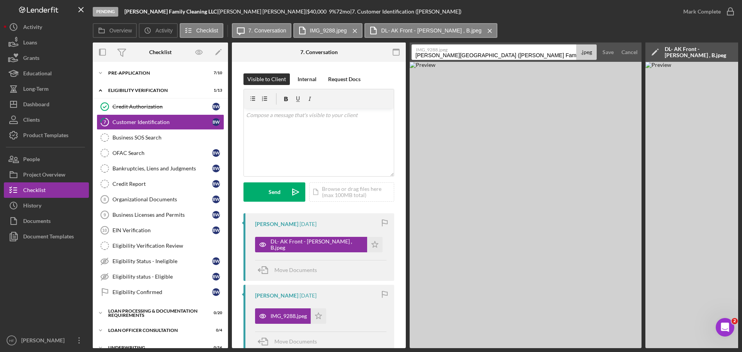
click at [414, 58] on input "Weatherspoon , Brittany (Weatherspoon Family Cleaning LLC) Customer Identificat…" at bounding box center [494, 51] width 165 height 15
drag, startPoint x: 511, startPoint y: 55, endPoint x: 604, endPoint y: 50, distance: 93.3
click at [604, 50] on form "IMG_9288.jpeg Duplicate DL - Weatherspoon , Brittany (Weatherspoon Family Clean…" at bounding box center [526, 52] width 232 height 19
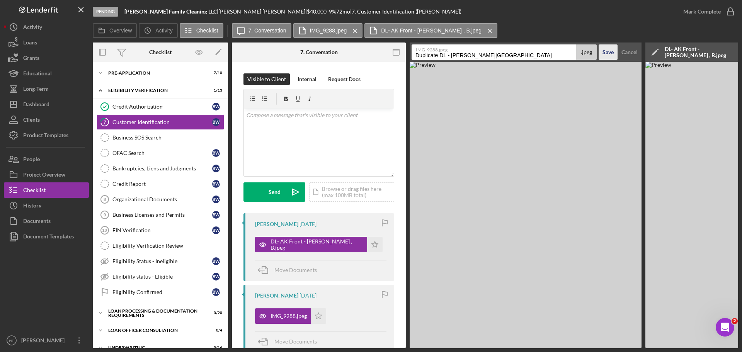
click at [604, 50] on div "Save" at bounding box center [608, 51] width 11 height 15
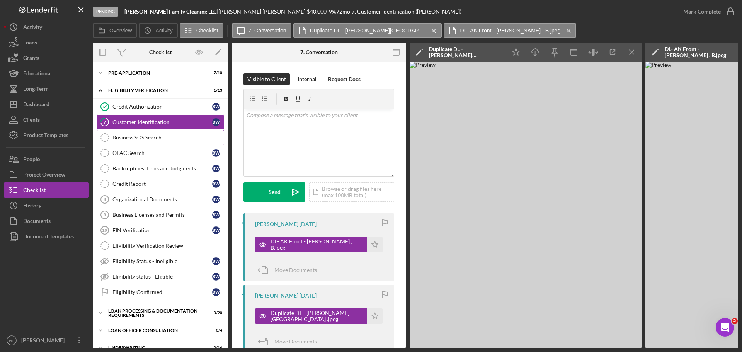
click at [145, 141] on link "Business SOS Search Business SOS Search" at bounding box center [161, 137] width 128 height 15
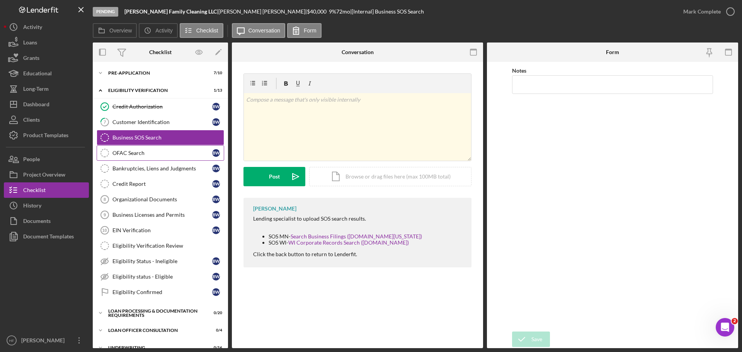
click at [168, 157] on link "OFAC Search OFAC Search B W" at bounding box center [161, 152] width 128 height 15
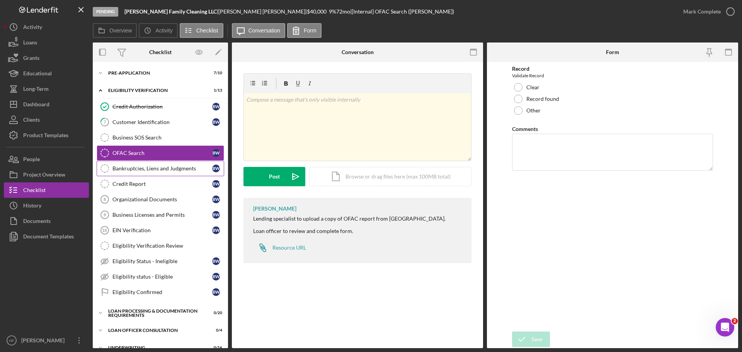
click at [167, 172] on div "Bankruptcies, Liens and Judgments" at bounding box center [162, 168] width 100 height 6
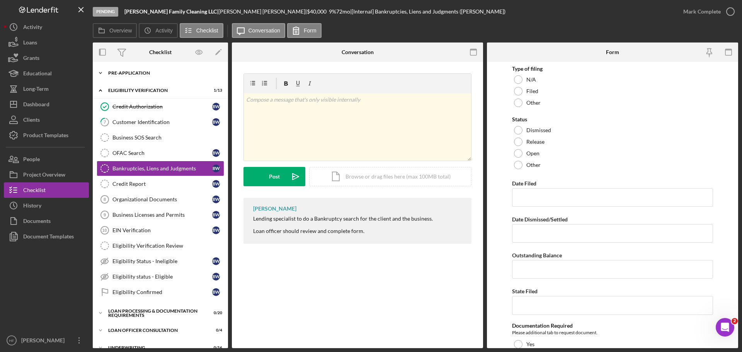
click at [138, 77] on div "Icon/Expander Pre-Application 7 / 10" at bounding box center [160, 72] width 135 height 15
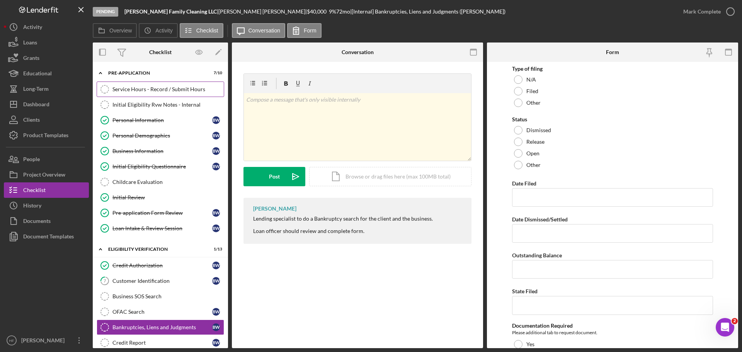
click at [153, 88] on div "Service Hours - Record / Submit Hours" at bounding box center [167, 89] width 111 height 6
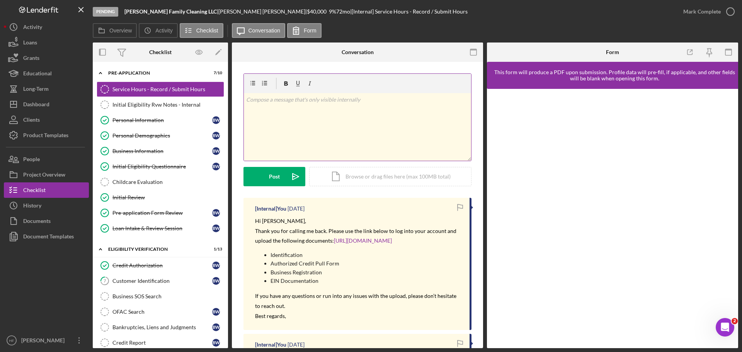
click at [328, 110] on div "v Color teal Color pink Remove color Add row above Add row below Add column bef…" at bounding box center [357, 127] width 227 height 68
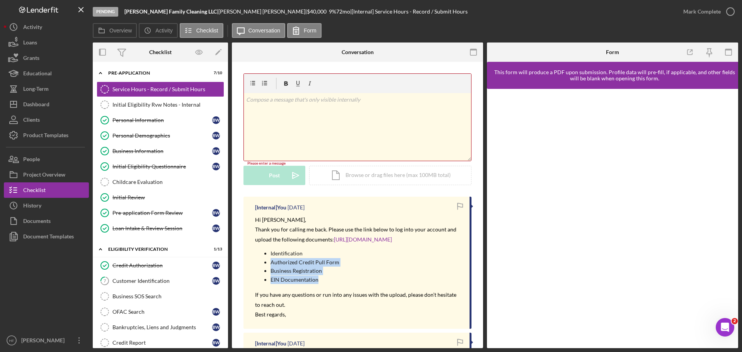
drag, startPoint x: 268, startPoint y: 261, endPoint x: 331, endPoint y: 282, distance: 66.5
click at [331, 282] on ul "Identification Authorized Credit Pull Form Business Registration EIN Documentat…" at bounding box center [358, 266] width 207 height 35
click at [331, 281] on p "EIN Documentation" at bounding box center [366, 280] width 191 height 9
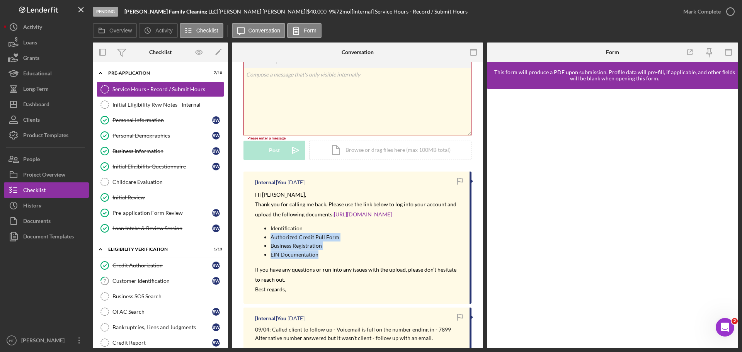
scroll to position [39, 0]
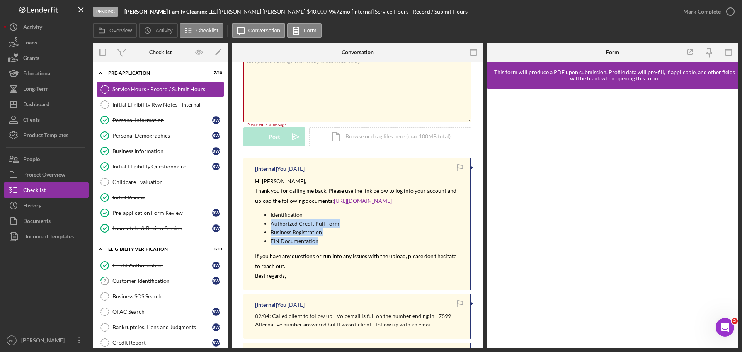
click at [287, 228] on p "Business Registration" at bounding box center [366, 232] width 191 height 9
drag, startPoint x: 264, startPoint y: 232, endPoint x: 327, endPoint y: 249, distance: 64.9
click at [327, 249] on div "​ Hi Brittany, Thank you for calling me back. Please use the link below to log …" at bounding box center [358, 228] width 207 height 105
click at [297, 235] on span "Business Registration" at bounding box center [296, 232] width 51 height 7
drag, startPoint x: 264, startPoint y: 228, endPoint x: 316, endPoint y: 240, distance: 53.4
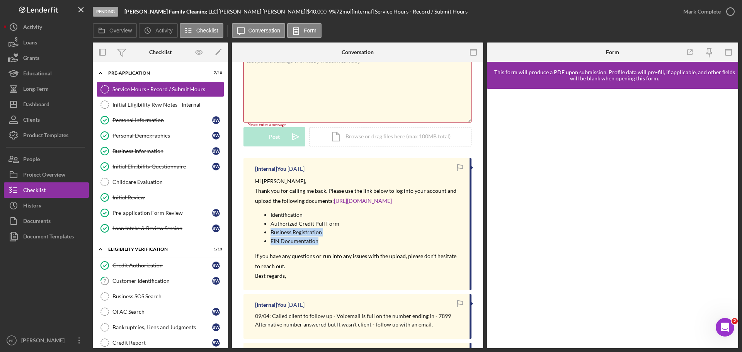
click at [317, 240] on ul "Identification Authorized Credit Pull Form Business Registration EIN Documentat…" at bounding box center [358, 228] width 207 height 35
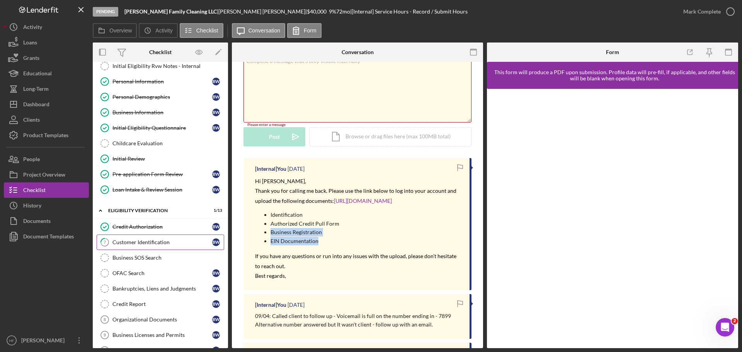
scroll to position [77, 0]
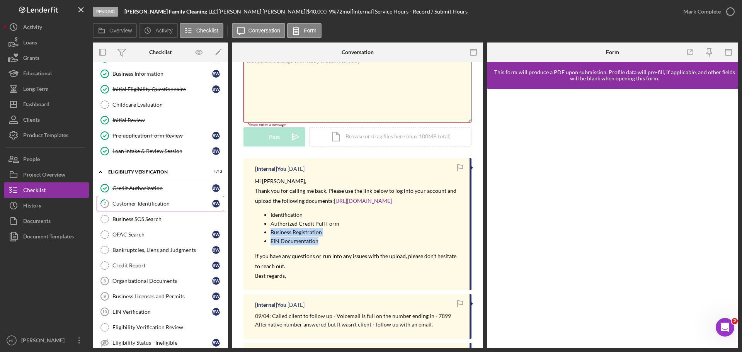
click at [167, 211] on link "7 Customer Identification B W" at bounding box center [161, 203] width 128 height 15
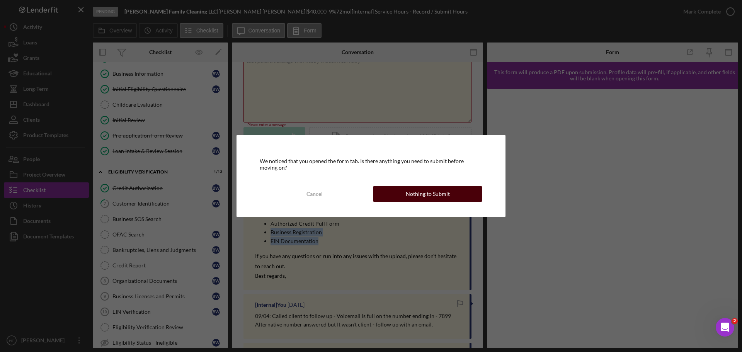
click at [411, 193] on div "Nothing to Submit" at bounding box center [428, 193] width 44 height 15
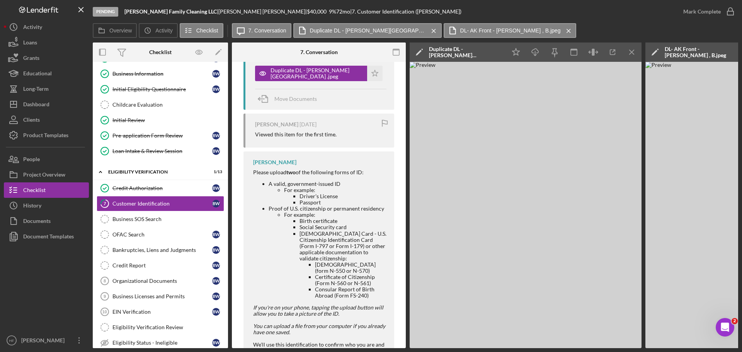
scroll to position [271, 0]
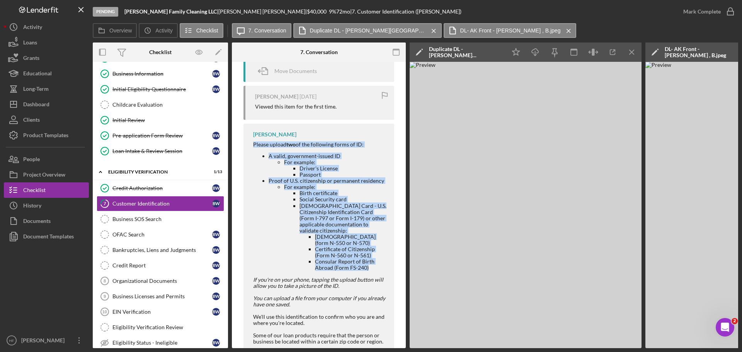
drag, startPoint x: 253, startPoint y: 145, endPoint x: 373, endPoint y: 267, distance: 170.5
click at [373, 267] on div "Please upload two of the following forms of ID: A valid, government-issued ID F…" at bounding box center [319, 243] width 133 height 204
click at [156, 221] on div "Business SOS Search" at bounding box center [167, 219] width 111 height 6
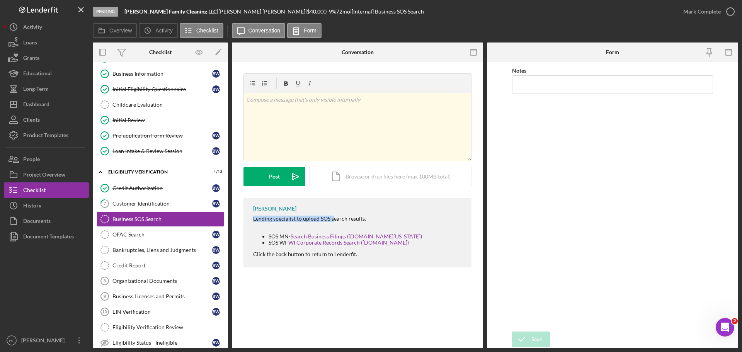
drag, startPoint x: 248, startPoint y: 220, endPoint x: 333, endPoint y: 222, distance: 85.0
click at [333, 222] on div "Hibaq Farah Lending specialist to upload SOS search results. SOS MN- Search Bus…" at bounding box center [358, 233] width 228 height 70
drag, startPoint x: 257, startPoint y: 237, endPoint x: 396, endPoint y: 242, distance: 138.4
click at [396, 242] on div "Hibaq Farah Lending specialist to upload SOS search results. SOS MN- Search Bus…" at bounding box center [358, 233] width 228 height 70
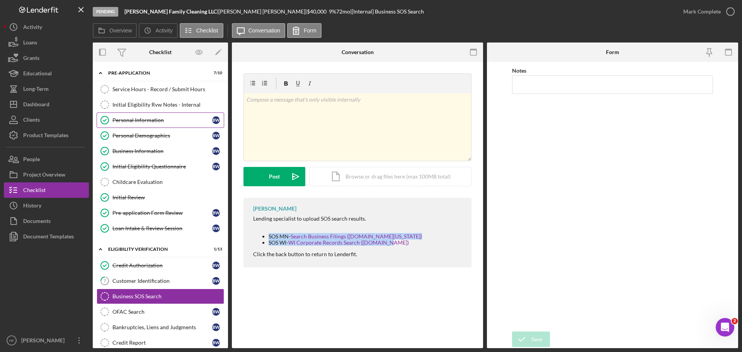
click at [141, 120] on div "Personal Information" at bounding box center [162, 120] width 100 height 6
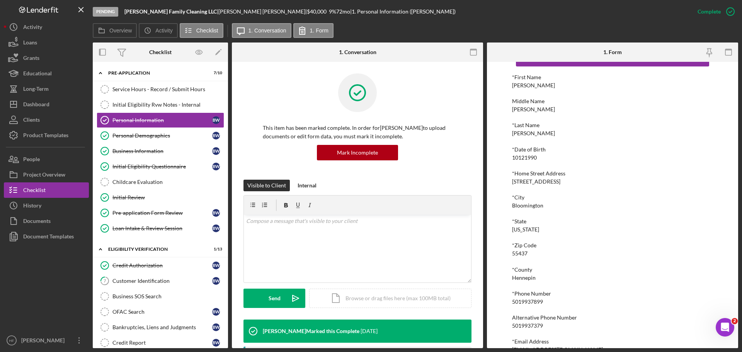
scroll to position [43, 0]
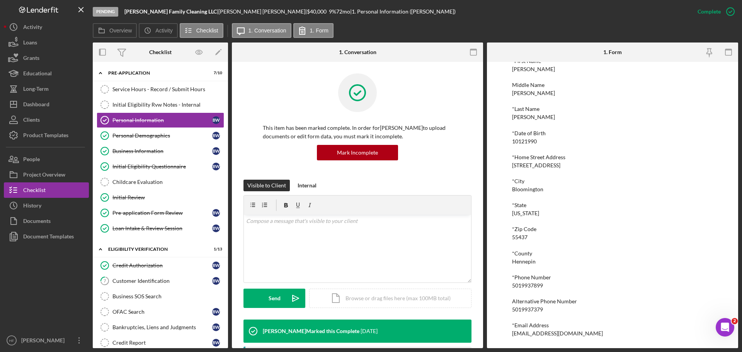
drag, startPoint x: 511, startPoint y: 337, endPoint x: 574, endPoint y: 330, distance: 63.4
click at [603, 329] on div "To edit this form you must mark this item incomplete *First Name Brittany Middl…" at bounding box center [612, 205] width 251 height 286
click at [168, 90] on div "Service Hours - Record / Submit Hours" at bounding box center [167, 89] width 111 height 6
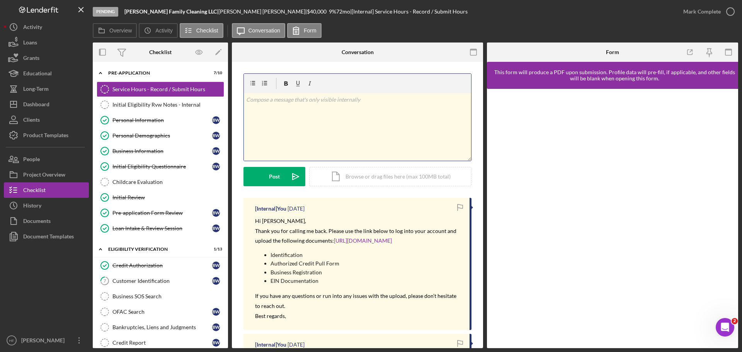
click at [310, 127] on div "v Color teal Color pink Remove color Add row above Add row below Add column bef…" at bounding box center [357, 127] width 227 height 68
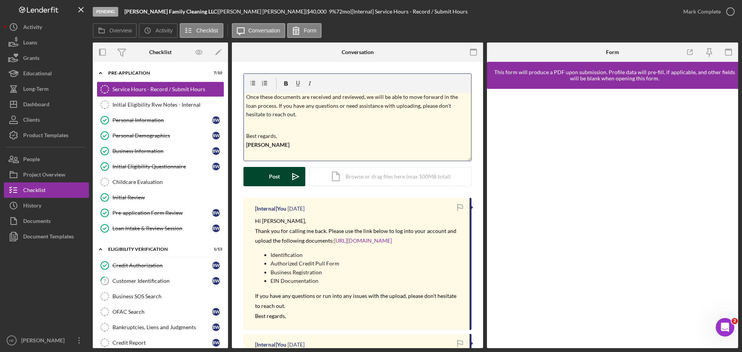
click at [272, 174] on div "Post" at bounding box center [274, 176] width 11 height 19
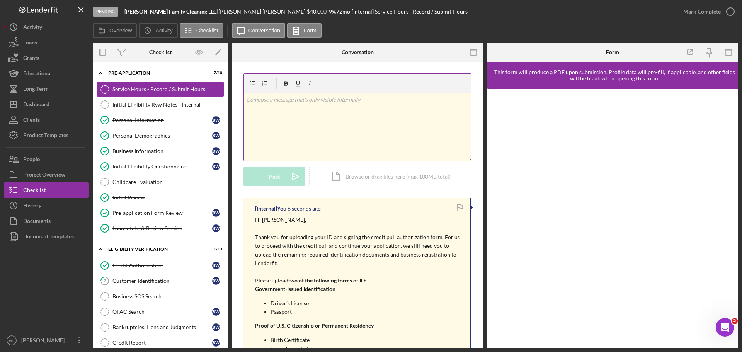
scroll to position [0, 0]
click at [127, 118] on div "Personal Information" at bounding box center [162, 120] width 100 height 6
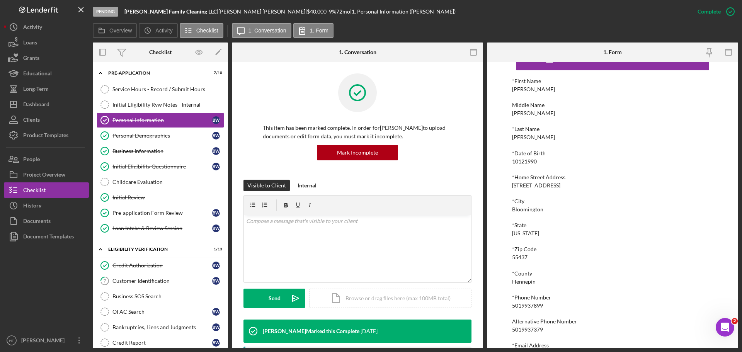
scroll to position [43, 0]
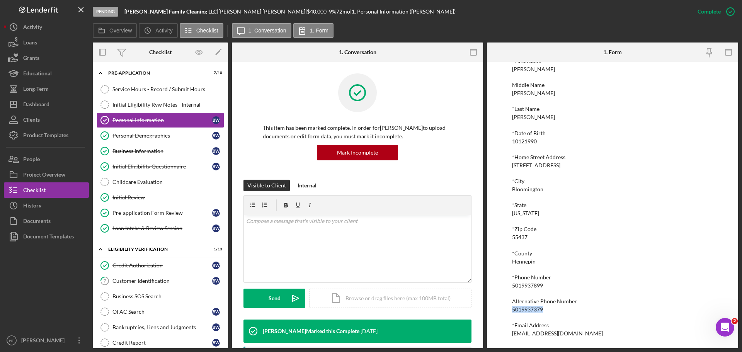
drag, startPoint x: 512, startPoint y: 310, endPoint x: 556, endPoint y: 307, distance: 44.2
click at [556, 307] on div "Alternative Phone Number 5019937379" at bounding box center [612, 305] width 201 height 14
click at [174, 89] on div "Service Hours - Record / Submit Hours" at bounding box center [167, 89] width 111 height 6
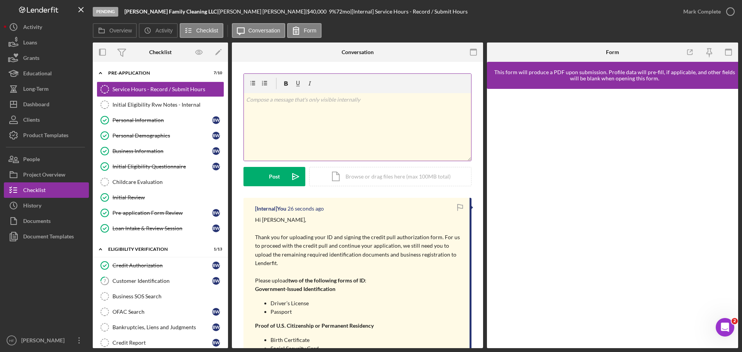
click at [351, 128] on div "v Color teal Color pink Remove color Add row above Add row below Add column bef…" at bounding box center [357, 127] width 227 height 68
click at [262, 180] on button "Post Icon/icon-invite-send" at bounding box center [275, 176] width 62 height 19
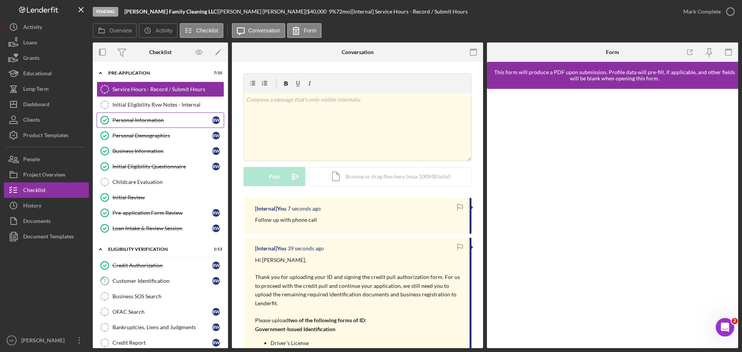
click at [136, 114] on link "Personal Information Personal Information B W" at bounding box center [161, 119] width 128 height 15
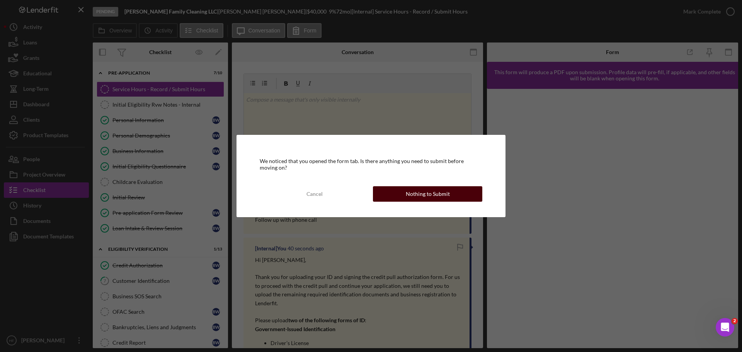
click at [436, 191] on div "Nothing to Submit" at bounding box center [428, 193] width 44 height 15
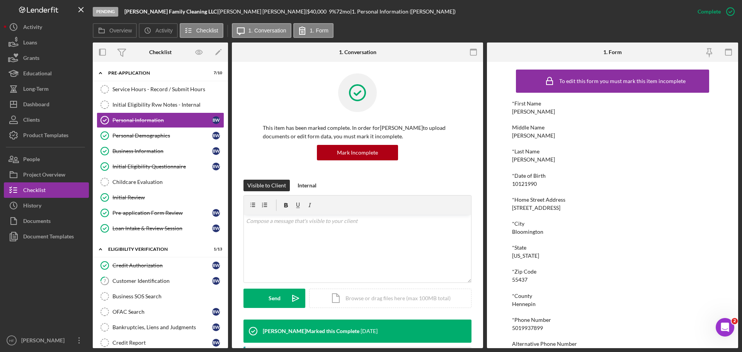
scroll to position [43, 0]
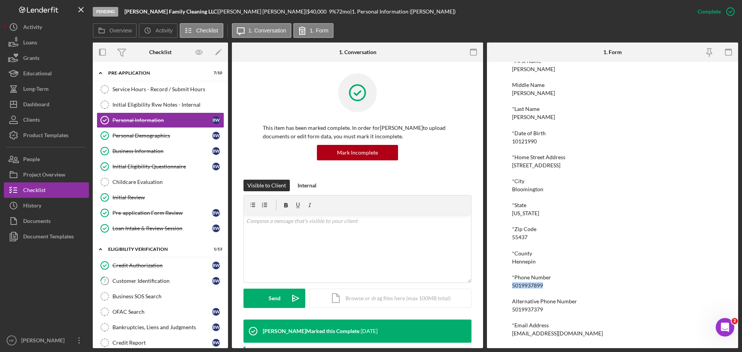
drag, startPoint x: 513, startPoint y: 288, endPoint x: 545, endPoint y: 283, distance: 32.8
click at [545, 283] on div "*Phone Number 5019937899" at bounding box center [612, 281] width 201 height 14
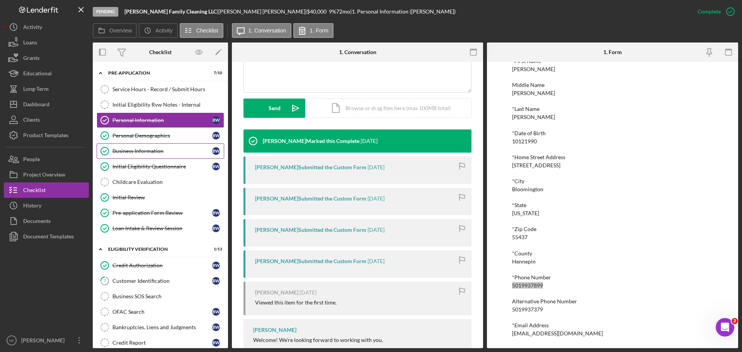
scroll to position [193, 0]
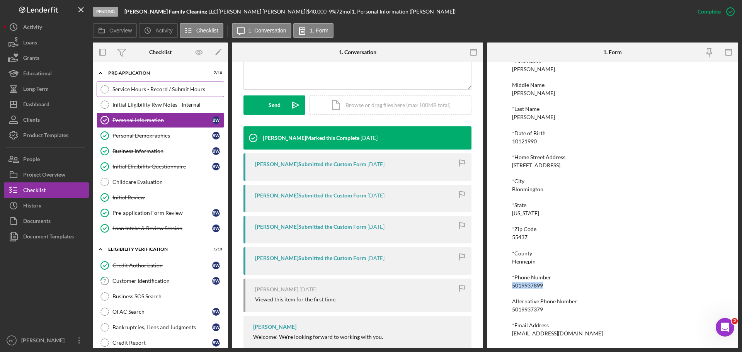
click at [194, 90] on div "Service Hours - Record / Submit Hours" at bounding box center [167, 89] width 111 height 6
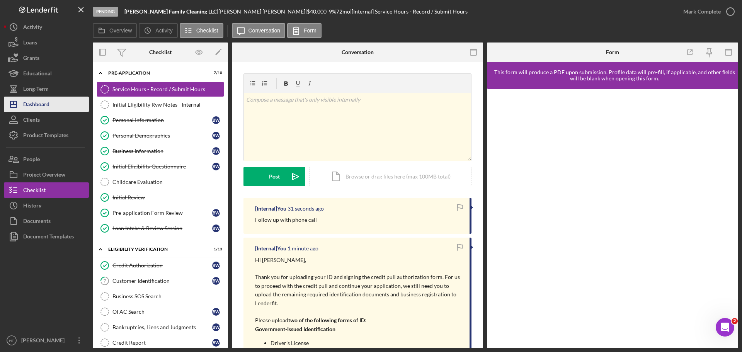
click at [28, 105] on div "Dashboard" at bounding box center [36, 105] width 26 height 17
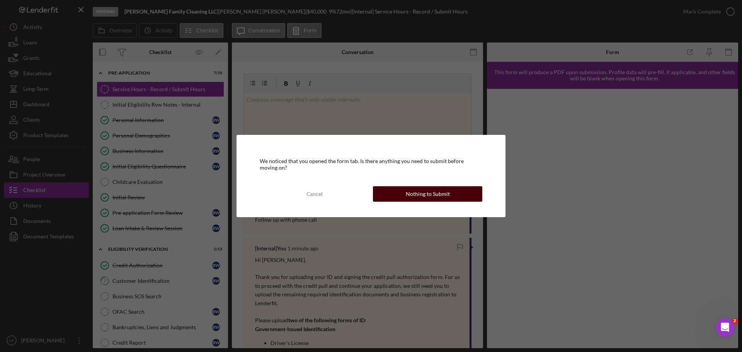
click at [416, 196] on div "Nothing to Submit" at bounding box center [428, 193] width 44 height 15
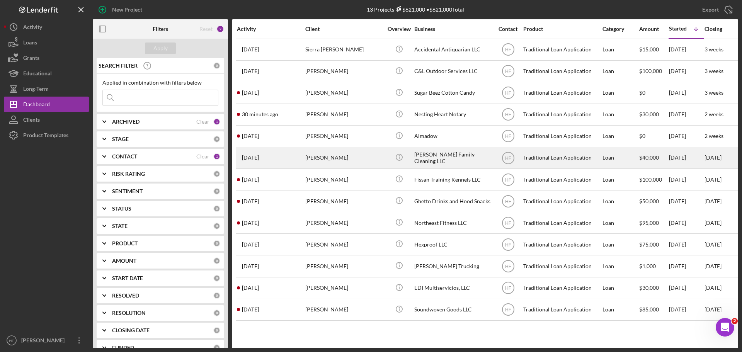
click at [353, 163] on div "Brittany Weatherspoon" at bounding box center [343, 158] width 77 height 20
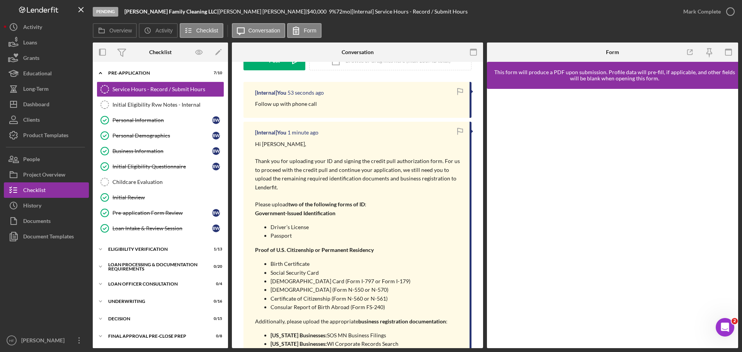
scroll to position [155, 0]
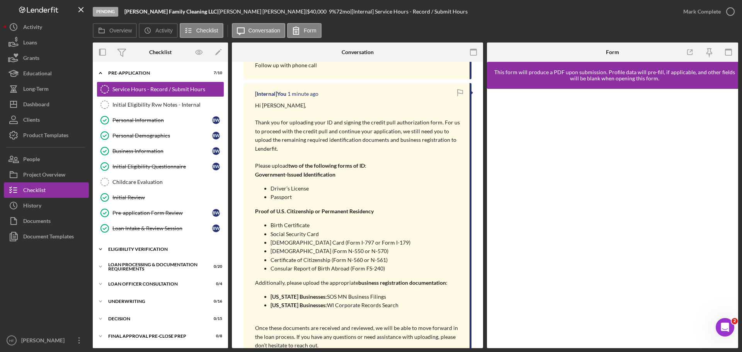
click at [119, 247] on div "Icon/Expander Eligibility Verification 1 / 13" at bounding box center [160, 249] width 135 height 15
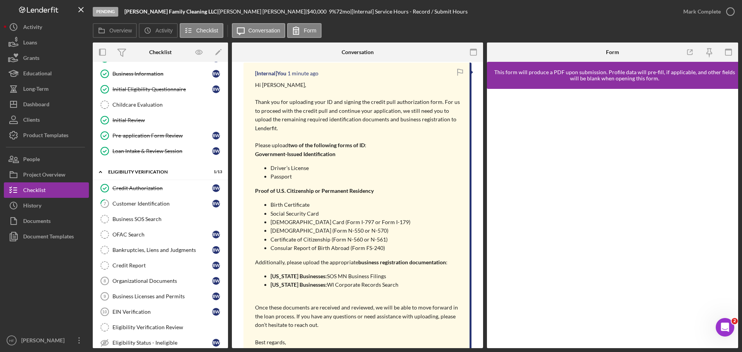
scroll to position [193, 0]
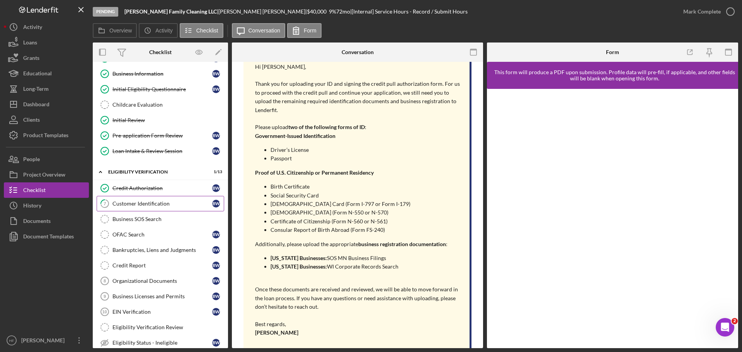
click at [154, 203] on div "Customer Identification" at bounding box center [162, 204] width 100 height 6
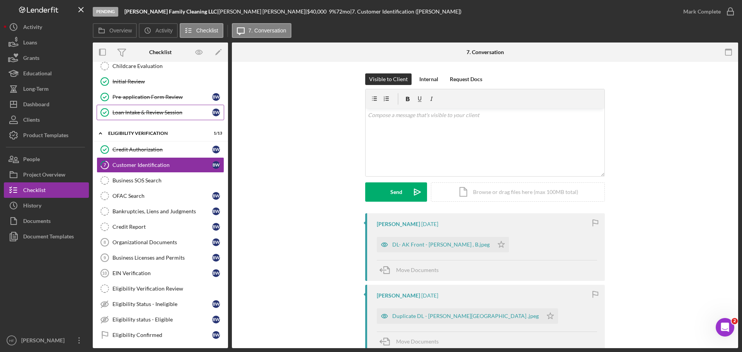
scroll to position [155, 0]
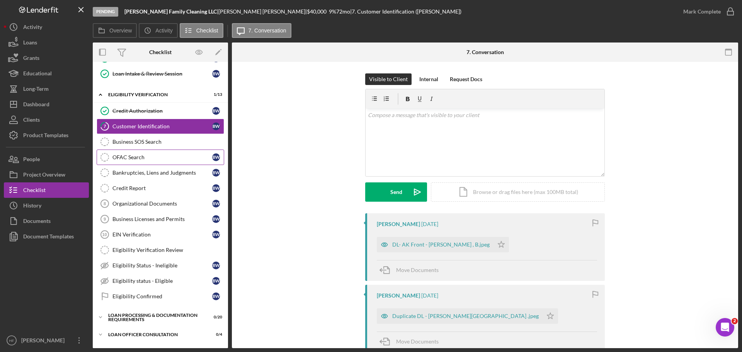
click at [165, 155] on div "OFAC Search" at bounding box center [162, 157] width 100 height 6
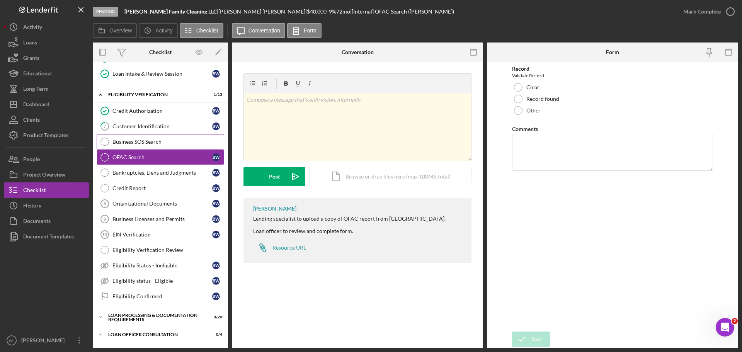
click at [166, 143] on div "Business SOS Search" at bounding box center [167, 142] width 111 height 6
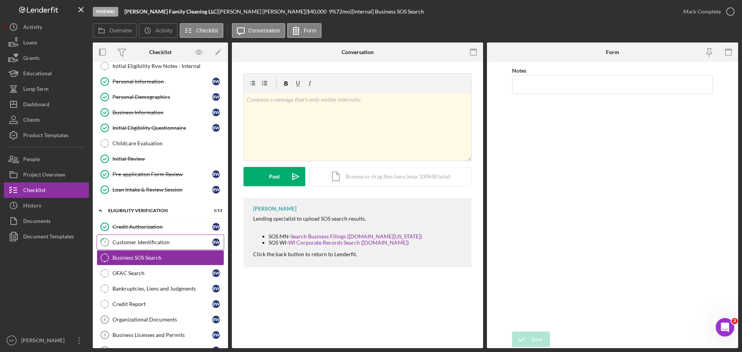
scroll to position [77, 0]
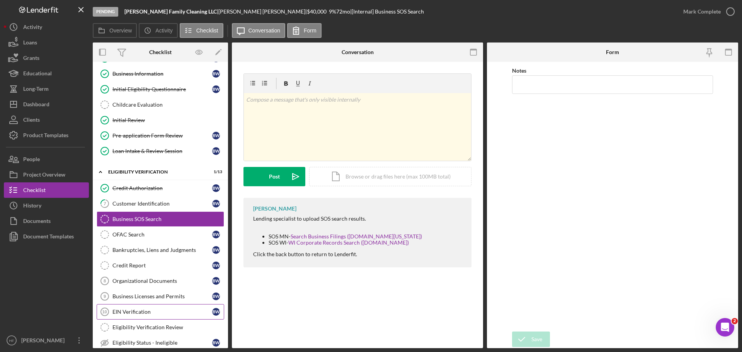
click at [158, 306] on link "EIN Verification 10 EIN Verification B W" at bounding box center [161, 311] width 128 height 15
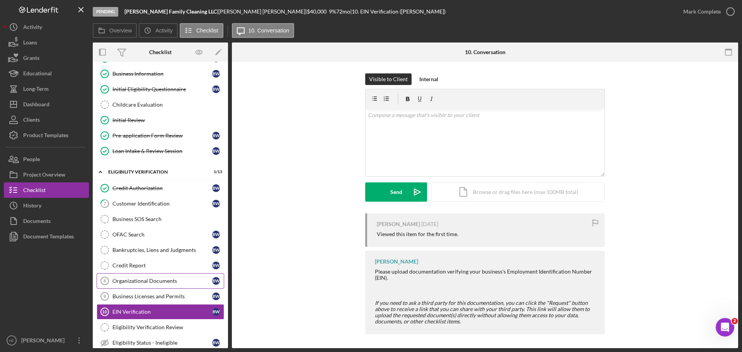
click at [117, 281] on div "Organizational Documents" at bounding box center [162, 281] width 100 height 6
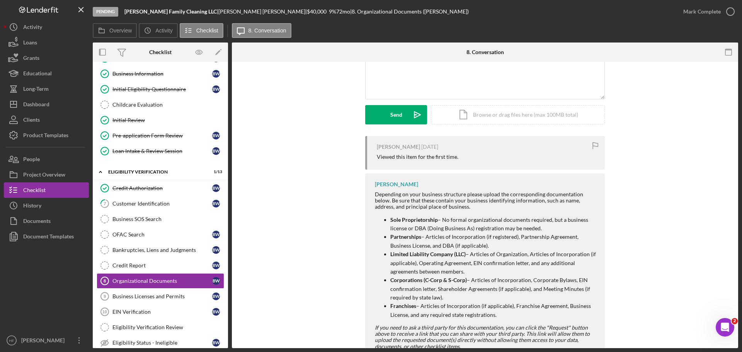
scroll to position [104, 0]
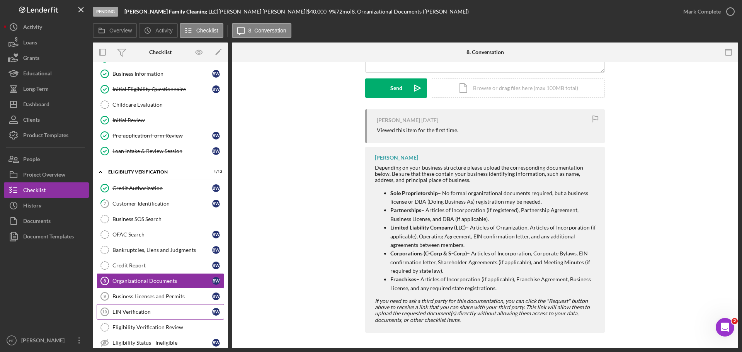
click at [161, 318] on link "EIN Verification 10 EIN Verification B W" at bounding box center [161, 311] width 128 height 15
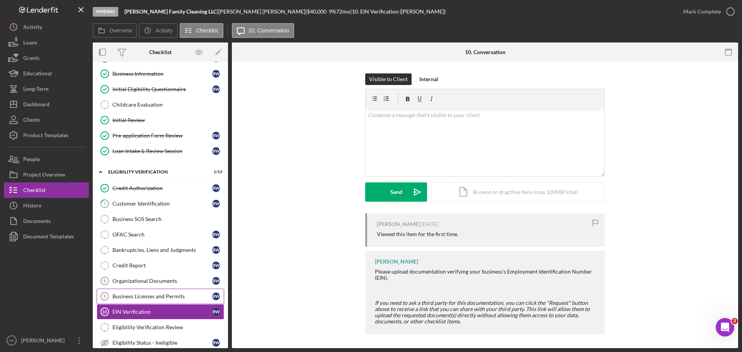
click at [164, 300] on link "Business Licenses and Permits 9 Business Licenses and Permits B W" at bounding box center [161, 296] width 128 height 15
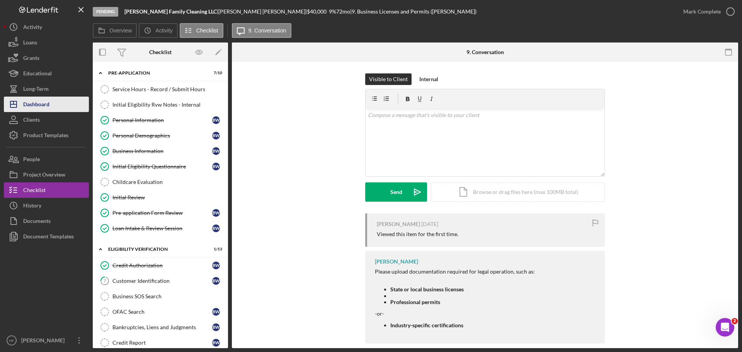
click at [57, 107] on button "Icon/Dashboard Dashboard" at bounding box center [46, 104] width 85 height 15
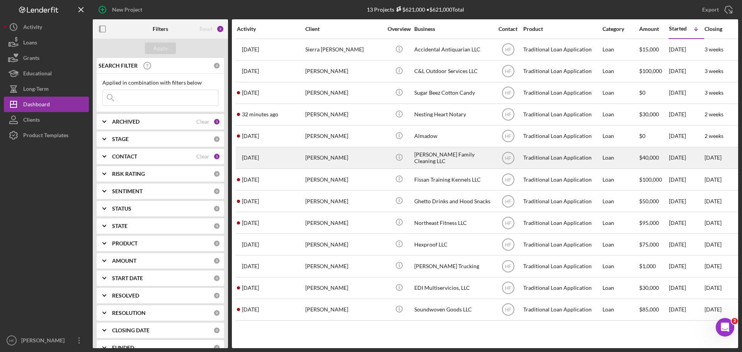
click at [331, 159] on div "Brittany Weatherspoon" at bounding box center [343, 158] width 77 height 20
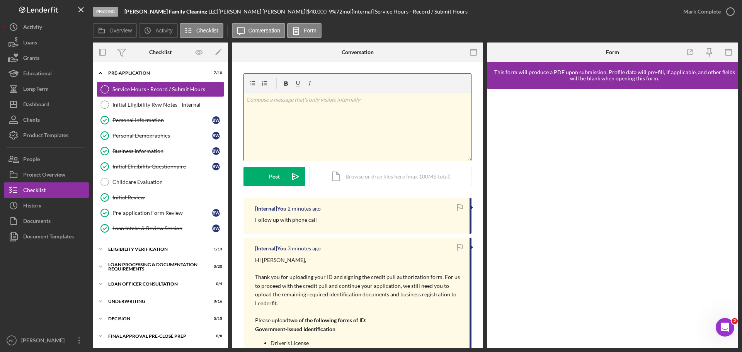
click at [317, 114] on div "v Color teal Color pink Remove color Add row above Add row below Add column bef…" at bounding box center [357, 127] width 227 height 68
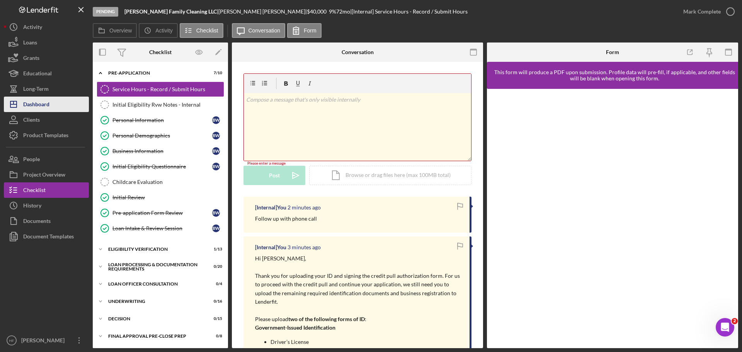
click at [49, 106] on div "Dashboard" at bounding box center [36, 105] width 26 height 17
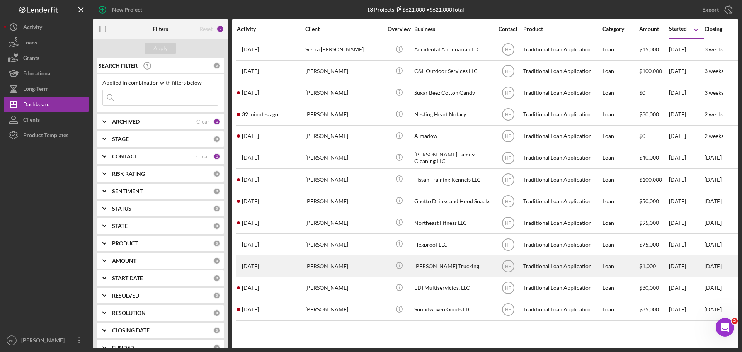
click at [366, 267] on div "Antonia Redner" at bounding box center [343, 266] width 77 height 20
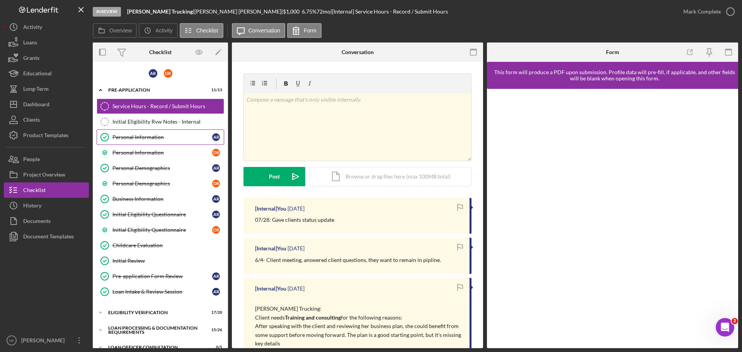
click at [143, 133] on link "Personal Information Personal Information A R" at bounding box center [161, 136] width 128 height 15
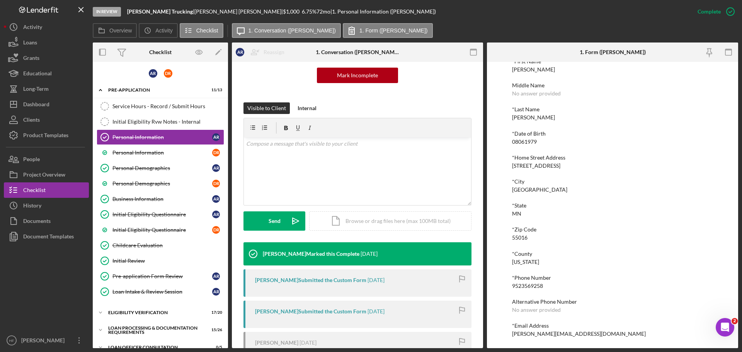
scroll to position [43, 0]
drag, startPoint x: 553, startPoint y: 288, endPoint x: 511, endPoint y: 286, distance: 41.8
click at [511, 286] on div "To edit this form you must mark this item incomplete *First Name Antonia Middle…" at bounding box center [612, 205] width 251 height 286
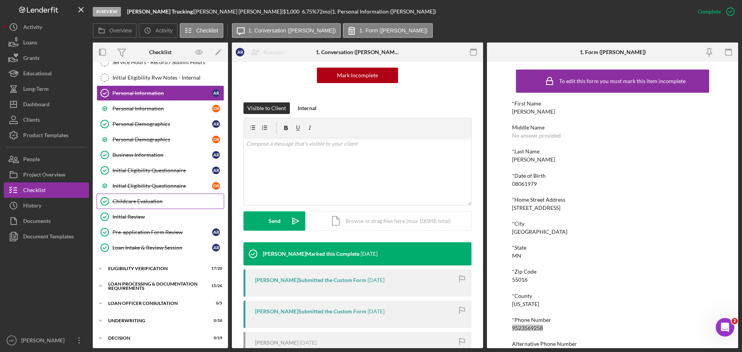
scroll to position [39, 0]
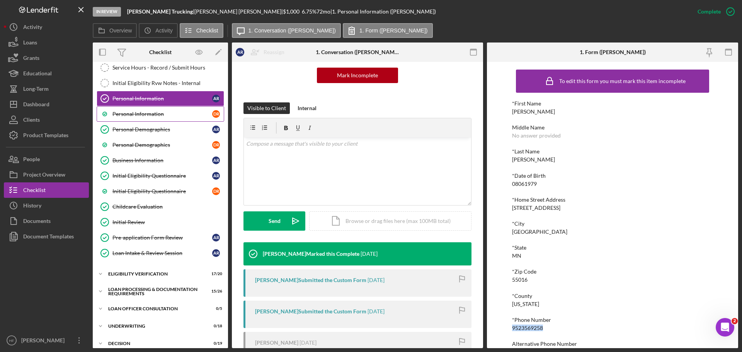
click at [155, 111] on div "Personal Information" at bounding box center [162, 114] width 100 height 6
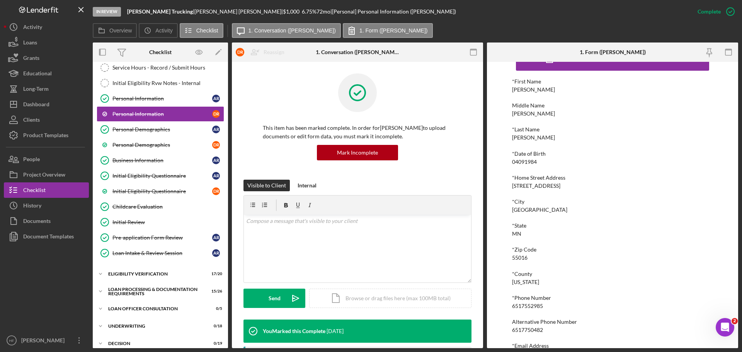
scroll to position [43, 0]
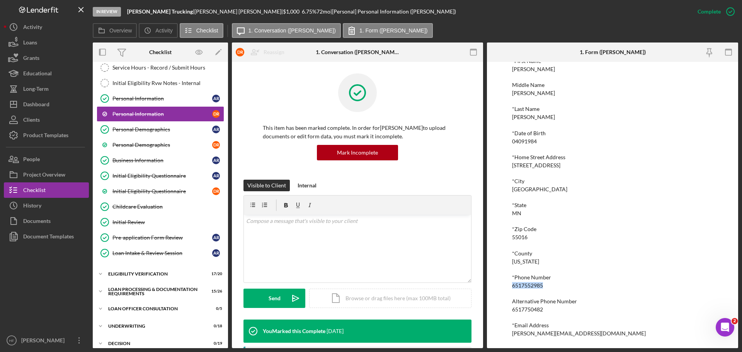
drag, startPoint x: 547, startPoint y: 286, endPoint x: 502, endPoint y: 287, distance: 44.8
click at [502, 287] on div "To edit this form you must mark this item incomplete *First Name Daniel Middle …" at bounding box center [612, 205] width 251 height 286
click at [214, 49] on icon "Icon/Edit" at bounding box center [218, 52] width 17 height 17
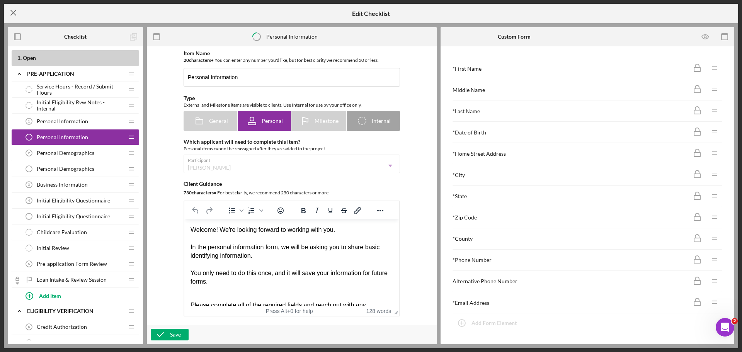
click at [15, 12] on icon "Icon/Menu Close" at bounding box center [13, 12] width 19 height 19
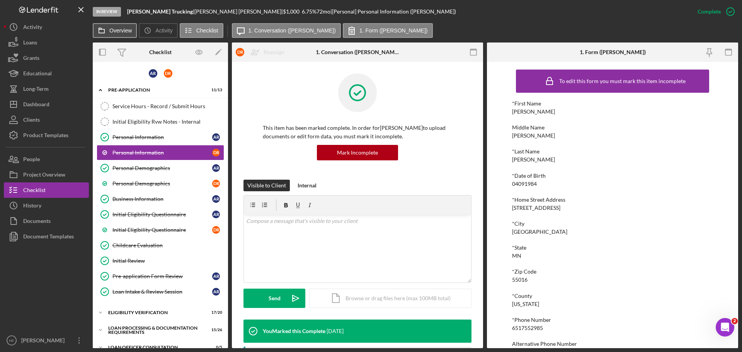
click at [131, 33] on button "Overview" at bounding box center [115, 30] width 44 height 15
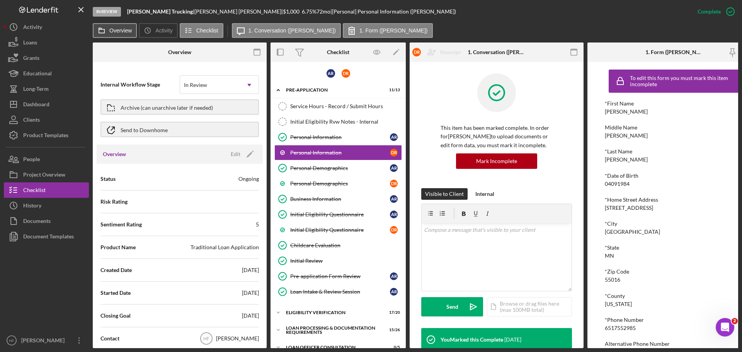
click at [124, 28] on label "Overview" at bounding box center [120, 30] width 22 height 6
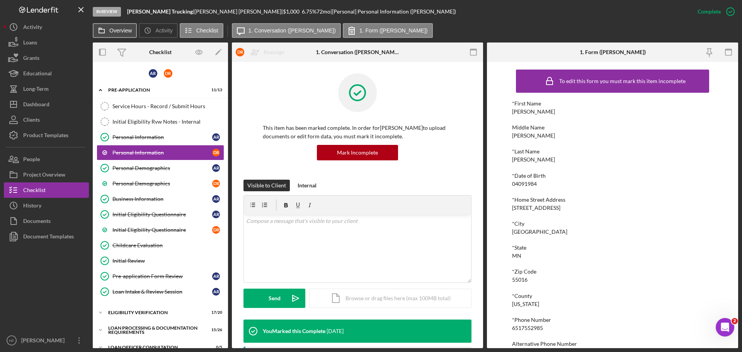
click at [126, 31] on label "Overview" at bounding box center [120, 30] width 22 height 6
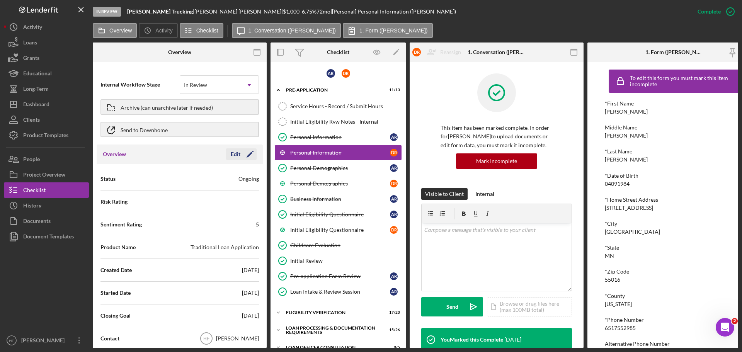
click at [242, 153] on icon "Icon/Edit" at bounding box center [249, 154] width 19 height 19
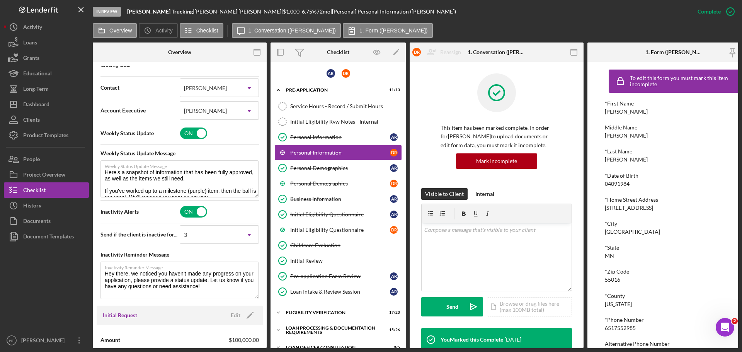
scroll to position [232, 0]
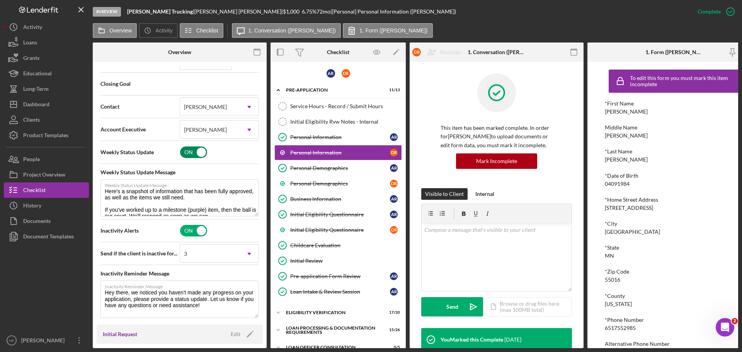
click at [186, 155] on input "checkbox" at bounding box center [193, 152] width 27 height 12
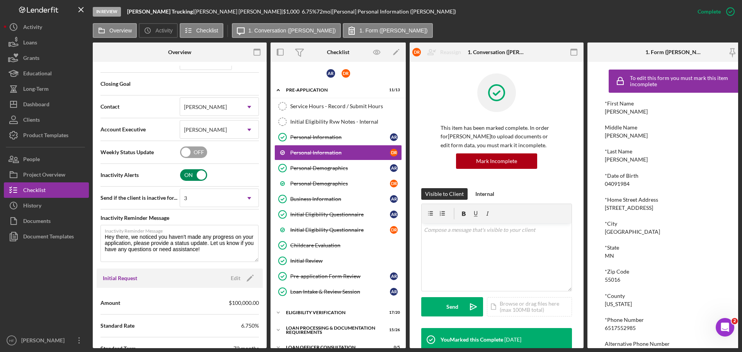
click at [185, 175] on input "checkbox" at bounding box center [193, 175] width 27 height 12
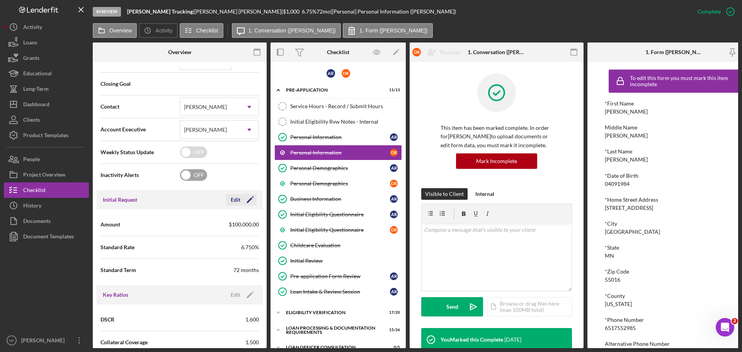
click at [247, 198] on icon "Icon/Edit" at bounding box center [249, 199] width 19 height 19
click at [231, 197] on icon "button" at bounding box center [228, 199] width 19 height 19
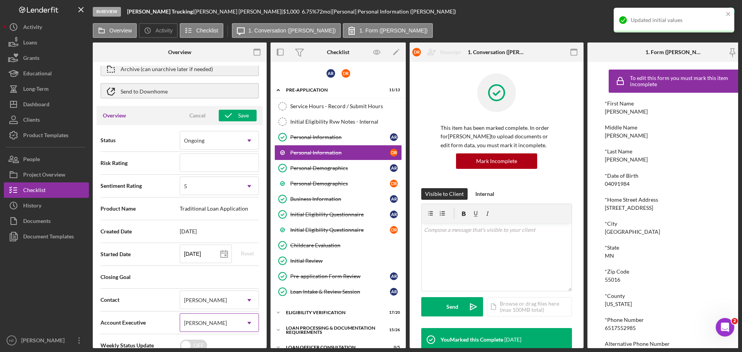
scroll to position [0, 0]
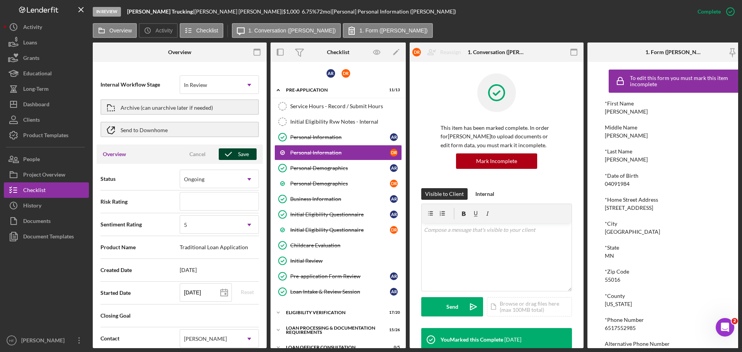
click at [228, 155] on icon "button" at bounding box center [228, 154] width 19 height 19
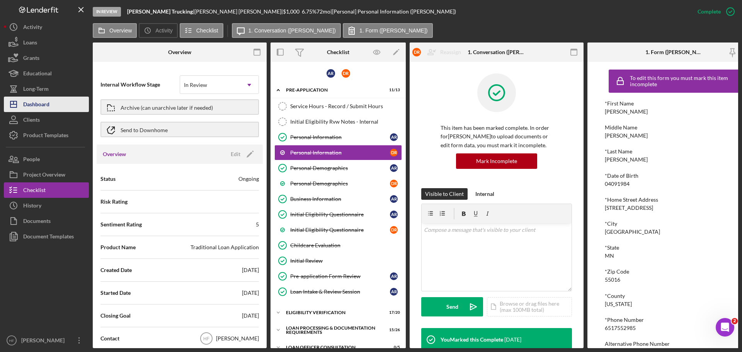
click at [53, 104] on button "Icon/Dashboard Dashboard" at bounding box center [46, 104] width 85 height 15
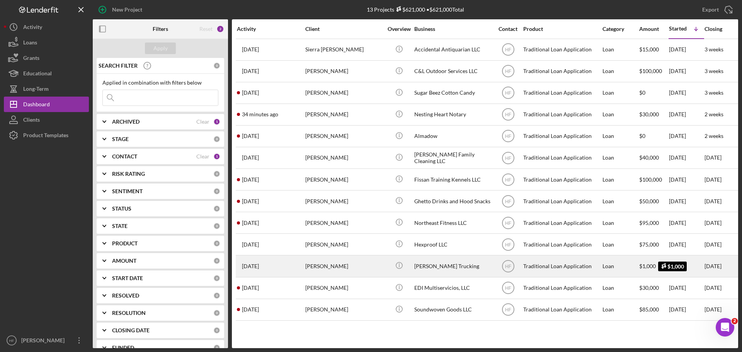
click at [640, 264] on span "$1,000" at bounding box center [647, 266] width 17 height 7
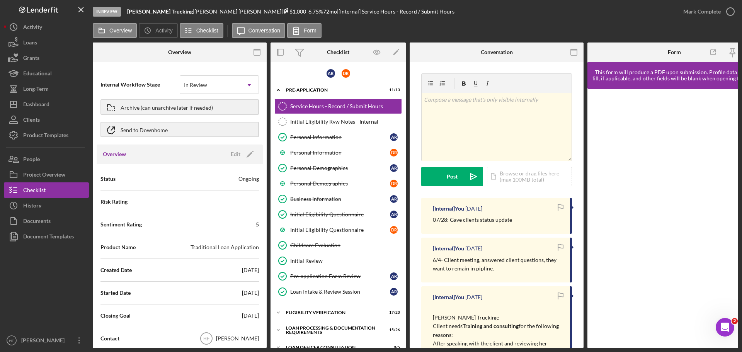
click at [283, 10] on icon at bounding box center [285, 10] width 5 height 5
click at [283, 12] on span "$1,000" at bounding box center [294, 11] width 23 height 7
click at [317, 9] on div "72 mo" at bounding box center [324, 12] width 14 height 6
click at [283, 11] on div "$1,000 $1,000" at bounding box center [292, 12] width 19 height 6
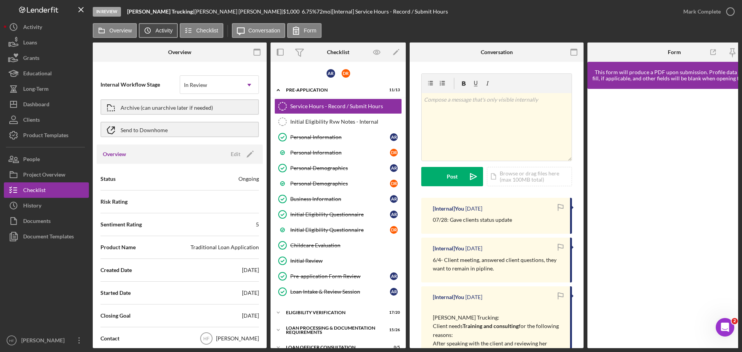
click at [158, 31] on label "Activity" at bounding box center [163, 30] width 17 height 6
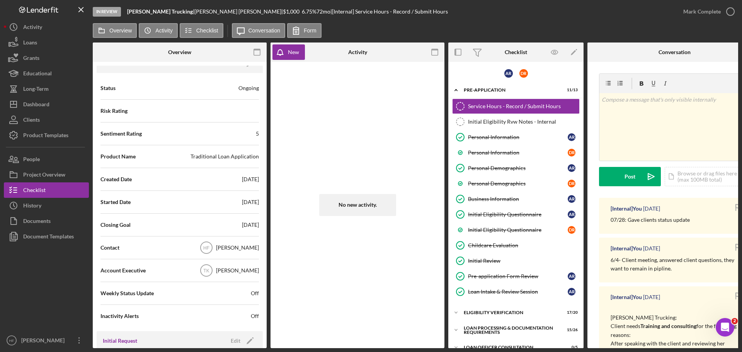
scroll to position [77, 0]
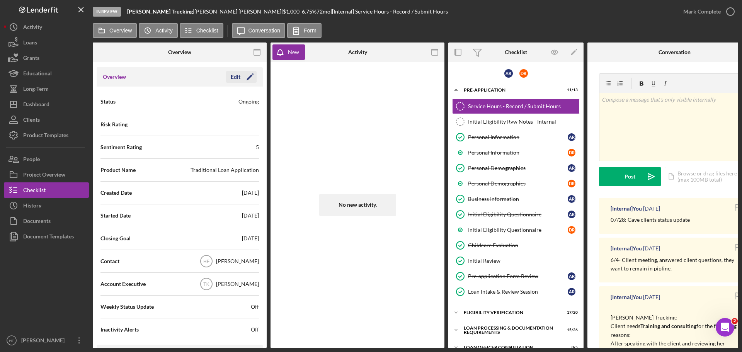
click at [246, 76] on icon "Icon/Edit" at bounding box center [249, 76] width 19 height 19
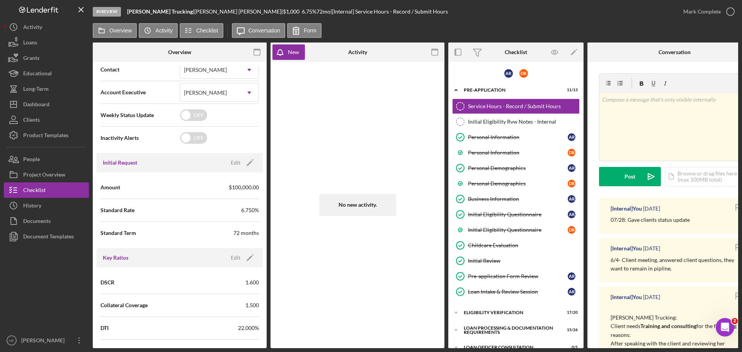
scroll to position [271, 0]
click at [240, 164] on icon "Icon/Edit" at bounding box center [249, 161] width 19 height 19
click at [226, 181] on input "$100,000" at bounding box center [219, 185] width 79 height 19
click at [192, 185] on input "$10,000,000" at bounding box center [219, 185] width 79 height 19
click at [235, 162] on icon "button" at bounding box center [228, 161] width 19 height 19
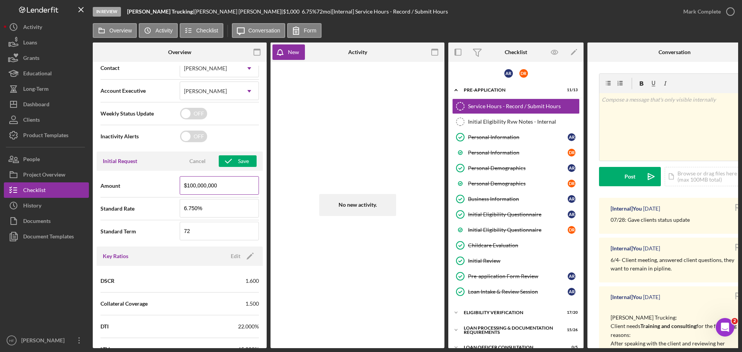
click at [219, 184] on input "$100,000,000" at bounding box center [219, 185] width 79 height 19
click at [239, 163] on div "Save" at bounding box center [243, 161] width 11 height 12
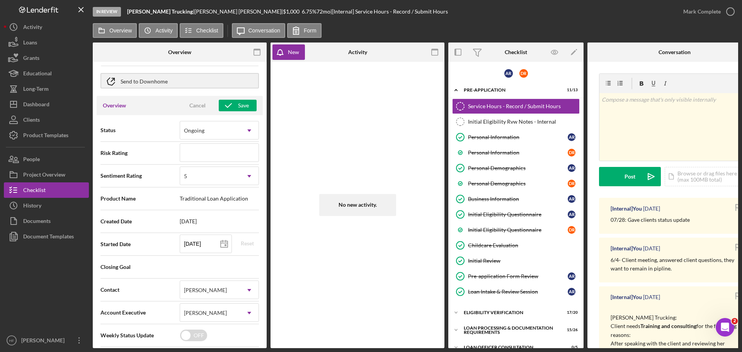
scroll to position [77, 0]
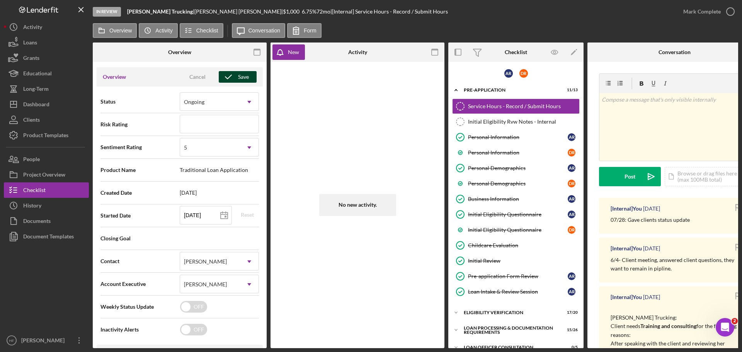
click at [235, 82] on button "Save" at bounding box center [238, 77] width 38 height 12
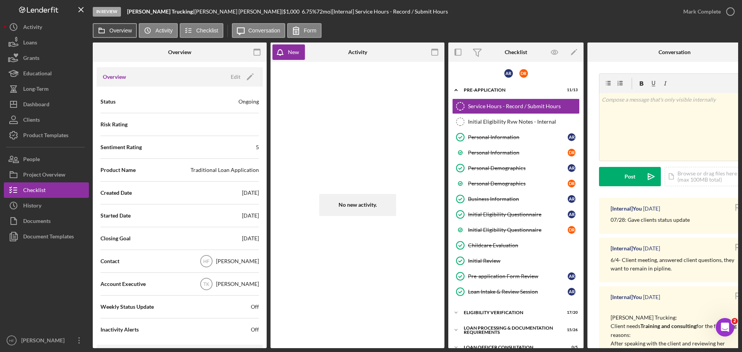
click at [125, 28] on label "Overview" at bounding box center [120, 30] width 22 height 6
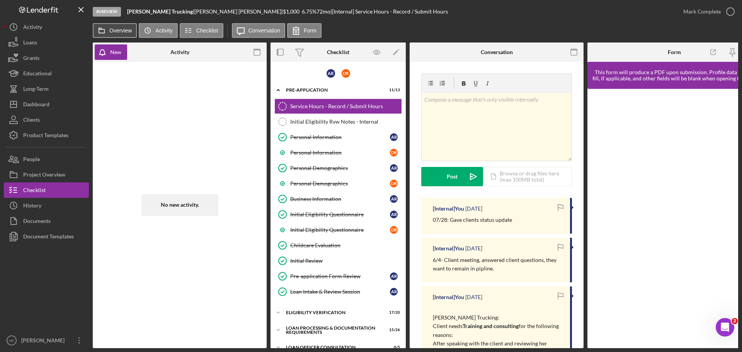
click at [125, 28] on label "Overview" at bounding box center [120, 30] width 22 height 6
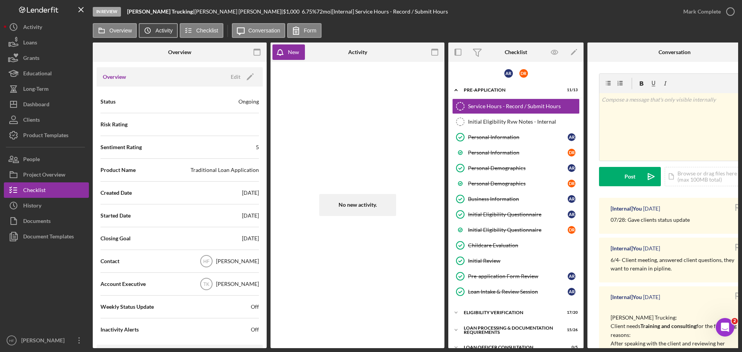
click at [154, 28] on icon "Icon/History" at bounding box center [147, 30] width 15 height 15
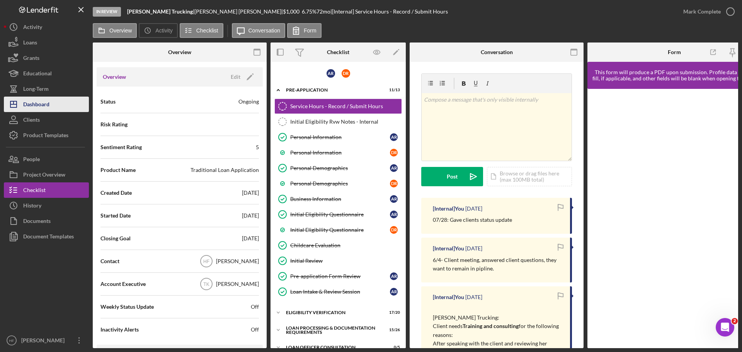
click at [61, 104] on button "Icon/Dashboard Dashboard" at bounding box center [46, 104] width 85 height 15
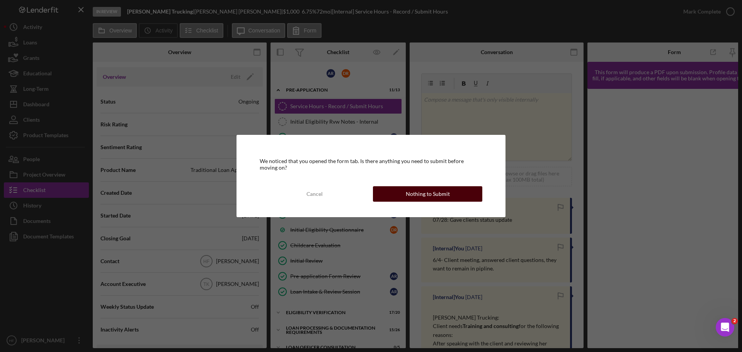
click at [462, 196] on button "Nothing to Submit" at bounding box center [427, 193] width 109 height 15
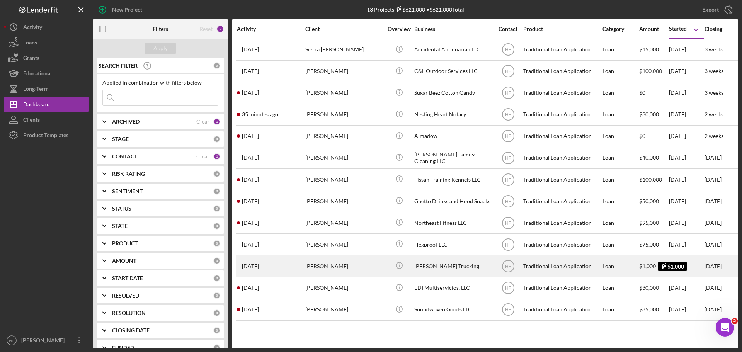
click at [642, 267] on span "$1,000" at bounding box center [647, 266] width 17 height 7
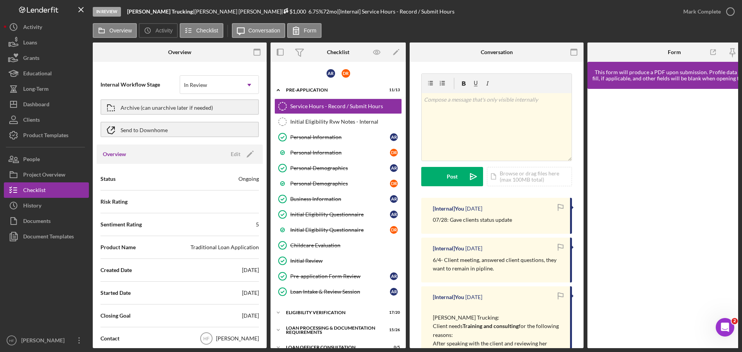
click at [283, 10] on icon at bounding box center [285, 10] width 5 height 5
click at [284, 11] on icon at bounding box center [285, 12] width 2 height 3
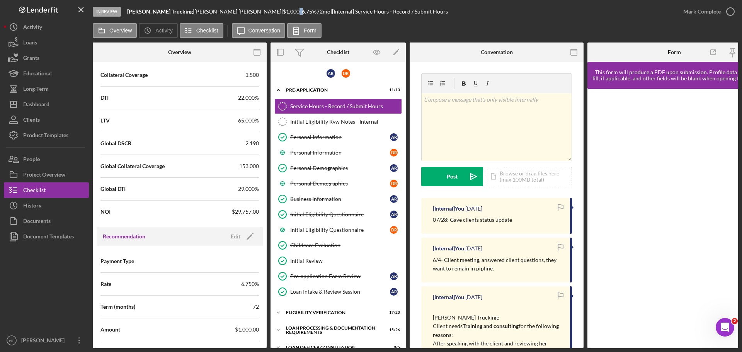
scroll to position [502, 0]
click at [243, 231] on icon "Icon/Edit" at bounding box center [249, 233] width 19 height 19
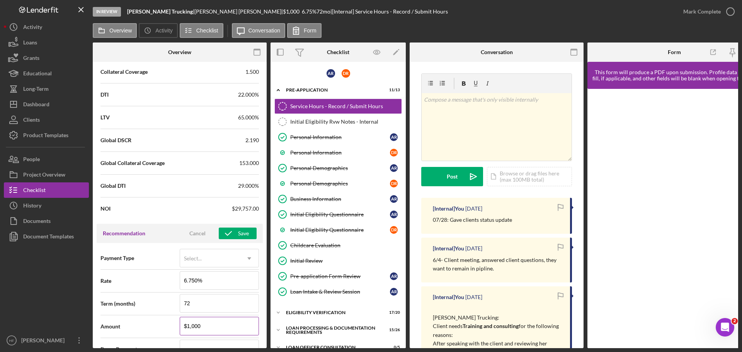
click at [186, 326] on input "$1,000" at bounding box center [219, 326] width 79 height 19
click at [229, 234] on icon "button" at bounding box center [228, 233] width 19 height 19
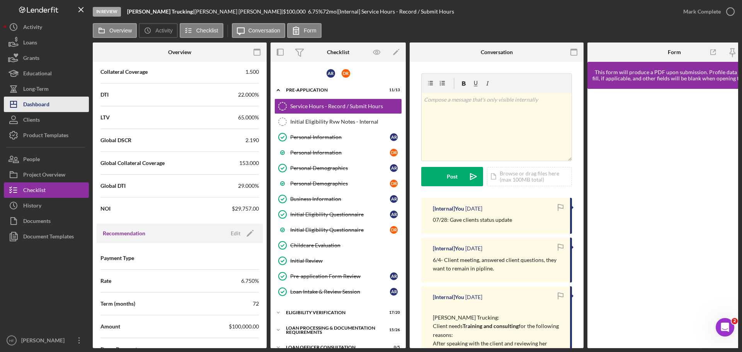
click at [51, 101] on button "Icon/Dashboard Dashboard" at bounding box center [46, 104] width 85 height 15
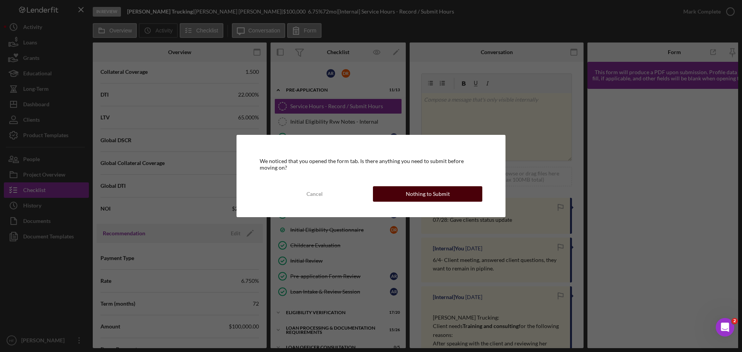
click at [404, 192] on button "Nothing to Submit" at bounding box center [427, 193] width 109 height 15
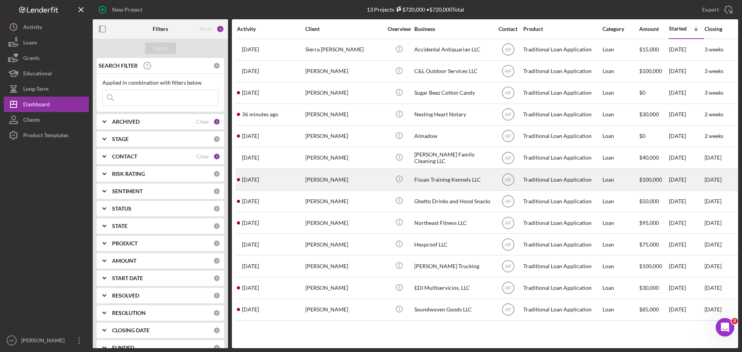
click at [364, 180] on div "Gary Ziehr" at bounding box center [343, 179] width 77 height 20
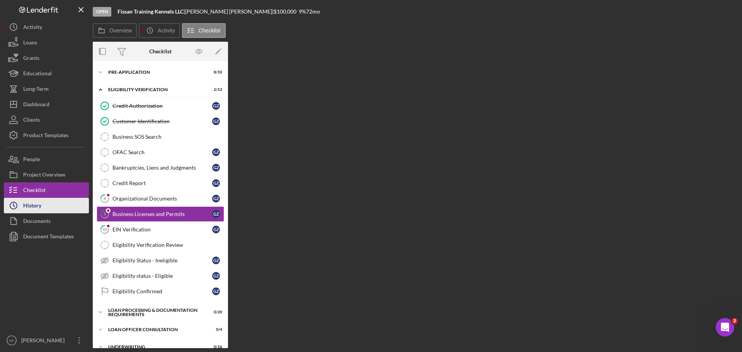
scroll to position [10, 0]
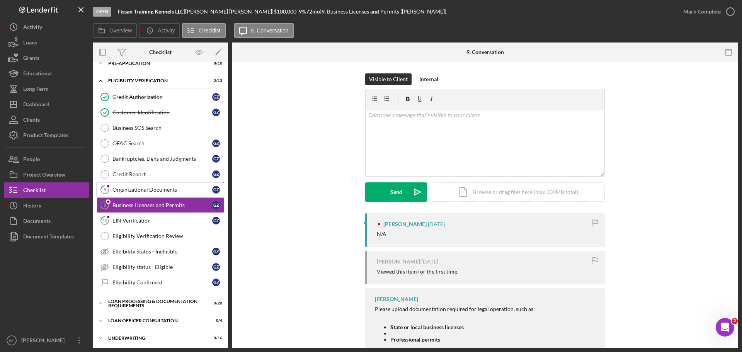
click at [162, 191] on div "Organizational Documents" at bounding box center [162, 190] width 100 height 6
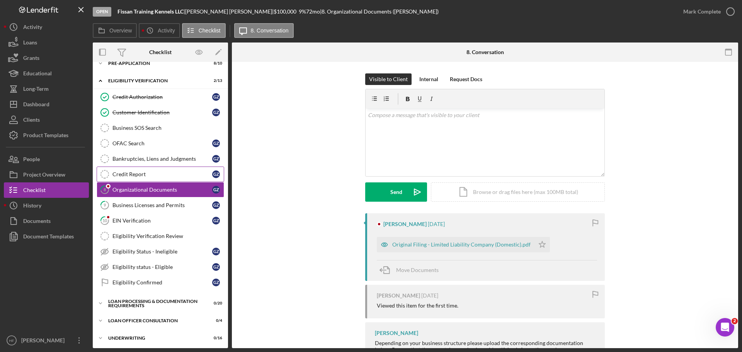
click at [175, 170] on link "Credit Report Credit Report G Z" at bounding box center [161, 174] width 128 height 15
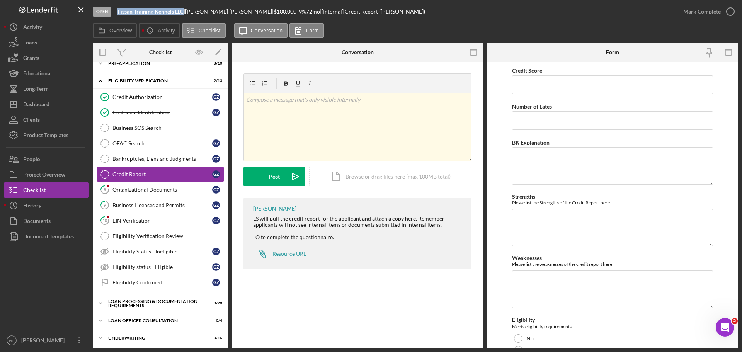
drag, startPoint x: 184, startPoint y: 10, endPoint x: 114, endPoint y: 10, distance: 70.7
click at [111, 10] on div "Open Fissan Training Kennels LLC | Gary Ziehr | $100,000 $100,000 9 % 72 mo | […" at bounding box center [384, 11] width 583 height 23
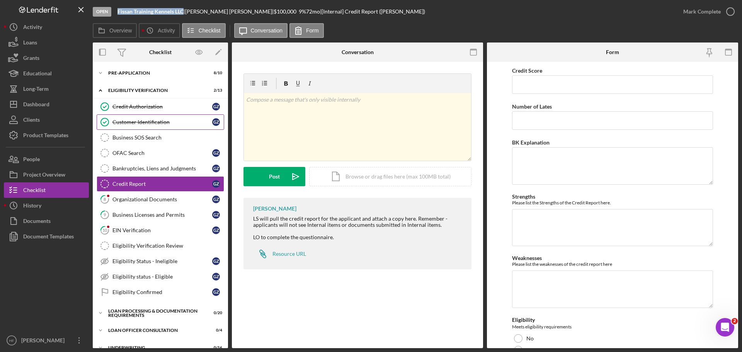
click at [179, 122] on div "Customer Identification" at bounding box center [162, 122] width 100 height 6
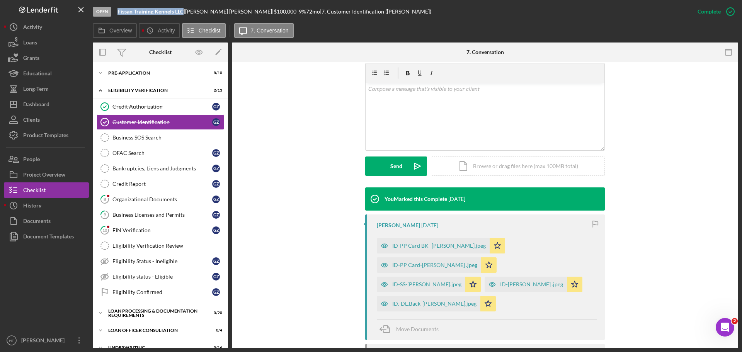
scroll to position [155, 0]
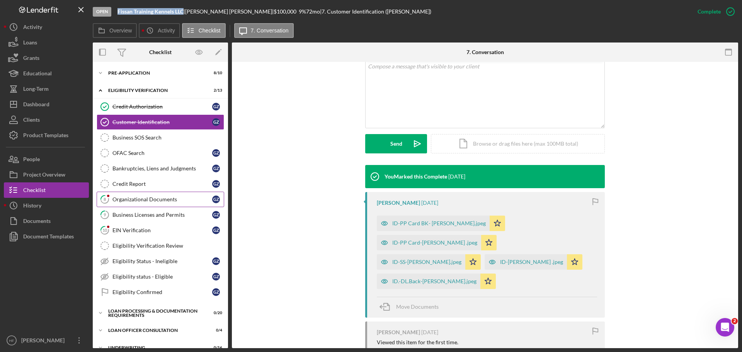
click at [148, 201] on div "Organizational Documents" at bounding box center [162, 199] width 100 height 6
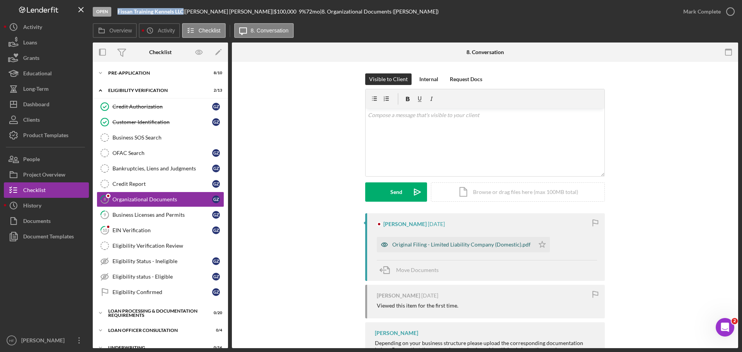
click at [444, 246] on div "Original Filing - Limited Liability Company (Domestic).pdf" at bounding box center [461, 245] width 138 height 6
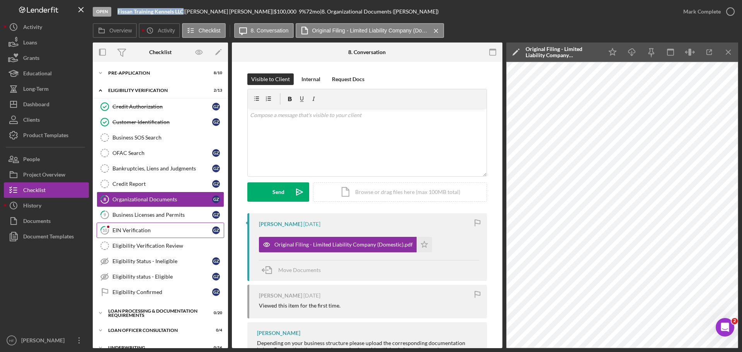
click at [118, 223] on link "10 EIN Verification G Z" at bounding box center [161, 230] width 128 height 15
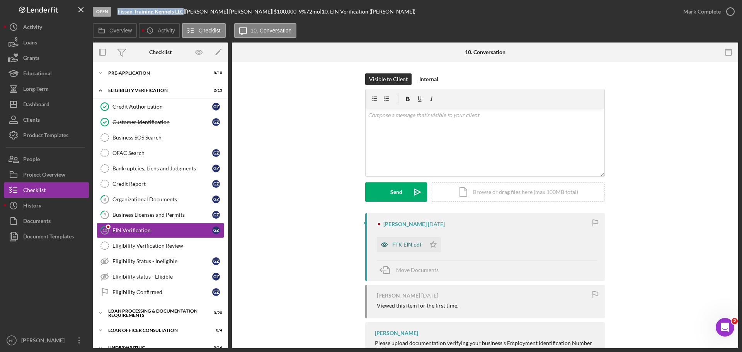
click at [396, 247] on div "FTK EIN.pdf" at bounding box center [406, 245] width 29 height 6
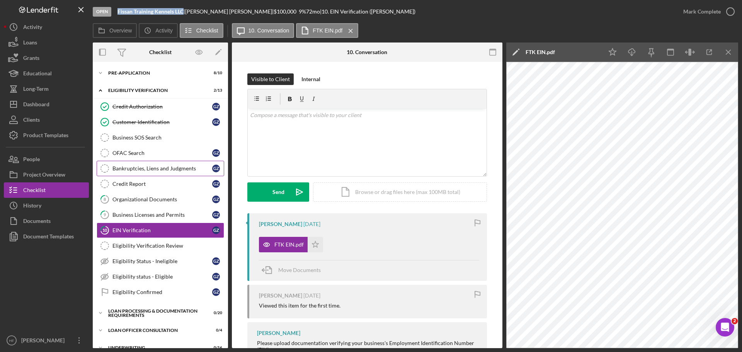
click at [160, 169] on div "Bankruptcies, Liens and Judgments" at bounding box center [162, 168] width 100 height 6
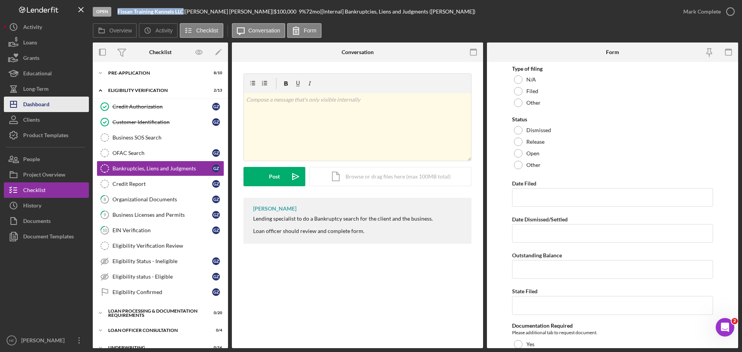
click at [48, 104] on div "Dashboard" at bounding box center [36, 105] width 26 height 17
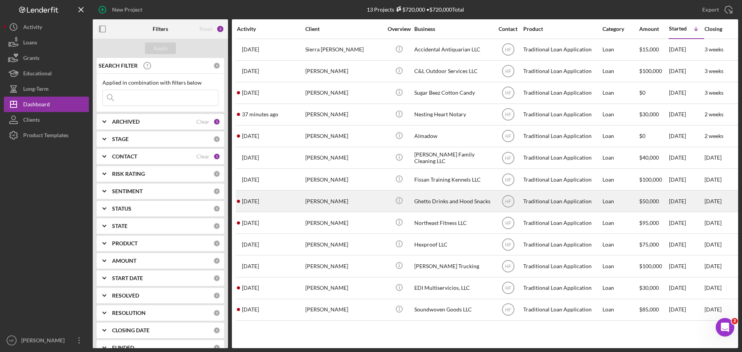
click at [364, 208] on div "[PERSON_NAME]" at bounding box center [343, 201] width 77 height 20
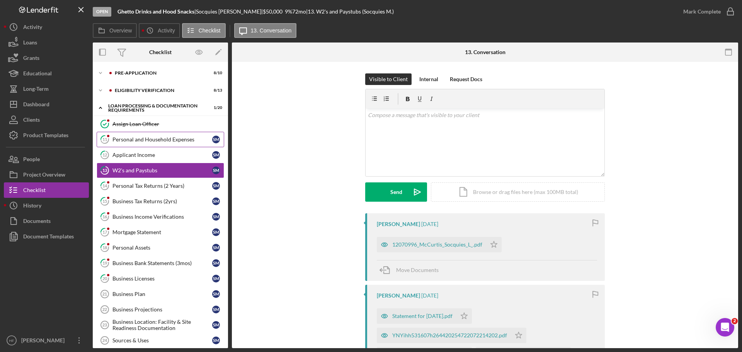
click at [175, 141] on div "Personal and Household Expenses" at bounding box center [162, 139] width 100 height 6
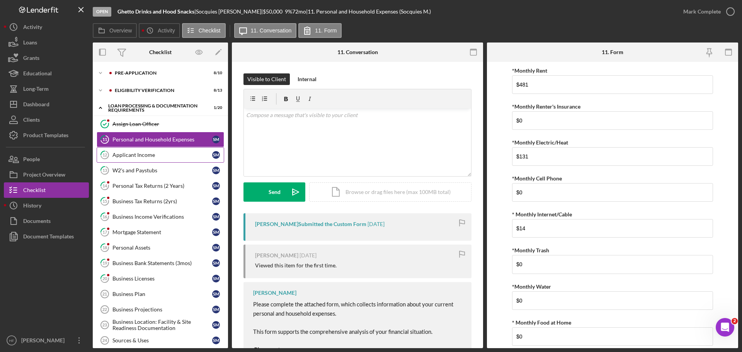
click at [143, 154] on div "Applicant Income" at bounding box center [162, 155] width 100 height 6
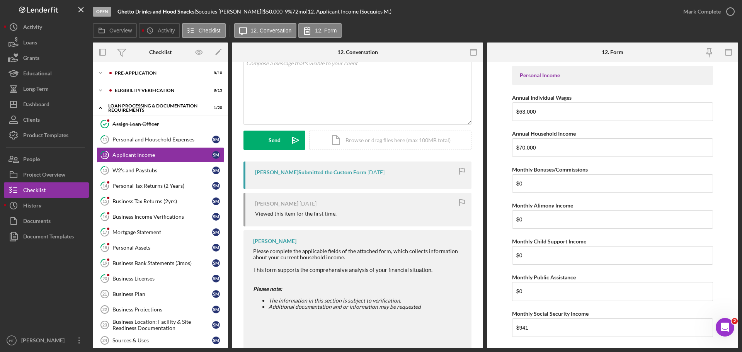
scroll to position [76, 0]
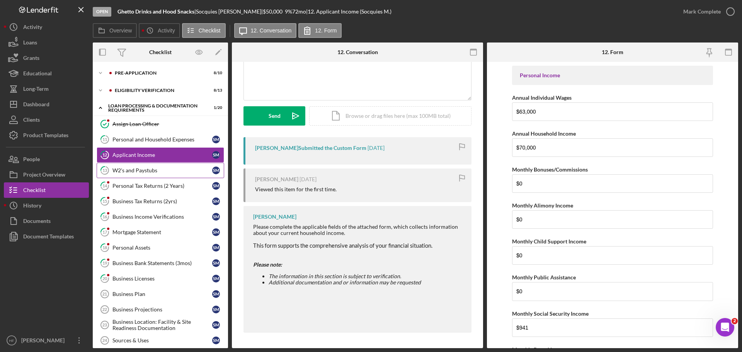
click at [154, 168] on div "W2's and Paystubs" at bounding box center [162, 170] width 100 height 6
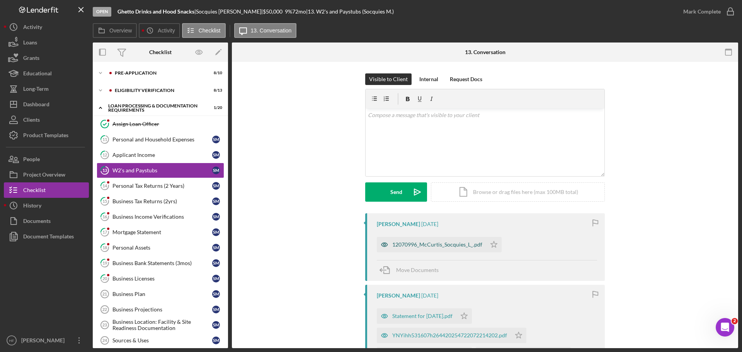
click at [446, 242] on div "12070996_McCurtis_Socquies_L_.pdf" at bounding box center [437, 245] width 90 height 6
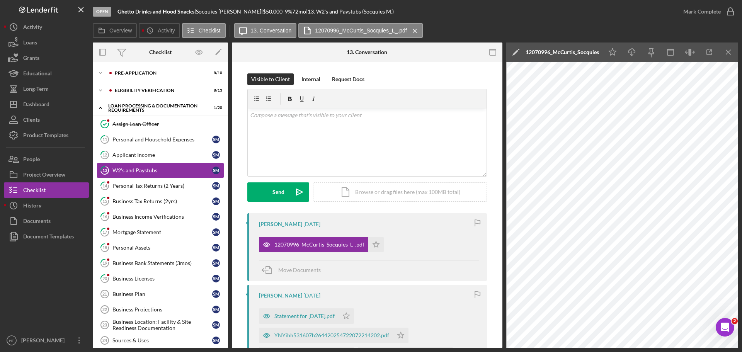
click at [315, 85] on div "Visible to Client Internal Request Docs v Color teal Color pink Remove color Ad…" at bounding box center [367, 143] width 240 height 140
click at [315, 82] on div "Internal" at bounding box center [310, 79] width 19 height 12
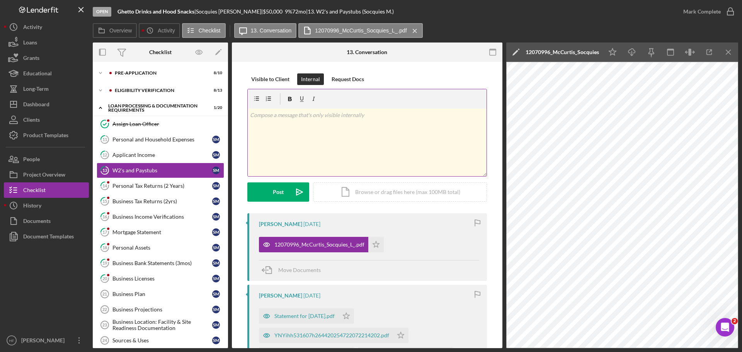
click at [343, 158] on div "v Color teal Color pink Remove color Add row above Add row below Add column bef…" at bounding box center [367, 143] width 239 height 68
click at [284, 138] on p "wages:" at bounding box center [367, 137] width 235 height 9
click at [258, 149] on p at bounding box center [367, 147] width 235 height 9
click at [260, 158] on p "Midcare withheld: $" at bounding box center [367, 158] width 235 height 9
click at [259, 159] on p "Midcare withheld: $" at bounding box center [367, 158] width 235 height 9
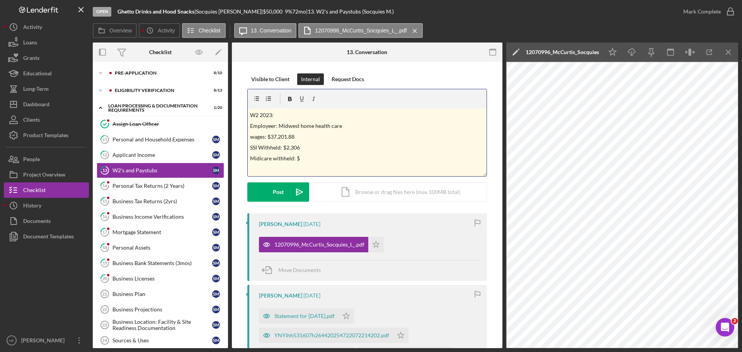
click at [322, 166] on div "v Color teal Color pink Remove color Add row above Add row below Add column bef…" at bounding box center [367, 143] width 239 height 68
click at [261, 157] on p "Midicare withheld: $" at bounding box center [367, 158] width 235 height 9
click at [255, 159] on p "Midicare withheld: $" at bounding box center [367, 158] width 235 height 9
click at [342, 161] on p "Medicare withheld: $" at bounding box center [367, 158] width 235 height 9
click at [322, 166] on div "v Color teal Color pink Remove color Add row above Add row below Add column bef…" at bounding box center [367, 143] width 239 height 68
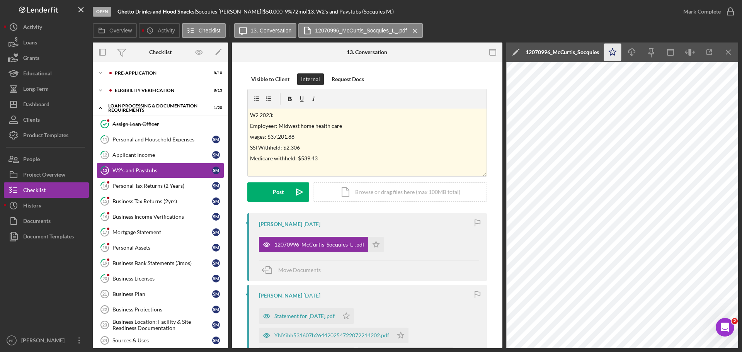
click at [617, 59] on icon "Icon/Star" at bounding box center [612, 52] width 17 height 17
click at [724, 50] on icon "Icon/Menu Close" at bounding box center [728, 52] width 17 height 17
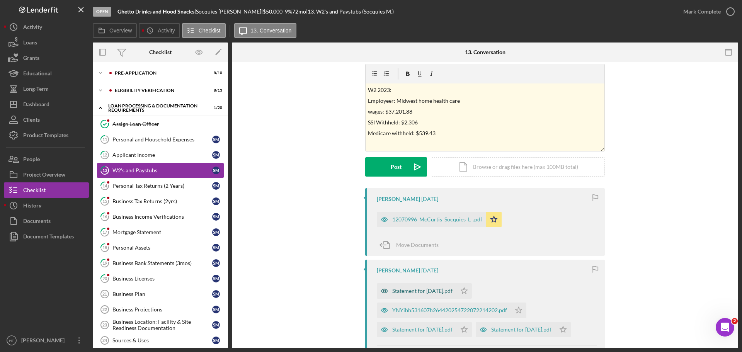
scroll to position [39, 0]
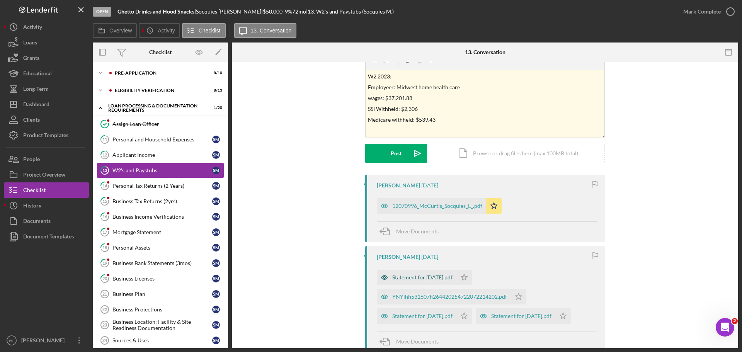
click at [444, 277] on div "Statement for [DATE].pdf" at bounding box center [422, 277] width 60 height 6
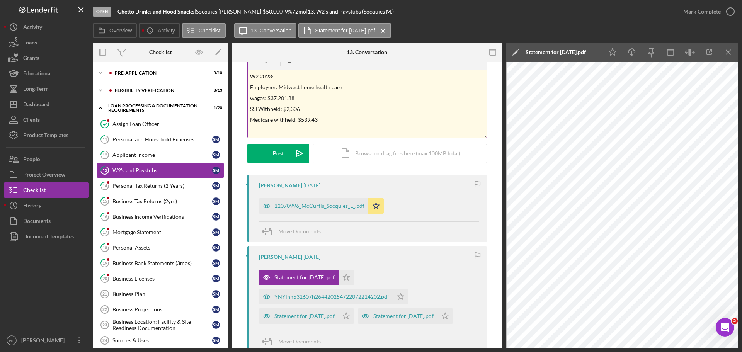
click at [399, 123] on p "Medicare withheld: $539.43" at bounding box center [367, 120] width 235 height 9
click at [430, 131] on p "Paystubs: 08/08/2025 Midwest Home Health care" at bounding box center [367, 131] width 235 height 9
click at [265, 124] on p "Gross: 1936.32" at bounding box center [367, 122] width 235 height 9
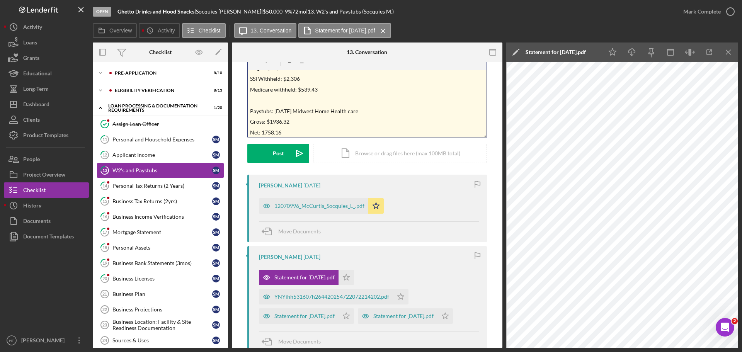
click at [271, 123] on p "Gross: $1936.32" at bounding box center [367, 122] width 235 height 9
click at [266, 133] on p "Net: 1758.16" at bounding box center [367, 132] width 235 height 9
click at [264, 133] on p "Net: 1758.16" at bounding box center [367, 132] width 235 height 9
click at [298, 136] on p "Net: 1,758.16" at bounding box center [367, 132] width 235 height 9
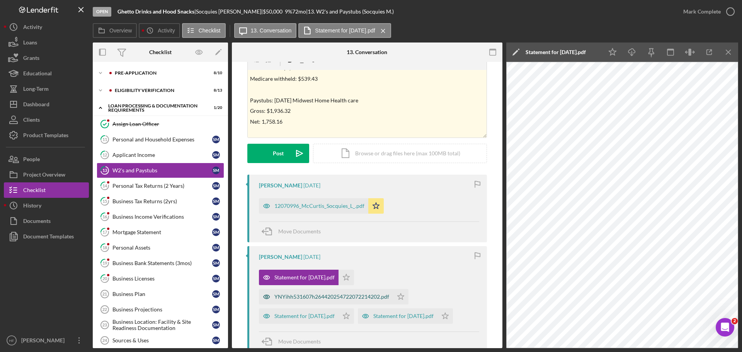
click at [353, 295] on div "YNYihh531607h264420254722072214202.pdf" at bounding box center [331, 297] width 115 height 6
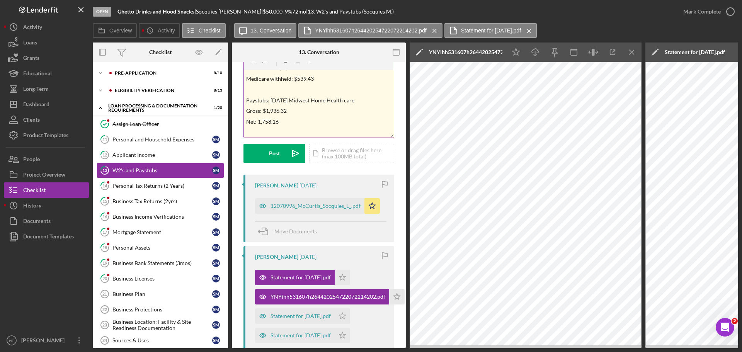
click at [330, 85] on div "v Color teal Color pink Remove color Add row above Add row below Add column bef…" at bounding box center [319, 104] width 150 height 68
click at [276, 112] on p "SSI withheld: 2,925.41" at bounding box center [319, 111] width 146 height 9
click at [266, 101] on p "Wages: 47,184.07" at bounding box center [319, 100] width 146 height 9
click at [310, 103] on p "Wages: $47,184.07" at bounding box center [319, 100] width 146 height 9
click at [339, 90] on p "2024 W2: Midwest home health care" at bounding box center [319, 89] width 146 height 9
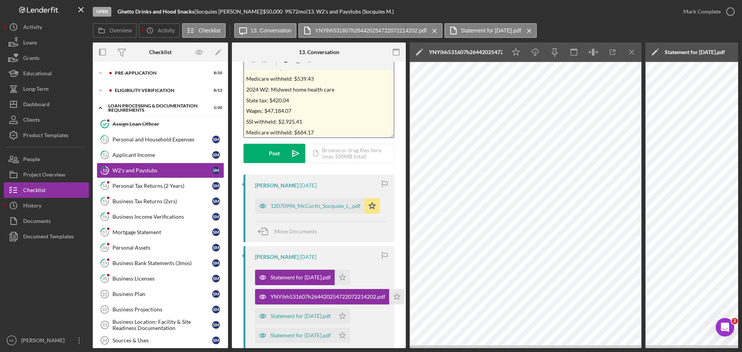
scroll to position [77, 0]
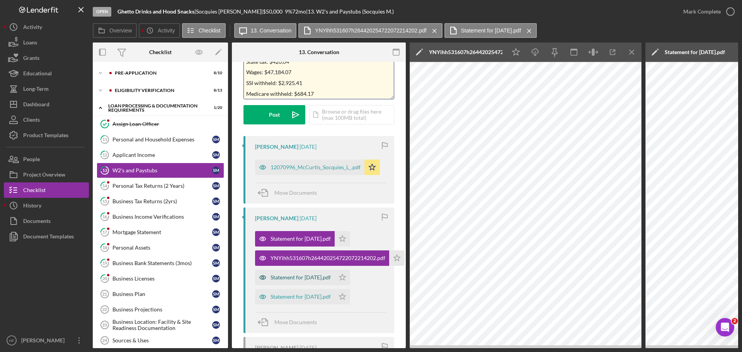
click at [323, 279] on div "Statement for [DATE].pdf" at bounding box center [301, 277] width 60 height 6
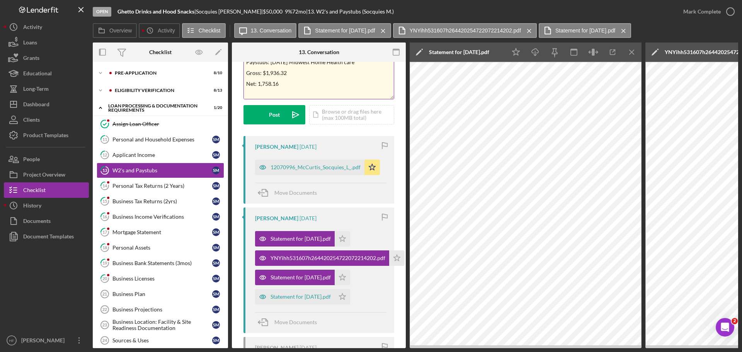
scroll to position [86, 0]
click at [327, 82] on p "Net: 1,758.16" at bounding box center [319, 81] width 146 height 9
click at [296, 297] on div "Statement for [DATE].pdf" at bounding box center [301, 297] width 60 height 6
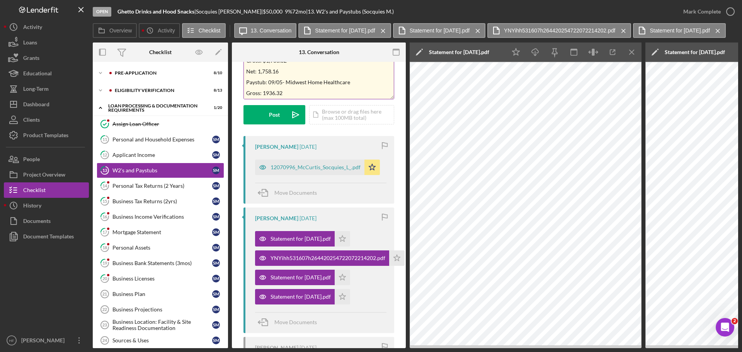
scroll to position [78, 0]
drag, startPoint x: 244, startPoint y: 67, endPoint x: 375, endPoint y: 65, distance: 131.4
click at [375, 65] on div "v Color teal Color pink Remove color Add row above Add row below Add column bef…" at bounding box center [319, 65] width 150 height 68
click at [317, 87] on p "Net: 1,758.16" at bounding box center [319, 89] width 146 height 9
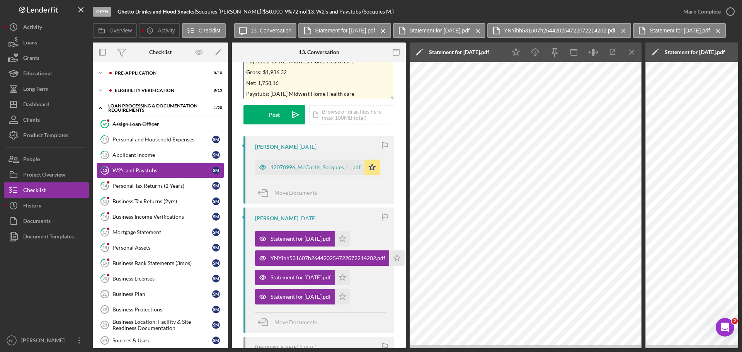
click at [286, 93] on p "Paystubs: 08/08/2025 Midwest Home Health care" at bounding box center [319, 94] width 146 height 9
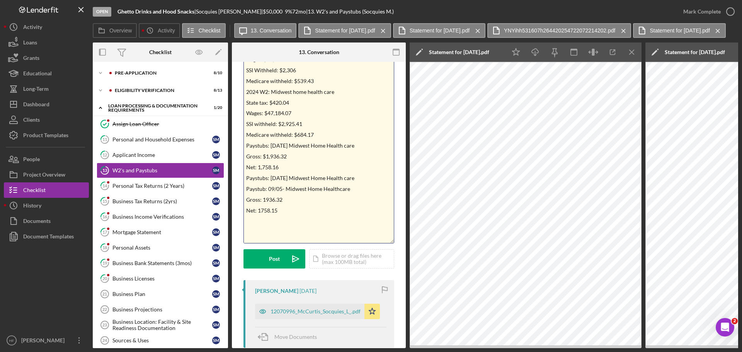
scroll to position [0, 0]
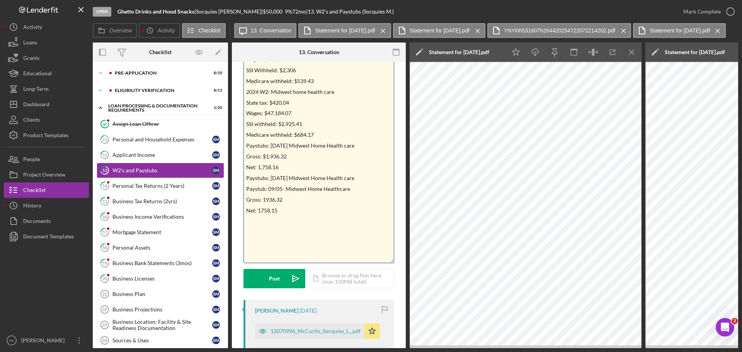
drag, startPoint x: 389, startPoint y: 97, endPoint x: 387, endPoint y: 261, distance: 163.9
click at [387, 261] on div "v Color teal Color pink Remove color Add row above Add row below Add column bef…" at bounding box center [319, 138] width 151 height 252
click at [317, 82] on p "Medicare withheld: $539.43" at bounding box center [319, 81] width 146 height 9
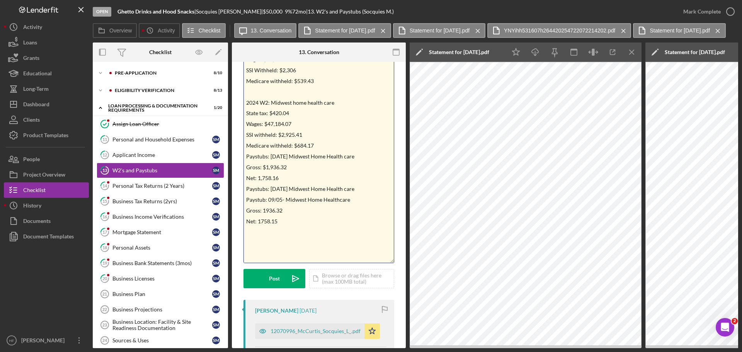
click at [321, 148] on p "Medicare withheld: $684.17" at bounding box center [319, 145] width 146 height 9
click at [300, 189] on p "Net: 1,758.16" at bounding box center [319, 189] width 146 height 9
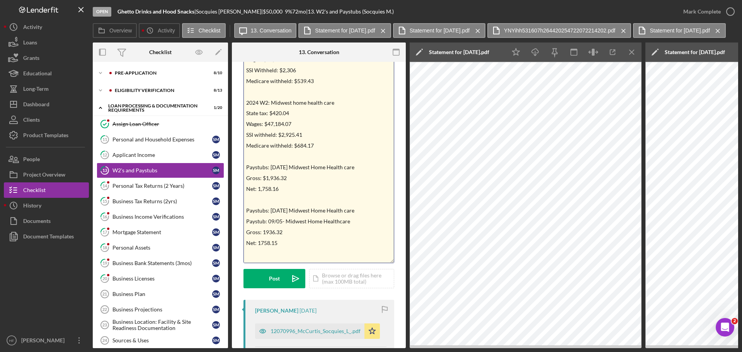
click at [368, 211] on p "Paystubs: 08/22/2025 Midwest Home Health care" at bounding box center [319, 210] width 146 height 9
drag, startPoint x: 278, startPoint y: 189, endPoint x: 242, endPoint y: 174, distance: 39.0
click at [242, 174] on div "Visible to Client Internal Request Docs v Color teal Color pink Remove color Ad…" at bounding box center [319, 341] width 174 height 712
click at [251, 218] on p at bounding box center [319, 221] width 146 height 9
drag, startPoint x: 246, startPoint y: 167, endPoint x: 301, endPoint y: 168, distance: 54.5
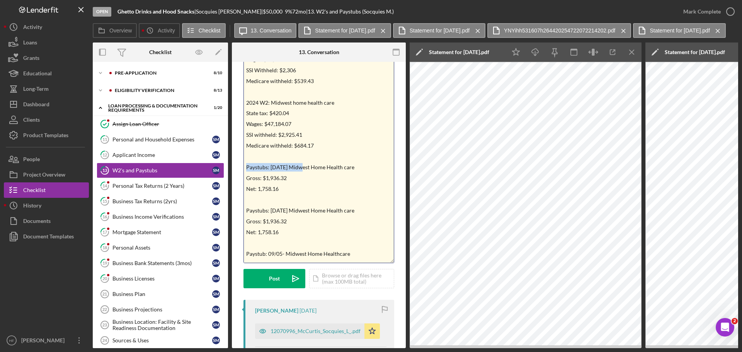
click at [301, 168] on p "Paystubs: 08/08/2025 Midwest Home Health care" at bounding box center [319, 167] width 146 height 9
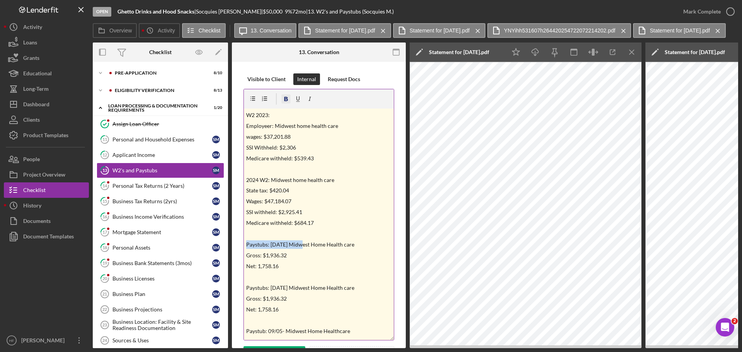
click at [286, 99] on icon "button" at bounding box center [286, 98] width 17 height 17
drag, startPoint x: 302, startPoint y: 288, endPoint x: 244, endPoint y: 285, distance: 58.4
click at [244, 285] on div "v Color teal Color pink Remove color Add row above Add row below Add column bef…" at bounding box center [319, 215] width 151 height 252
click at [284, 100] on icon "button" at bounding box center [286, 99] width 4 height 4
drag, startPoint x: 282, startPoint y: 331, endPoint x: 233, endPoint y: 332, distance: 49.1
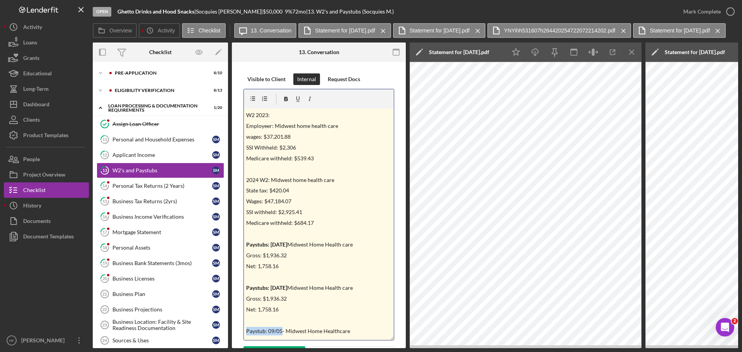
click at [285, 100] on icon "button" at bounding box center [286, 99] width 4 height 4
drag, startPoint x: 275, startPoint y: 114, endPoint x: 239, endPoint y: 111, distance: 35.7
click at [285, 100] on icon "button" at bounding box center [286, 99] width 4 height 4
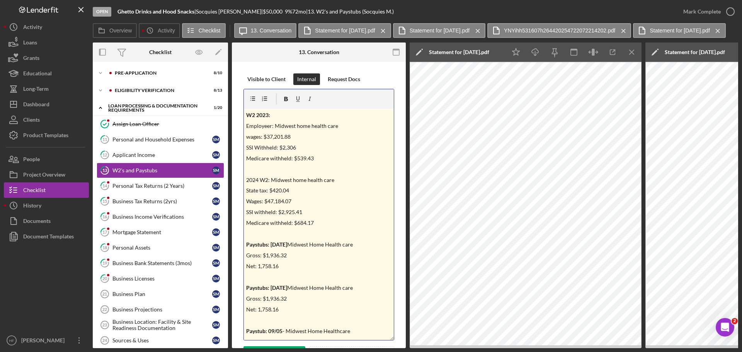
drag, startPoint x: 337, startPoint y: 181, endPoint x: 240, endPoint y: 181, distance: 96.6
click at [287, 101] on icon "button" at bounding box center [286, 98] width 17 height 17
click at [267, 128] on p "Employeer: Midwest home health care" at bounding box center [319, 126] width 146 height 9
click at [246, 126] on p "Employeer: Midwest home health care" at bounding box center [319, 126] width 146 height 9
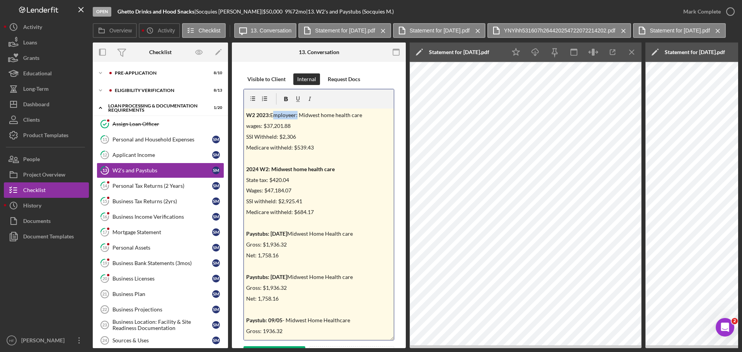
drag, startPoint x: 296, startPoint y: 118, endPoint x: 272, endPoint y: 116, distance: 24.4
click at [272, 116] on p "W2 2023: Employeer: Midwest home health care" at bounding box center [319, 115] width 146 height 9
drag, startPoint x: 298, startPoint y: 114, endPoint x: 246, endPoint y: 106, distance: 52.1
click at [283, 99] on icon "button" at bounding box center [286, 98] width 17 height 17
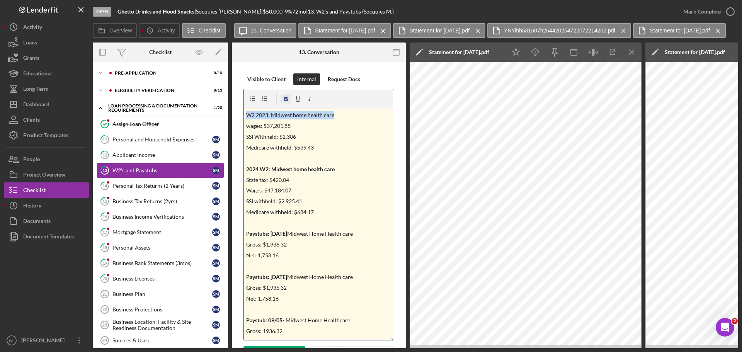
click at [286, 101] on icon "button" at bounding box center [286, 99] width 4 height 4
click at [348, 119] on p "W2 2023: Midwest home health care" at bounding box center [319, 115] width 146 height 9
click at [521, 52] on icon "Icon/Star" at bounding box center [515, 52] width 17 height 17
drag, startPoint x: 634, startPoint y: 54, endPoint x: 598, endPoint y: 54, distance: 35.2
click at [633, 54] on icon "Icon/Menu Close" at bounding box center [631, 52] width 17 height 17
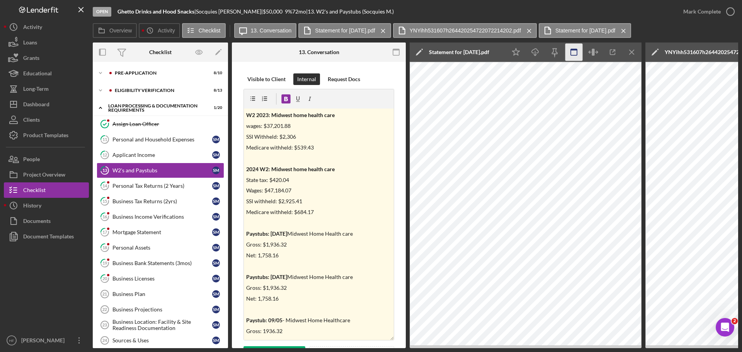
drag, startPoint x: 512, startPoint y: 54, endPoint x: 577, endPoint y: 49, distance: 64.7
click at [512, 54] on icon "Icon/Star" at bounding box center [515, 52] width 17 height 17
click at [629, 55] on icon "Icon/Menu Close" at bounding box center [631, 52] width 17 height 17
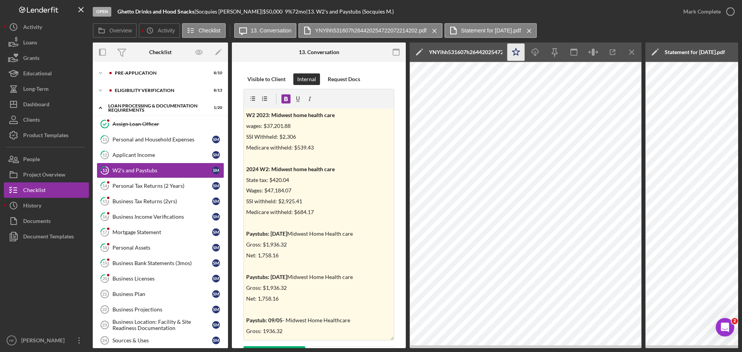
click at [513, 51] on polygon "button" at bounding box center [516, 51] width 7 height 7
click at [621, 56] on icon "button" at bounding box center [612, 52] width 17 height 17
click at [630, 53] on icon "Icon/Menu Close" at bounding box center [631, 52] width 17 height 17
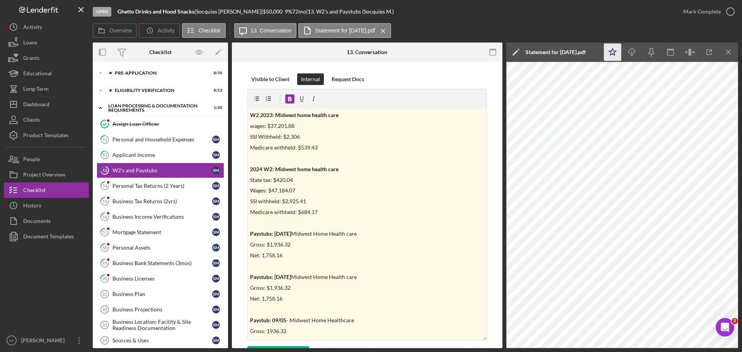
drag, startPoint x: 615, startPoint y: 58, endPoint x: 620, endPoint y: 58, distance: 4.3
click at [615, 58] on icon "Icon/Star" at bounding box center [612, 52] width 17 height 17
click at [725, 51] on icon "Icon/Menu Close" at bounding box center [728, 52] width 17 height 17
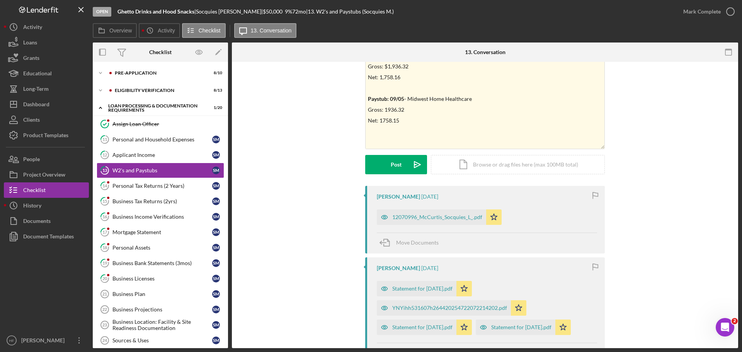
scroll to position [193, 0]
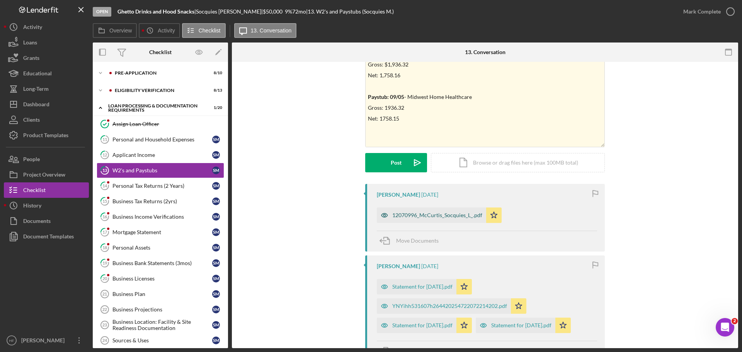
click at [436, 214] on div "12070996_McCurtis_Socquies_L_.pdf" at bounding box center [437, 215] width 90 height 6
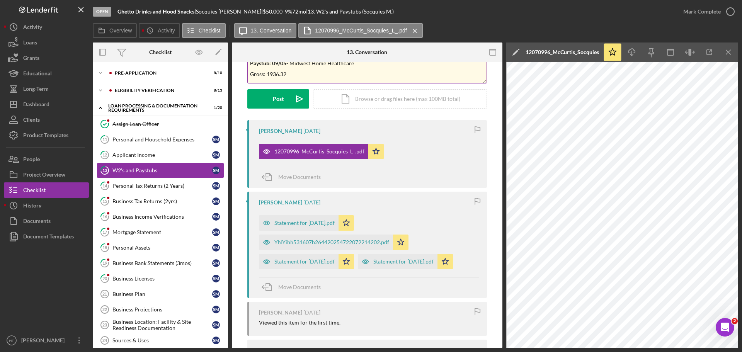
scroll to position [155, 0]
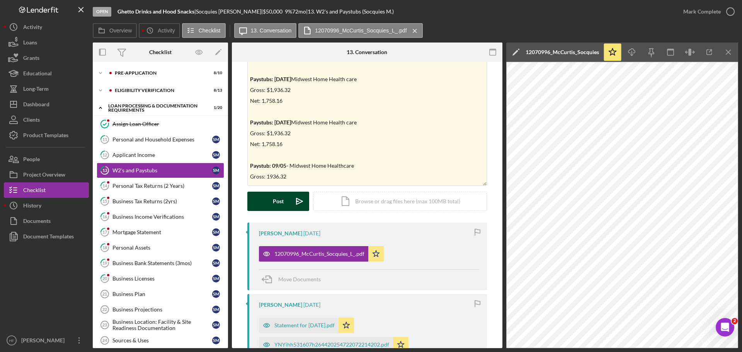
drag, startPoint x: 275, startPoint y: 202, endPoint x: 286, endPoint y: 199, distance: 11.4
click at [276, 201] on div "Post" at bounding box center [278, 201] width 11 height 19
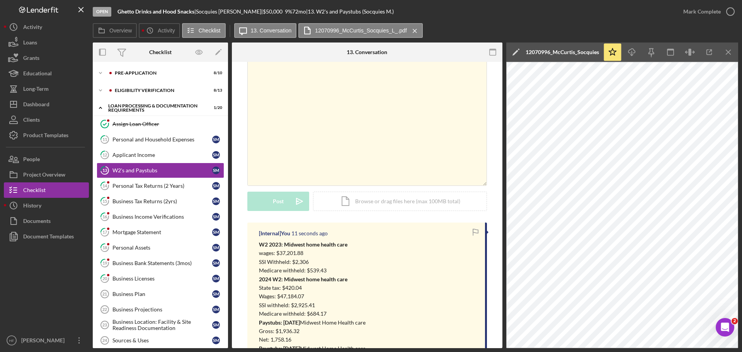
scroll to position [193, 0]
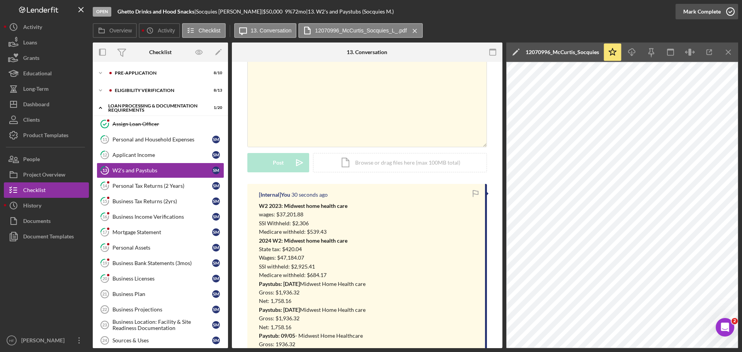
click at [700, 11] on div "Mark Complete" at bounding box center [701, 11] width 37 height 15
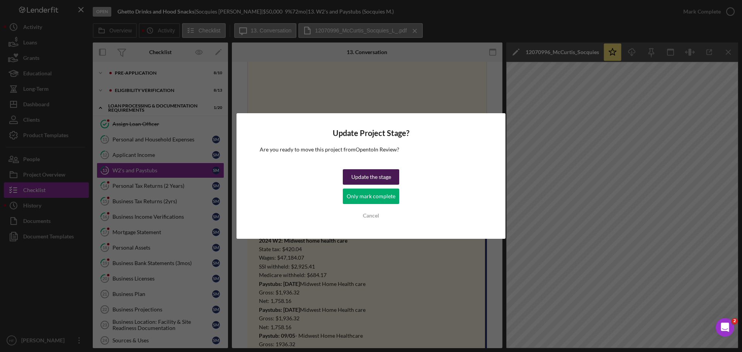
click at [366, 174] on div "Update the stage" at bounding box center [371, 176] width 40 height 15
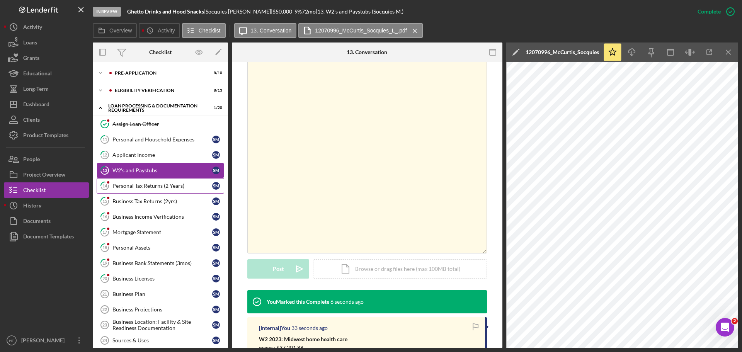
scroll to position [300, 0]
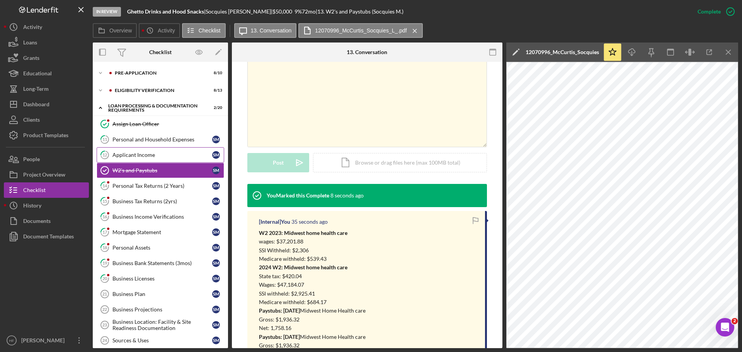
click at [168, 150] on link "12 Applicant Income S M" at bounding box center [161, 154] width 128 height 15
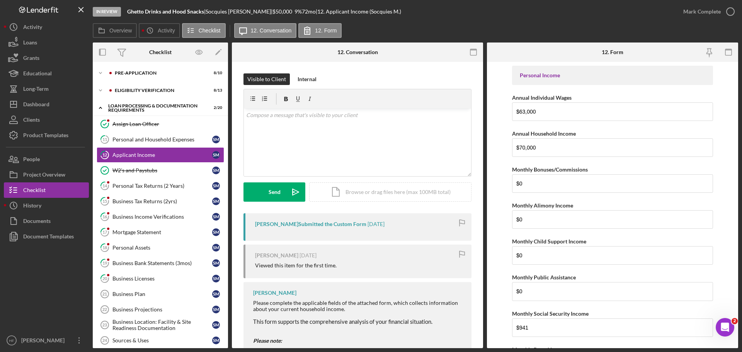
click at [307, 85] on div "Visible to Client Internal v Color teal Color pink Remove color Add row above A…" at bounding box center [358, 143] width 228 height 140
click at [309, 79] on div "Internal" at bounding box center [307, 79] width 19 height 12
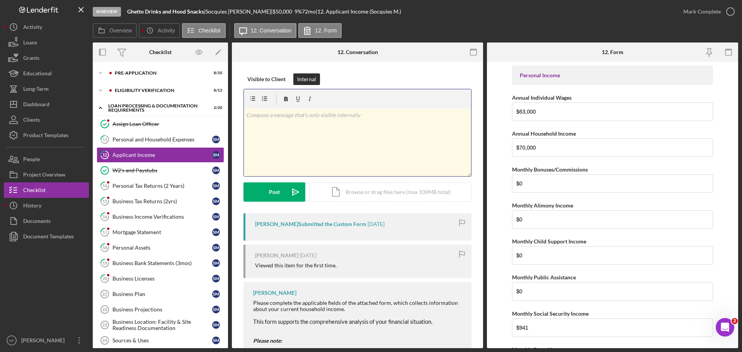
drag, startPoint x: 377, startPoint y: 146, endPoint x: 575, endPoint y: 151, distance: 197.6
click at [378, 145] on div "v Color teal Color pink Remove color Add row above Add row below Add column bef…" at bounding box center [357, 143] width 227 height 68
click at [320, 114] on p "Annual income from Paystubs : 50,344 gross" at bounding box center [357, 115] width 223 height 9
click at [368, 114] on p "Annual income from Paystubs : Gross;$50,344 gross" at bounding box center [357, 115] width 223 height 9
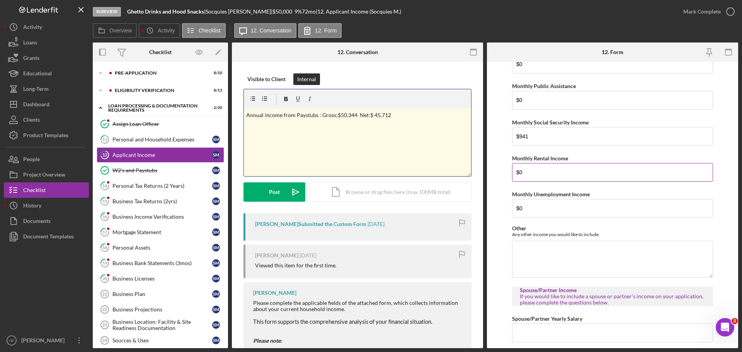
scroll to position [193, 0]
click at [415, 125] on div "v Color teal Color pink Remove color Add row above Add row below Add column bef…" at bounding box center [357, 143] width 227 height 68
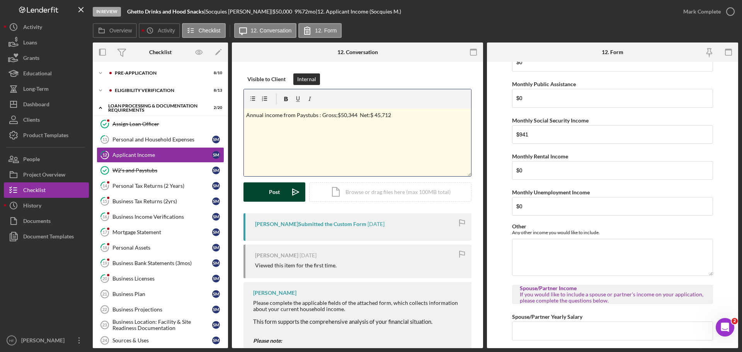
click at [264, 192] on button "Post Icon/icon-invite-send" at bounding box center [275, 191] width 62 height 19
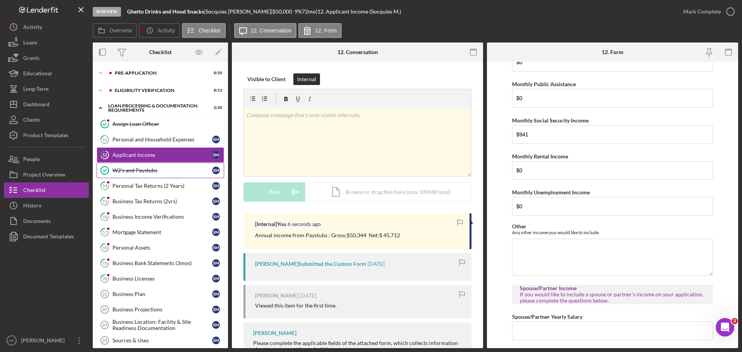
click at [131, 165] on link "W2's and Paystubs W2's and Paystubs S M" at bounding box center [161, 170] width 128 height 15
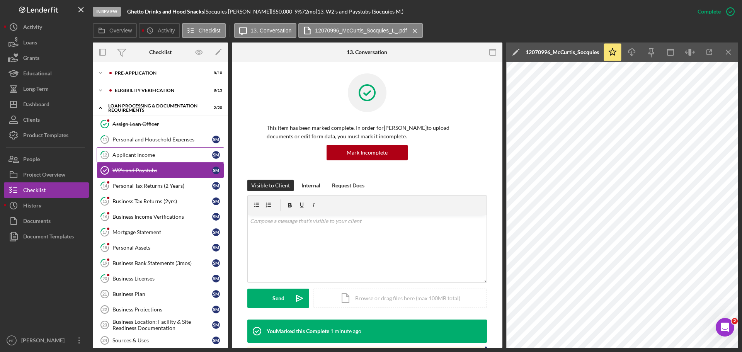
click at [169, 160] on link "12 Applicant Income S M" at bounding box center [161, 154] width 128 height 15
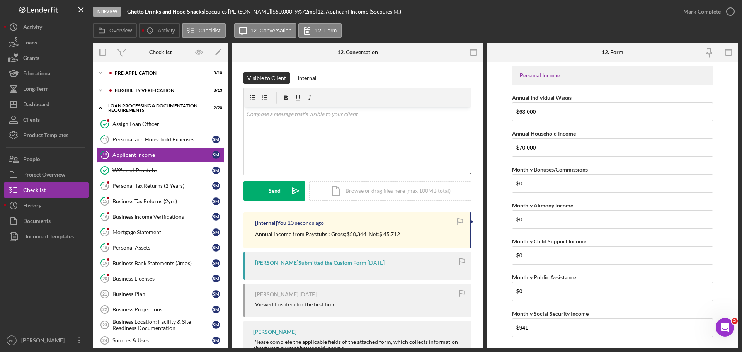
scroll to position [0, 0]
click at [404, 139] on div "v Color teal Color pink Remove color Add row above Add row below Add column bef…" at bounding box center [357, 142] width 227 height 68
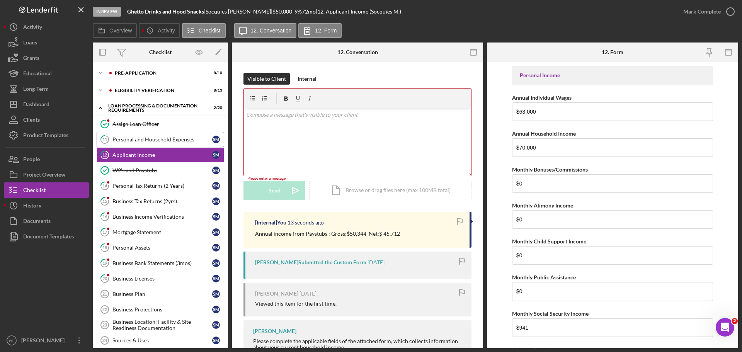
click at [154, 139] on div "Personal and Household Expenses" at bounding box center [162, 139] width 100 height 6
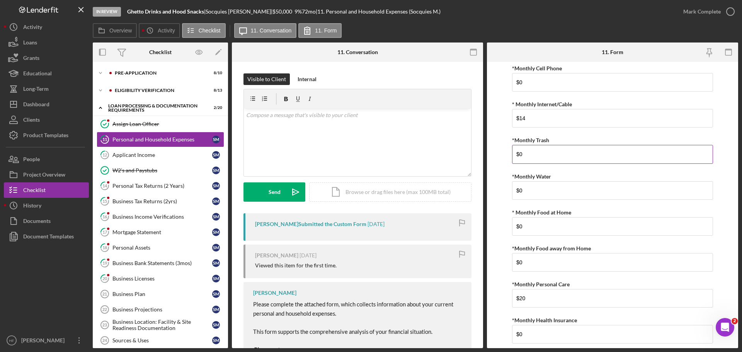
scroll to position [116, 0]
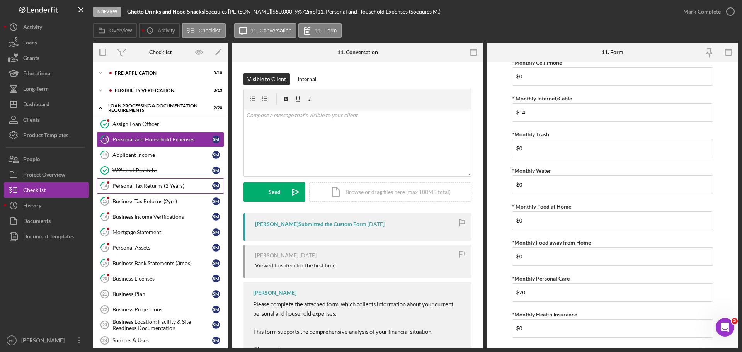
click at [164, 186] on div "Personal Tax Returns (2 Years)" at bounding box center [162, 186] width 100 height 6
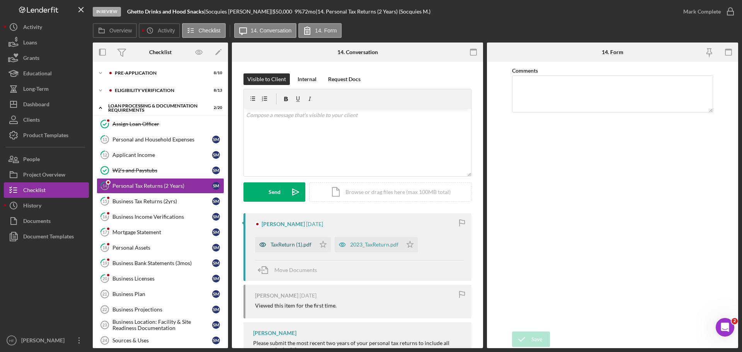
click at [292, 240] on div "TaxReturn (1).pdf" at bounding box center [285, 244] width 60 height 15
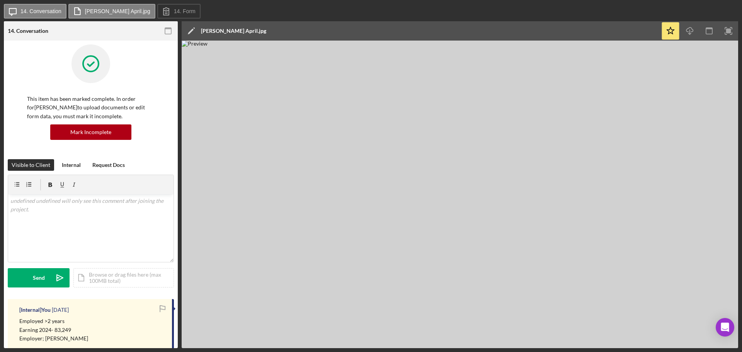
click at [491, 196] on img at bounding box center [460, 195] width 557 height 308
click at [491, 195] on img at bounding box center [460, 195] width 557 height 308
